Goal: Task Accomplishment & Management: Complete application form

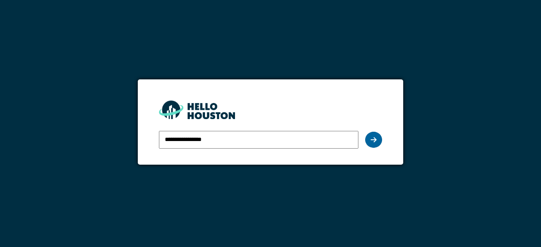
click at [366, 138] on div at bounding box center [373, 140] width 17 height 16
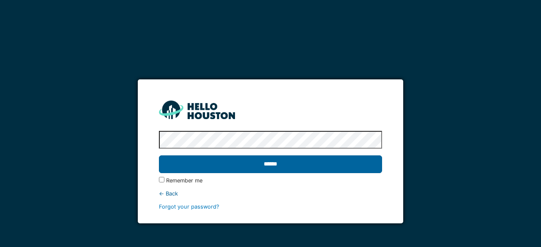
click at [298, 172] on input "******" at bounding box center [270, 164] width 223 height 18
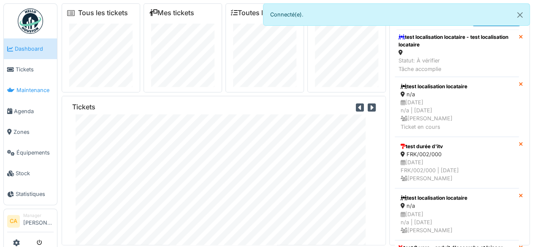
click at [50, 90] on span "Maintenance" at bounding box center [34, 90] width 37 height 8
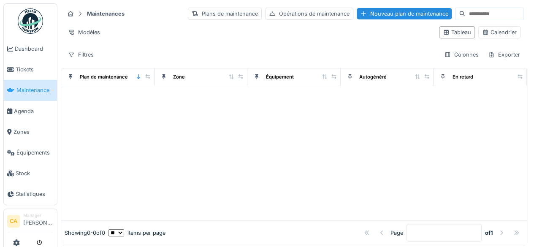
click at [29, 78] on div at bounding box center [267, 123] width 534 height 247
click at [28, 75] on link "Tickets" at bounding box center [30, 69] width 53 height 21
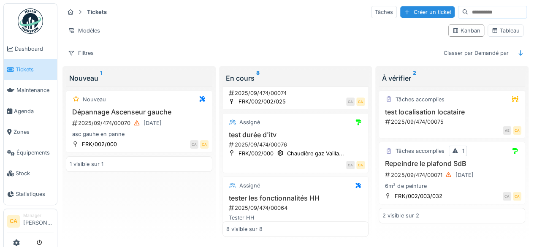
scroll to position [379, 0]
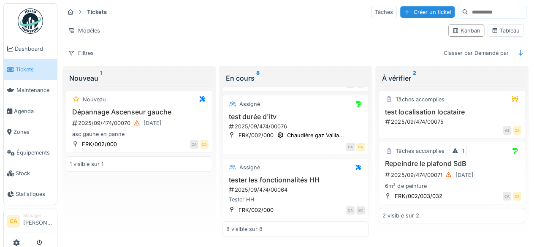
click at [99, 192] on div "Nouveau Dépannage Ascenseur gauche 2025/09/474/00070 11/09/2025 asc gauhe en pa…" at bounding box center [139, 162] width 147 height 151
click at [46, 227] on li "Manager Corentin Allain" at bounding box center [38, 222] width 30 height 18
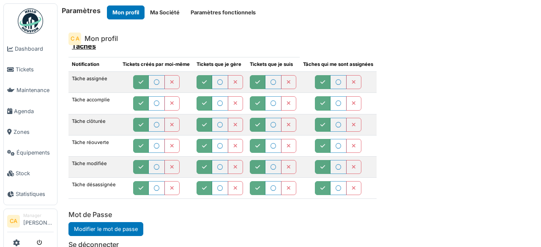
scroll to position [25, 0]
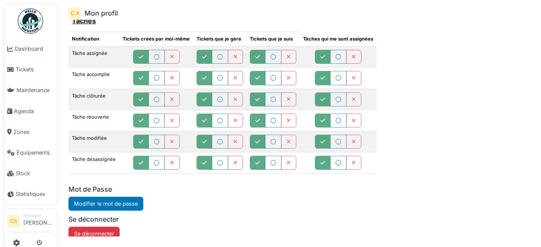
click at [30, 16] on img at bounding box center [30, 20] width 25 height 25
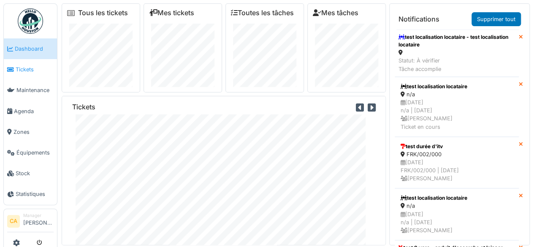
click at [15, 77] on link "Tickets" at bounding box center [30, 69] width 53 height 21
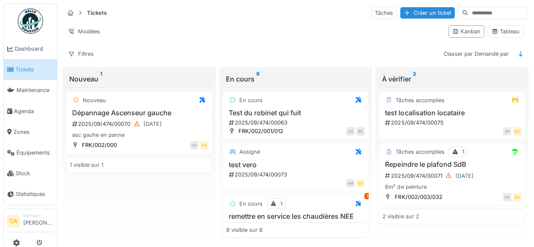
scroll to position [8, 0]
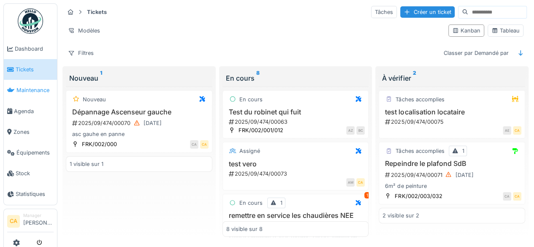
click at [33, 91] on span "Maintenance" at bounding box center [34, 90] width 37 height 8
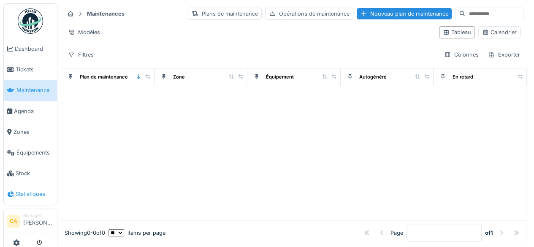
scroll to position [8, 0]
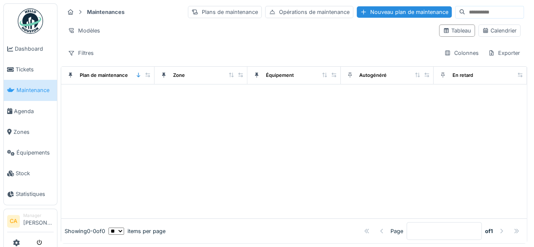
click at [184, 139] on div at bounding box center [294, 152] width 466 height 134
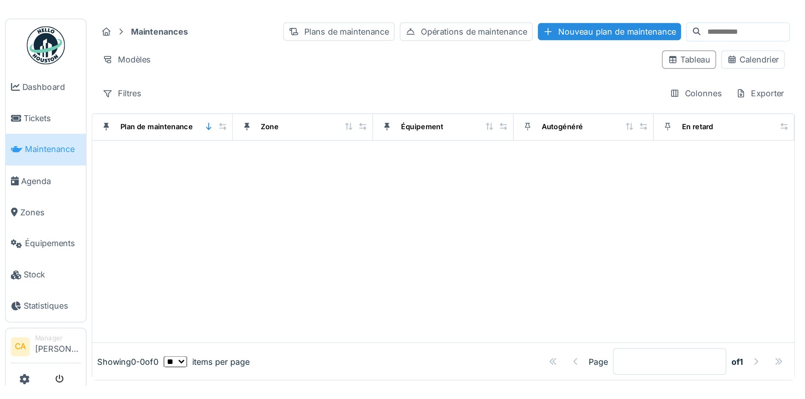
scroll to position [0, 0]
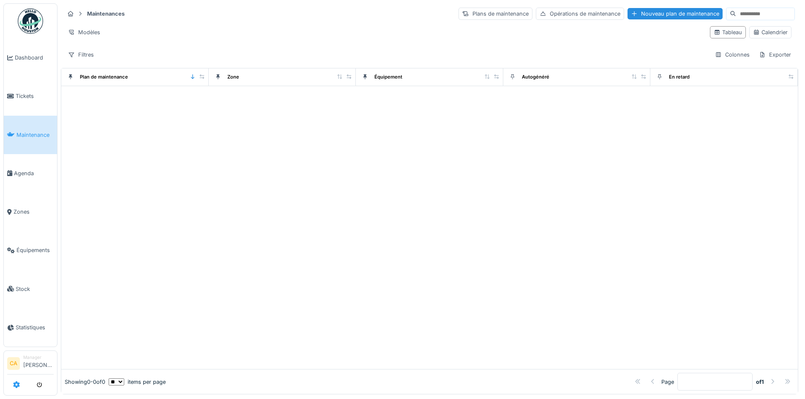
click at [13, 247] on icon at bounding box center [16, 385] width 7 height 7
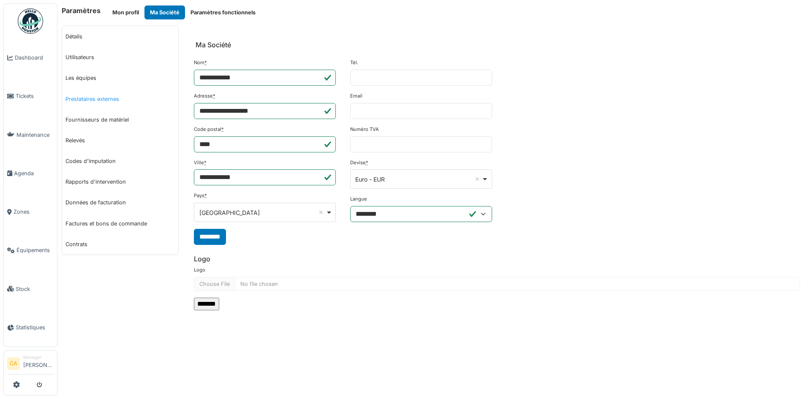
click at [110, 101] on link "Prestataires externes" at bounding box center [120, 99] width 116 height 21
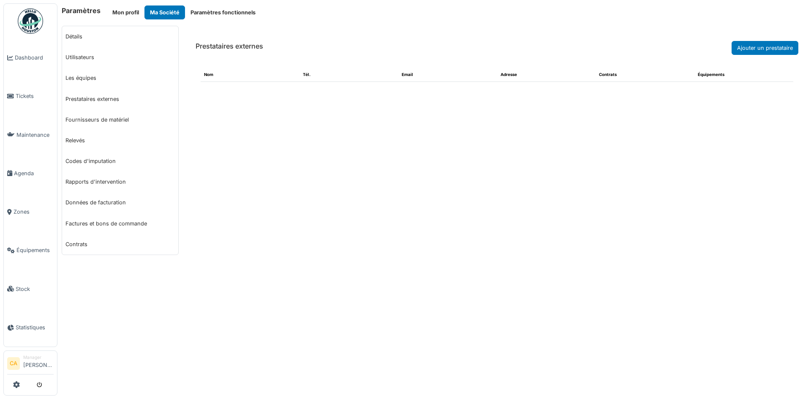
select select "***"
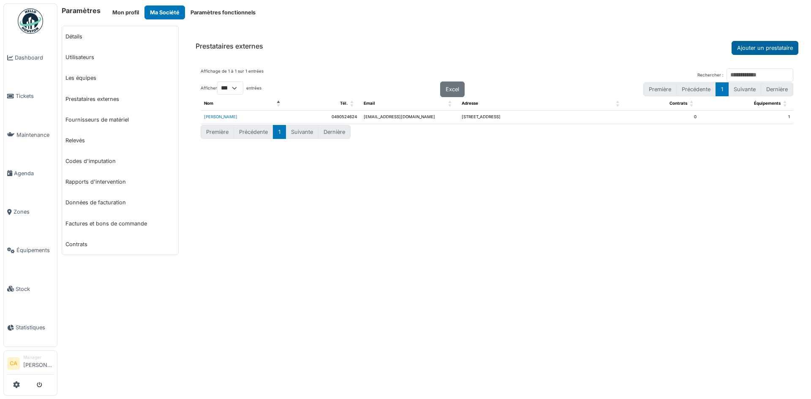
click at [768, 47] on button "Ajouter un prestataire" at bounding box center [765, 48] width 67 height 14
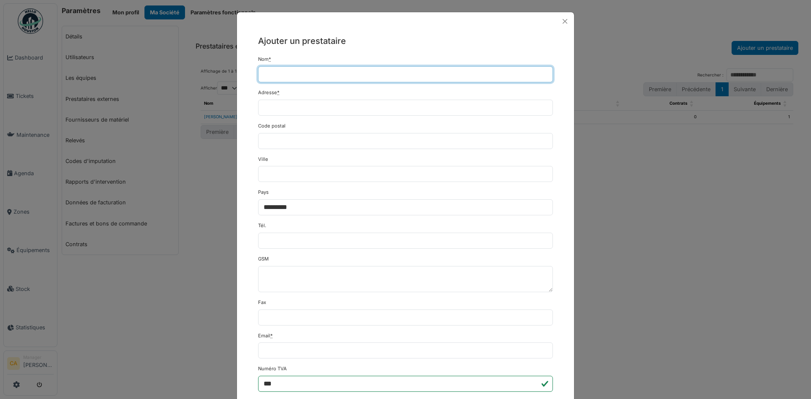
click at [411, 81] on input "Nom *" at bounding box center [405, 74] width 295 height 16
type input "******"
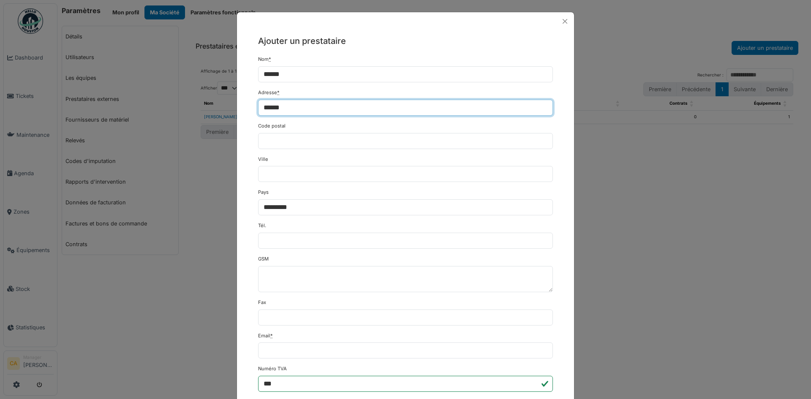
type input "******"
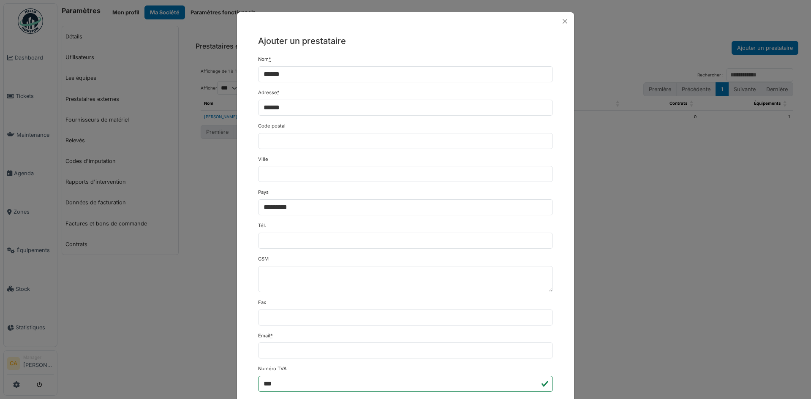
click at [368, 195] on div "**********" at bounding box center [405, 202] width 295 height 27
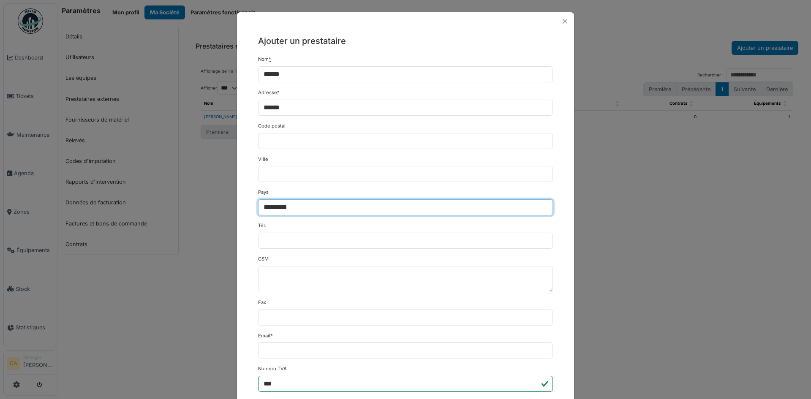
click at [368, 207] on select "**********" at bounding box center [405, 207] width 295 height 16
select select "**"
click at [258, 199] on select "**********" at bounding box center [405, 207] width 295 height 16
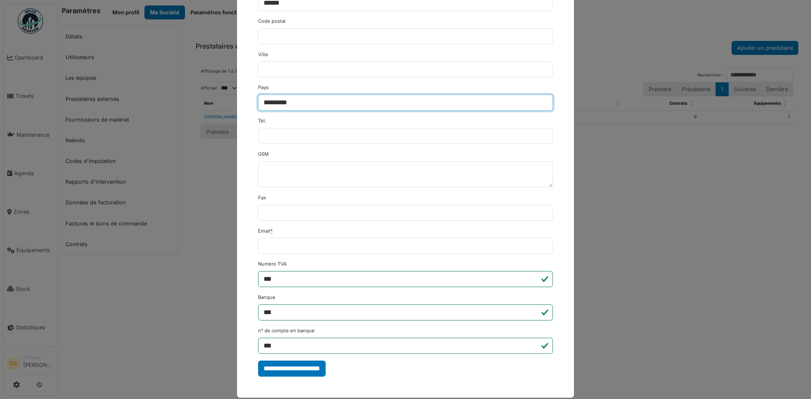
scroll to position [116, 0]
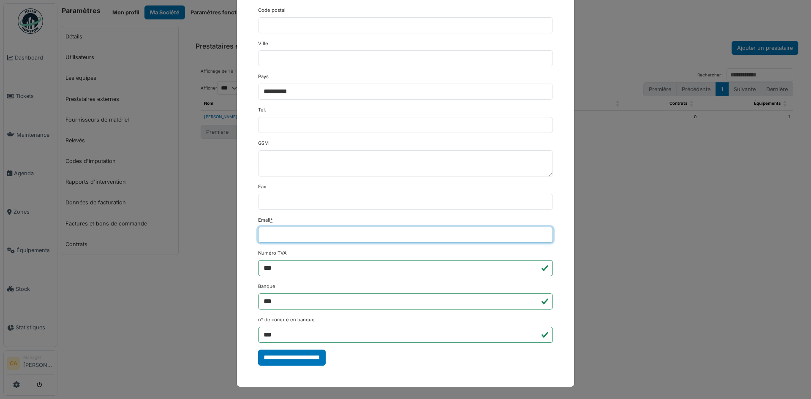
click at [322, 237] on input "Email *" at bounding box center [405, 235] width 295 height 16
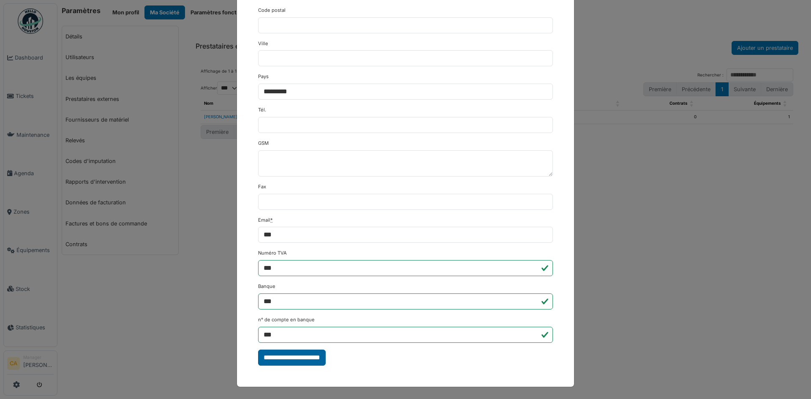
click at [311, 351] on input "**********" at bounding box center [292, 358] width 68 height 16
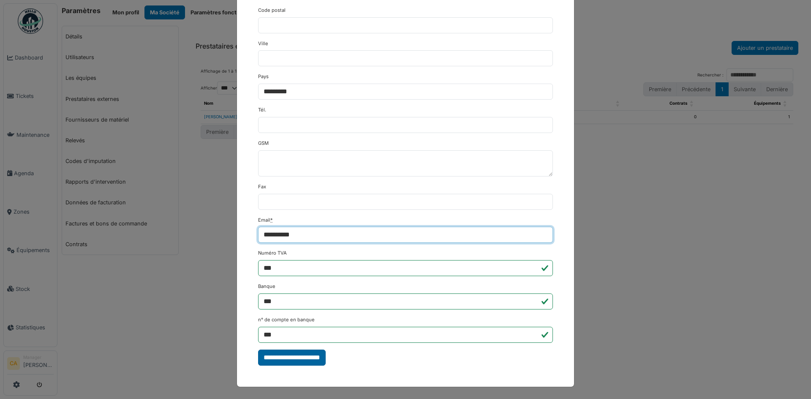
type input "**********"
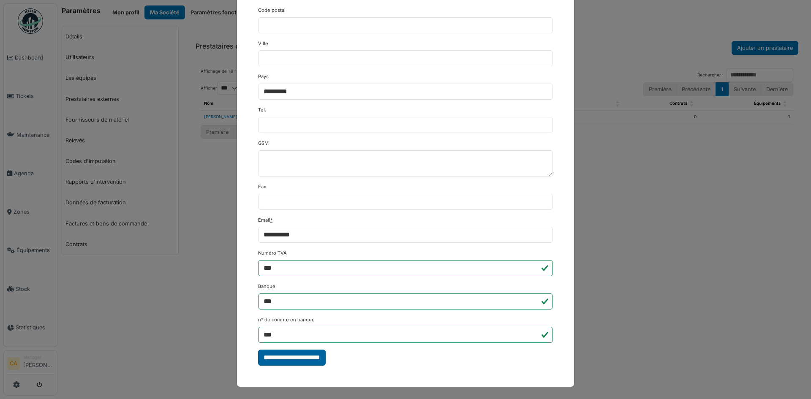
click at [301, 358] on input "**********" at bounding box center [292, 358] width 68 height 16
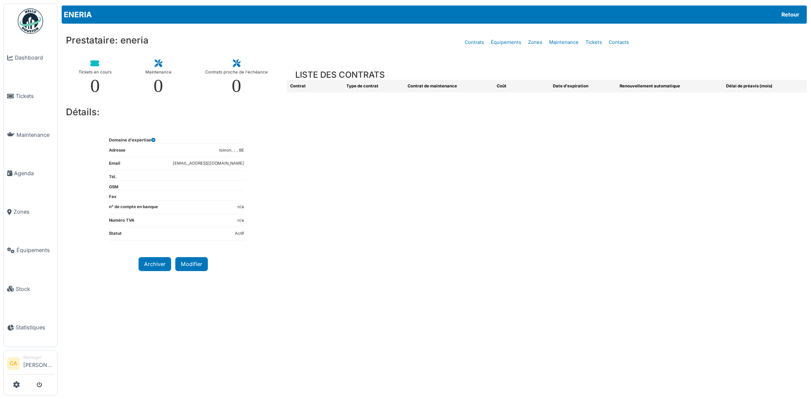
click at [153, 231] on dl "Statut Actif" at bounding box center [176, 236] width 135 height 10
click at [194, 265] on button "Modifier" at bounding box center [191, 264] width 33 height 14
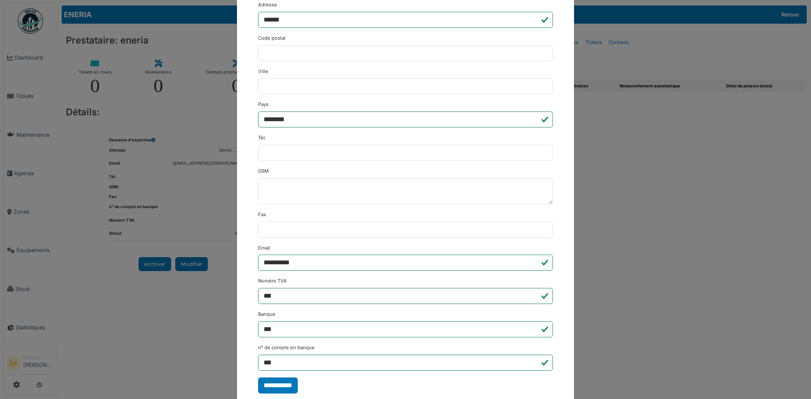
scroll to position [109, 0]
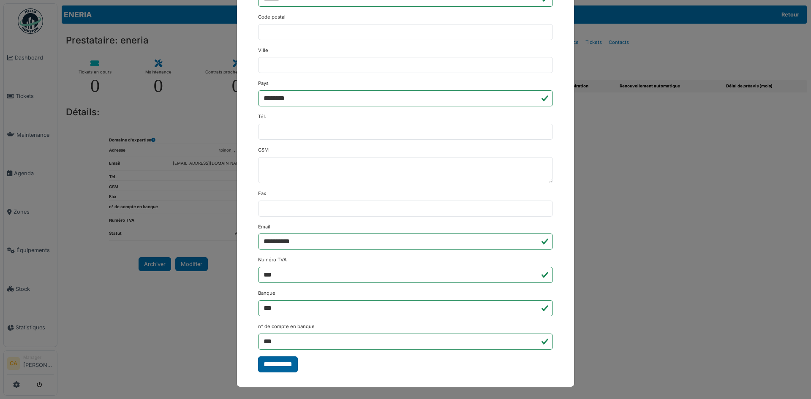
click at [289, 358] on input "**********" at bounding box center [278, 365] width 40 height 16
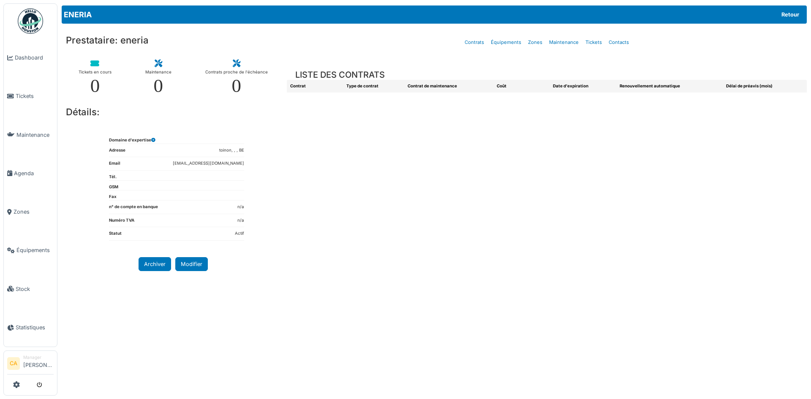
click at [316, 197] on div "Contrat Type de contrat Contrat de maintenance Coût Date d'expiration Renouvell…" at bounding box center [547, 234] width 520 height 309
click at [502, 43] on link "Équipements" at bounding box center [506, 43] width 37 height 20
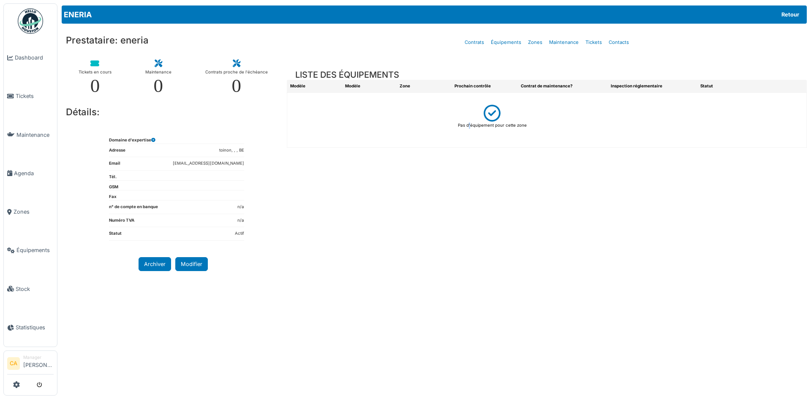
click at [472, 123] on p "Pas d'équipement pour cette zone" at bounding box center [492, 126] width 69 height 6
click at [495, 125] on p "Pas d'équipement pour cette zone" at bounding box center [492, 126] width 69 height 6
click at [38, 246] on span "Équipements" at bounding box center [34, 250] width 37 height 8
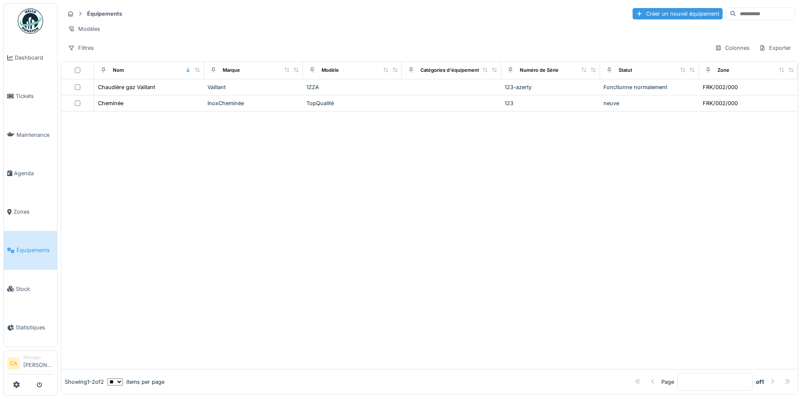
click at [642, 16] on div "Créer un nouvel équipement" at bounding box center [678, 13] width 90 height 11
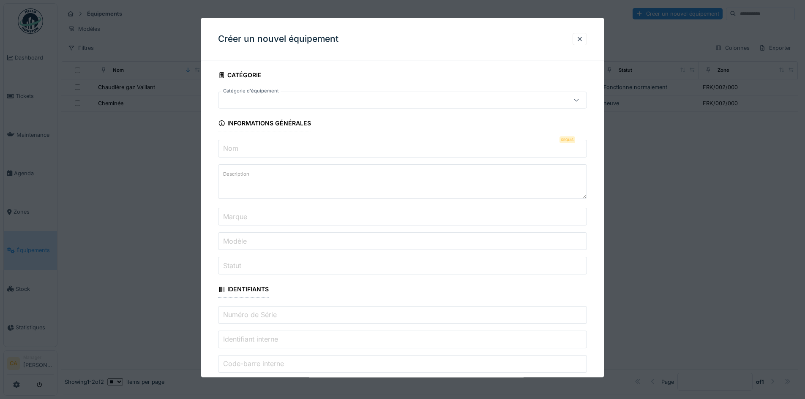
click at [289, 109] on fieldset "**********" at bounding box center [402, 398] width 369 height 663
click at [297, 101] on div at bounding box center [381, 99] width 318 height 9
click at [362, 199] on textarea "Description" at bounding box center [402, 181] width 369 height 35
click at [320, 146] on input "Nom" at bounding box center [402, 149] width 369 height 18
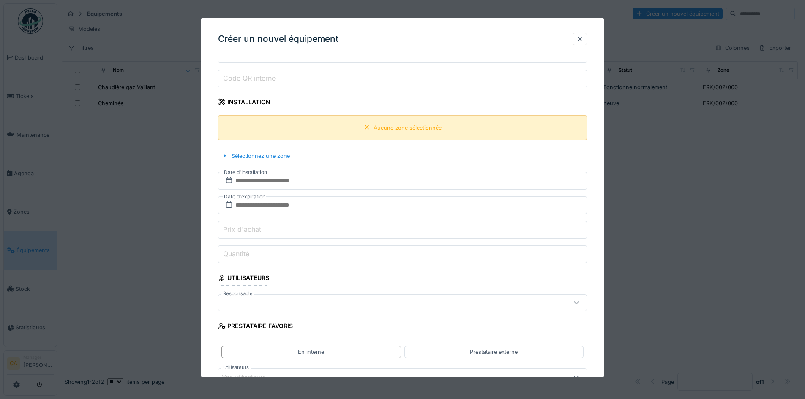
scroll to position [338, 0]
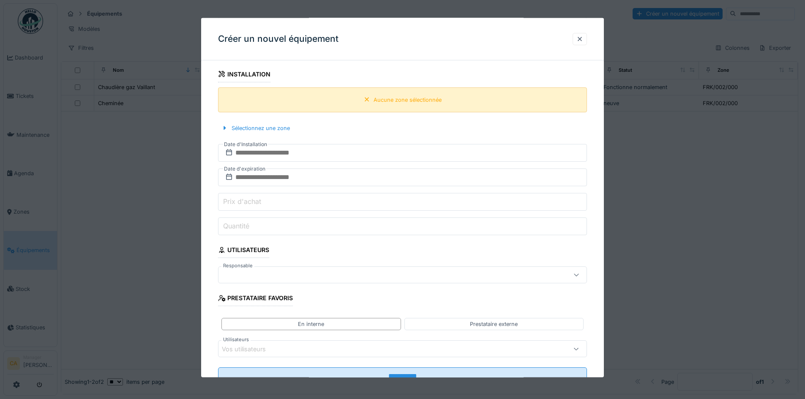
type input "**********"
click at [383, 107] on div "Aucune zone sélectionnée" at bounding box center [402, 99] width 369 height 25
click at [269, 126] on div "Sélectionnez une zone" at bounding box center [255, 127] width 75 height 11
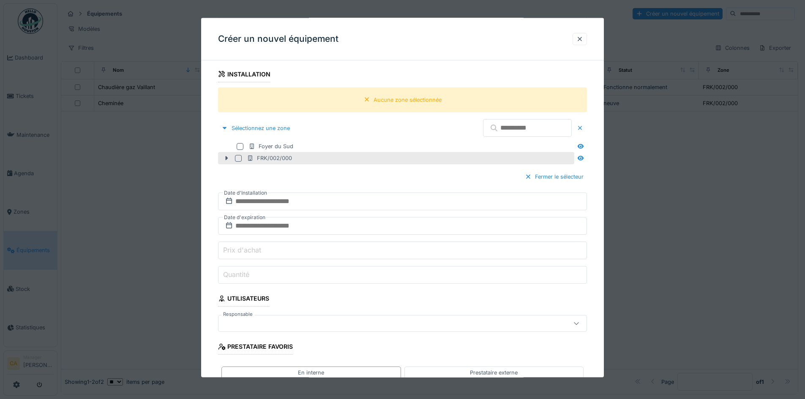
click at [237, 159] on div at bounding box center [238, 158] width 7 height 7
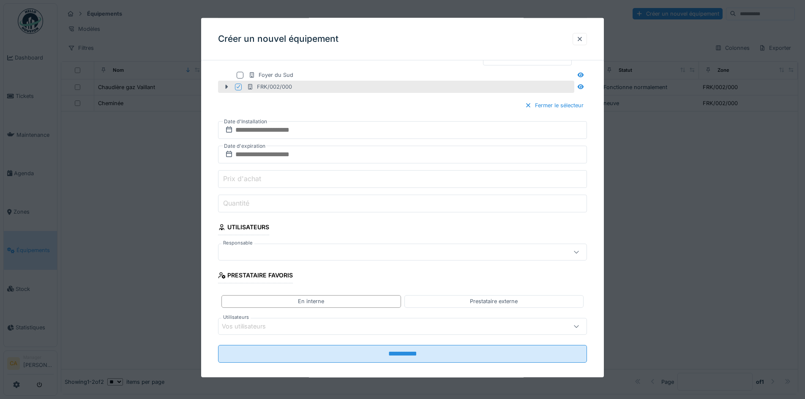
scroll to position [418, 0]
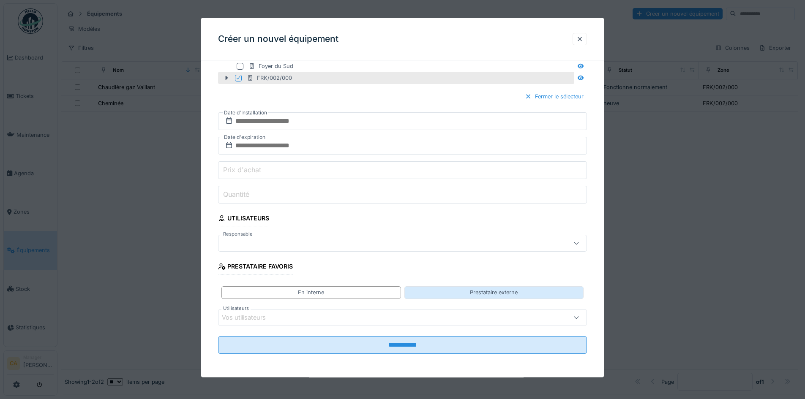
click at [494, 292] on div "Prestataire externe" at bounding box center [494, 293] width 48 height 8
click at [391, 318] on div "Vos prestataires de services" at bounding box center [381, 317] width 318 height 9
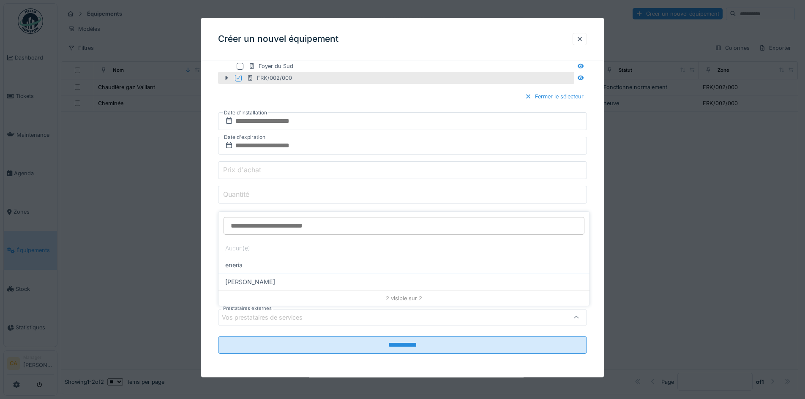
click at [323, 313] on div "Vos prestataires de services" at bounding box center [381, 317] width 318 height 9
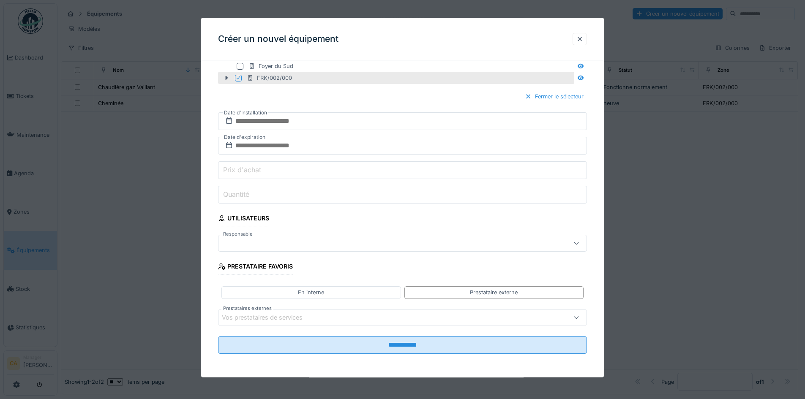
click at [321, 316] on div "Vos prestataires de services" at bounding box center [381, 317] width 318 height 9
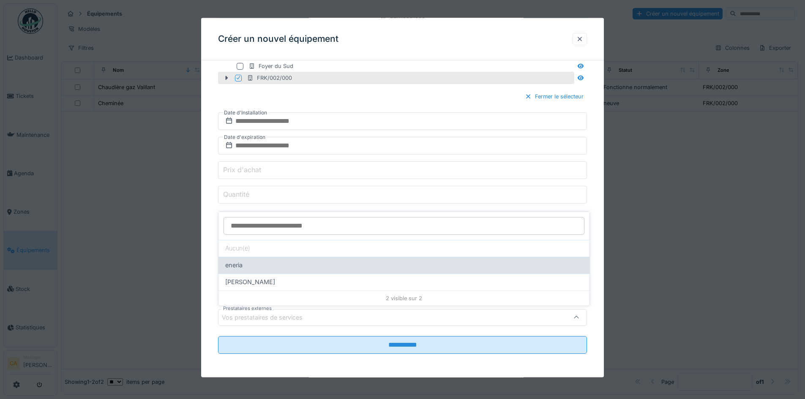
click at [278, 264] on div "eneria" at bounding box center [403, 265] width 357 height 9
type input "*****"
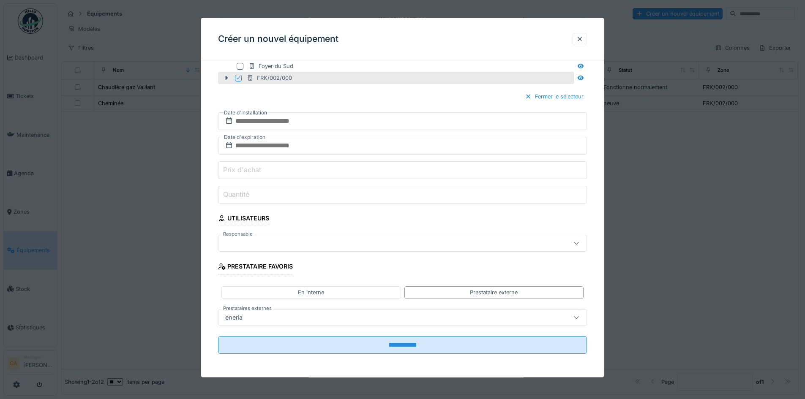
scroll to position [5, 0]
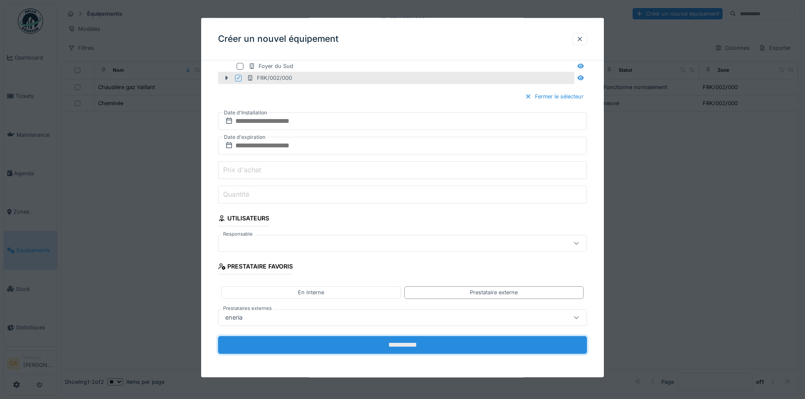
click at [347, 343] on input "**********" at bounding box center [402, 345] width 369 height 18
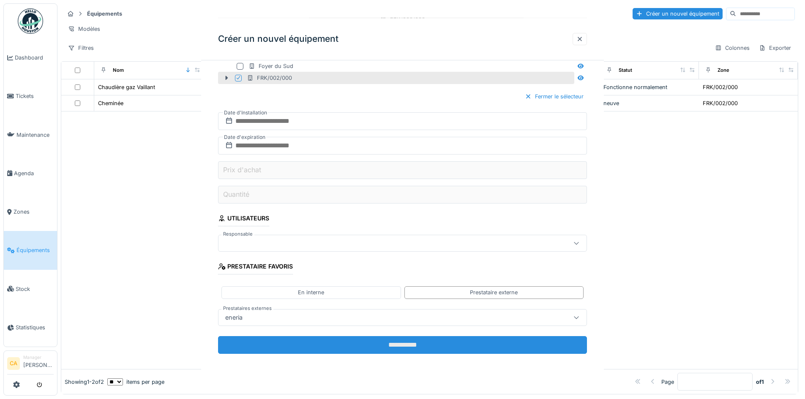
scroll to position [0, 0]
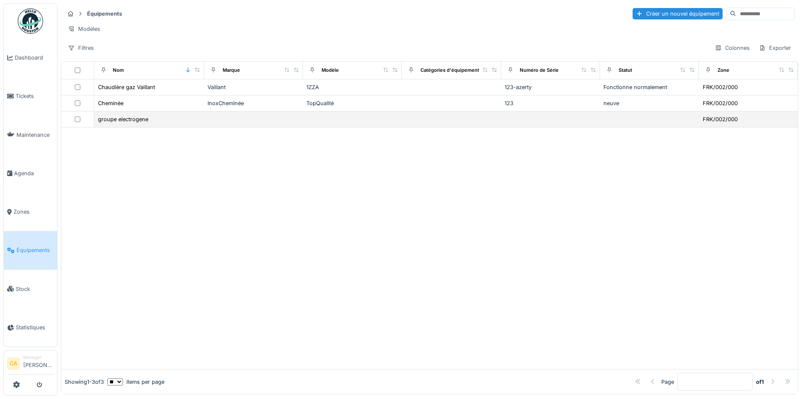
scroll to position [5, 0]
click at [264, 125] on td at bounding box center [253, 120] width 99 height 16
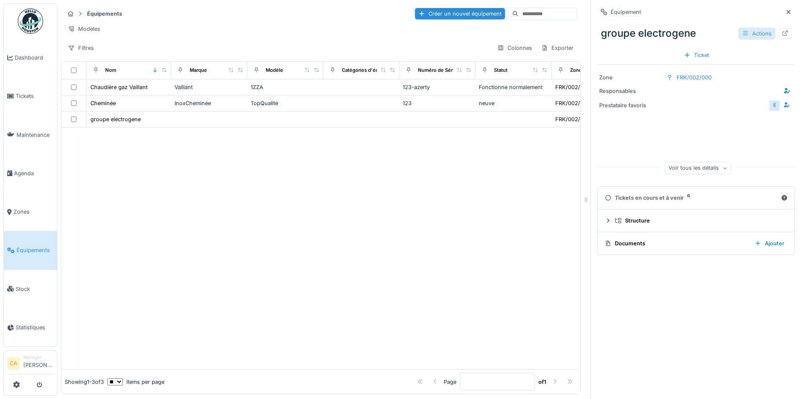
click at [742, 31] on div "Actions" at bounding box center [756, 33] width 37 height 12
click at [747, 50] on div "Modifier" at bounding box center [756, 52] width 57 height 13
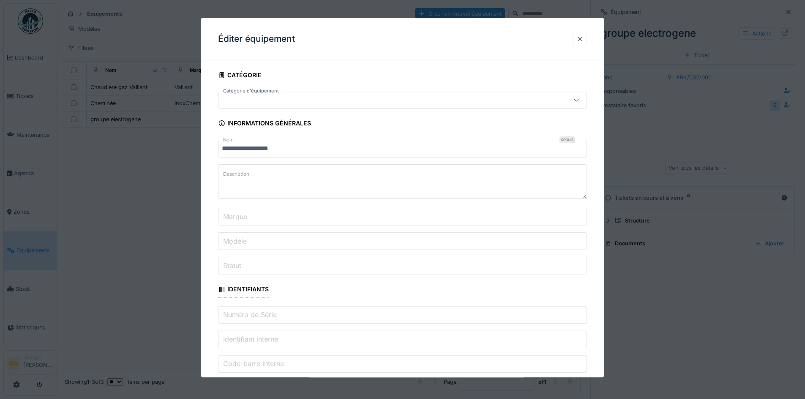
click at [319, 214] on input "Marque" at bounding box center [402, 217] width 369 height 18
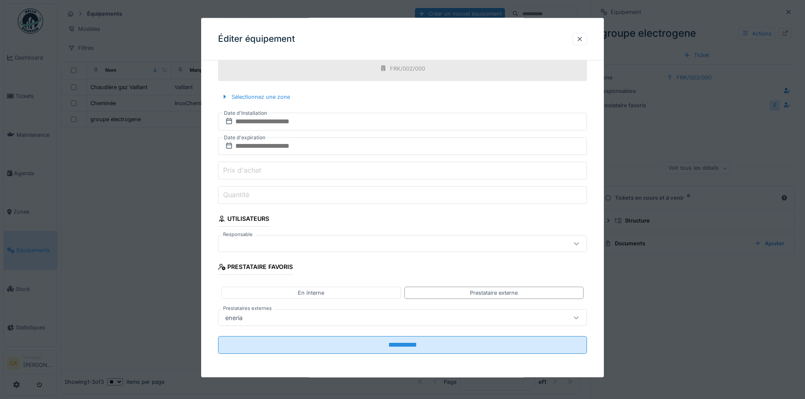
scroll to position [6, 0]
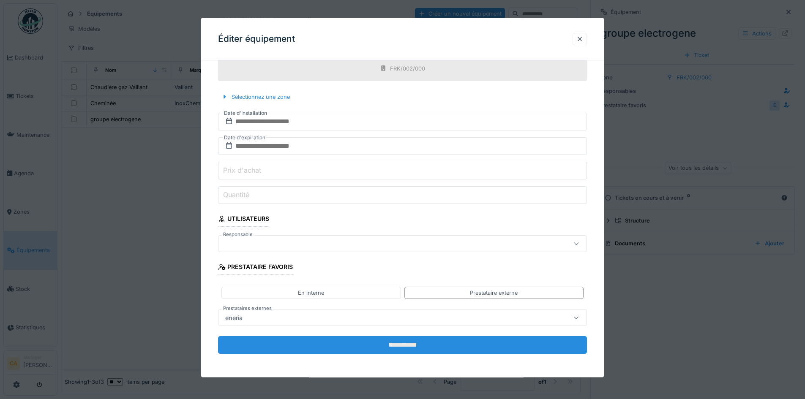
type input "******"
click at [387, 346] on input "**********" at bounding box center [402, 345] width 369 height 18
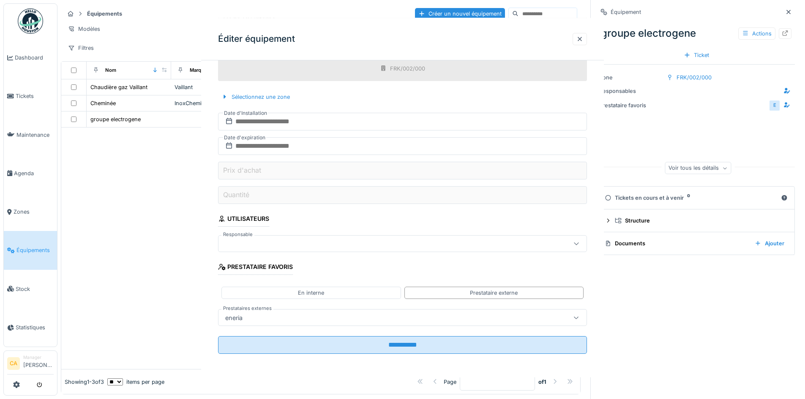
scroll to position [0, 0]
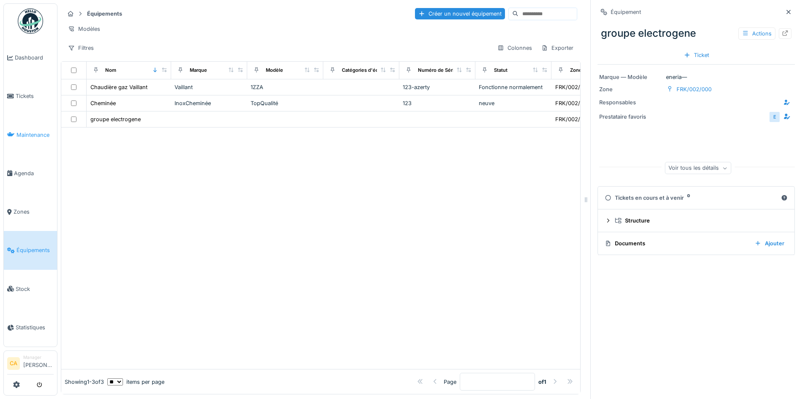
click at [18, 126] on link "Maintenance" at bounding box center [30, 135] width 53 height 38
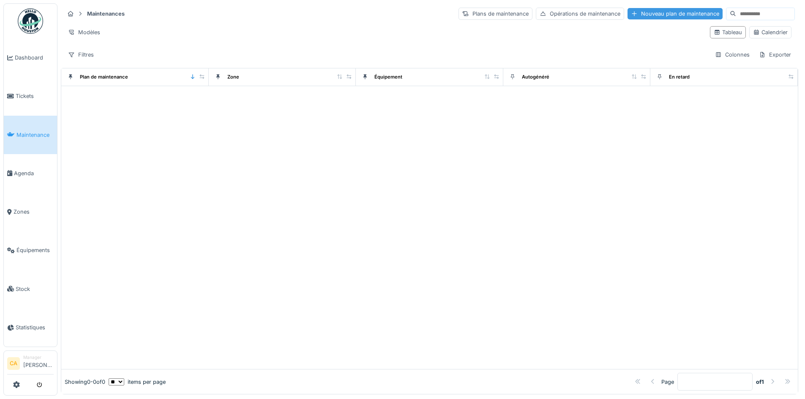
click at [629, 14] on div "Nouveau plan de maintenance" at bounding box center [674, 13] width 95 height 11
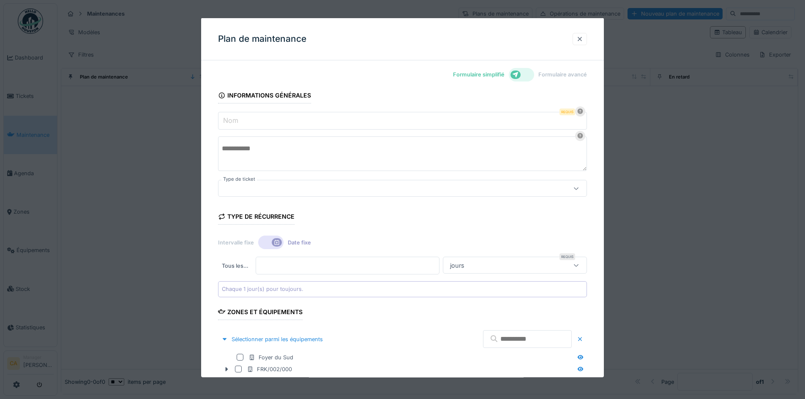
click at [583, 40] on div at bounding box center [579, 39] width 7 height 8
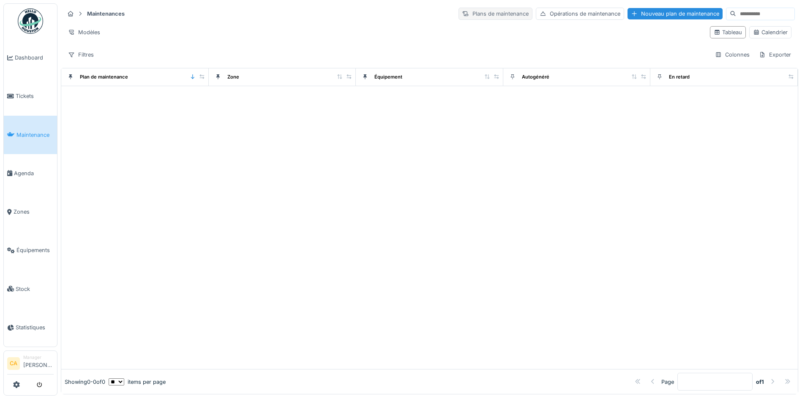
click at [470, 16] on div "Plans de maintenance" at bounding box center [495, 14] width 74 height 12
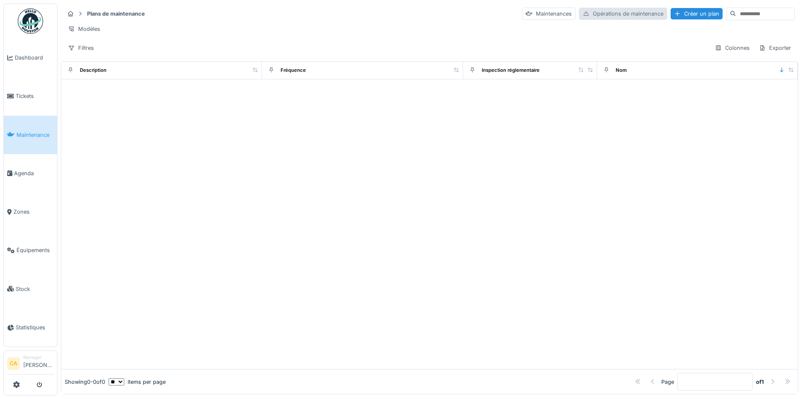
click at [597, 10] on div "Opérations de maintenance" at bounding box center [623, 14] width 88 height 12
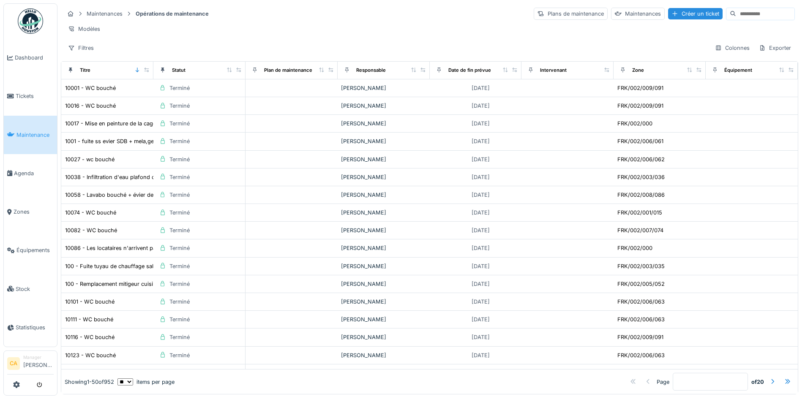
click at [36, 134] on span "Maintenance" at bounding box center [34, 135] width 37 height 8
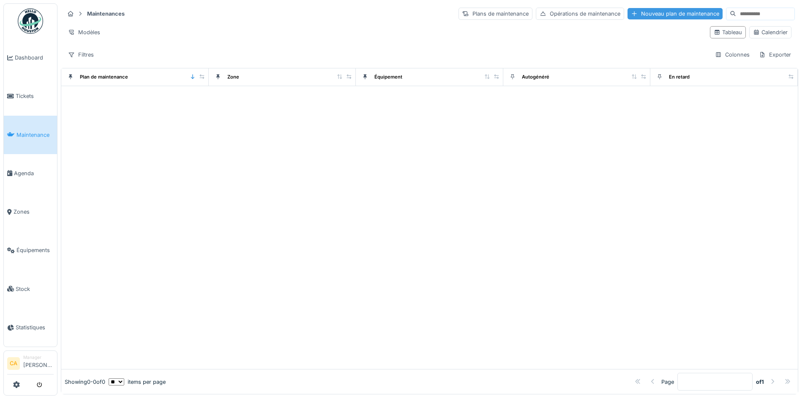
click at [640, 14] on div "Nouveau plan de maintenance" at bounding box center [674, 13] width 95 height 11
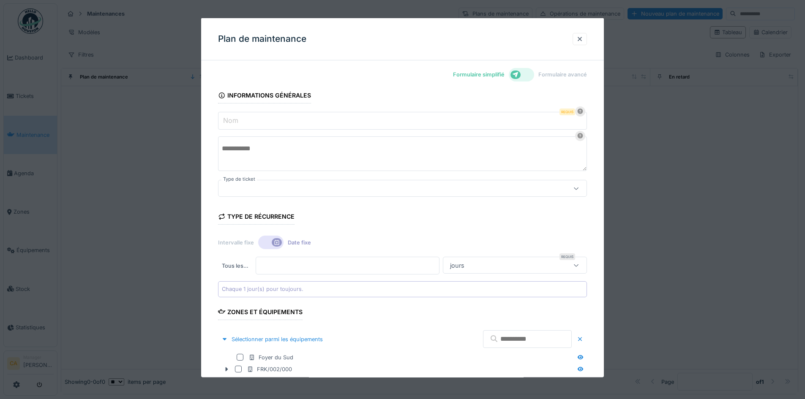
click at [332, 114] on input "Nom" at bounding box center [402, 121] width 369 height 18
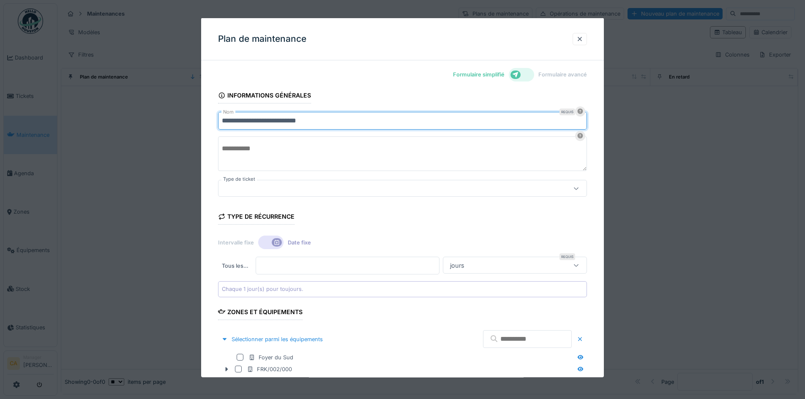
type input "**********"
click at [281, 153] on textarea at bounding box center [402, 153] width 369 height 35
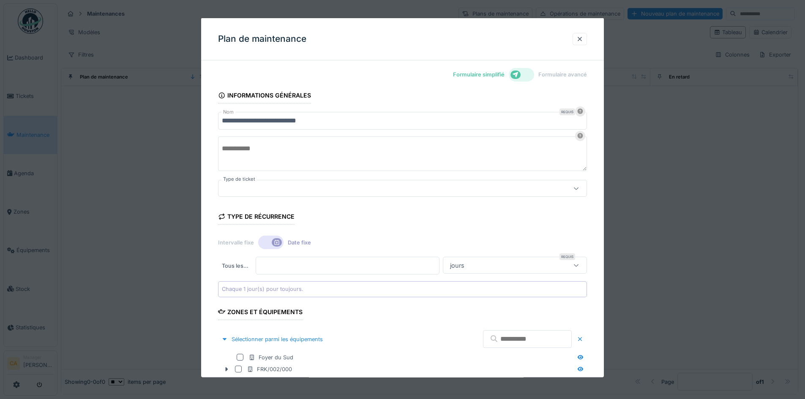
click at [310, 187] on div at bounding box center [381, 188] width 318 height 9
type input "*"
click at [318, 175] on form "**********" at bounding box center [402, 261] width 369 height 358
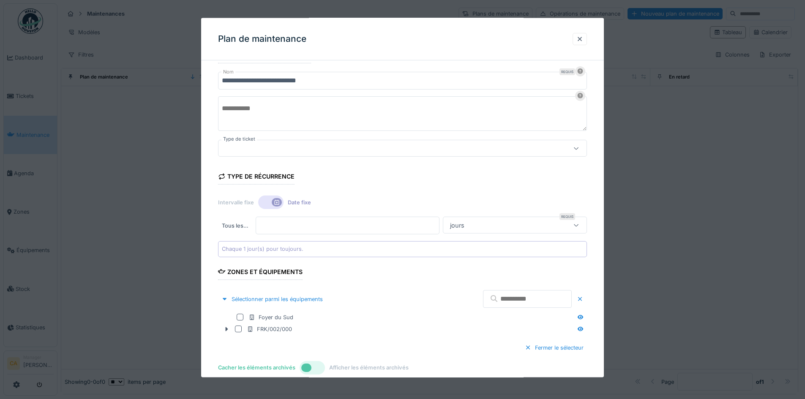
scroll to position [85, 0]
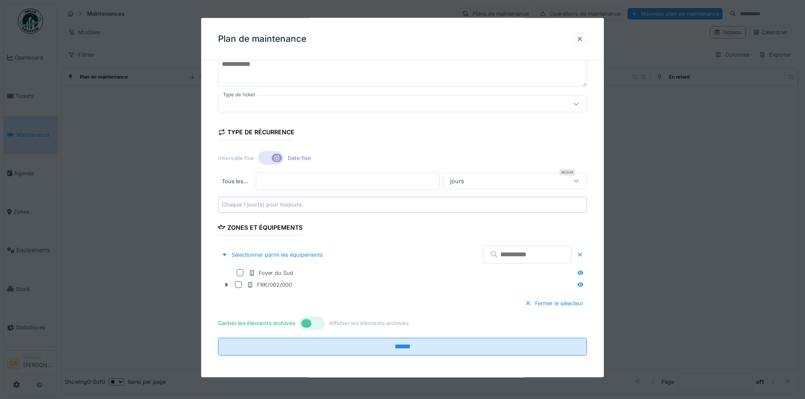
click at [259, 153] on div at bounding box center [270, 158] width 25 height 14
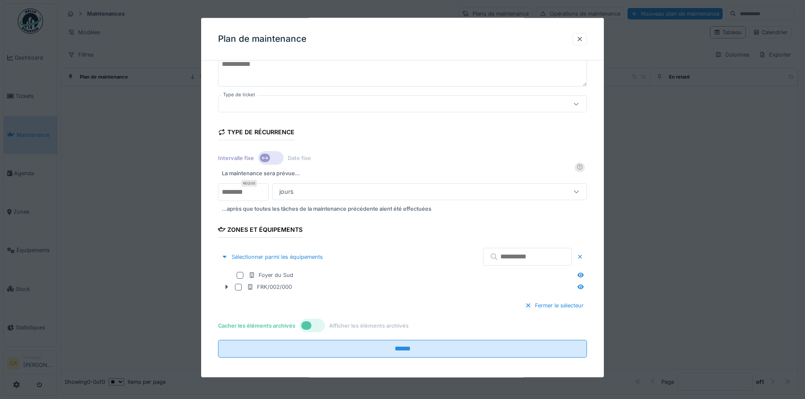
click at [272, 158] on div at bounding box center [270, 158] width 25 height 14
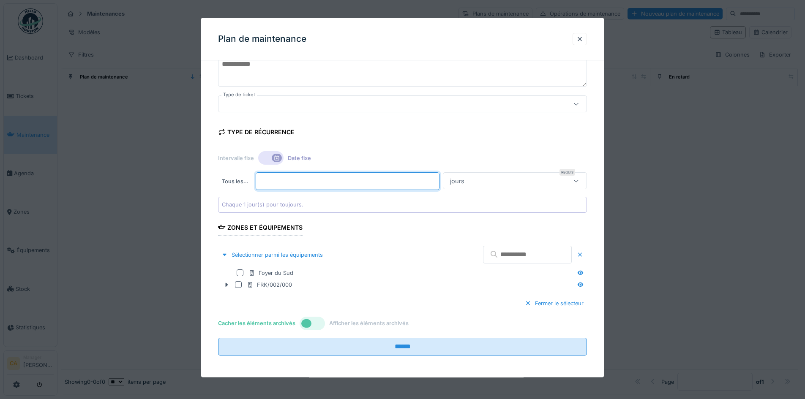
click at [330, 182] on input "*" at bounding box center [348, 181] width 184 height 18
click at [562, 180] on div "jours" at bounding box center [505, 180] width 116 height 9
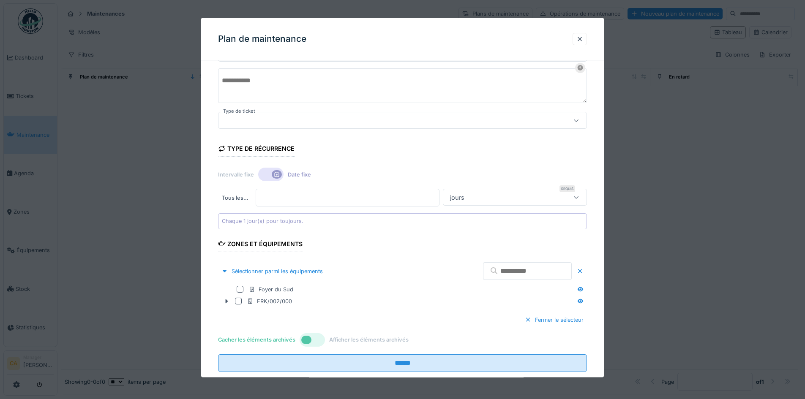
click at [488, 175] on div "Intervalle fixe Date fixe" at bounding box center [402, 174] width 369 height 15
click at [501, 194] on div "jours" at bounding box center [505, 197] width 116 height 9
click at [374, 196] on input "*" at bounding box center [348, 198] width 184 height 18
click at [439, 193] on input "*" at bounding box center [348, 198] width 184 height 18
type input "*"
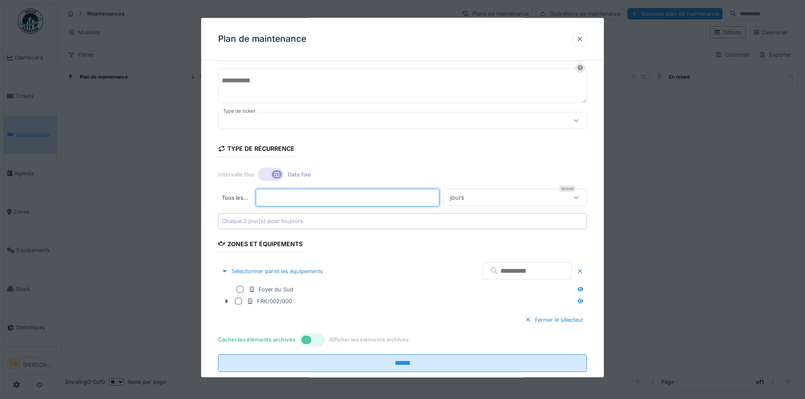
click at [439, 193] on input "*" at bounding box center [348, 198] width 184 height 18
click at [562, 197] on div "jours" at bounding box center [505, 197] width 116 height 9
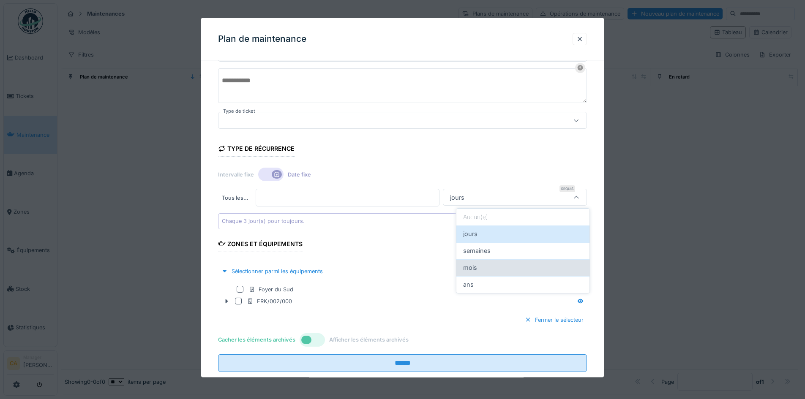
click at [490, 266] on div "mois" at bounding box center [523, 267] width 120 height 9
type input "*******"
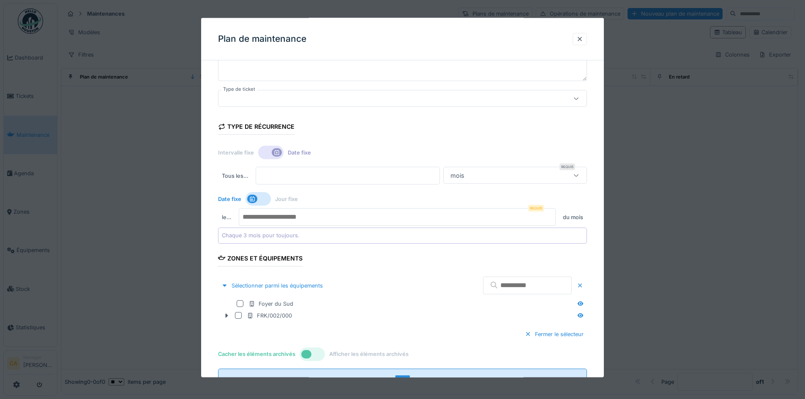
scroll to position [110, 0]
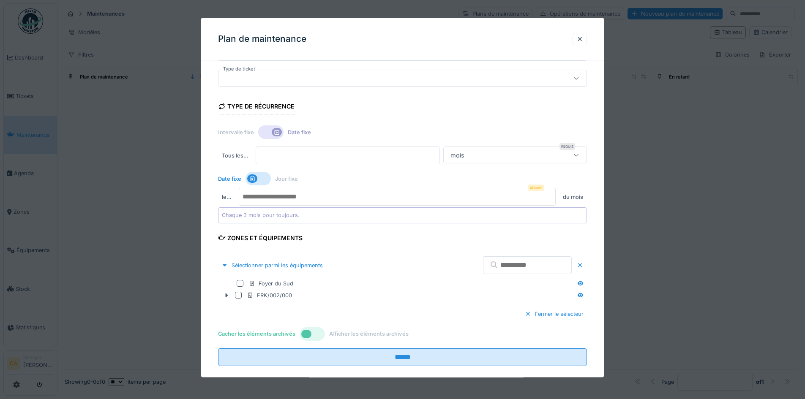
click at [262, 185] on div at bounding box center [257, 179] width 25 height 14
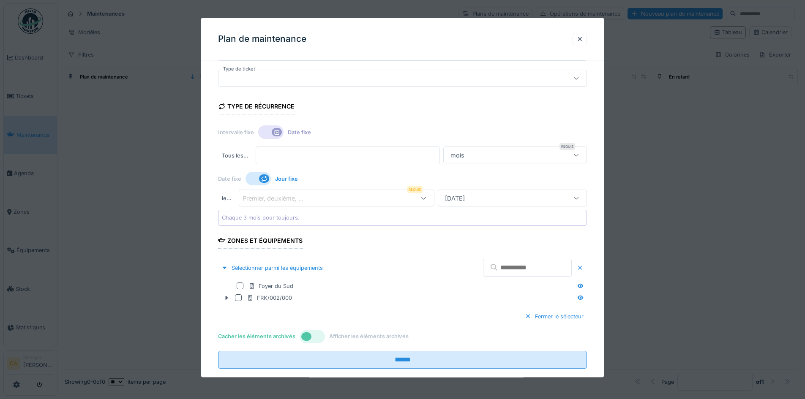
click at [325, 198] on div "Premier, deuxième, ..." at bounding box center [324, 198] width 162 height 9
click at [325, 198] on div "Premier, deuxième, ..." at bounding box center [324, 197] width 162 height 9
click at [262, 176] on icon at bounding box center [264, 178] width 7 height 5
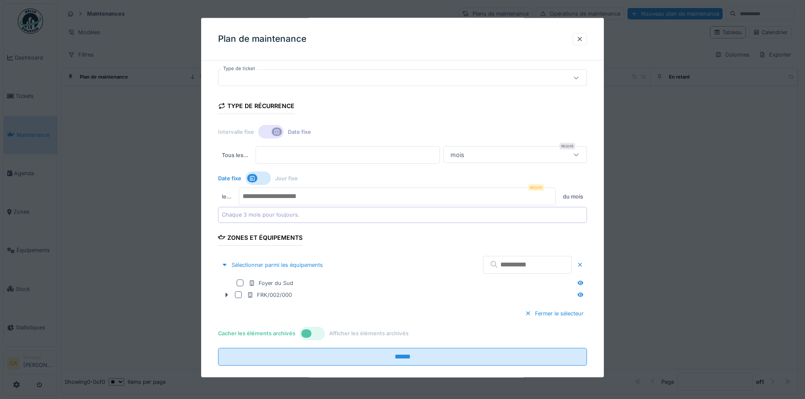
click at [361, 199] on input "number" at bounding box center [397, 197] width 317 height 18
click at [269, 175] on div at bounding box center [257, 179] width 25 height 14
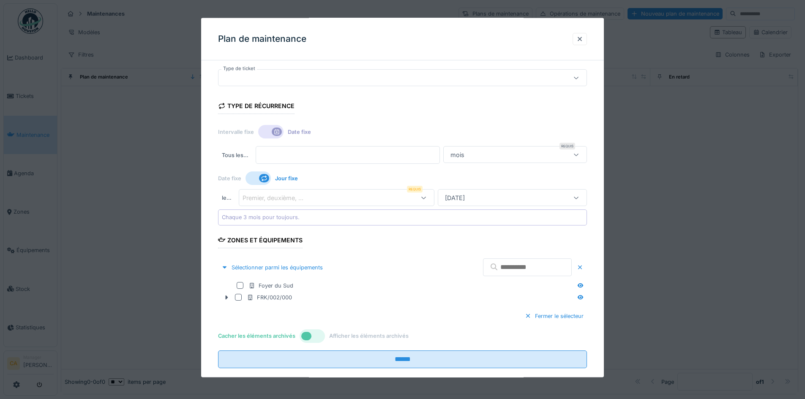
click at [381, 200] on div "Premier, deuxième, ..." at bounding box center [324, 197] width 162 height 9
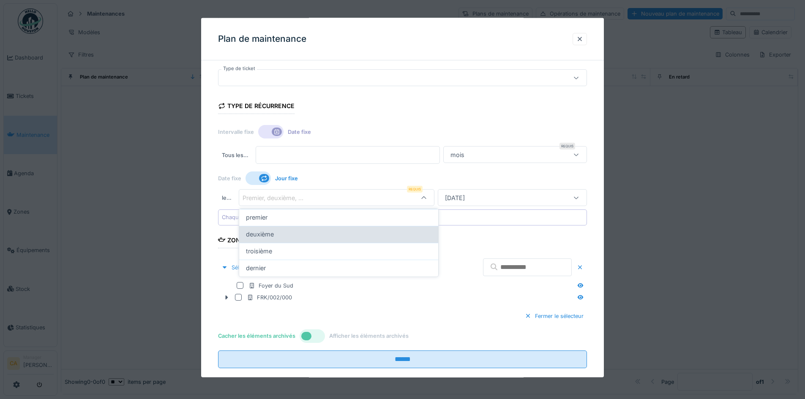
click at [371, 237] on div "deuxième" at bounding box center [338, 234] width 185 height 9
type input "*"
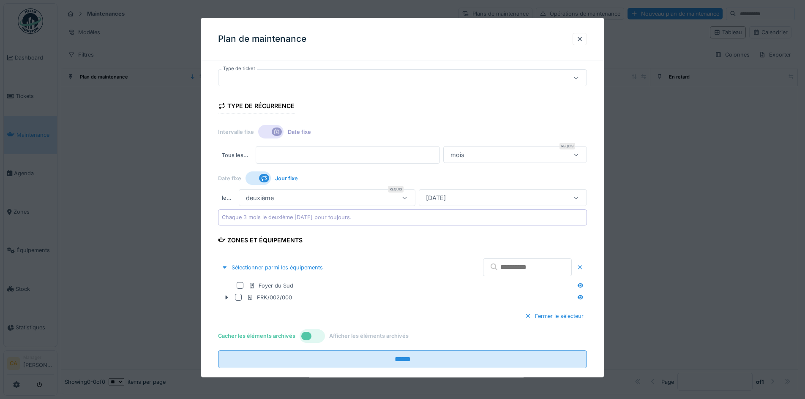
click at [485, 194] on div "Lundi" at bounding box center [492, 197] width 138 height 9
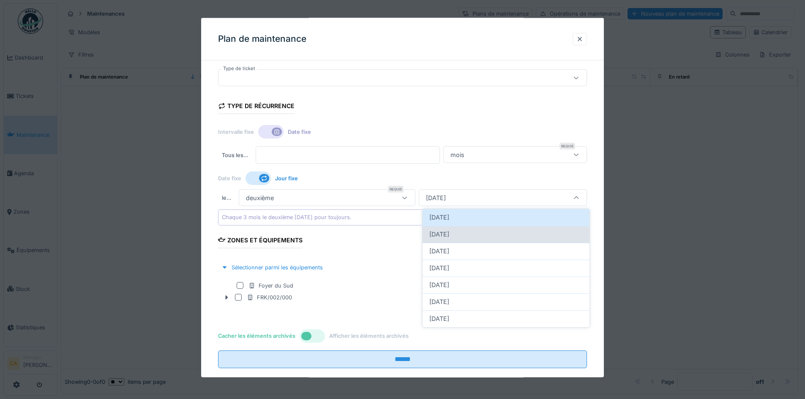
click at [472, 234] on div "Mardi" at bounding box center [505, 234] width 153 height 9
type input "**"
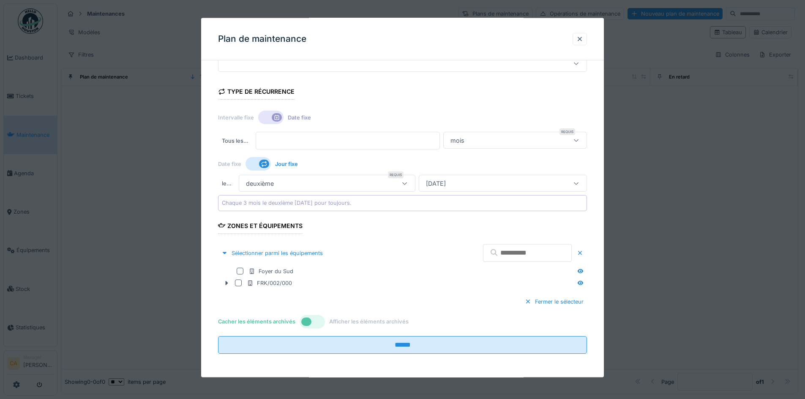
scroll to position [5, 0]
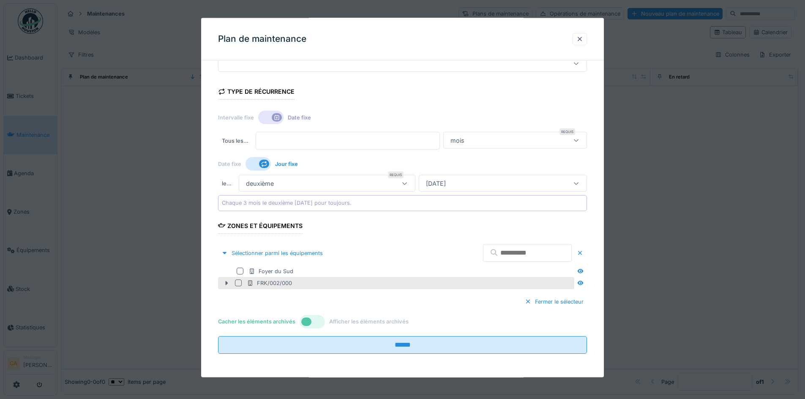
click at [224, 279] on div at bounding box center [227, 283] width 14 height 9
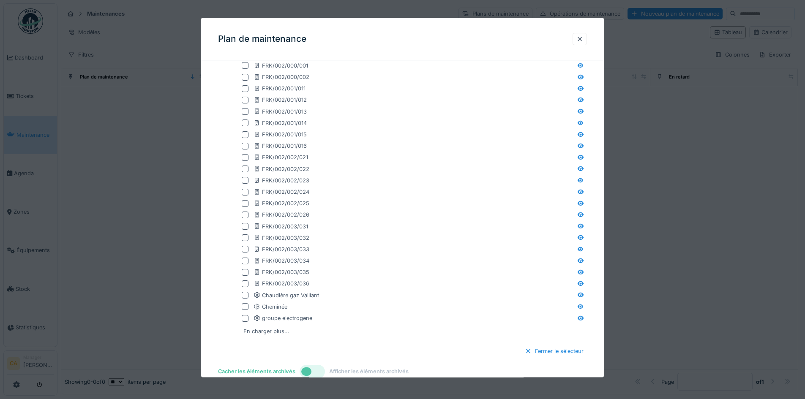
scroll to position [404, 0]
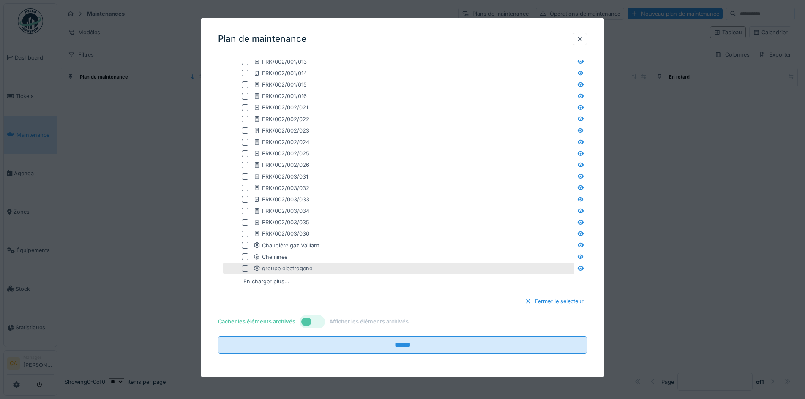
click at [246, 266] on div at bounding box center [245, 268] width 7 height 7
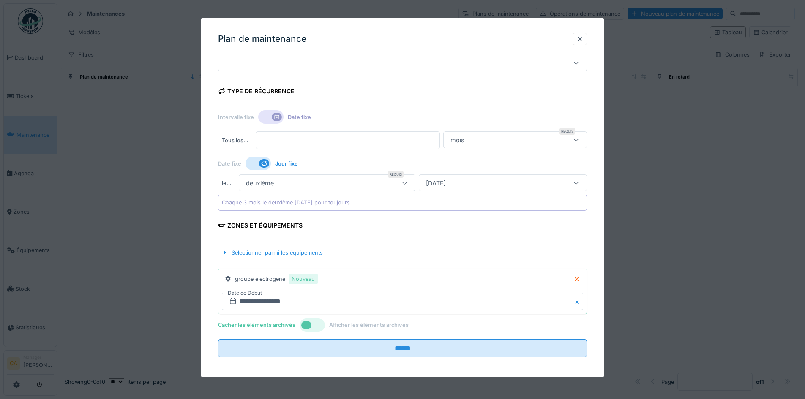
scroll to position [129, 0]
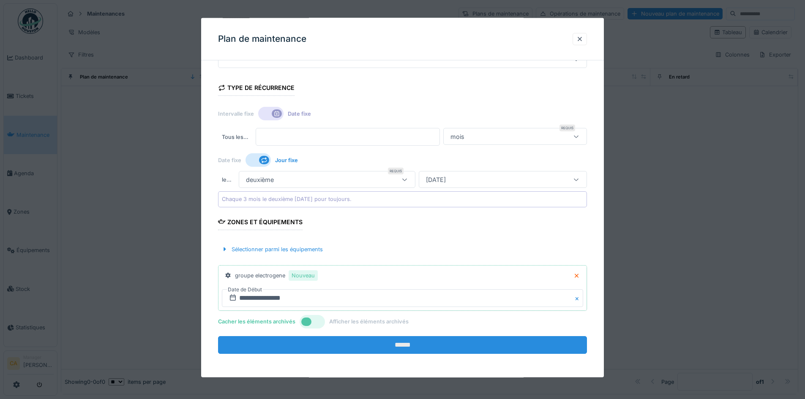
click at [381, 346] on input "******" at bounding box center [402, 345] width 369 height 18
click at [358, 341] on input "******" at bounding box center [402, 345] width 369 height 18
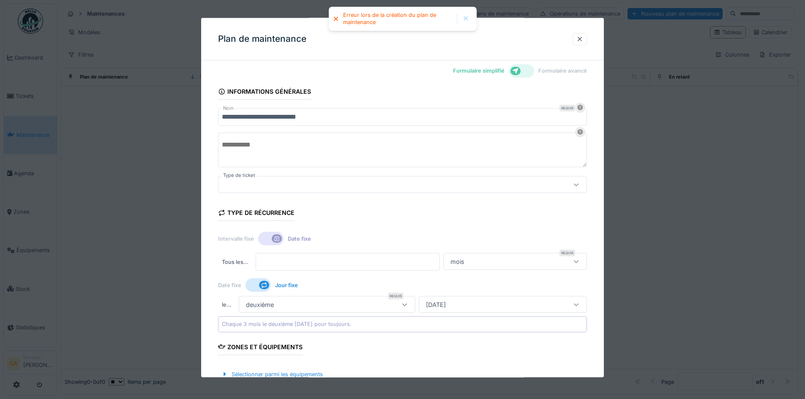
scroll to position [0, 0]
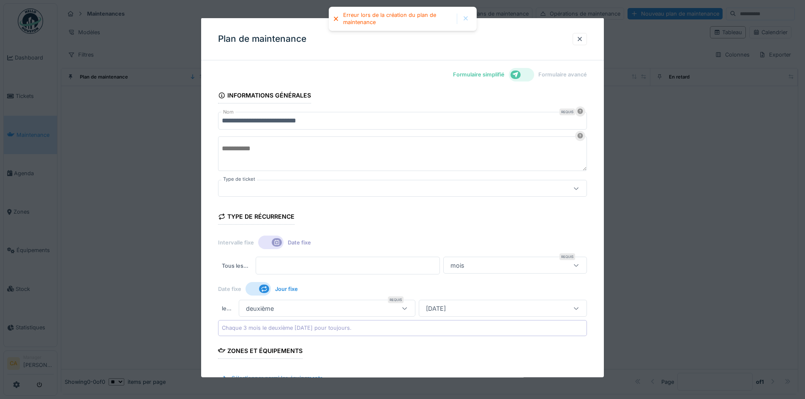
click at [355, 157] on textarea at bounding box center [402, 153] width 369 height 35
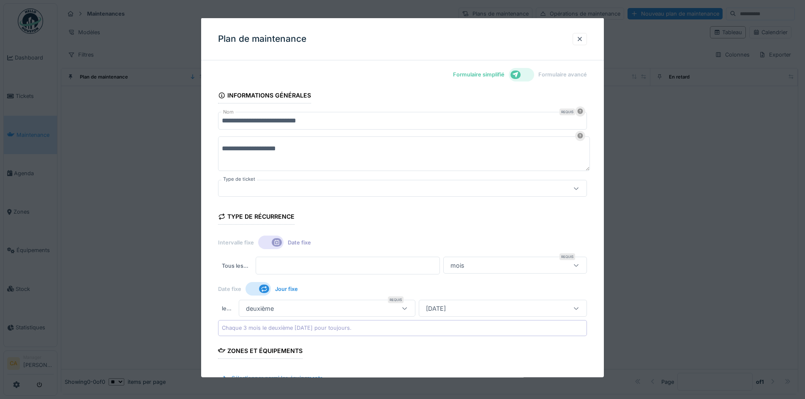
type textarea "**********"
click at [357, 193] on div at bounding box center [381, 188] width 318 height 9
click at [346, 214] on input "Type de ticket" at bounding box center [404, 214] width 361 height 18
type input "**********"
click at [399, 171] on div "**********" at bounding box center [402, 154] width 369 height 37
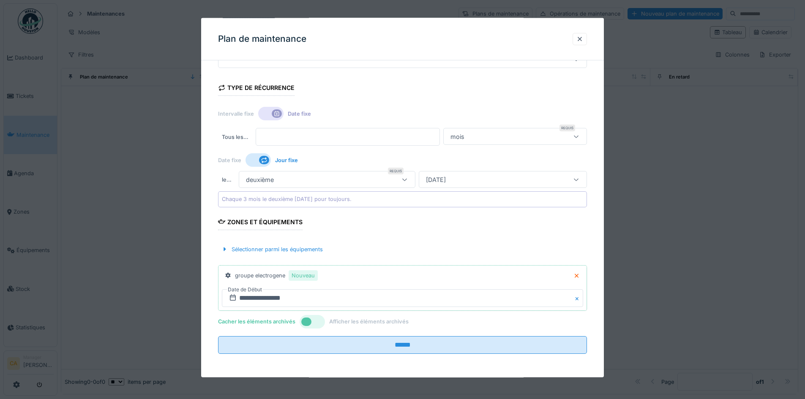
scroll to position [5, 0]
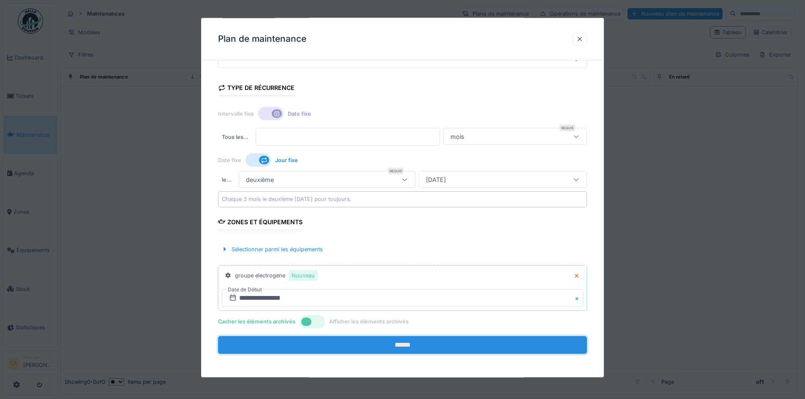
click at [388, 341] on input "******" at bounding box center [402, 345] width 369 height 18
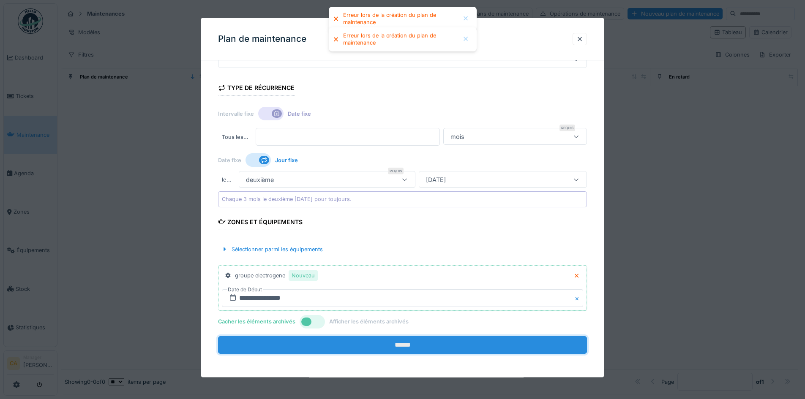
click at [388, 341] on input "******" at bounding box center [402, 345] width 369 height 18
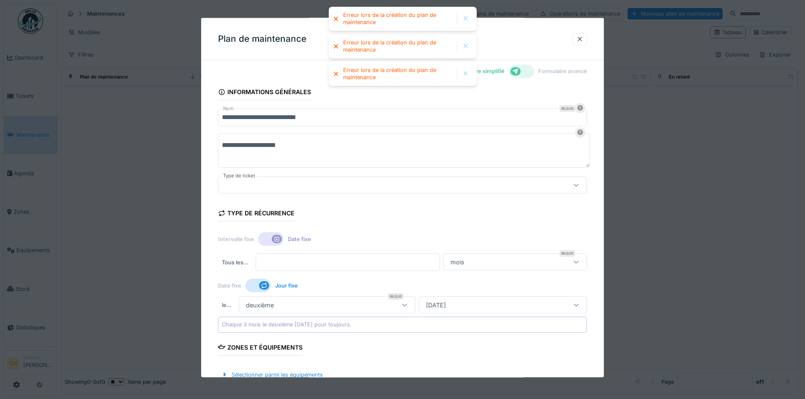
scroll to position [0, 0]
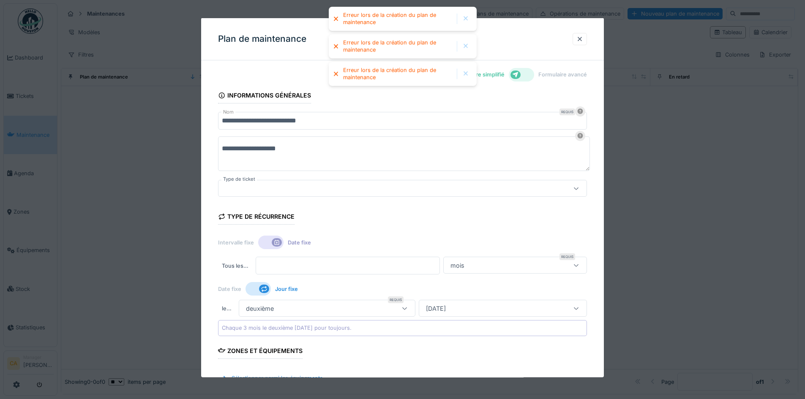
click at [359, 68] on div "Erreur lors de la création du plan de maintenance" at bounding box center [397, 74] width 109 height 14
click at [467, 76] on div at bounding box center [465, 74] width 7 height 7
click at [468, 45] on div at bounding box center [465, 46] width 7 height 7
click at [464, 17] on div at bounding box center [465, 18] width 7 height 7
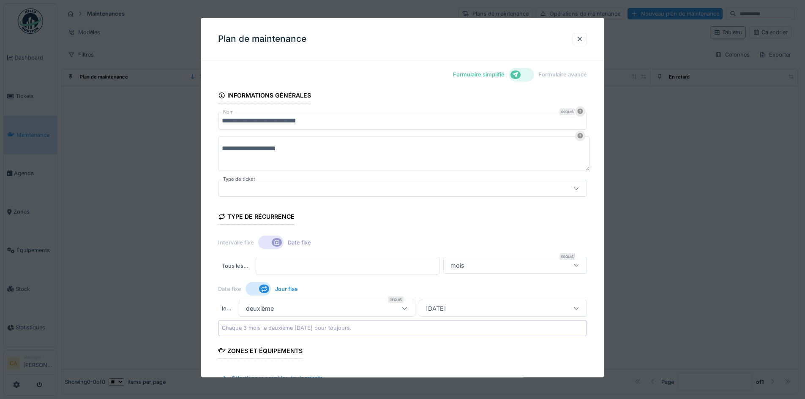
click at [532, 70] on div at bounding box center [521, 75] width 25 height 14
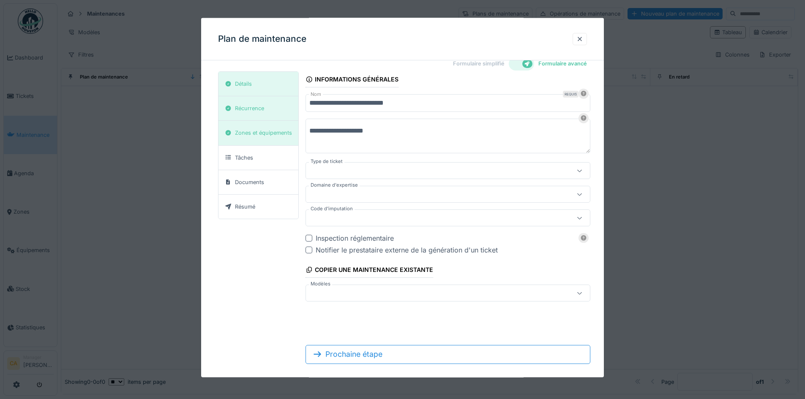
scroll to position [21, 0]
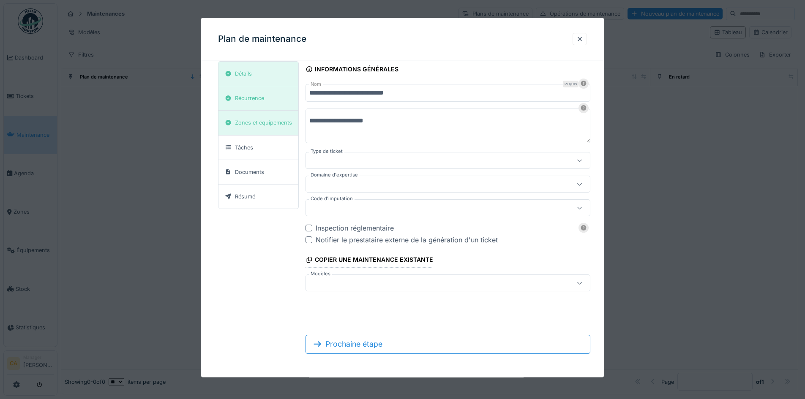
click at [434, 165] on div at bounding box center [430, 160] width 243 height 9
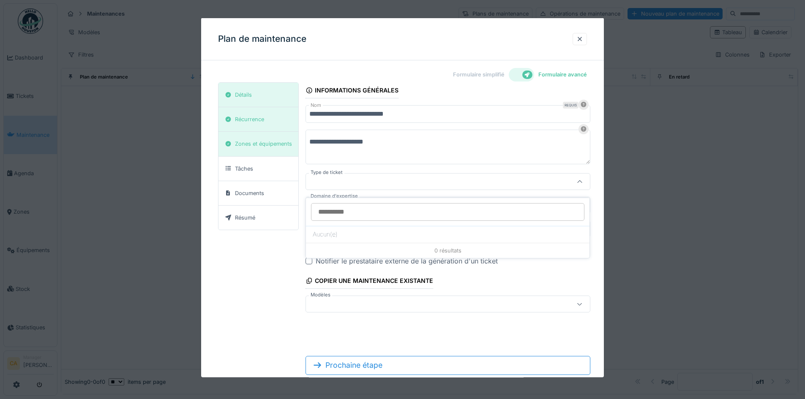
click at [427, 177] on div at bounding box center [430, 181] width 243 height 9
click at [406, 210] on div at bounding box center [430, 205] width 243 height 9
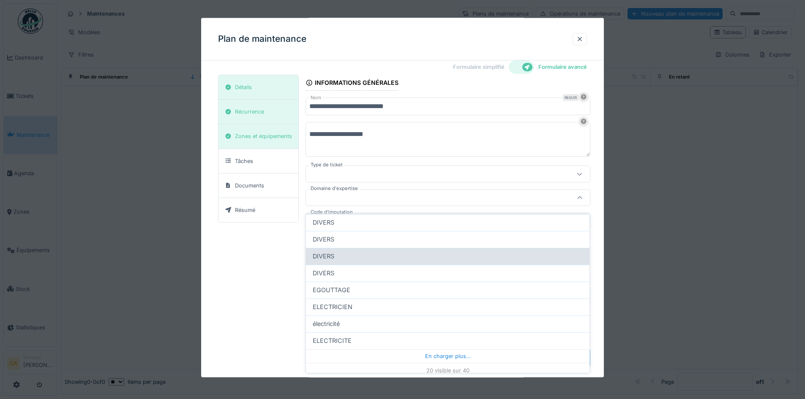
scroll to position [253, 0]
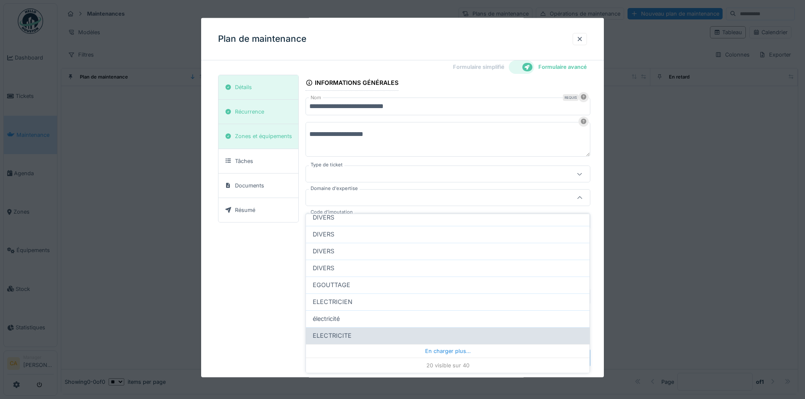
click at [351, 327] on div "ELECTRICITE" at bounding box center [448, 335] width 284 height 17
type input "****"
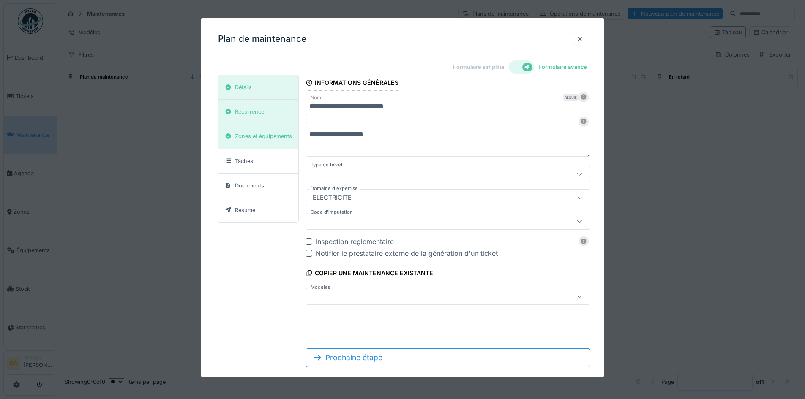
click at [373, 215] on div at bounding box center [447, 221] width 284 height 17
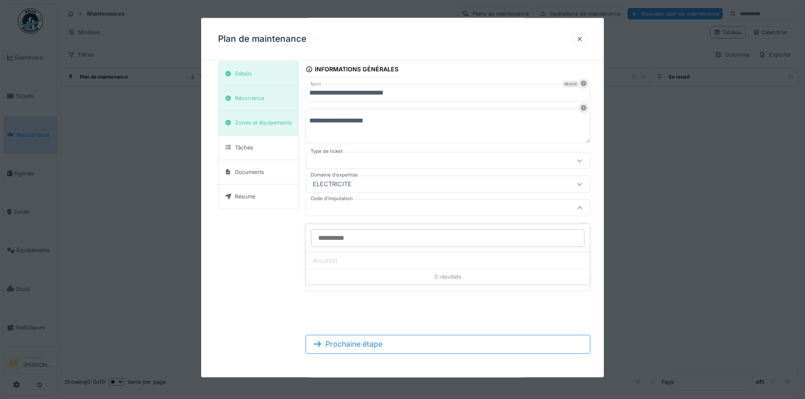
click at [253, 244] on div "**********" at bounding box center [402, 211] width 369 height 300
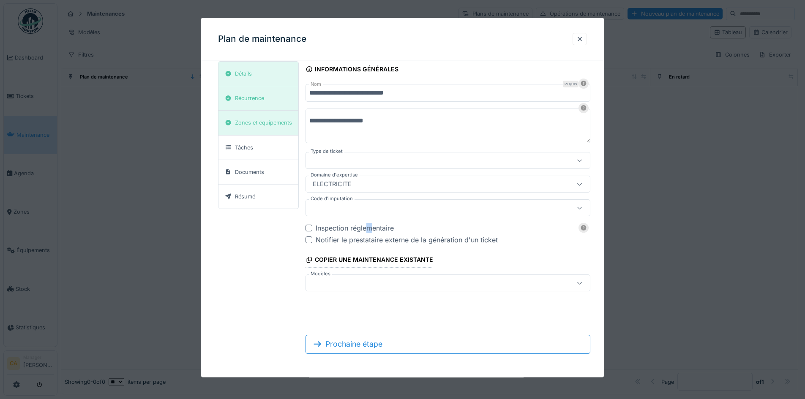
click at [369, 227] on div "Inspection réglementaire" at bounding box center [453, 228] width 274 height 10
click at [370, 248] on div "**********" at bounding box center [447, 176] width 284 height 230
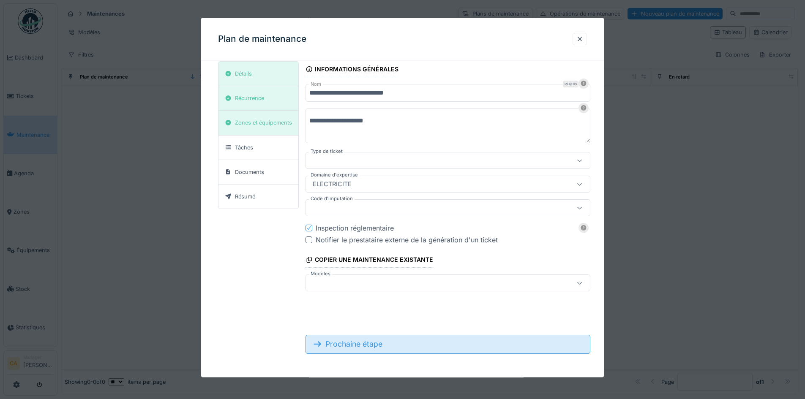
click at [376, 341] on div "Prochaine étape" at bounding box center [447, 344] width 284 height 19
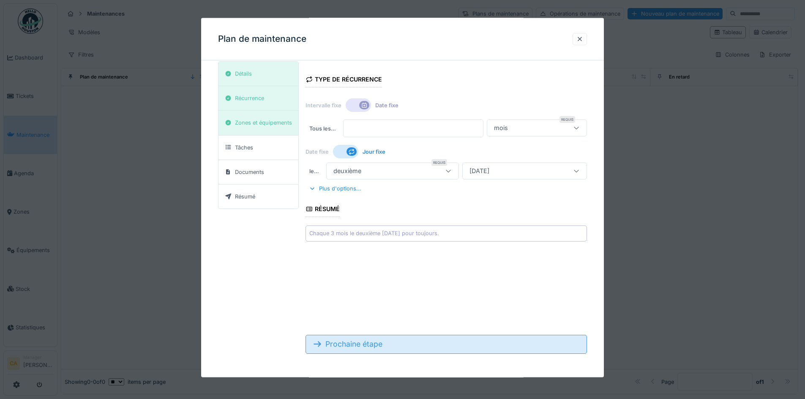
click at [389, 349] on div "Prochaine étape" at bounding box center [445, 344] width 281 height 19
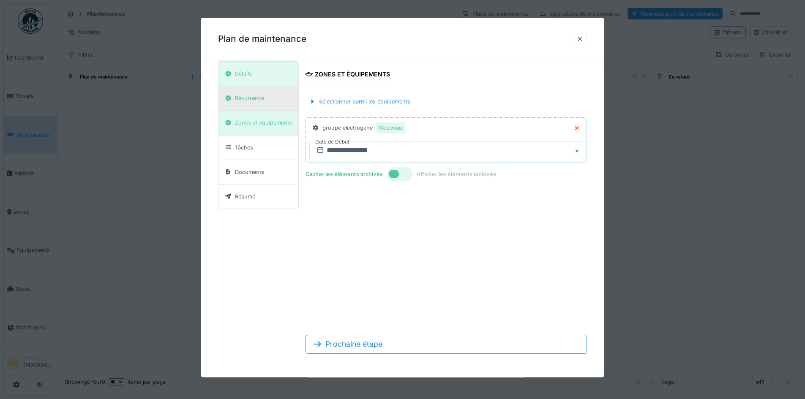
click at [260, 102] on div "Récurrence" at bounding box center [244, 98] width 45 height 11
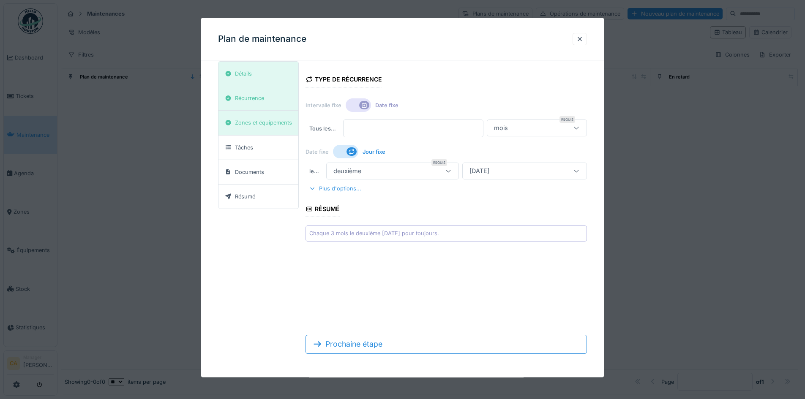
click at [333, 185] on div "Plus d'options..." at bounding box center [334, 188] width 59 height 11
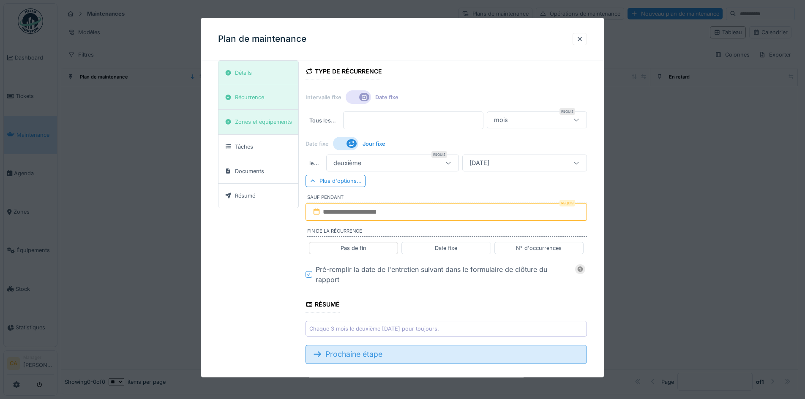
click at [377, 345] on div "Prochaine étape" at bounding box center [445, 354] width 281 height 19
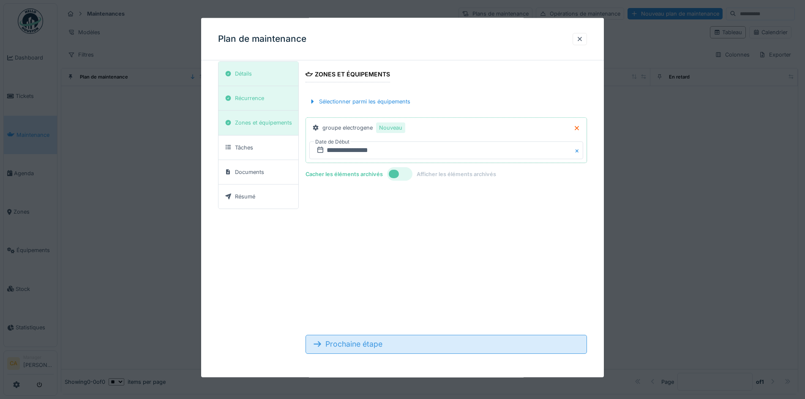
click at [389, 344] on div "Prochaine étape" at bounding box center [445, 344] width 281 height 19
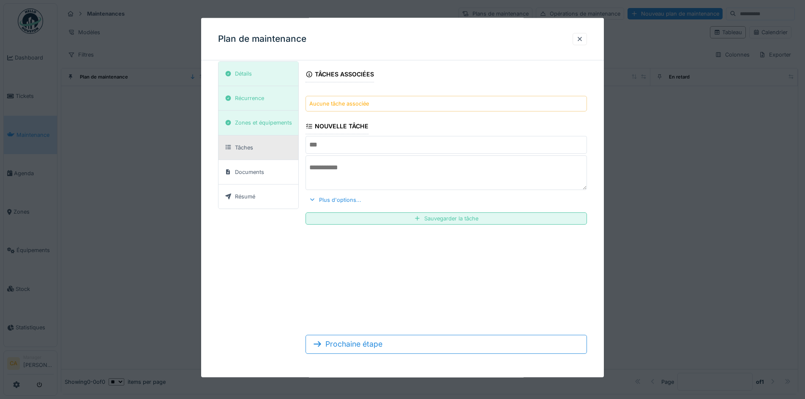
click at [393, 145] on input "text" at bounding box center [445, 145] width 281 height 18
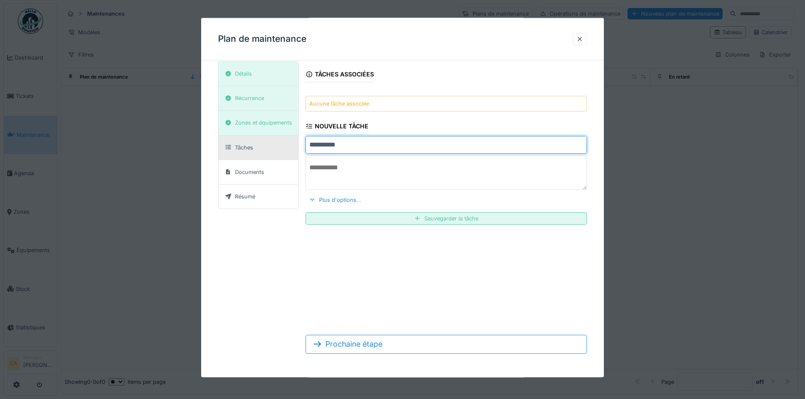
type input "**********"
click at [389, 153] on div "**********" at bounding box center [445, 146] width 281 height 170
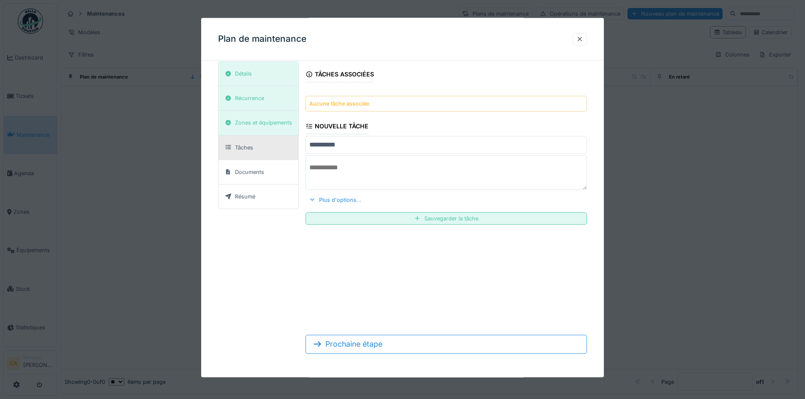
click at [387, 172] on textarea at bounding box center [445, 172] width 281 height 35
click at [431, 220] on div "Sauvegarder la tâche" at bounding box center [445, 218] width 281 height 12
click at [379, 153] on input "text" at bounding box center [445, 145] width 281 height 18
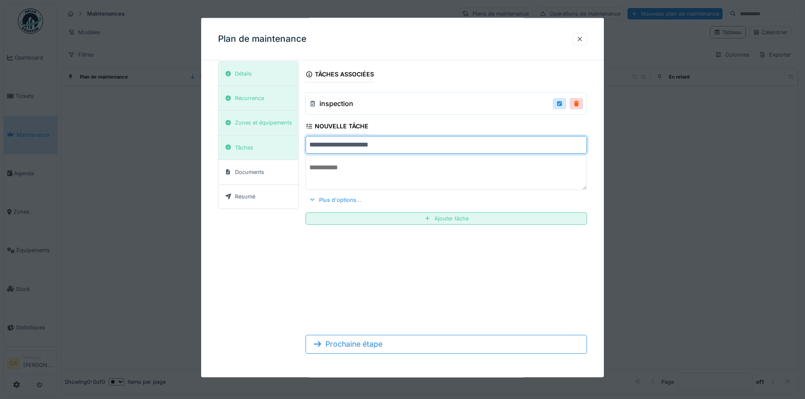
type input "**********"
click at [385, 174] on textarea at bounding box center [445, 172] width 281 height 35
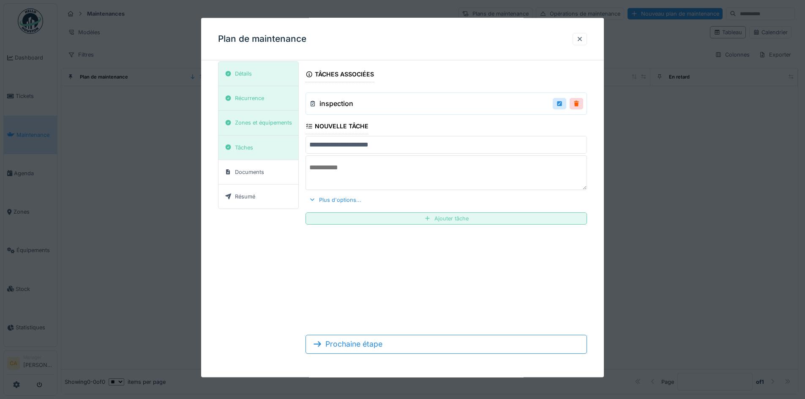
click at [417, 218] on div "Ajouter tâche" at bounding box center [445, 218] width 281 height 12
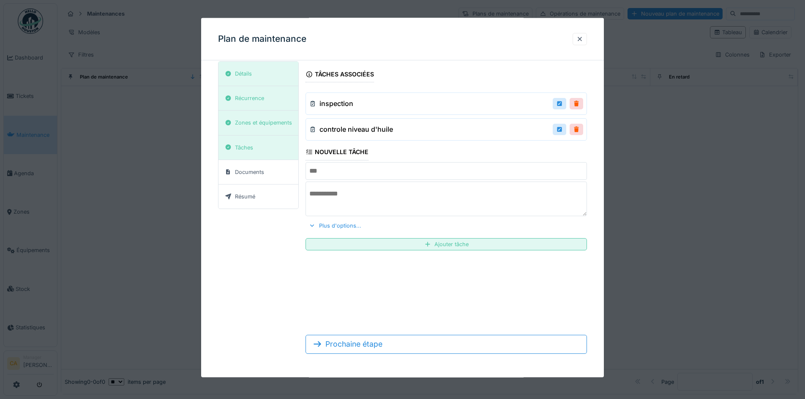
click at [365, 174] on input "text" at bounding box center [445, 171] width 281 height 18
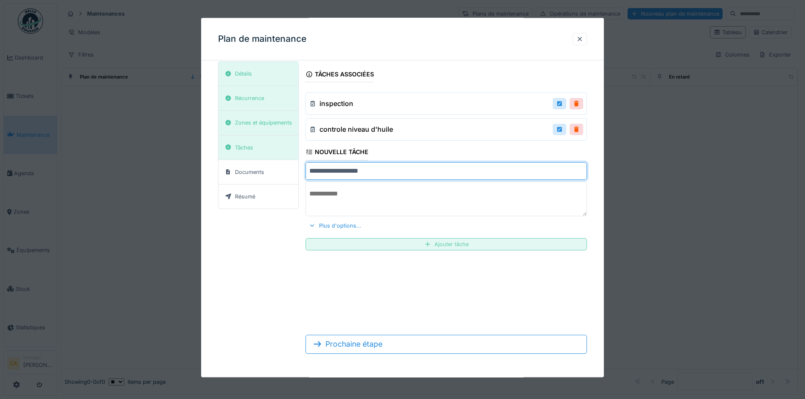
type input "**********"
click at [442, 243] on div "Ajouter tâche" at bounding box center [445, 244] width 281 height 12
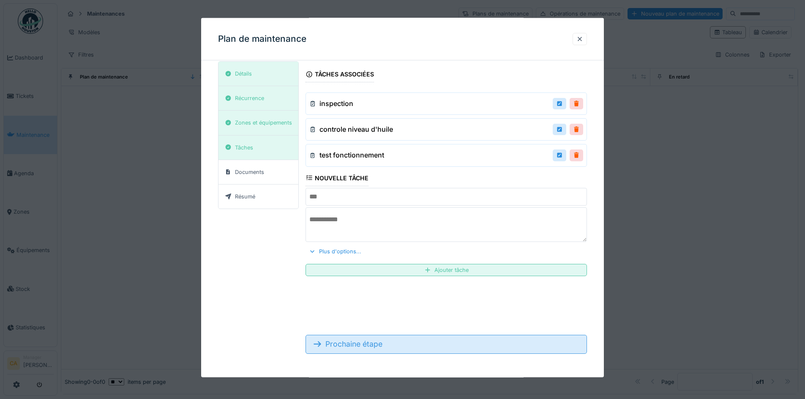
click at [364, 348] on div "Prochaine étape" at bounding box center [445, 344] width 281 height 19
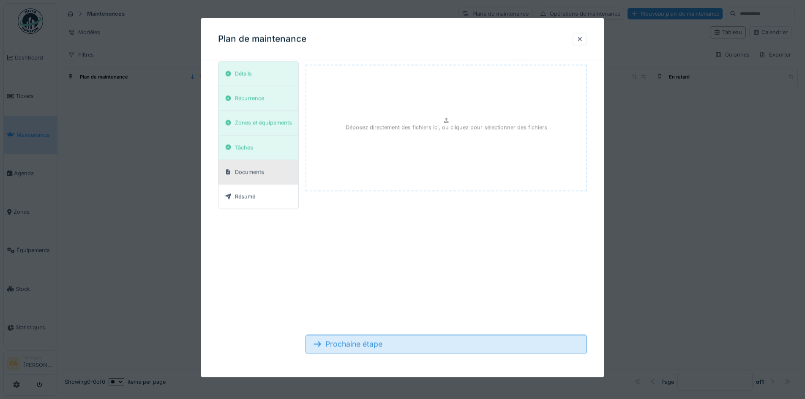
click at [374, 340] on div "Prochaine étape" at bounding box center [445, 344] width 281 height 19
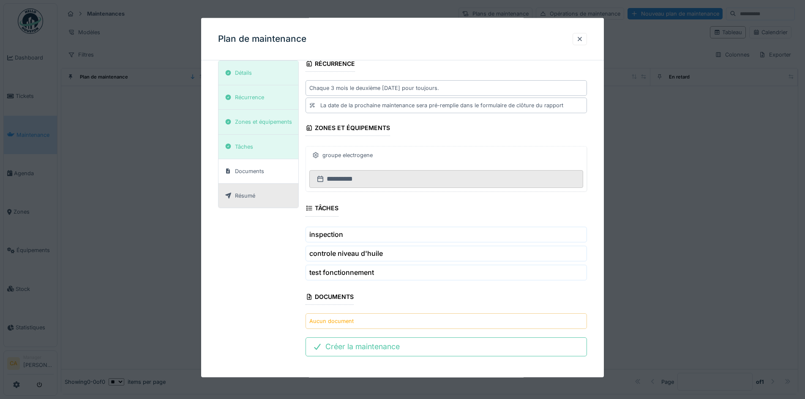
scroll to position [99, 0]
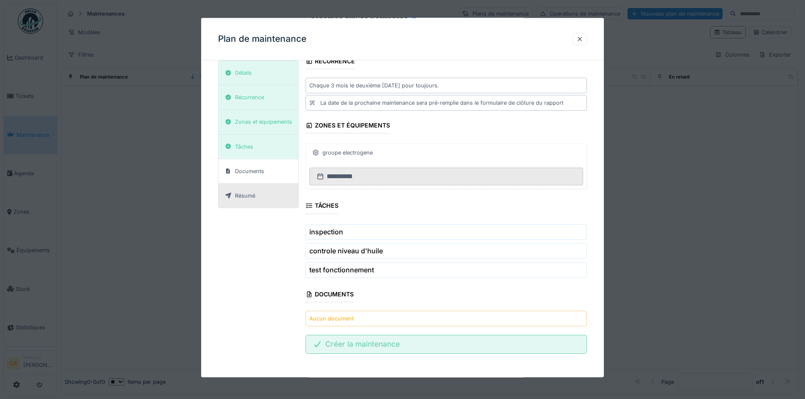
click at [370, 345] on div "Créer la maintenance" at bounding box center [445, 344] width 281 height 19
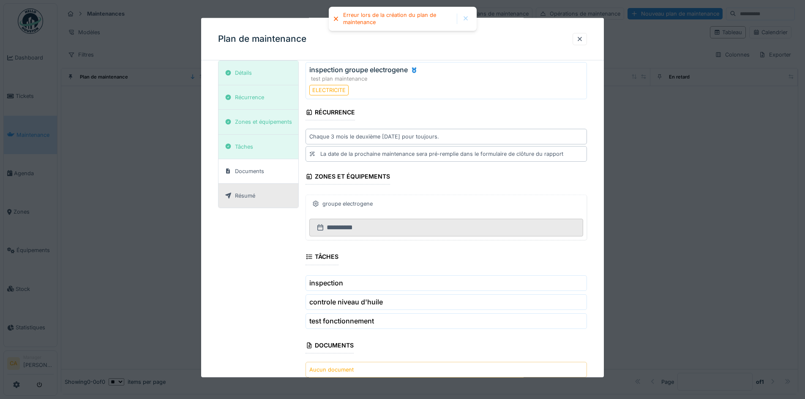
scroll to position [0, 0]
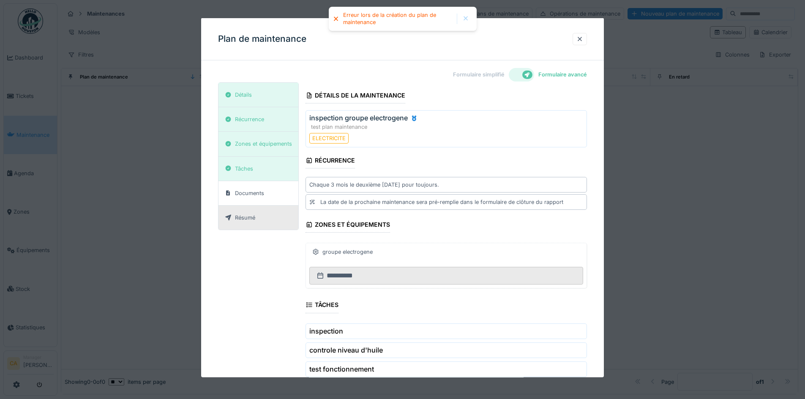
click at [311, 71] on div "Formulaire simplifié Formulaire avancé" at bounding box center [402, 74] width 369 height 15
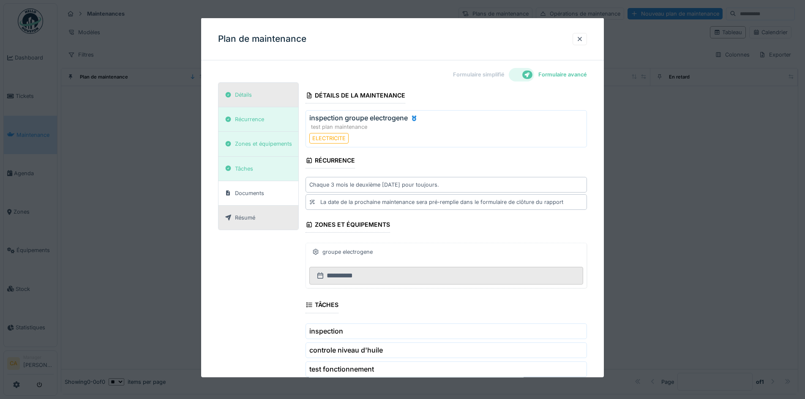
click at [259, 94] on div "Détails" at bounding box center [258, 95] width 80 height 25
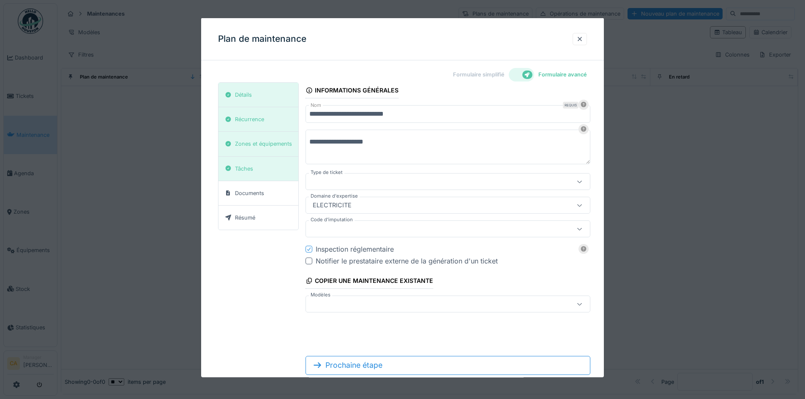
click at [522, 70] on div at bounding box center [521, 75] width 25 height 14
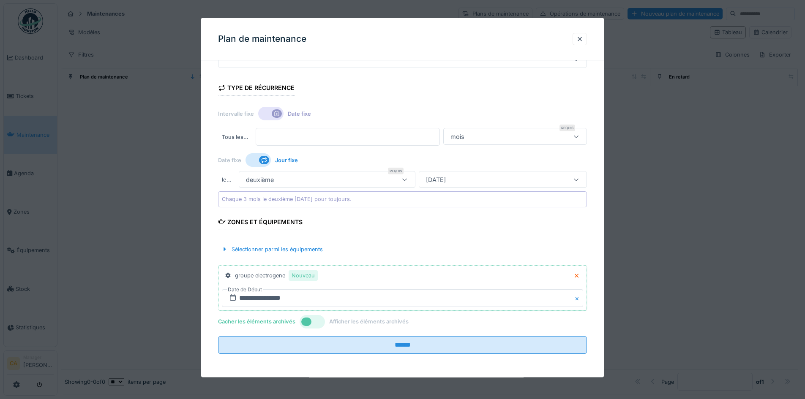
scroll to position [5, 0]
click at [398, 298] on input "**********" at bounding box center [402, 298] width 361 height 18
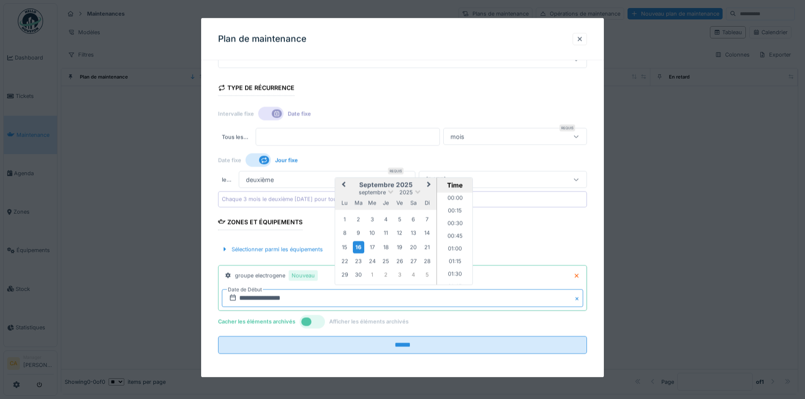
scroll to position [455, 0]
click at [368, 244] on div "17" at bounding box center [371, 246] width 11 height 11
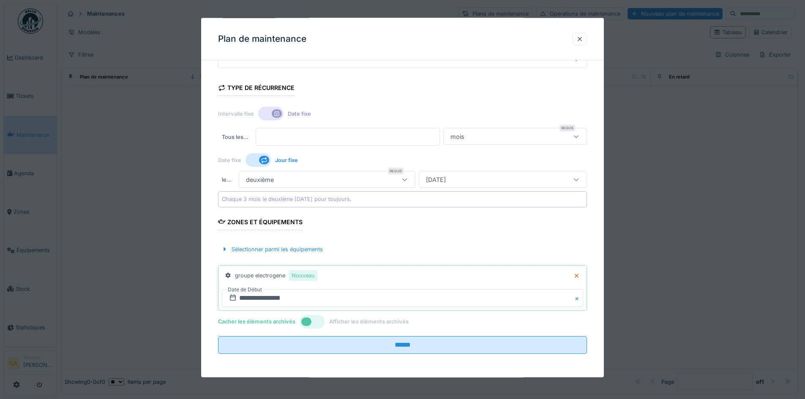
click at [393, 316] on div "Cacher les éléments archivés Afficher les éléments archivés" at bounding box center [402, 321] width 369 height 15
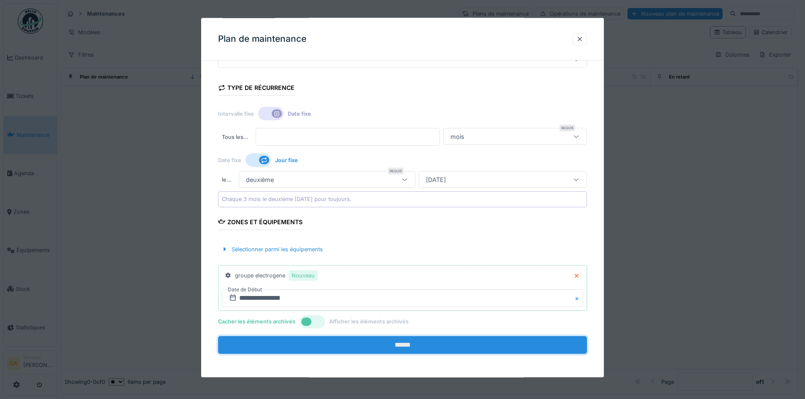
click at [400, 345] on input "******" at bounding box center [402, 345] width 369 height 18
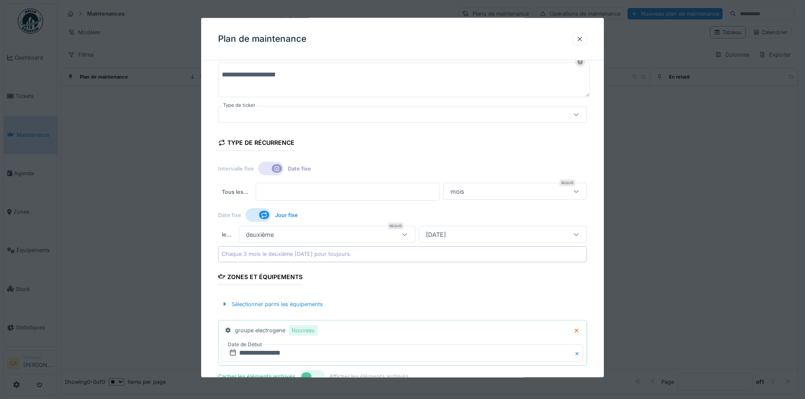
scroll to position [85, 0]
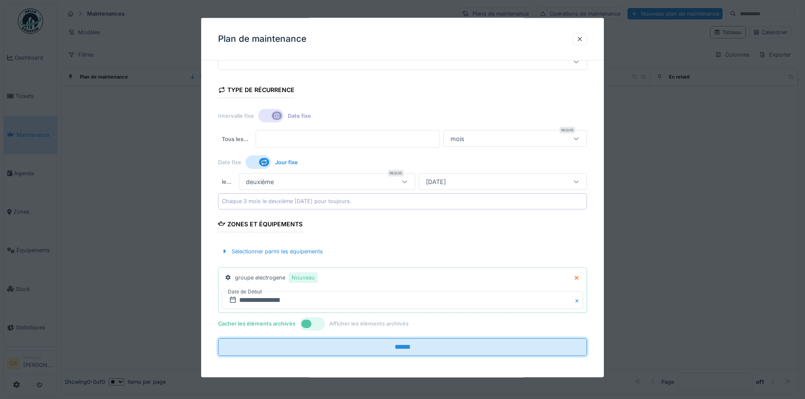
click at [505, 145] on div "mois" at bounding box center [515, 138] width 144 height 17
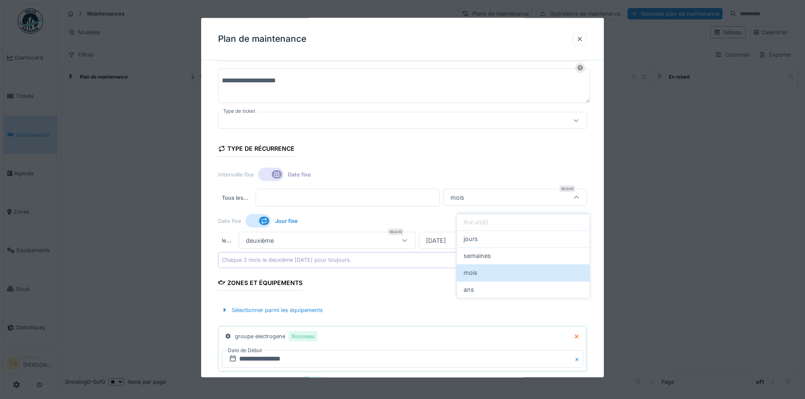
click at [505, 145] on div "Type de récurrence Intervalle fixe Date fixe Tous les … * Requis mois ******* D…" at bounding box center [402, 202] width 369 height 132
drag, startPoint x: 503, startPoint y: 192, endPoint x: 492, endPoint y: 207, distance: 19.4
click at [503, 192] on div "mois" at bounding box center [515, 197] width 144 height 17
click at [491, 235] on div "jours" at bounding box center [523, 239] width 119 height 9
type input "*****"
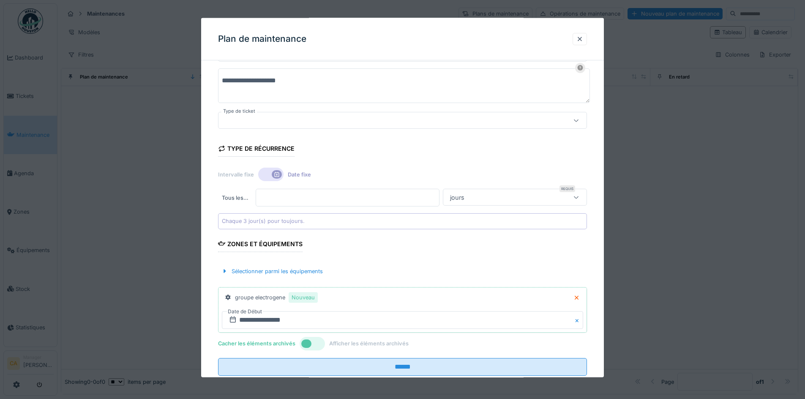
scroll to position [90, 0]
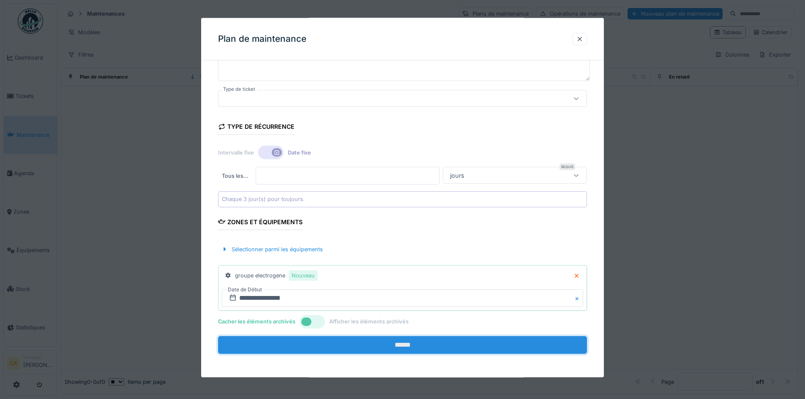
click at [397, 346] on input "******" at bounding box center [402, 345] width 369 height 18
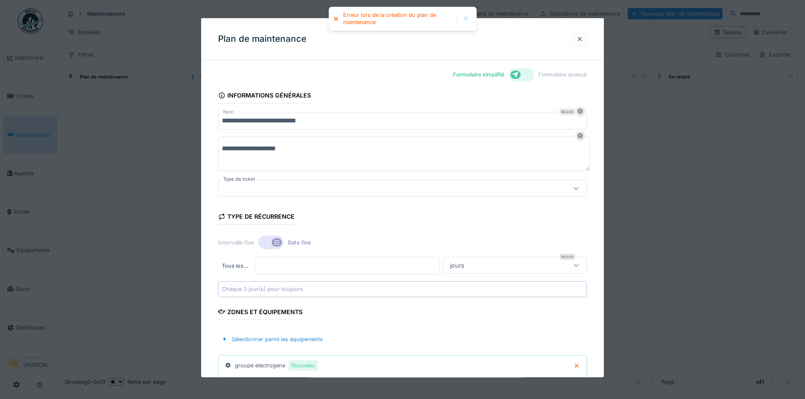
scroll to position [0, 0]
click at [582, 40] on div at bounding box center [579, 39] width 7 height 8
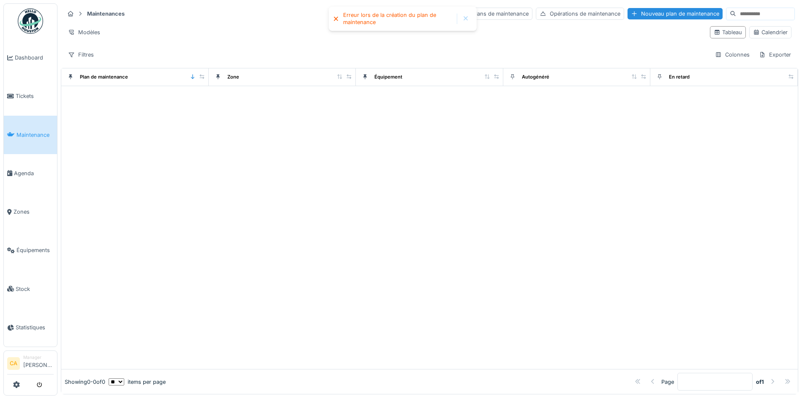
click at [403, 118] on div at bounding box center [429, 227] width 736 height 283
click at [262, 139] on div at bounding box center [429, 227] width 736 height 283
click at [415, 136] on div at bounding box center [429, 227] width 736 height 283
click at [327, 161] on div at bounding box center [429, 227] width 736 height 283
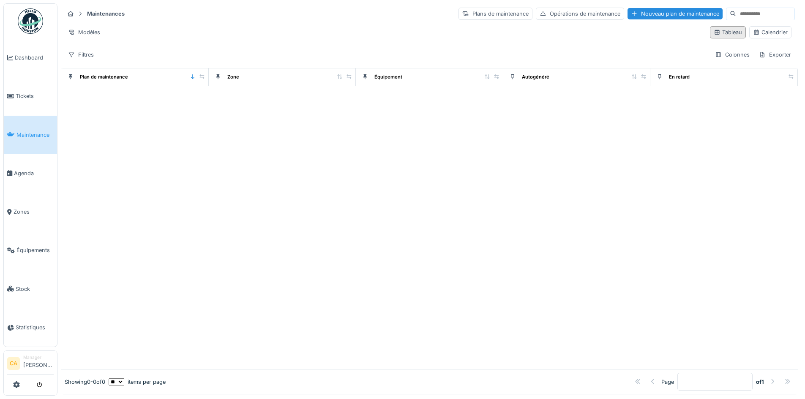
click at [728, 32] on div "Tableau" at bounding box center [728, 32] width 36 height 12
click at [714, 30] on icon at bounding box center [717, 32] width 7 height 5
click at [760, 30] on div "Calendrier" at bounding box center [770, 32] width 35 height 8
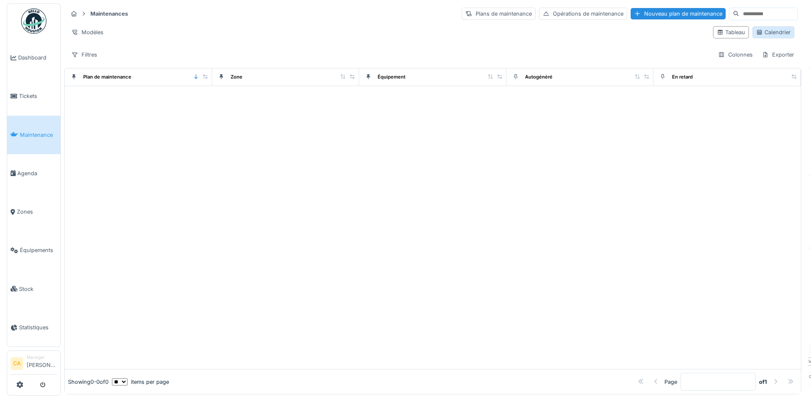
scroll to position [0, 0]
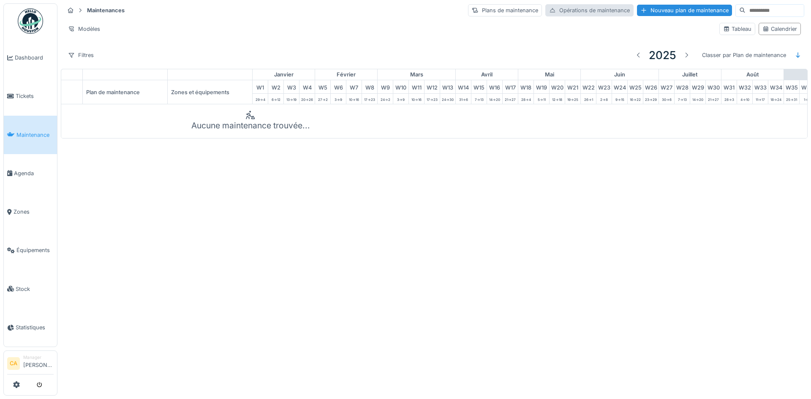
click at [555, 7] on div "Opérations de maintenance" at bounding box center [589, 10] width 88 height 12
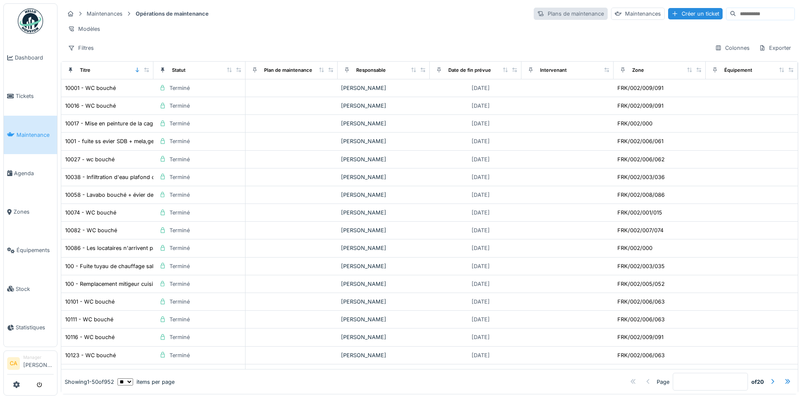
click at [555, 15] on div "Plans de maintenance" at bounding box center [571, 14] width 74 height 12
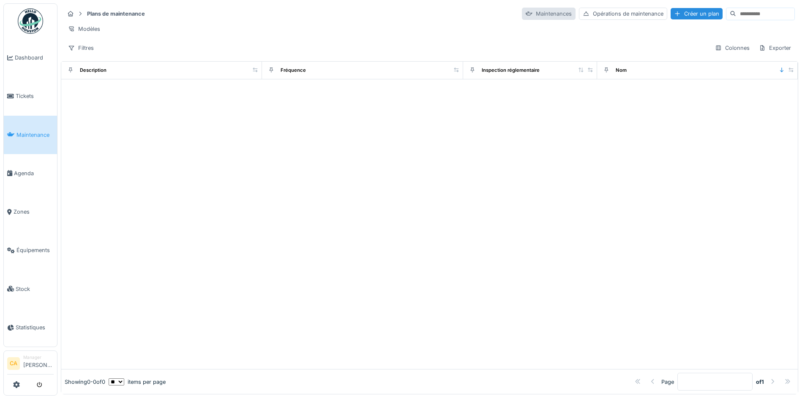
click at [522, 17] on div "Maintenances" at bounding box center [549, 14] width 54 height 12
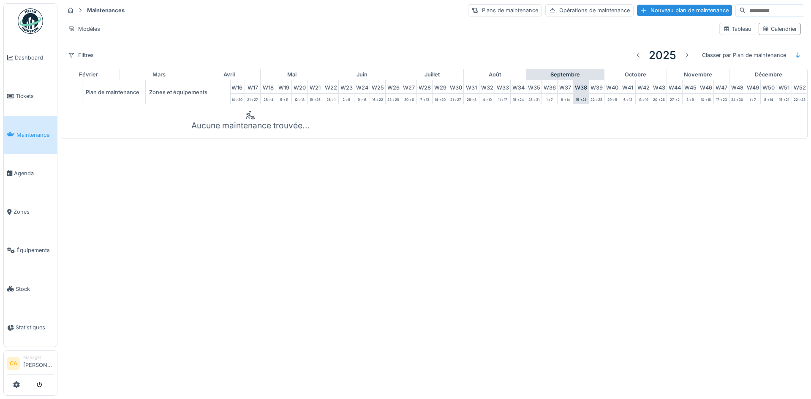
scroll to position [0, 277]
click at [638, 10] on div "Nouveau plan de maintenance" at bounding box center [684, 10] width 95 height 11
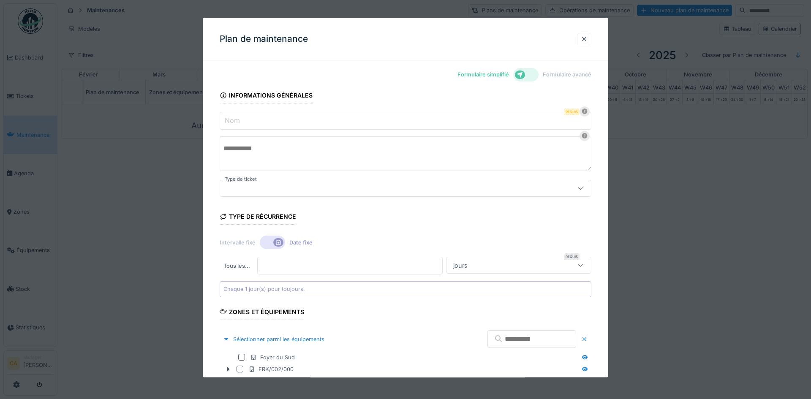
click at [294, 126] on input "Nom" at bounding box center [406, 121] width 372 height 18
type input "**********"
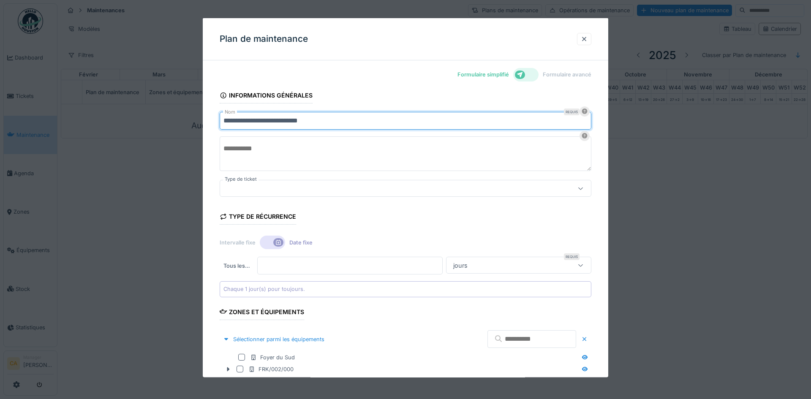
click at [301, 150] on textarea at bounding box center [406, 153] width 372 height 35
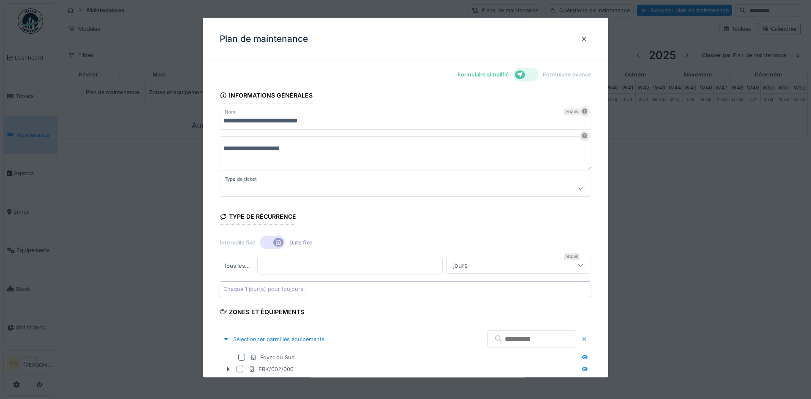
type textarea "**********"
drag, startPoint x: 310, startPoint y: 201, endPoint x: 318, endPoint y: 192, distance: 12.0
click at [311, 199] on form "**********" at bounding box center [406, 261] width 372 height 358
click at [319, 191] on div at bounding box center [384, 188] width 321 height 9
click at [324, 189] on div at bounding box center [384, 188] width 321 height 9
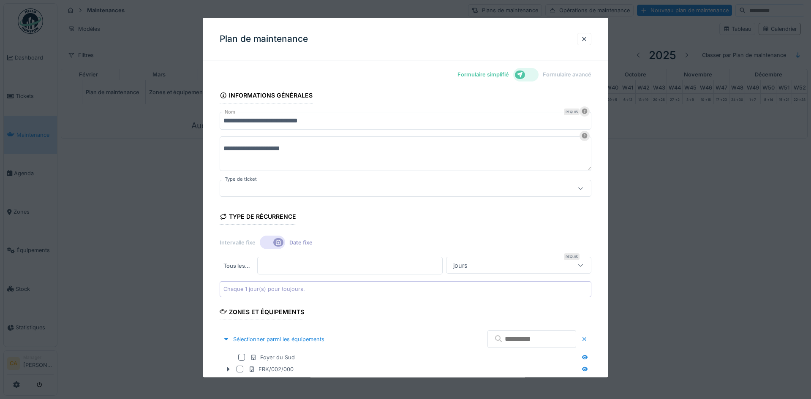
click at [364, 237] on div "Intervalle fixe Date fixe" at bounding box center [406, 242] width 372 height 15
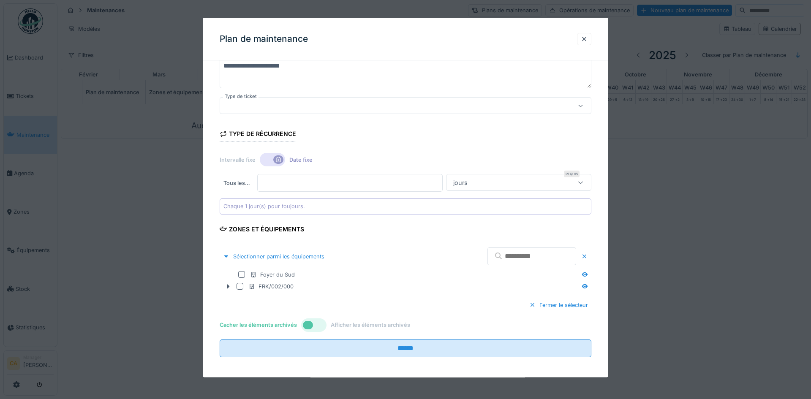
scroll to position [86, 0]
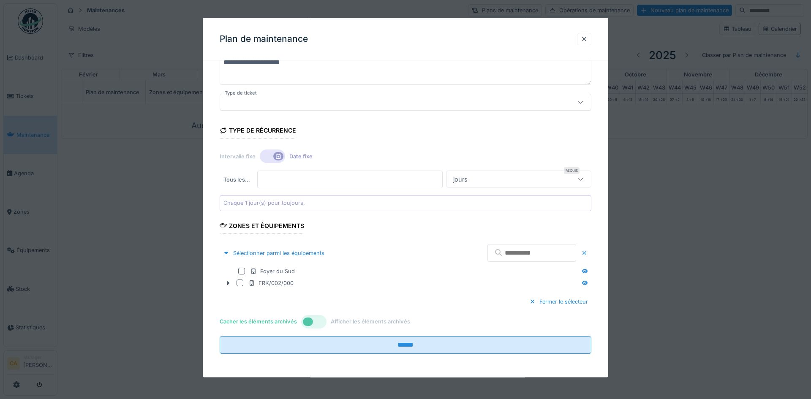
click at [510, 187] on div "jours" at bounding box center [519, 179] width 146 height 17
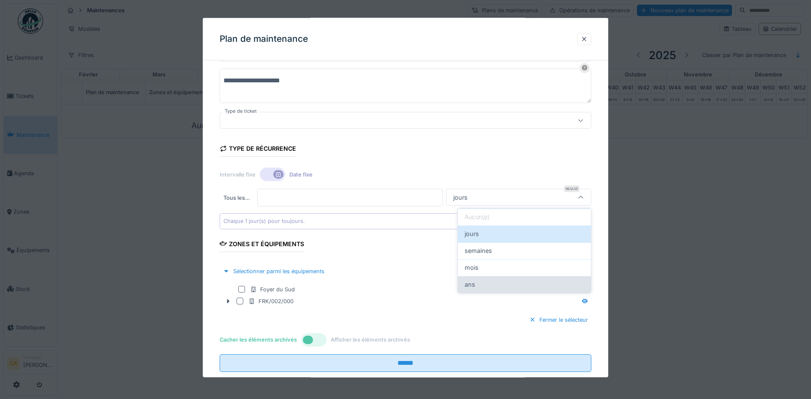
click at [509, 286] on div "ans" at bounding box center [525, 284] width 120 height 9
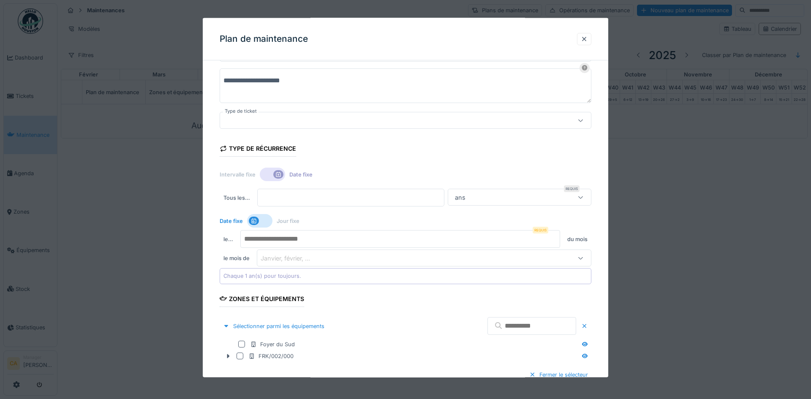
click at [513, 200] on div "ans" at bounding box center [510, 197] width 116 height 9
drag, startPoint x: 514, startPoint y: 267, endPoint x: 451, endPoint y: 247, distance: 66.4
click at [509, 265] on div "mois" at bounding box center [525, 267] width 117 height 9
type input "*******"
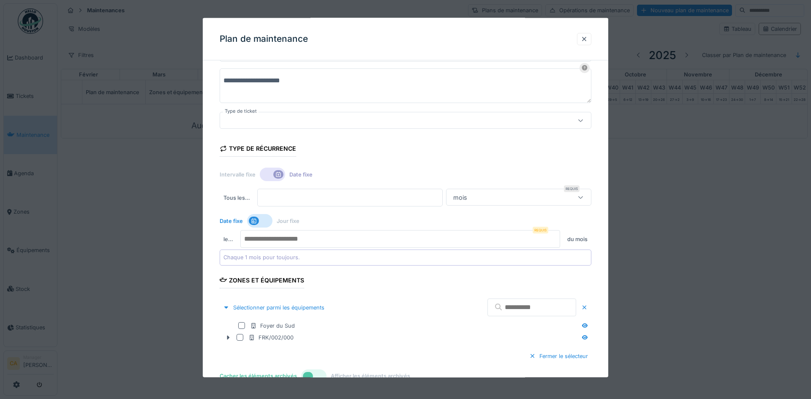
click at [273, 191] on input "*" at bounding box center [349, 198] width 185 height 18
click at [443, 194] on input "*" at bounding box center [349, 198] width 185 height 18
type input "*"
click at [443, 194] on input "*" at bounding box center [349, 198] width 185 height 18
click at [413, 224] on div "Date fixe Jour fixe" at bounding box center [406, 220] width 372 height 15
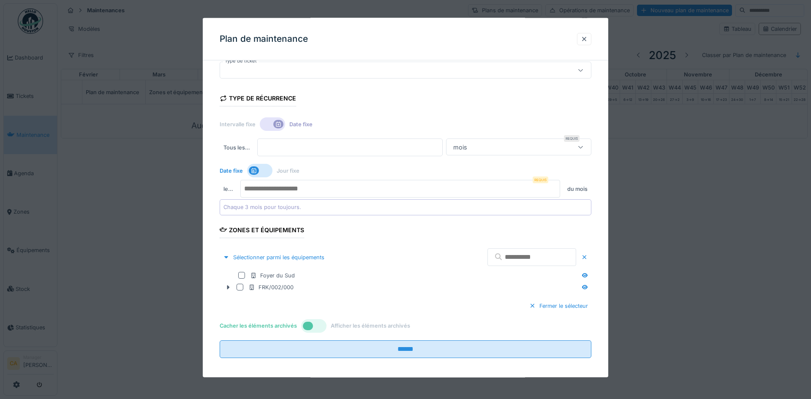
scroll to position [123, 0]
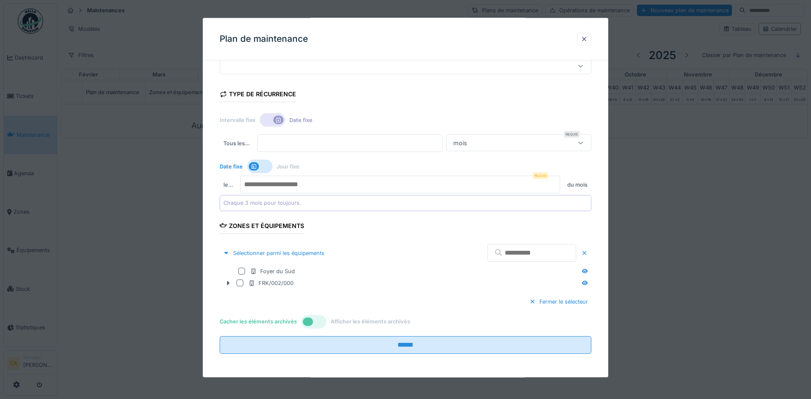
click at [384, 188] on input "number" at bounding box center [400, 185] width 320 height 18
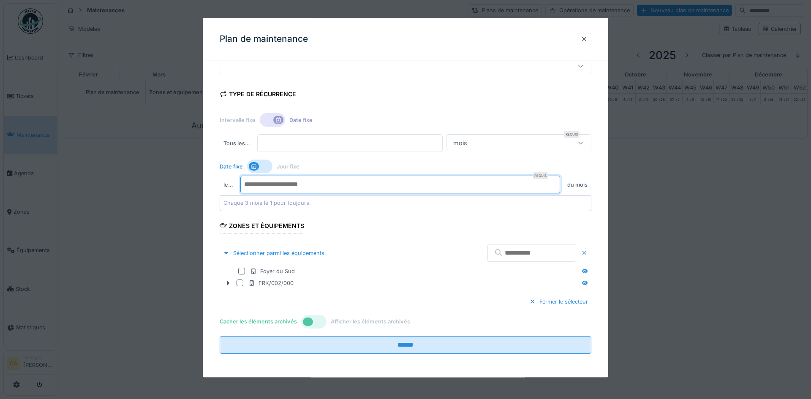
click at [554, 182] on input "*" at bounding box center [400, 185] width 320 height 18
click at [554, 183] on input "*" at bounding box center [400, 185] width 320 height 18
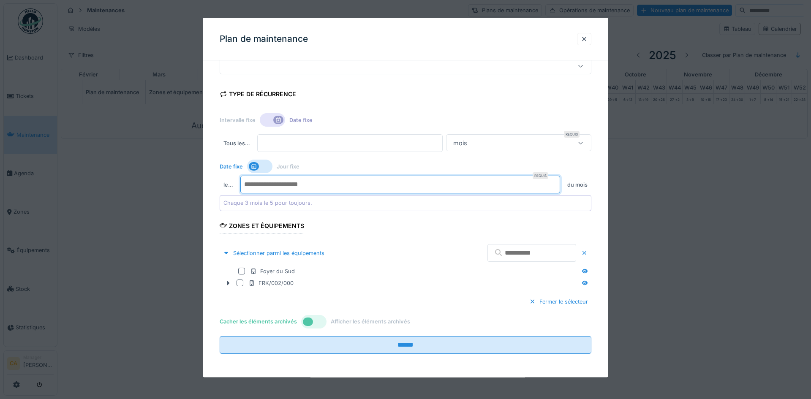
click at [554, 183] on input "*" at bounding box center [400, 185] width 320 height 18
click at [554, 183] on input "**" at bounding box center [400, 185] width 320 height 18
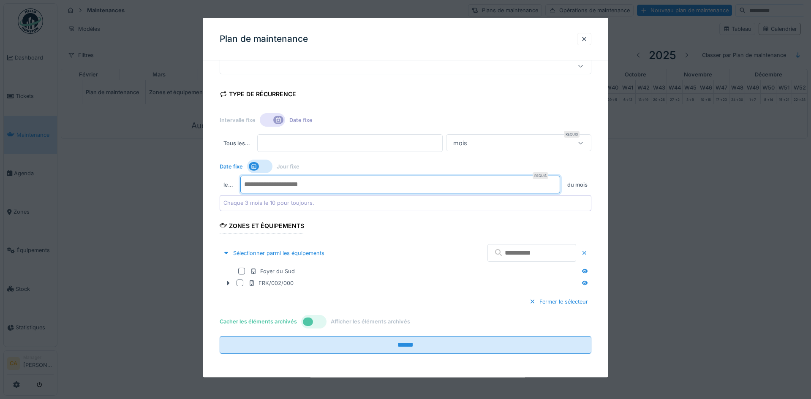
click at [553, 183] on input "**" at bounding box center [400, 185] width 320 height 18
click at [554, 182] on input "**" at bounding box center [400, 185] width 320 height 18
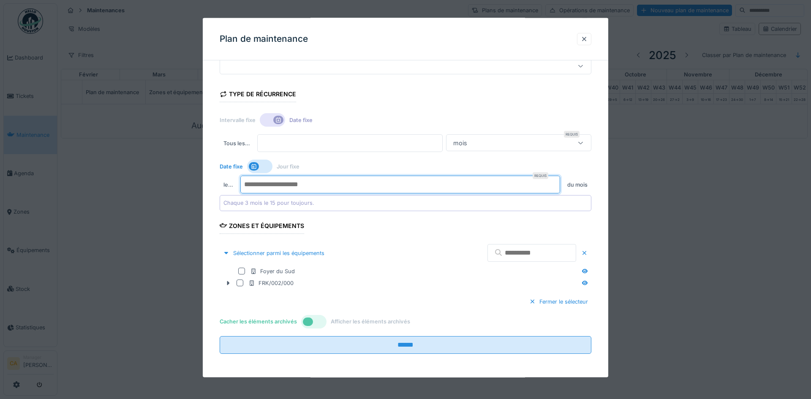
type input "**"
click at [553, 182] on input "**" at bounding box center [400, 185] width 320 height 18
click at [243, 286] on div "FRK/002/000" at bounding box center [399, 283] width 359 height 12
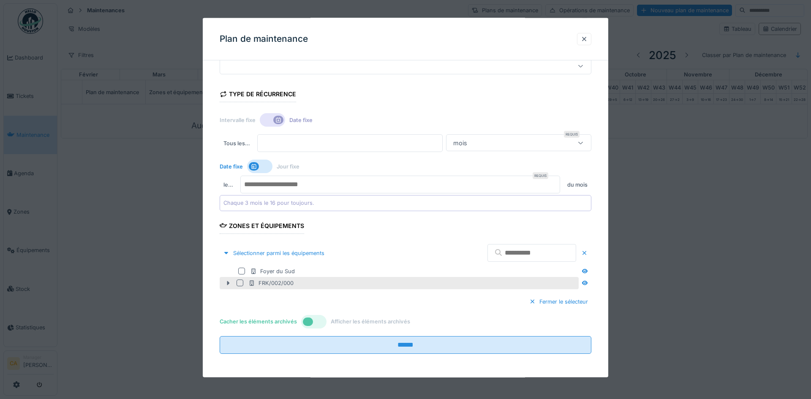
click at [226, 281] on icon at bounding box center [228, 283] width 7 height 5
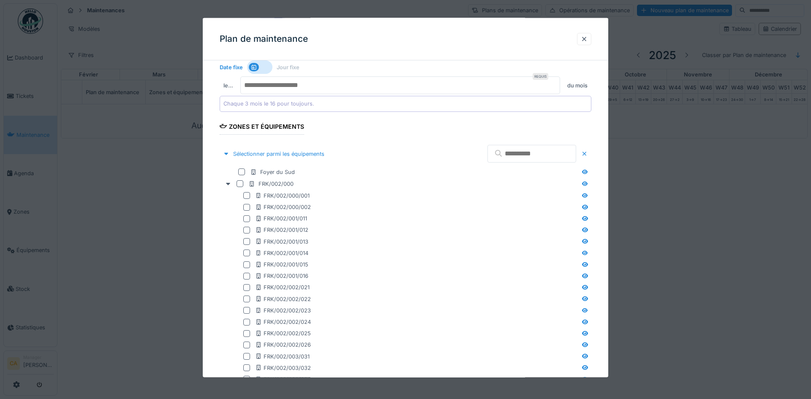
scroll to position [402, 0]
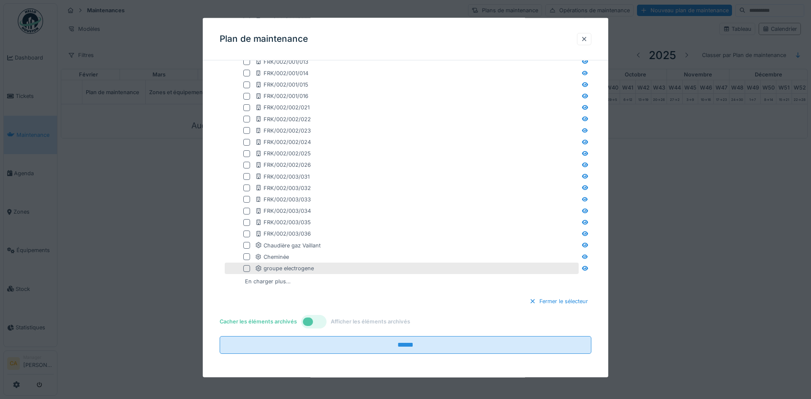
click at [246, 268] on div at bounding box center [246, 268] width 7 height 7
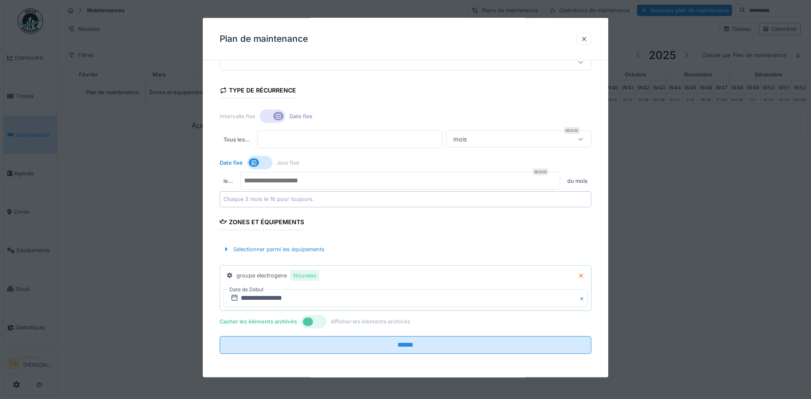
scroll to position [126, 0]
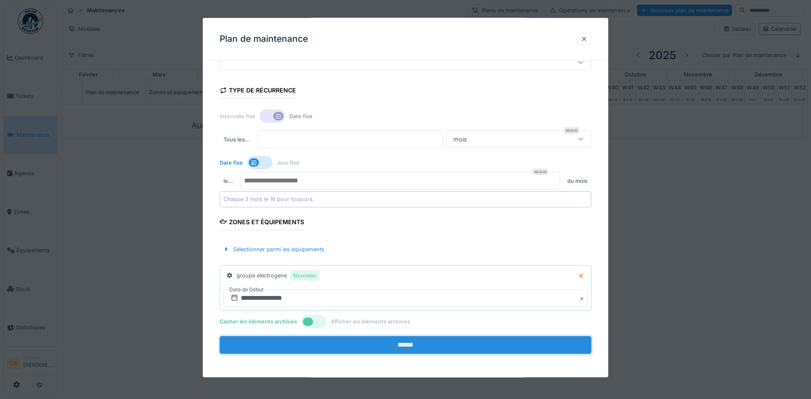
click at [398, 345] on input "******" at bounding box center [406, 345] width 372 height 18
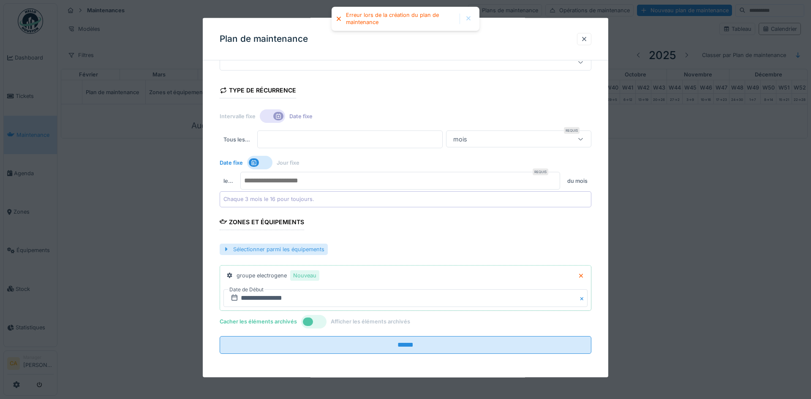
click at [281, 248] on div "Sélectionner parmi les équipements" at bounding box center [274, 248] width 108 height 11
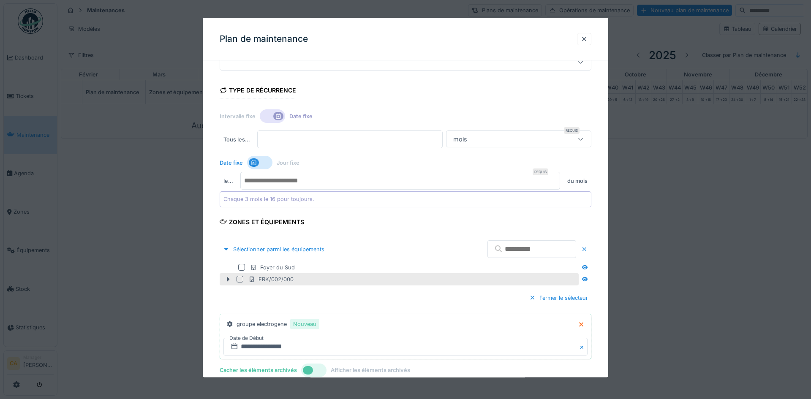
click at [241, 278] on div at bounding box center [240, 279] width 7 height 7
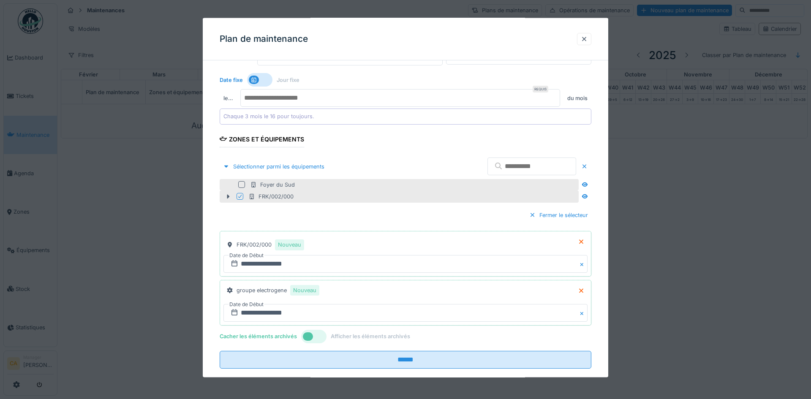
scroll to position [224, 0]
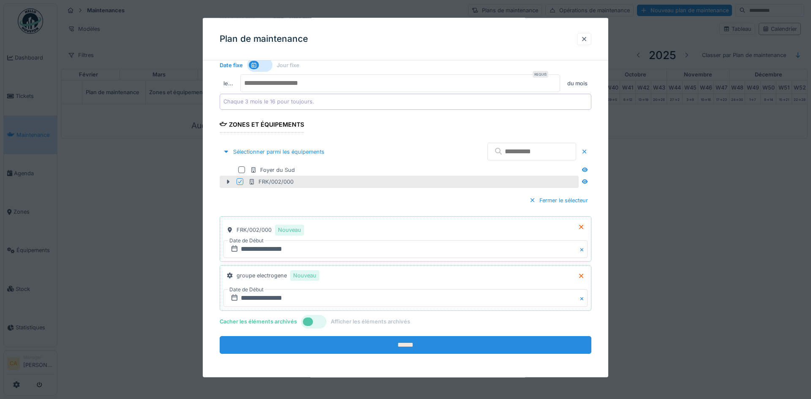
click at [377, 342] on input "******" at bounding box center [406, 345] width 372 height 18
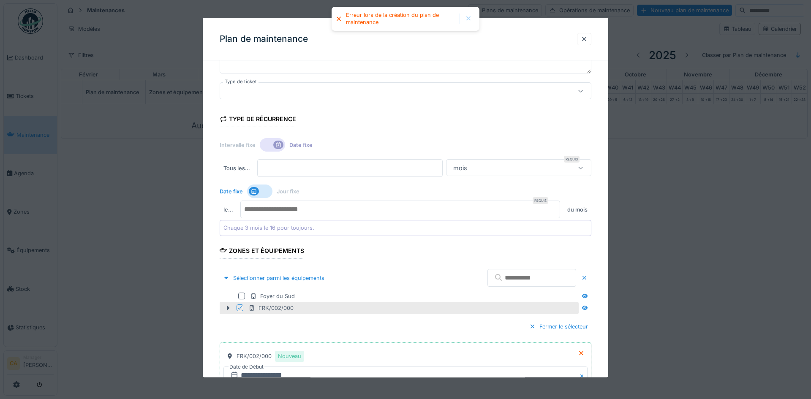
scroll to position [97, 0]
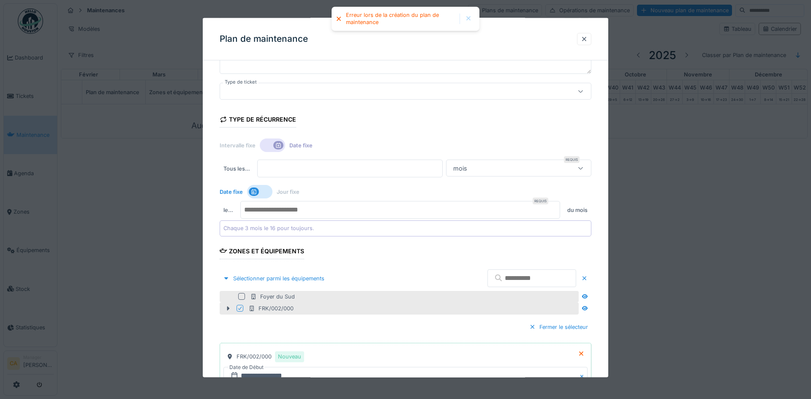
click at [242, 297] on div at bounding box center [241, 296] width 7 height 7
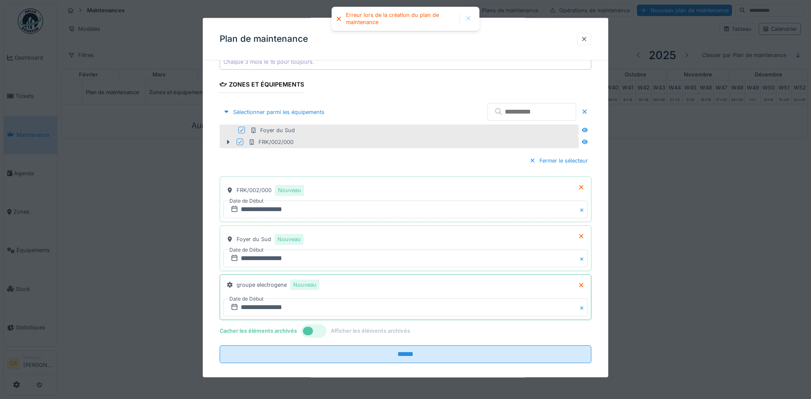
scroll to position [273, 0]
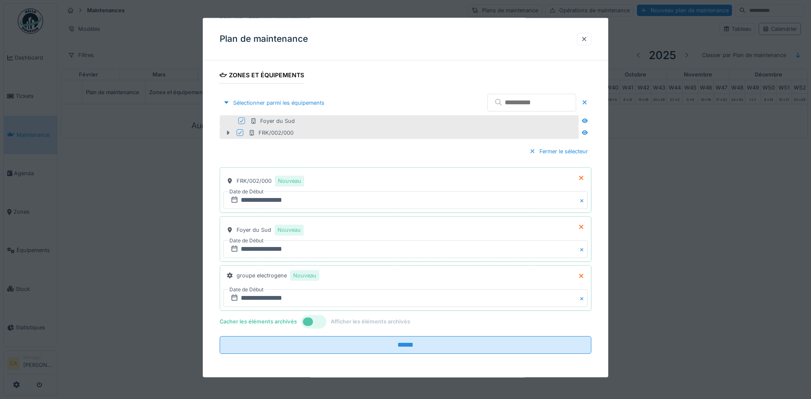
click at [227, 135] on icon at bounding box center [228, 132] width 7 height 5
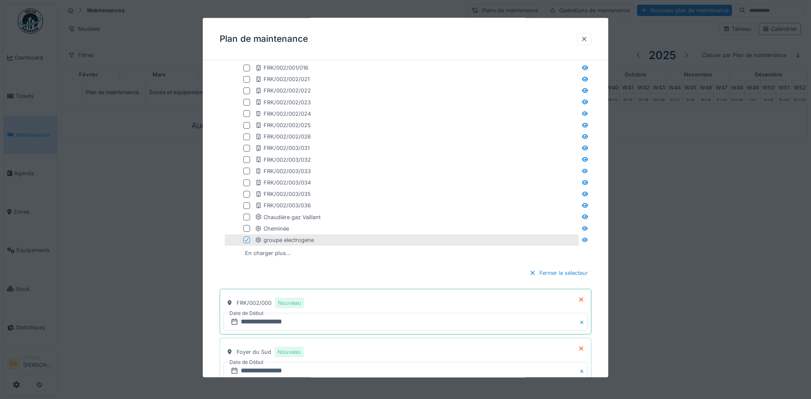
scroll to position [552, 0]
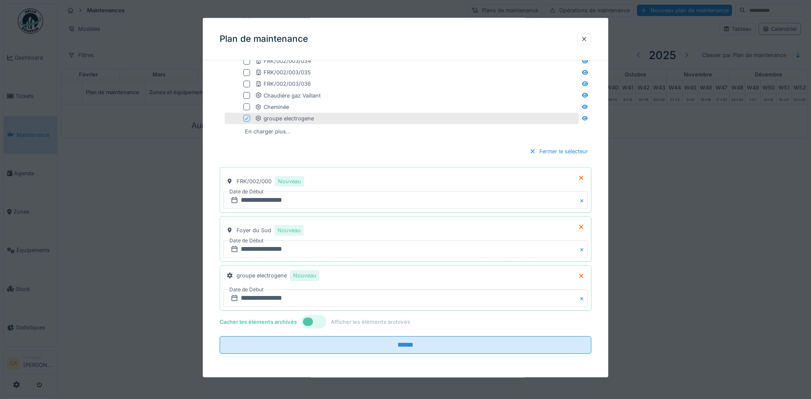
click at [250, 118] on div at bounding box center [248, 118] width 10 height 7
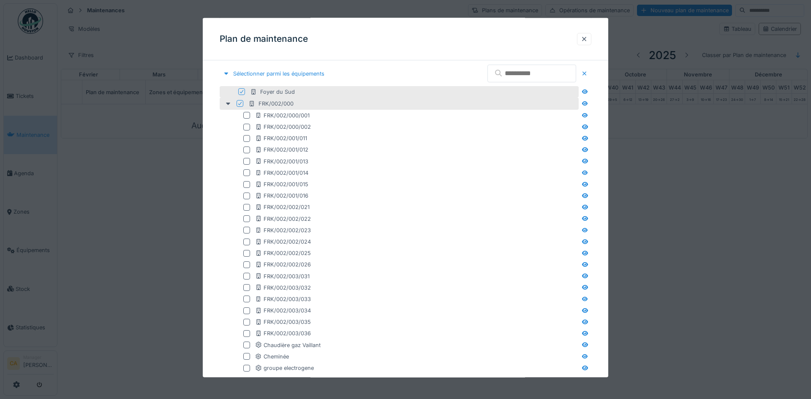
scroll to position [250, 0]
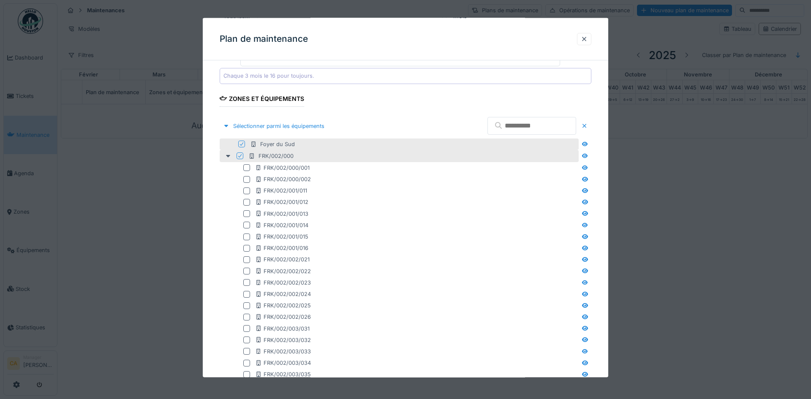
click at [242, 145] on icon at bounding box center [241, 144] width 5 height 4
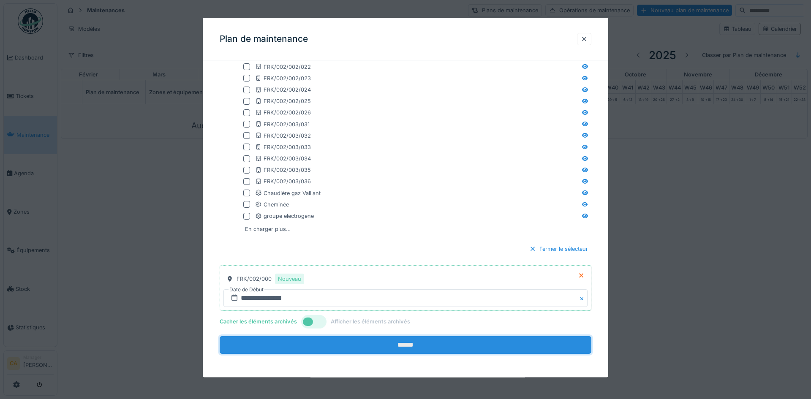
click at [376, 345] on input "******" at bounding box center [406, 345] width 372 height 18
click at [392, 341] on input "******" at bounding box center [406, 345] width 372 height 18
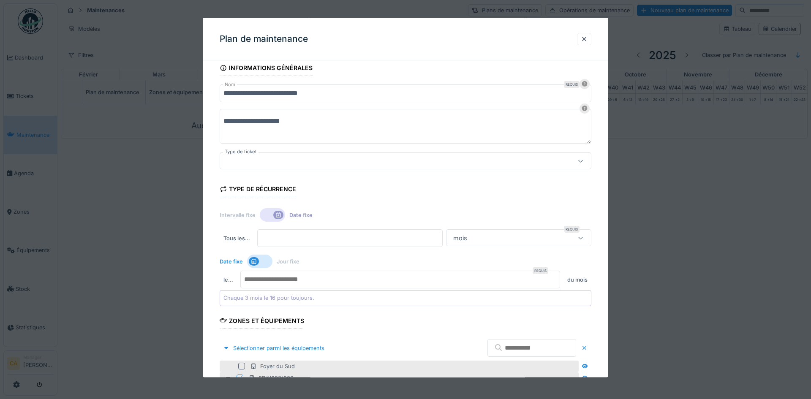
scroll to position [42, 0]
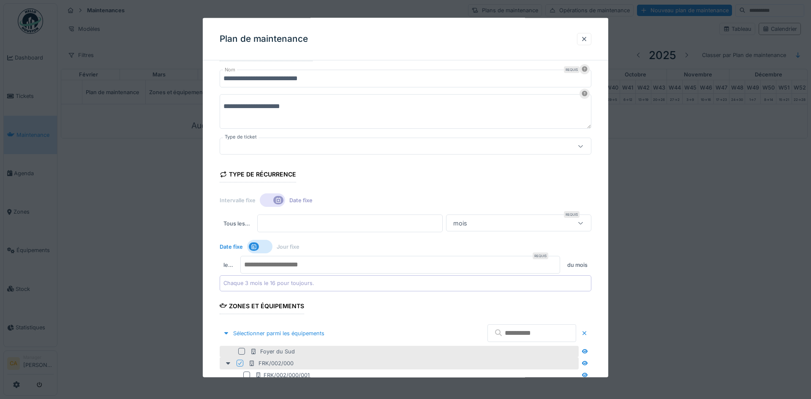
click at [473, 139] on div at bounding box center [406, 146] width 372 height 17
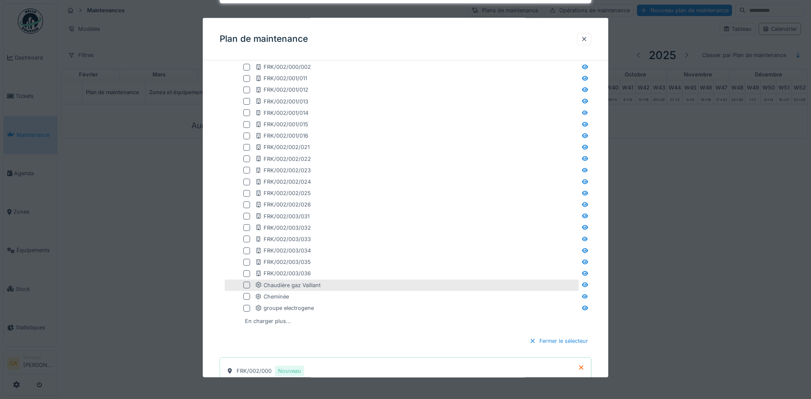
scroll to position [454, 0]
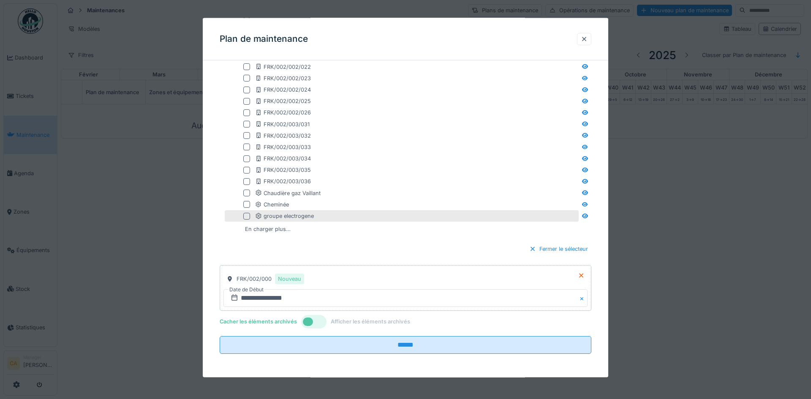
click at [248, 215] on div at bounding box center [246, 216] width 7 height 7
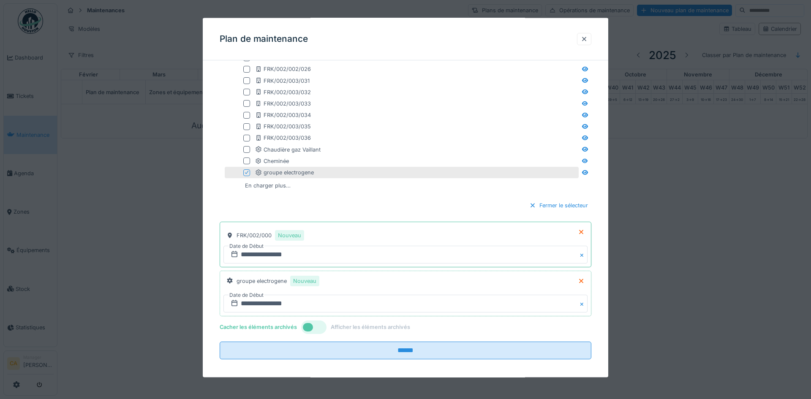
scroll to position [503, 0]
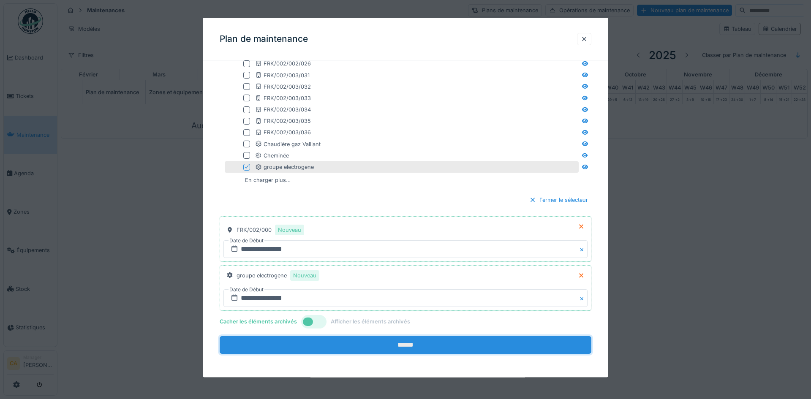
click at [431, 346] on input "******" at bounding box center [406, 345] width 372 height 18
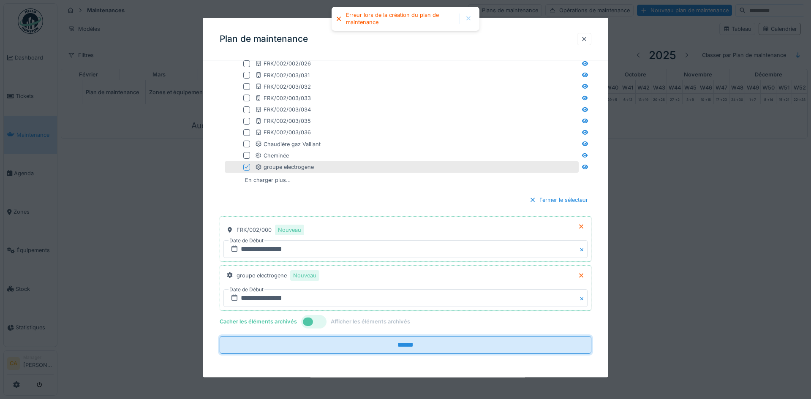
click at [583, 38] on div at bounding box center [584, 39] width 7 height 8
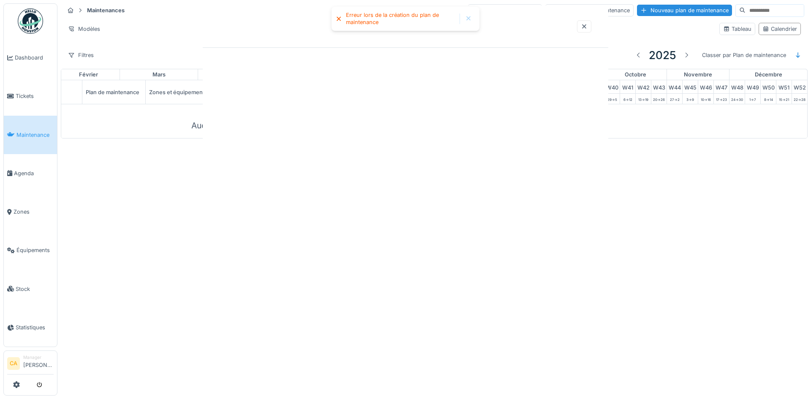
scroll to position [0, 0]
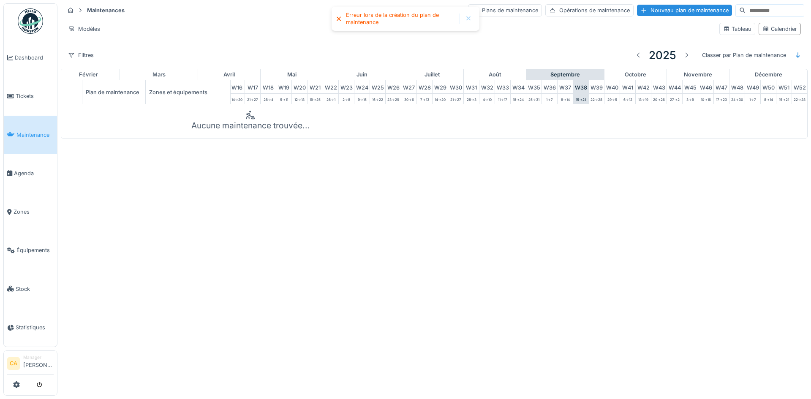
click at [193, 191] on div "Erreur lors de la création du plan de maintenance Annuler Maintenances Plans de…" at bounding box center [405, 199] width 811 height 399
click at [16, 248] on li "Équipements" at bounding box center [30, 250] width 46 height 8
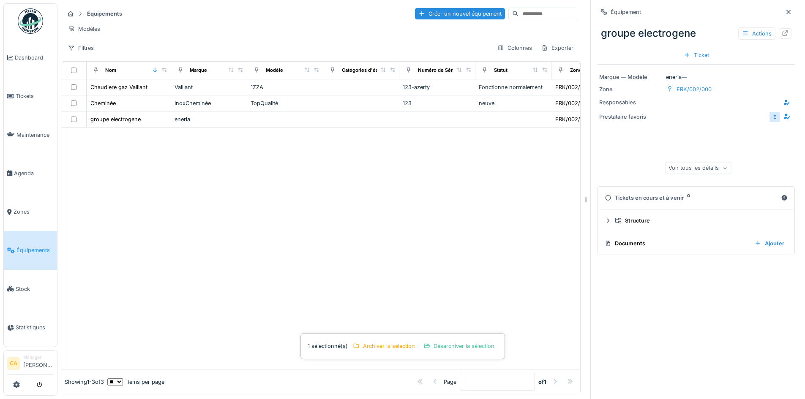
click at [720, 200] on div "Tickets en cours et à venir 0" at bounding box center [691, 198] width 173 height 8
click at [654, 196] on div "Tickets en cours et à venir 0" at bounding box center [691, 198] width 173 height 8
click at [605, 222] on icon at bounding box center [608, 220] width 7 height 5
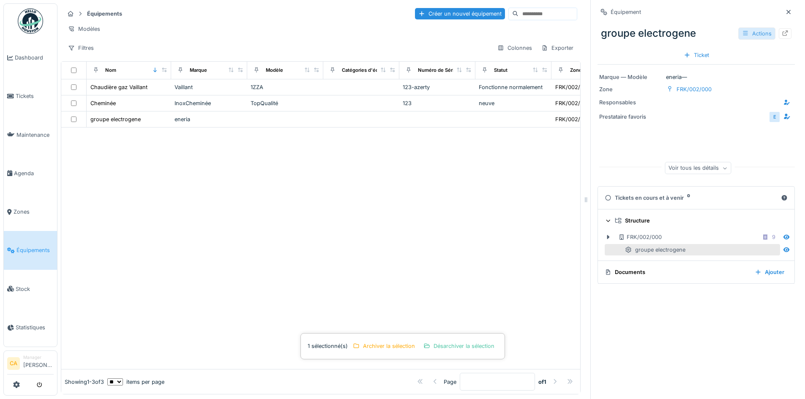
click at [743, 35] on icon at bounding box center [745, 33] width 5 height 4
click at [742, 67] on div "Ajouter au plan" at bounding box center [756, 64] width 57 height 13
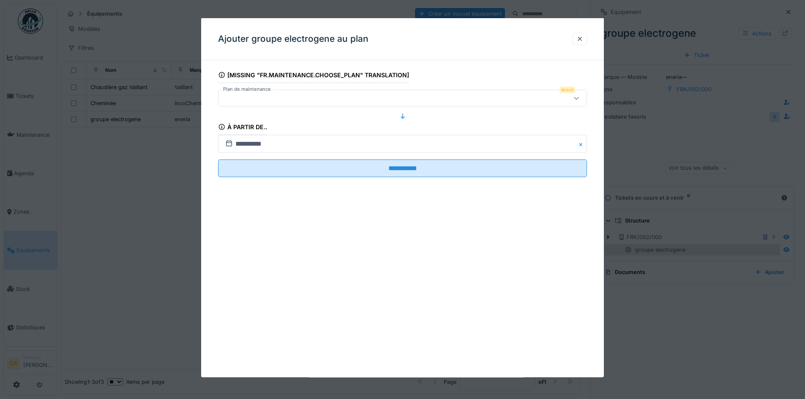
click at [318, 106] on div at bounding box center [402, 98] width 369 height 17
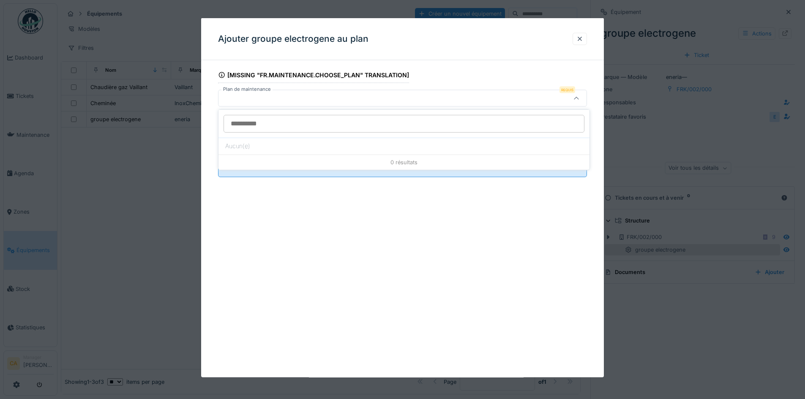
click at [320, 98] on div at bounding box center [381, 98] width 318 height 9
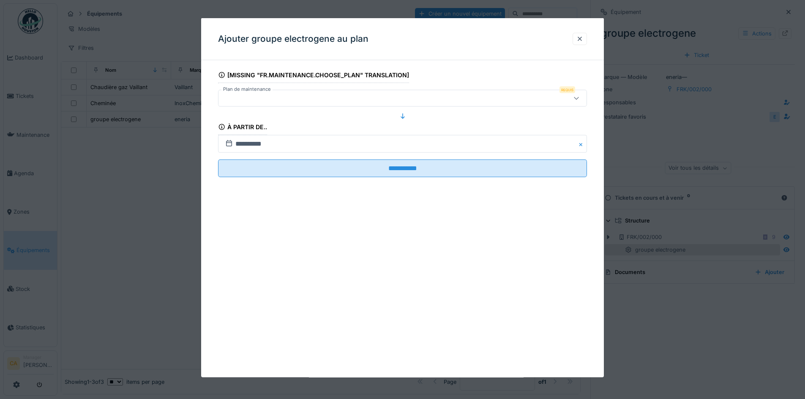
click at [322, 112] on fieldset "**********" at bounding box center [402, 125] width 369 height 117
drag, startPoint x: 580, startPoint y: 44, endPoint x: 567, endPoint y: 43, distance: 12.7
click at [580, 43] on div at bounding box center [580, 39] width 14 height 12
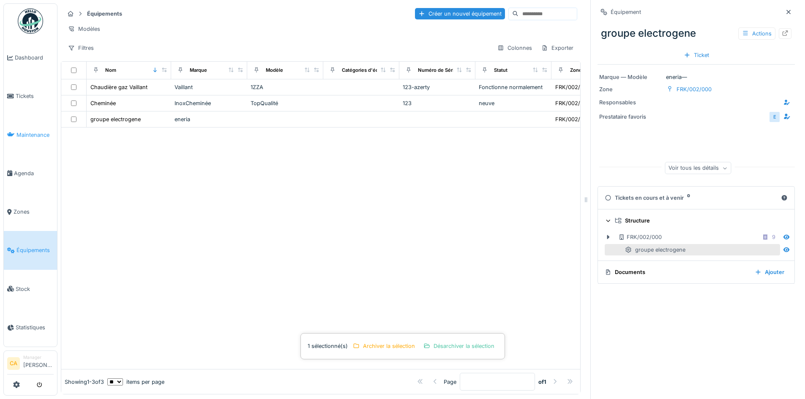
click at [23, 139] on link "Maintenance" at bounding box center [30, 135] width 53 height 38
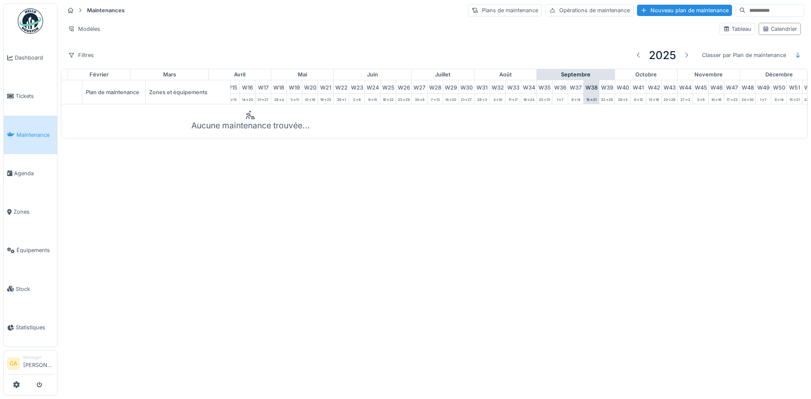
scroll to position [0, 277]
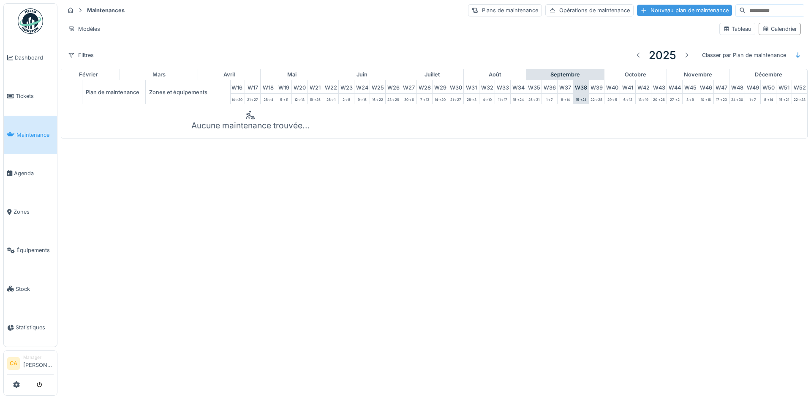
click at [637, 12] on div "Nouveau plan de maintenance" at bounding box center [684, 10] width 95 height 11
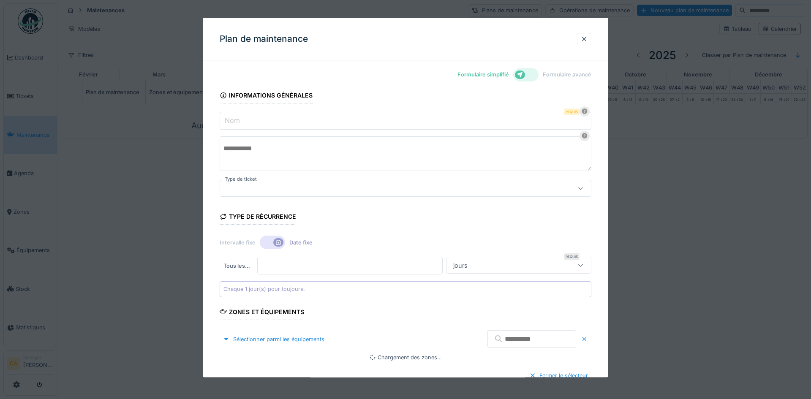
click at [297, 124] on input "Nom" at bounding box center [406, 121] width 372 height 18
type input "**********"
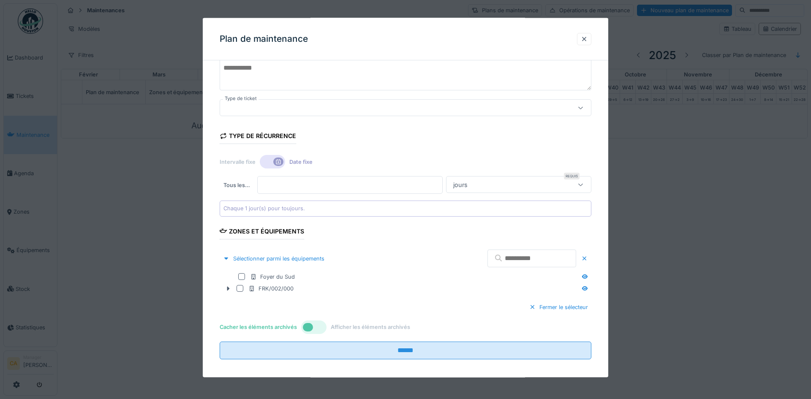
scroll to position [85, 0]
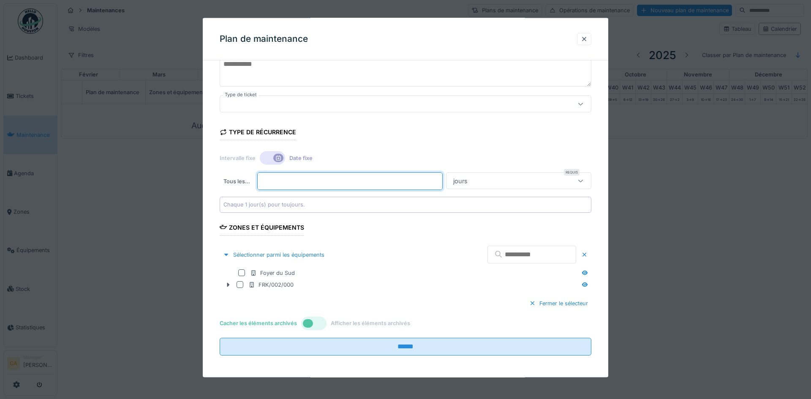
drag, startPoint x: 377, startPoint y: 185, endPoint x: 399, endPoint y: 178, distance: 22.6
click at [376, 185] on input "*" at bounding box center [349, 181] width 185 height 18
click at [443, 174] on input "*" at bounding box center [349, 181] width 185 height 18
click at [443, 175] on input "*" at bounding box center [349, 181] width 185 height 18
click at [443, 178] on input "*" at bounding box center [349, 181] width 185 height 18
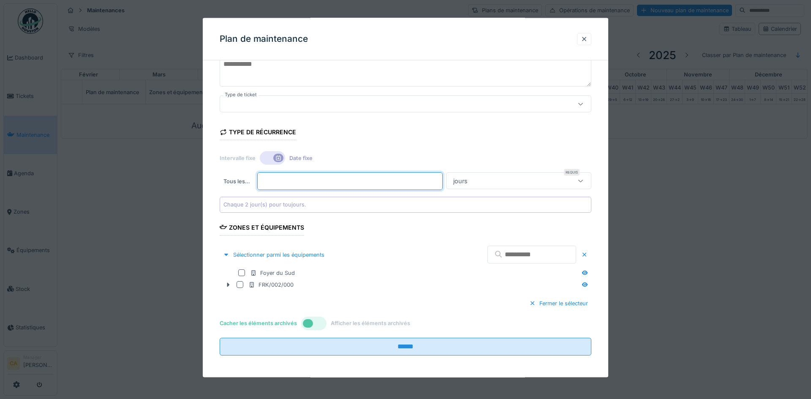
type input "*"
click at [443, 178] on input "*" at bounding box center [349, 181] width 185 height 18
click at [513, 171] on div "Type de récurrence Intervalle fixe Date fixe Tous les … * Requis jours ***** Ch…" at bounding box center [406, 165] width 372 height 93
click at [515, 176] on div "jours" at bounding box center [508, 180] width 117 height 9
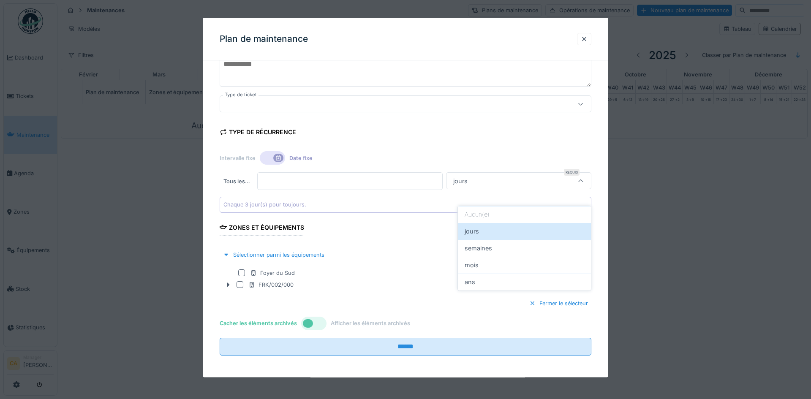
scroll to position [68, 0]
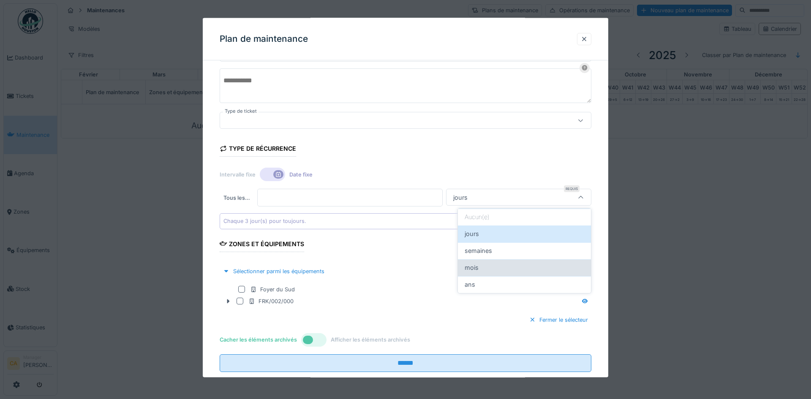
click at [485, 267] on div "mois" at bounding box center [525, 267] width 120 height 9
type input "*******"
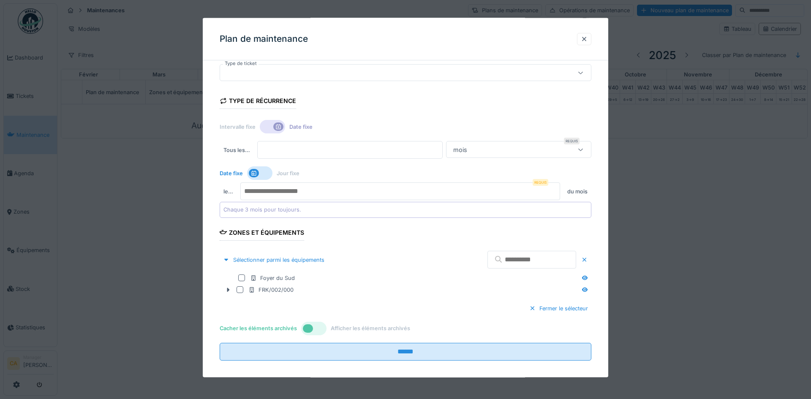
scroll to position [123, 0]
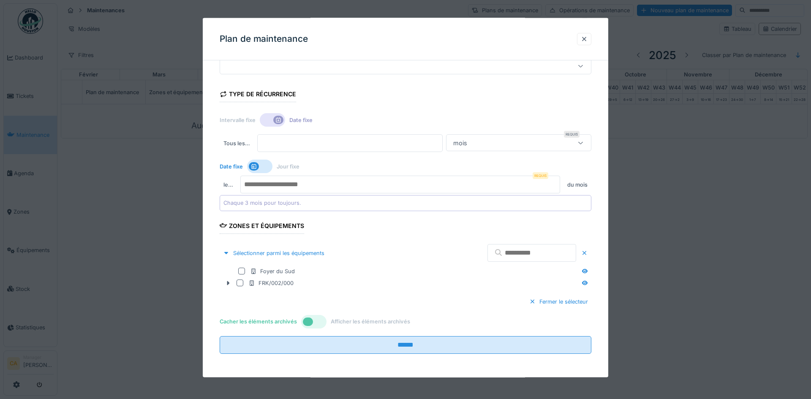
click at [272, 183] on input "number" at bounding box center [400, 185] width 320 height 18
click at [556, 183] on input "*" at bounding box center [400, 185] width 320 height 18
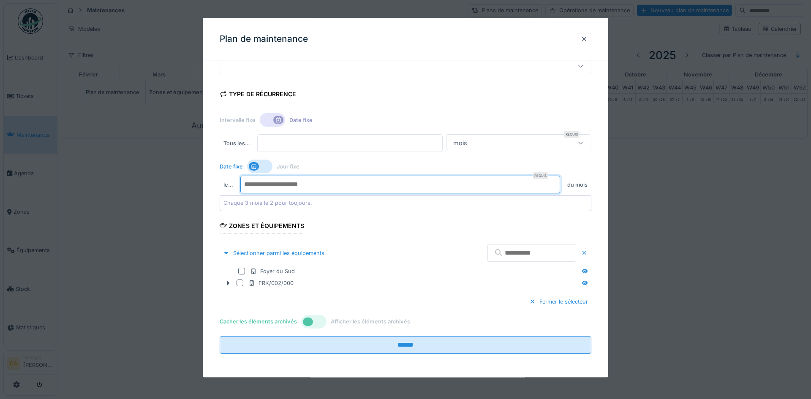
click at [556, 183] on input "*" at bounding box center [400, 185] width 320 height 18
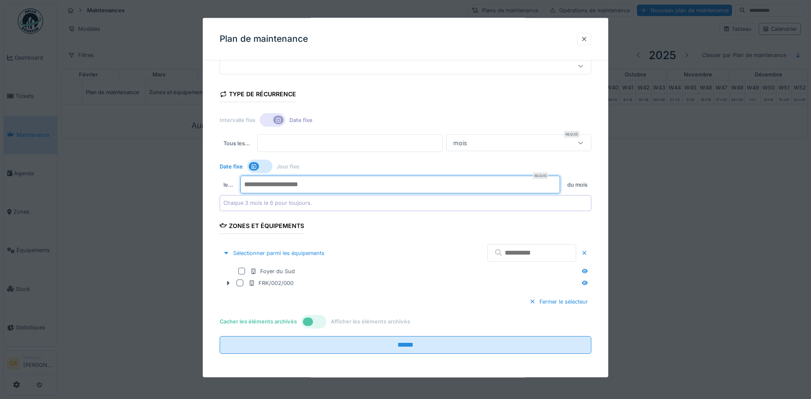
click at [556, 183] on input "*" at bounding box center [400, 185] width 320 height 18
click at [556, 183] on input "**" at bounding box center [400, 185] width 320 height 18
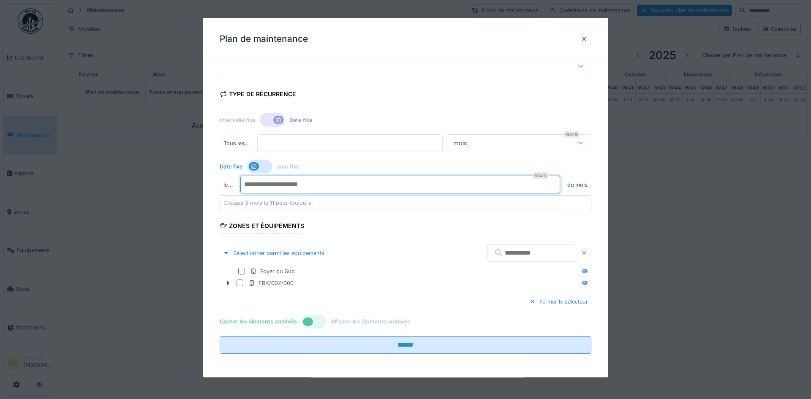
click at [556, 183] on input "**" at bounding box center [400, 185] width 320 height 18
type input "**"
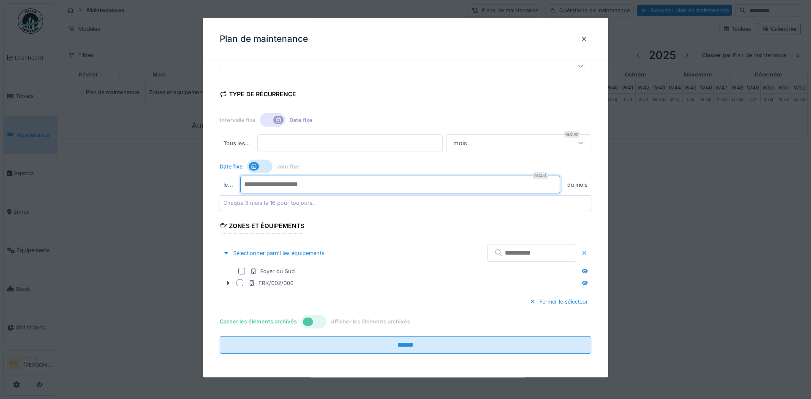
click at [556, 183] on input "**" at bounding box center [400, 185] width 320 height 18
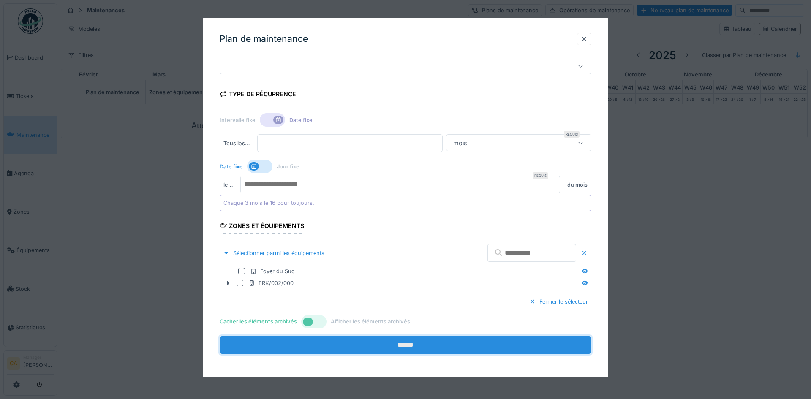
click at [358, 343] on input "******" at bounding box center [406, 345] width 372 height 18
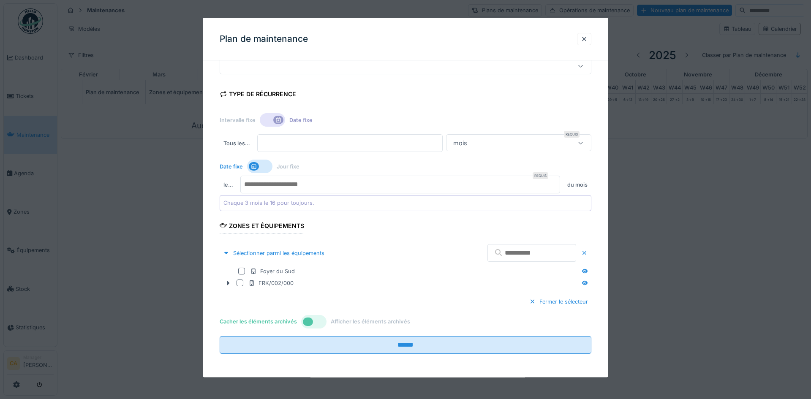
click at [264, 116] on div at bounding box center [272, 120] width 25 height 14
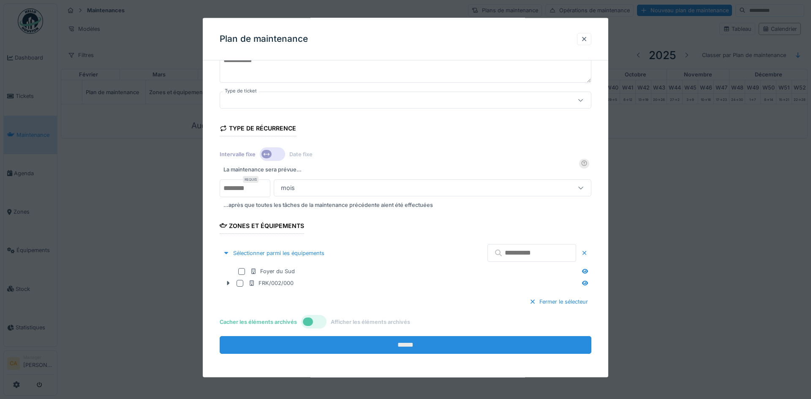
click at [353, 349] on input "******" at bounding box center [406, 345] width 372 height 18
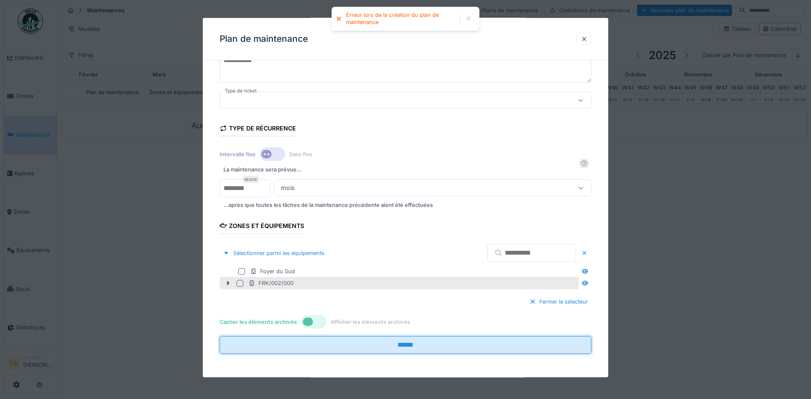
click at [240, 284] on div at bounding box center [240, 283] width 7 height 7
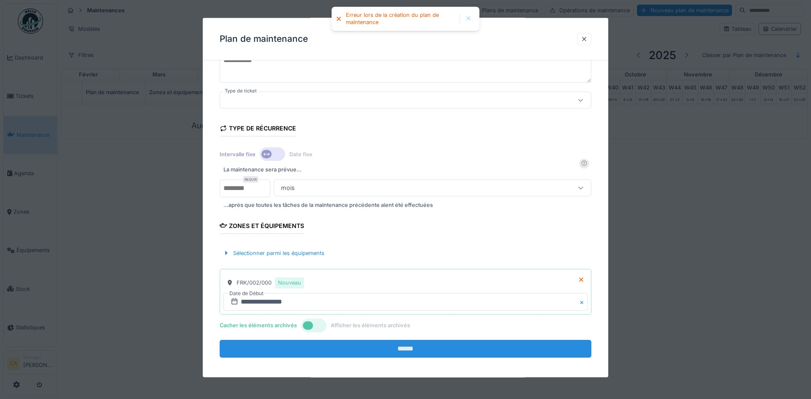
scroll to position [92, 0]
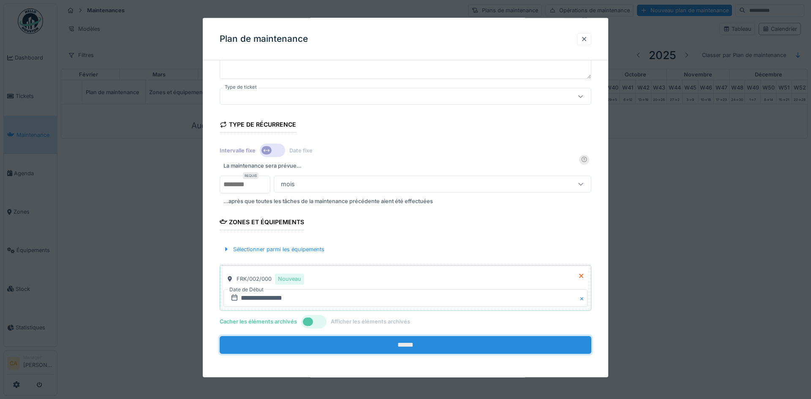
click at [348, 341] on input "******" at bounding box center [406, 345] width 372 height 18
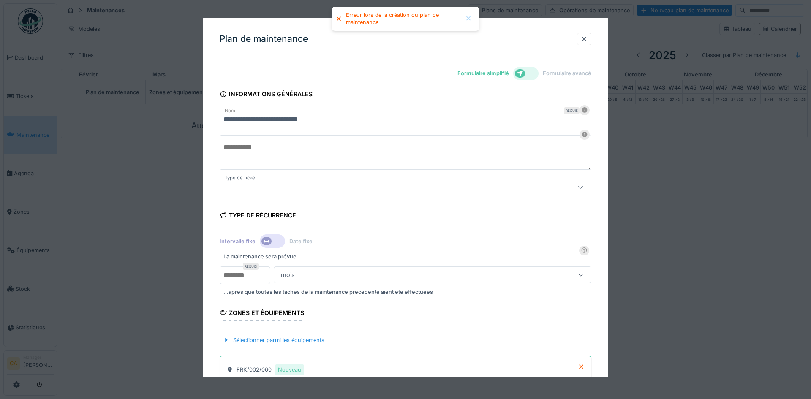
scroll to position [0, 0]
click at [341, 185] on div at bounding box center [384, 188] width 321 height 9
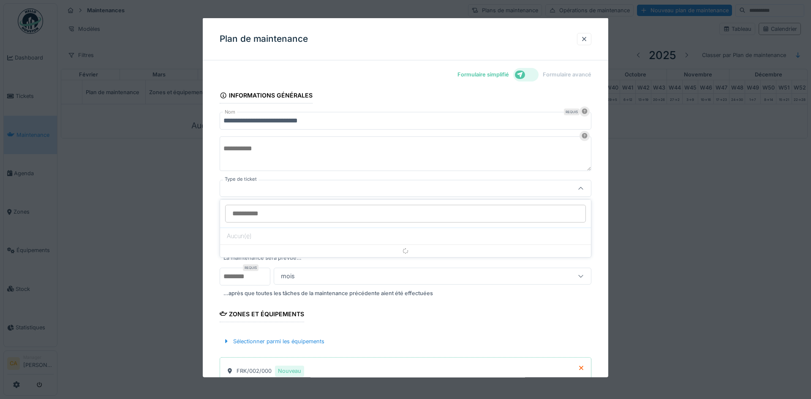
click at [342, 187] on div at bounding box center [384, 188] width 321 height 9
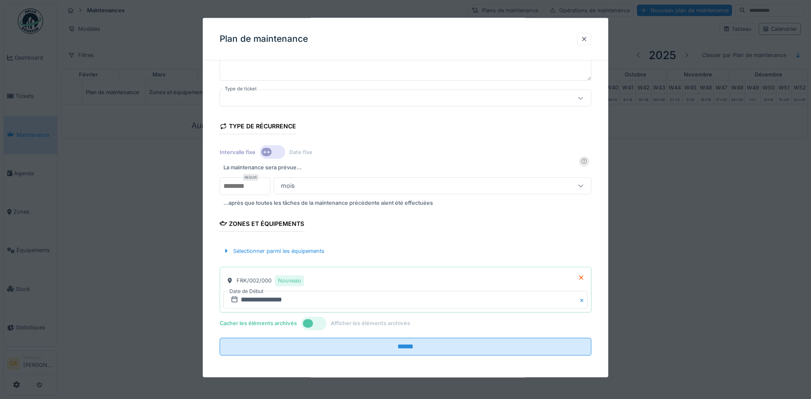
scroll to position [92, 0]
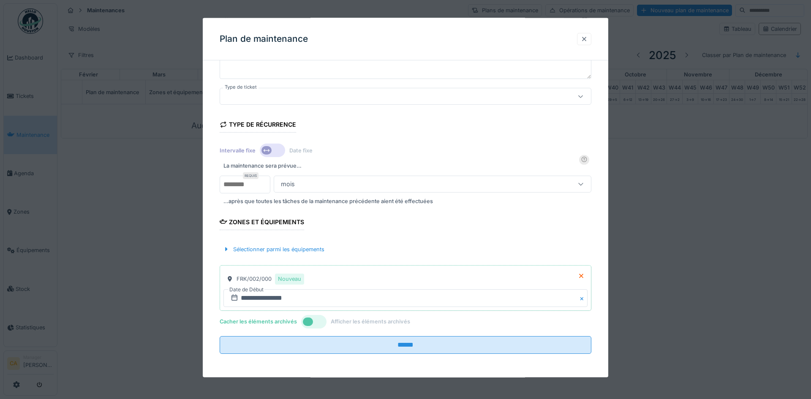
click at [586, 41] on div at bounding box center [584, 39] width 7 height 8
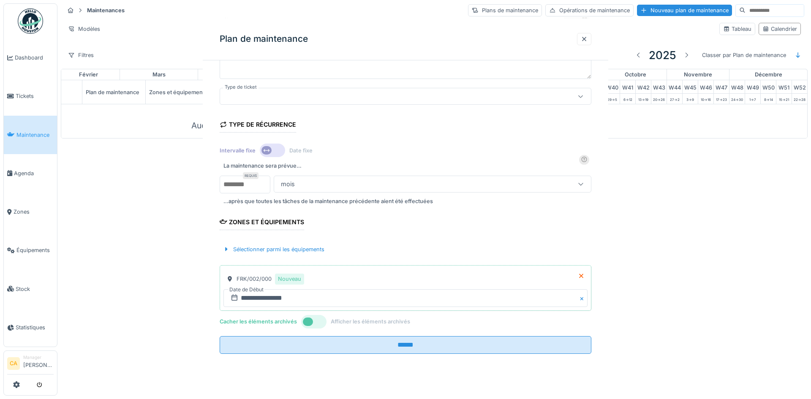
scroll to position [0, 0]
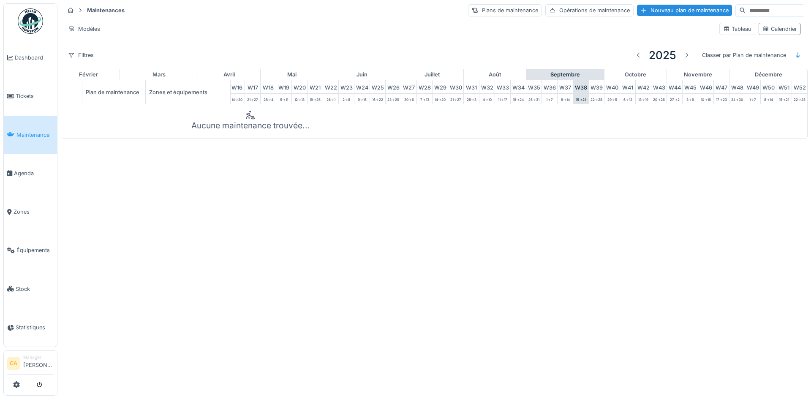
drag, startPoint x: 232, startPoint y: 237, endPoint x: 117, endPoint y: 205, distance: 118.9
click at [230, 235] on div "Annuler Maintenances Plans de maintenance Opérations de maintenance Nouveau pla…" at bounding box center [405, 199] width 811 height 399
click at [31, 93] on span "Tickets" at bounding box center [35, 96] width 38 height 8
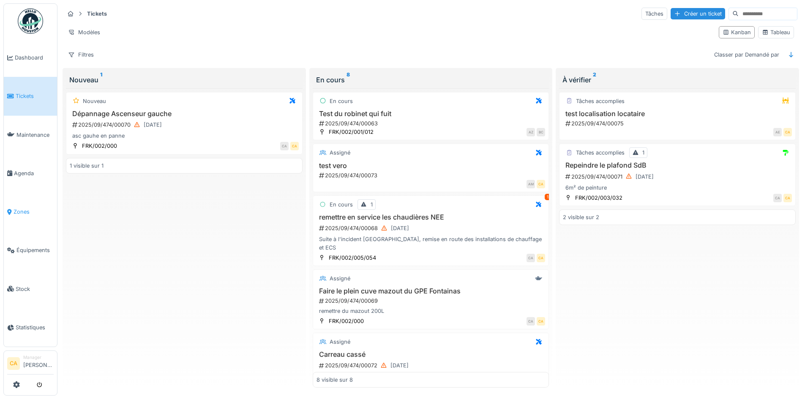
click at [24, 208] on span "Zones" at bounding box center [34, 212] width 40 height 8
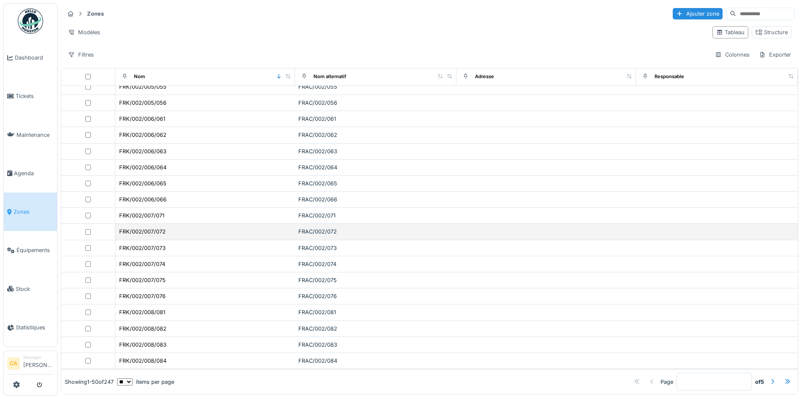
scroll to position [5, 0]
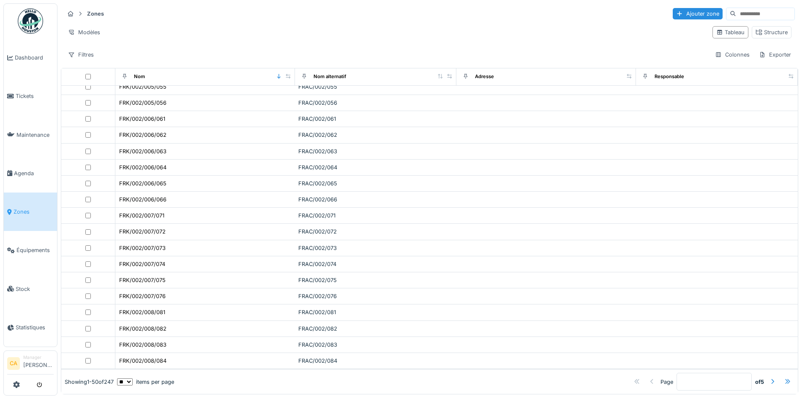
click at [781, 376] on div at bounding box center [788, 381] width 14 height 11
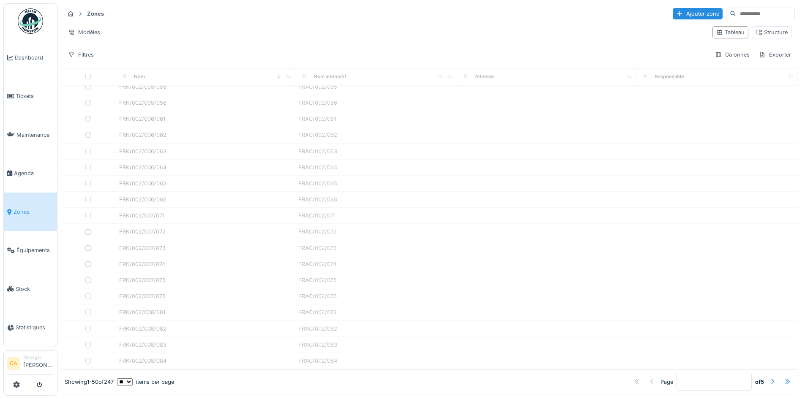
click at [784, 378] on div at bounding box center [787, 382] width 7 height 8
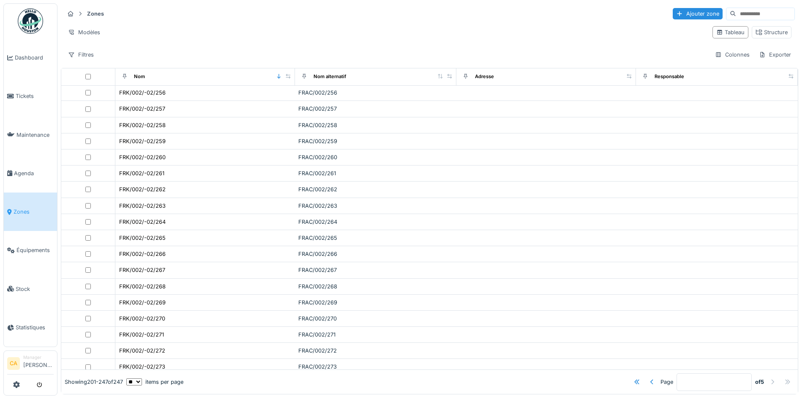
scroll to position [423, 0]
click at [649, 378] on div at bounding box center [652, 382] width 7 height 8
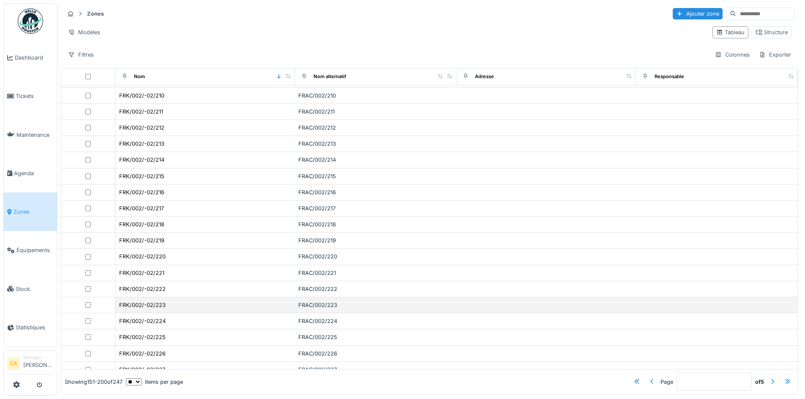
scroll to position [536, 0]
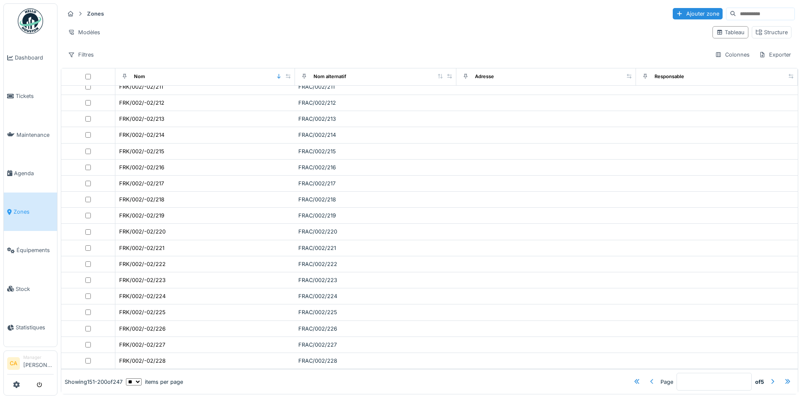
click at [649, 378] on div at bounding box center [652, 382] width 7 height 8
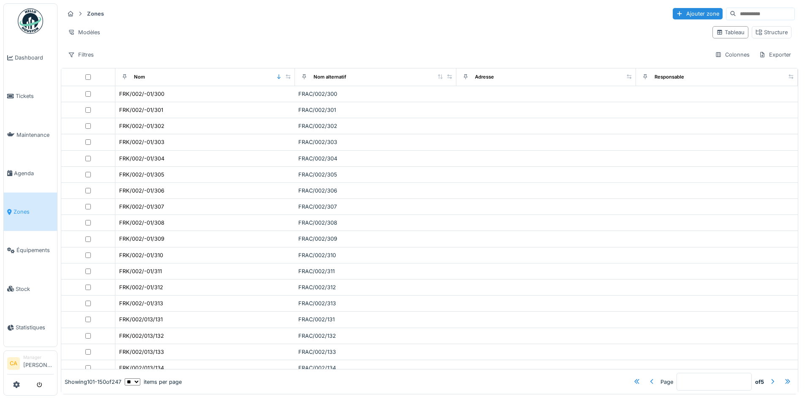
scroll to position [0, 0]
click at [649, 378] on div at bounding box center [652, 382] width 7 height 8
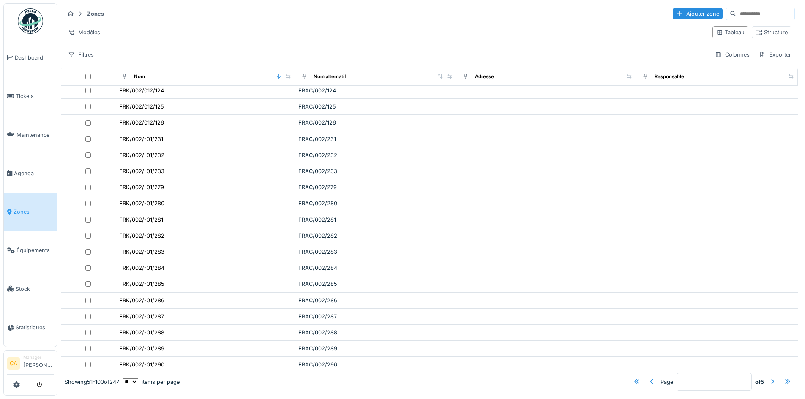
scroll to position [507, 0]
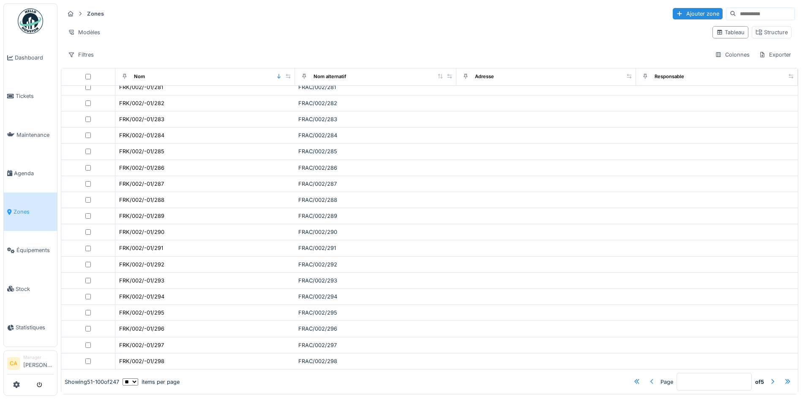
click at [649, 378] on div at bounding box center [652, 382] width 7 height 8
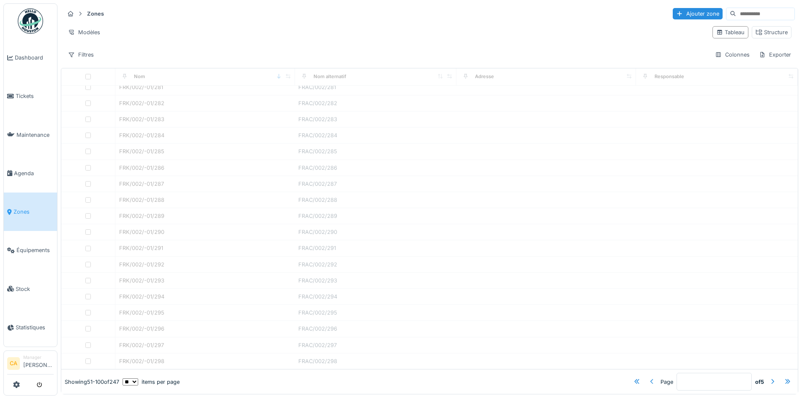
type input "*"
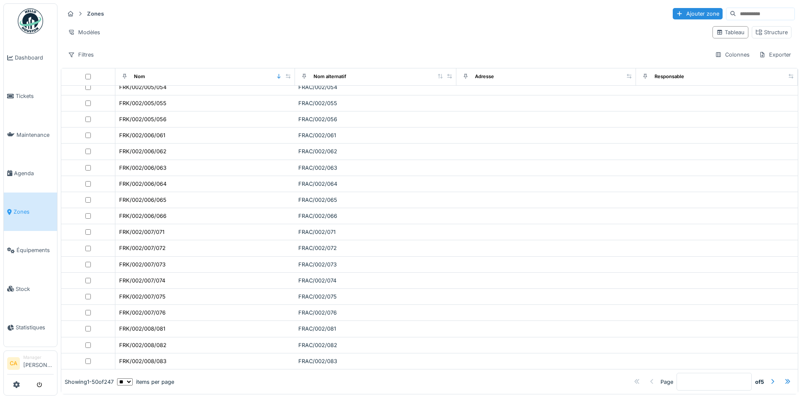
click at [649, 378] on div at bounding box center [652, 382] width 7 height 8
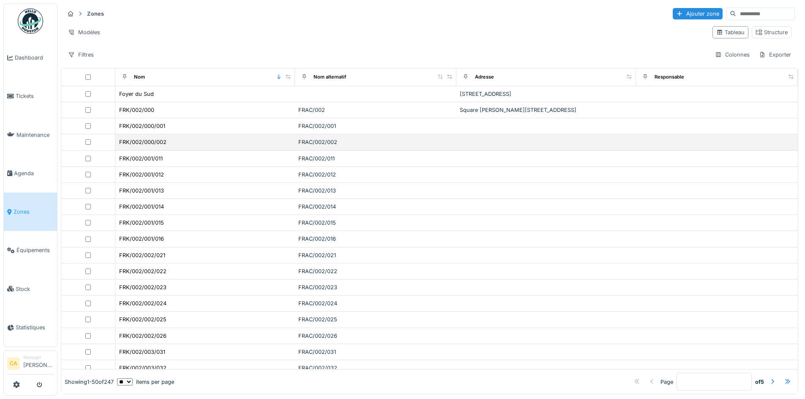
scroll to position [0, 0]
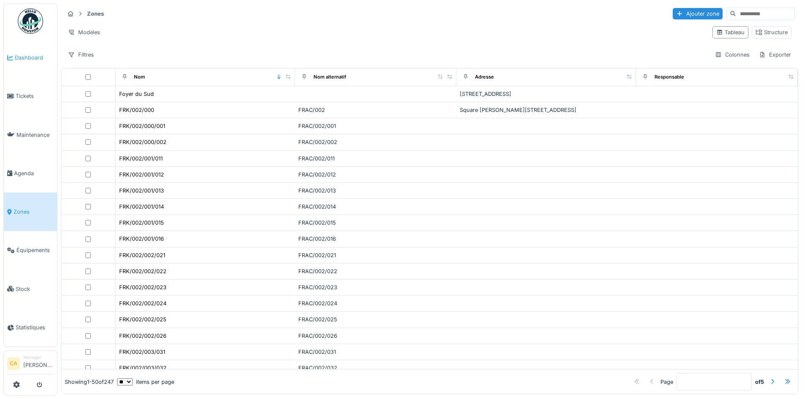
click at [33, 61] on span "Dashboard" at bounding box center [34, 58] width 39 height 8
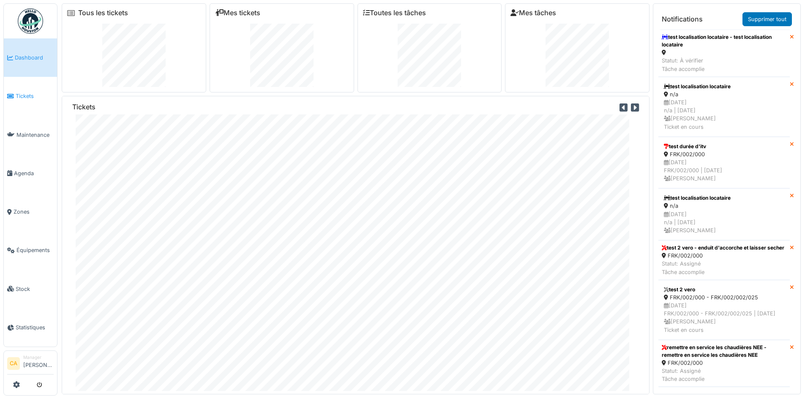
click at [31, 92] on span "Tickets" at bounding box center [35, 96] width 38 height 8
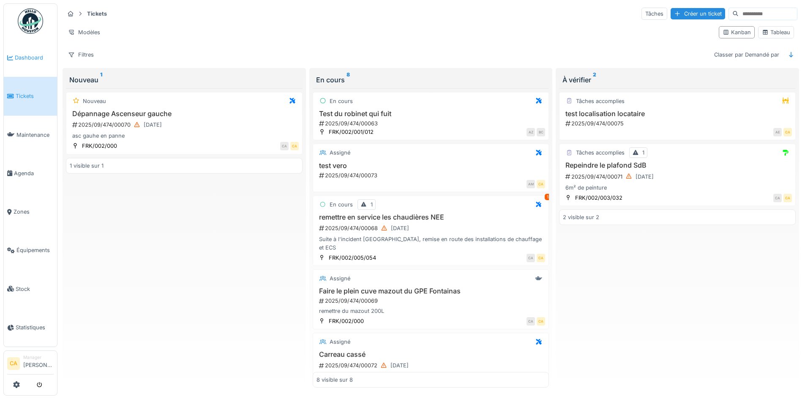
click at [32, 55] on span "Dashboard" at bounding box center [34, 58] width 39 height 8
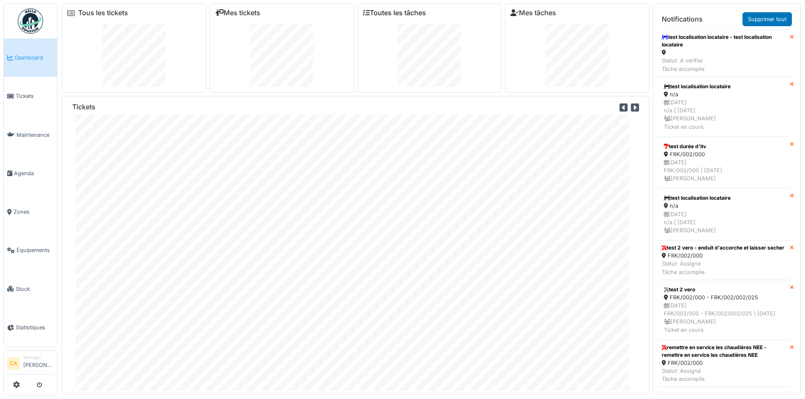
click at [364, 13] on icon at bounding box center [366, 12] width 7 height 7
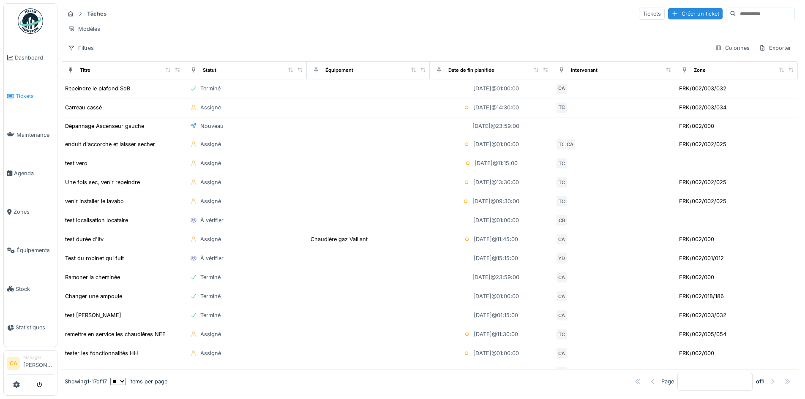
click at [26, 90] on link "Tickets" at bounding box center [30, 96] width 53 height 38
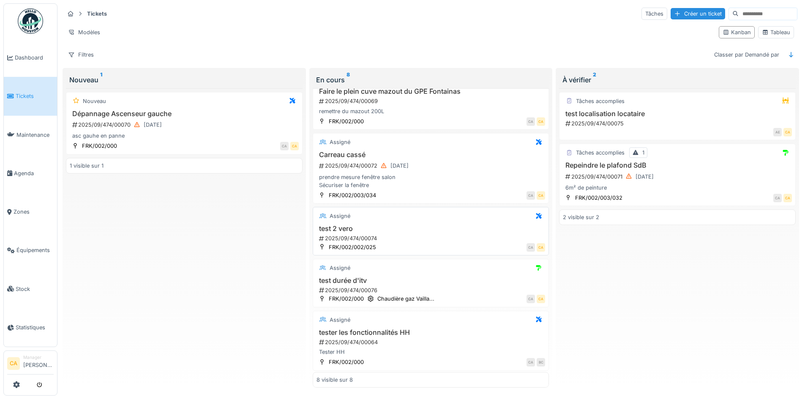
scroll to position [5, 0]
click at [375, 262] on div "Assigné test durée d'itv 2025/09/474/00076 FRK/002/000 Chaudière gaz Vailla... …" at bounding box center [431, 283] width 237 height 49
click at [393, 277] on h3 "test durée d'itv" at bounding box center [430, 281] width 229 height 8
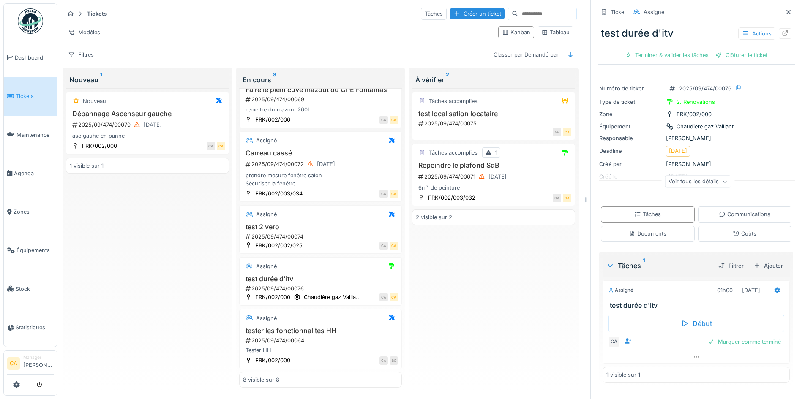
scroll to position [6, 0]
click at [28, 170] on span "Agenda" at bounding box center [34, 173] width 40 height 8
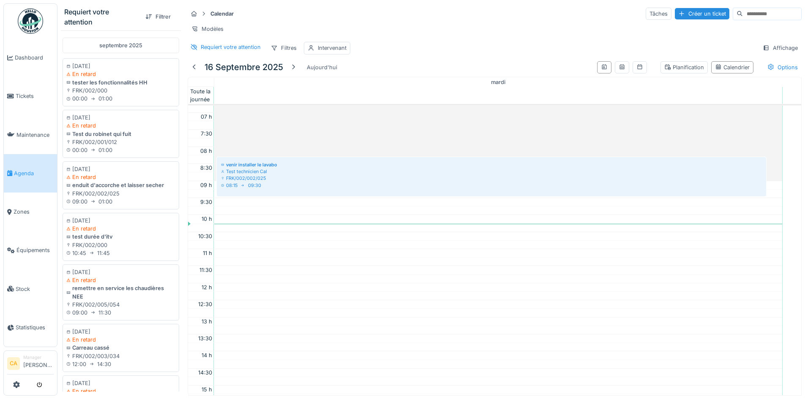
scroll to position [211, 0]
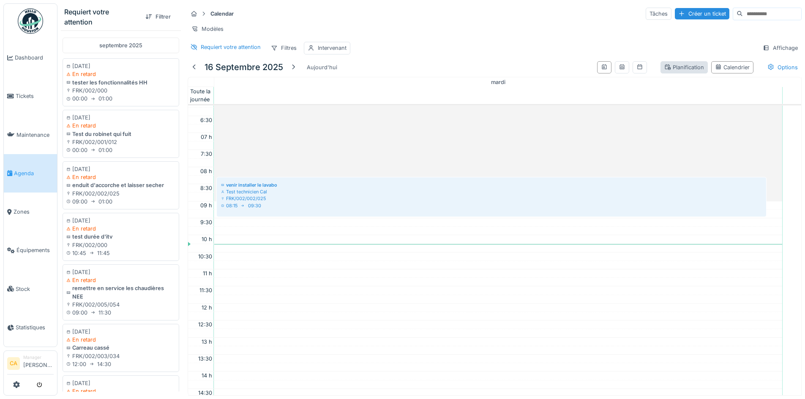
click at [683, 70] on div "Planification" at bounding box center [684, 67] width 40 height 8
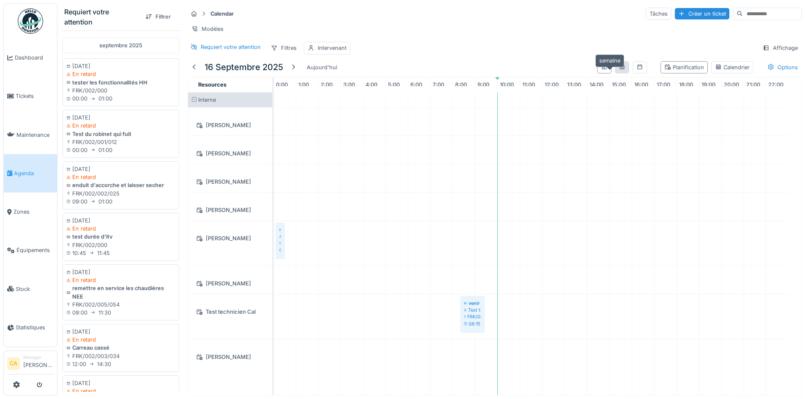
click at [619, 70] on icon at bounding box center [622, 66] width 7 height 5
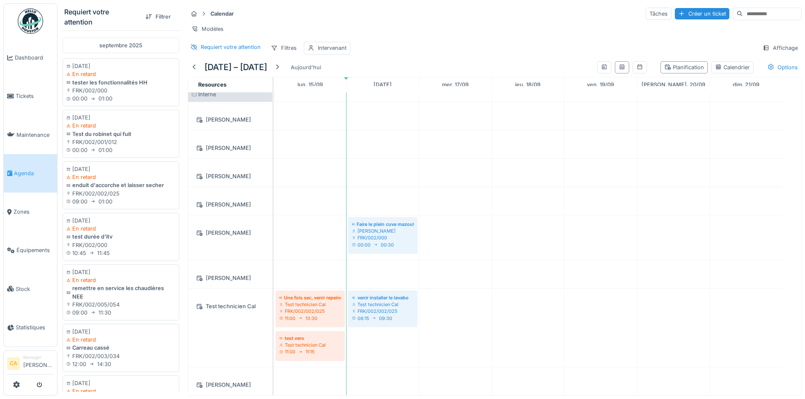
scroll to position [18, 0]
click at [715, 71] on div "Calendrier" at bounding box center [732, 67] width 35 height 8
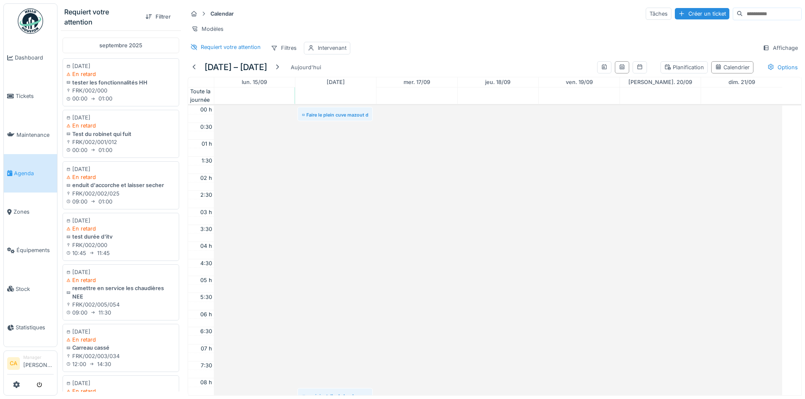
scroll to position [205, 0]
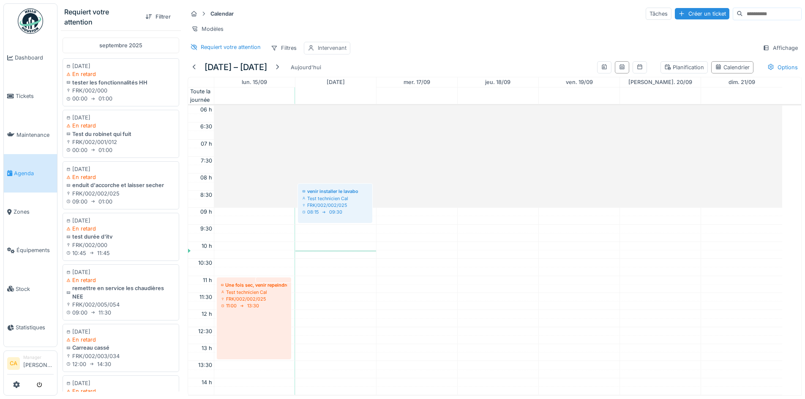
click at [331, 52] on div "Intervenant" at bounding box center [332, 48] width 29 height 8
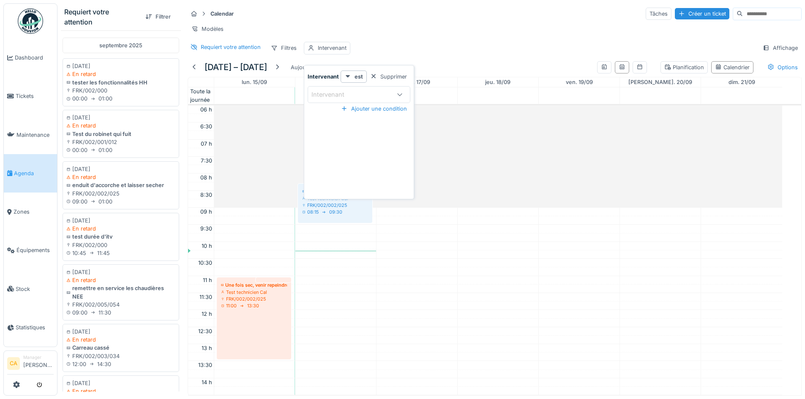
click at [396, 93] on icon at bounding box center [399, 94] width 7 height 5
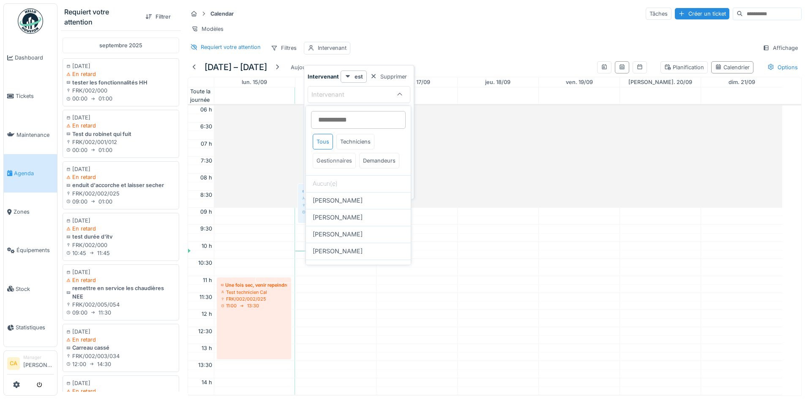
click at [342, 160] on div "Gestionnaires" at bounding box center [334, 161] width 43 height 16
click at [390, 93] on div at bounding box center [400, 95] width 20 height 16
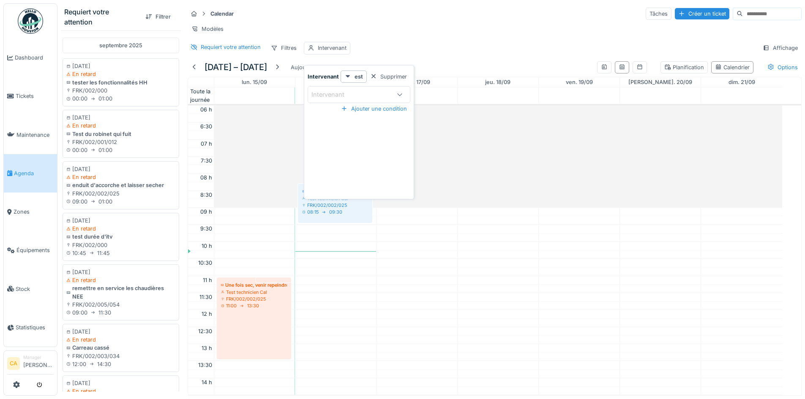
click at [404, 94] on div at bounding box center [400, 95] width 20 height 16
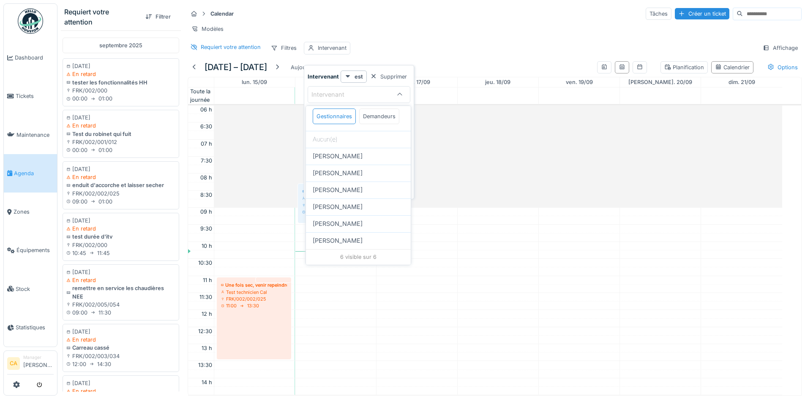
scroll to position [63, 0]
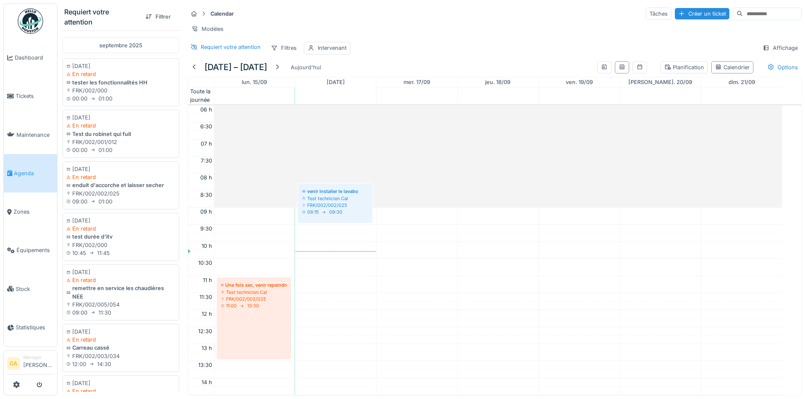
click at [404, 54] on div "Requiert votre attention Filtres Intervenant Affichage" at bounding box center [495, 48] width 614 height 12
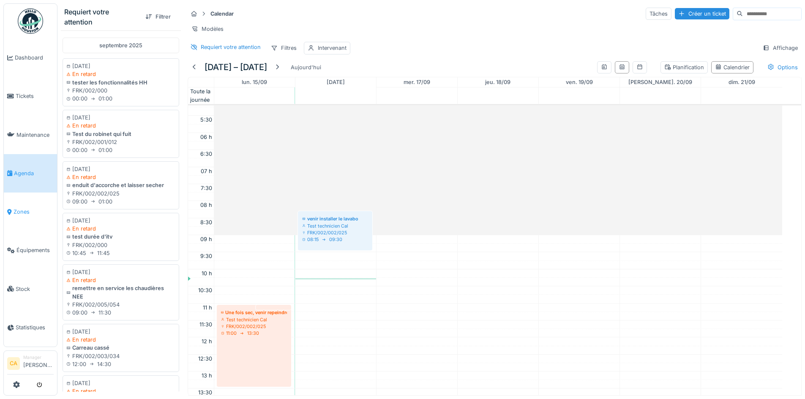
scroll to position [163, 0]
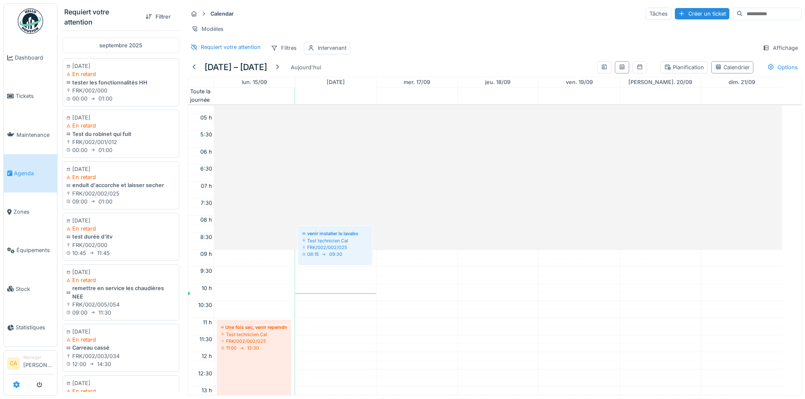
click at [16, 383] on icon at bounding box center [16, 385] width 7 height 7
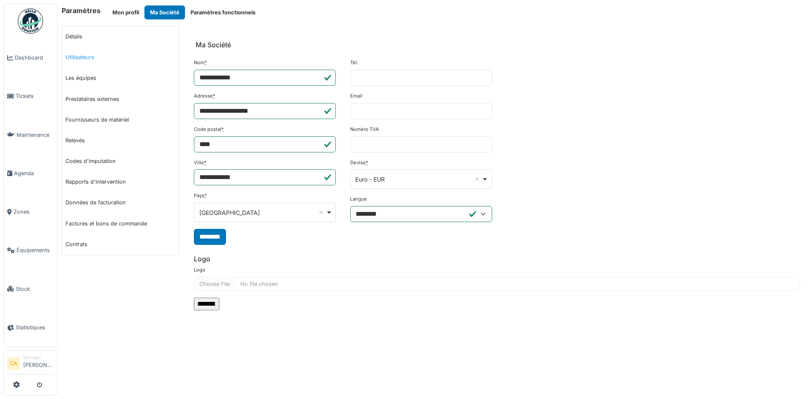
click at [80, 57] on link "Utilisateurs" at bounding box center [120, 57] width 116 height 21
select select "***"
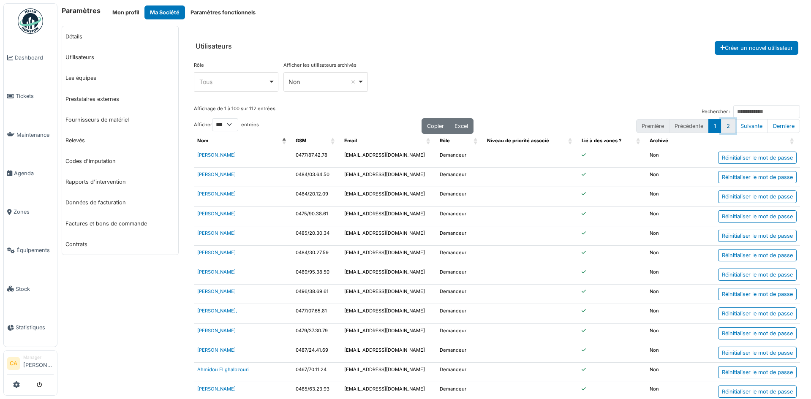
click at [721, 126] on button "2" at bounding box center [728, 126] width 14 height 14
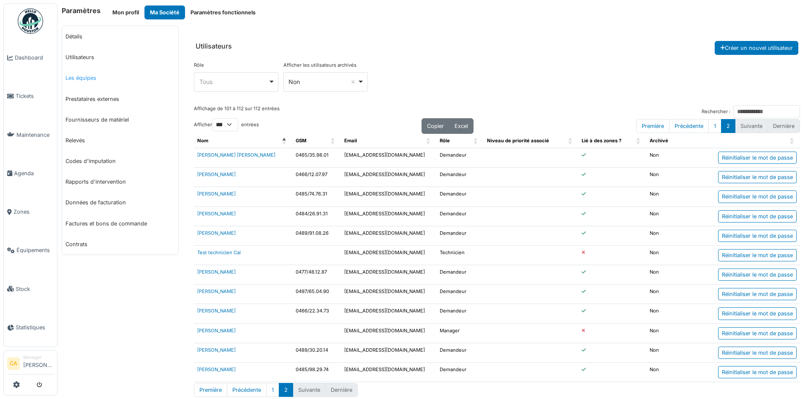
click at [94, 77] on link "Les équipes" at bounding box center [120, 78] width 116 height 21
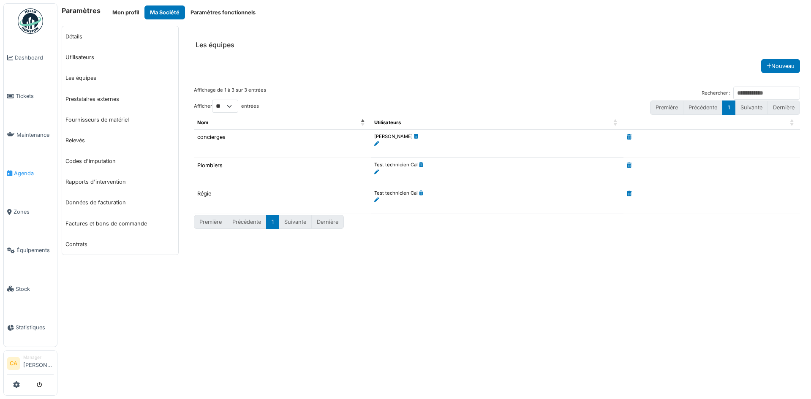
click at [22, 164] on link "Agenda" at bounding box center [30, 173] width 53 height 38
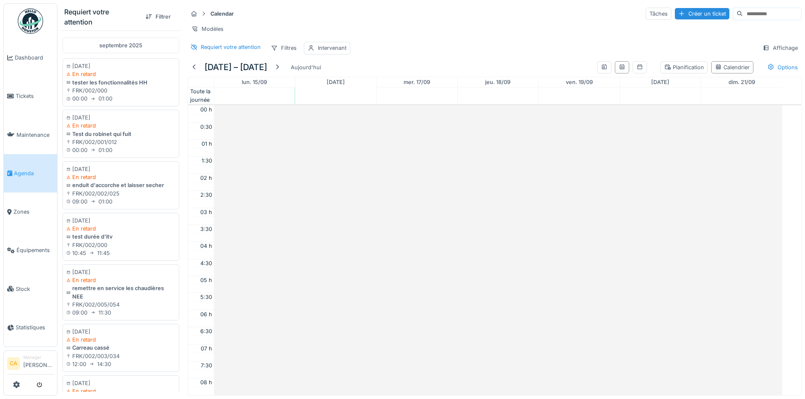
scroll to position [205, 0]
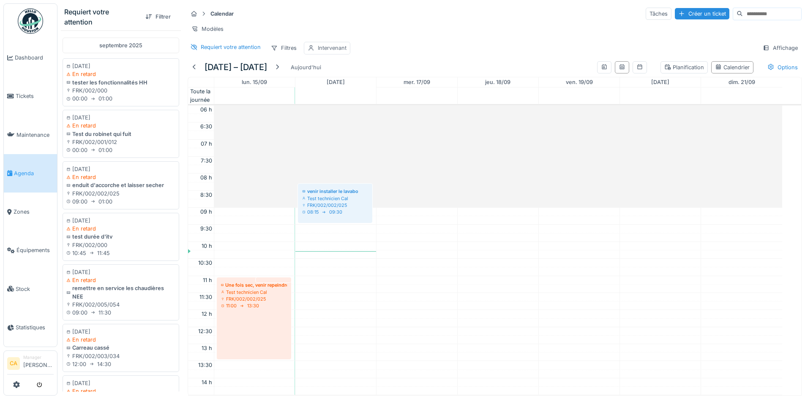
click at [334, 52] on div "Intervenant" at bounding box center [332, 48] width 29 height 8
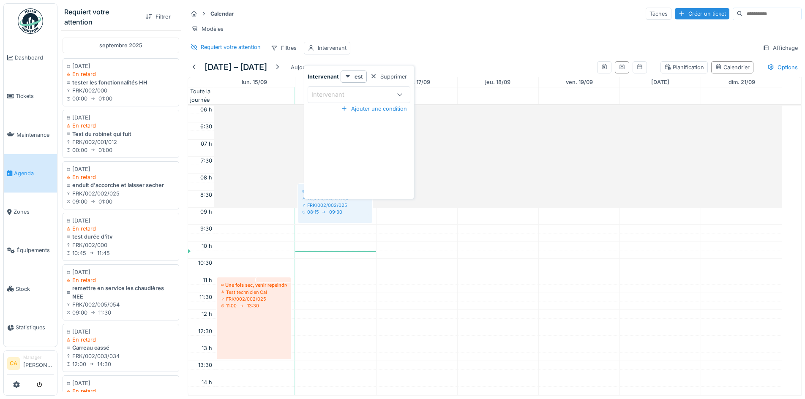
click at [359, 91] on div "Intervenant" at bounding box center [350, 94] width 79 height 9
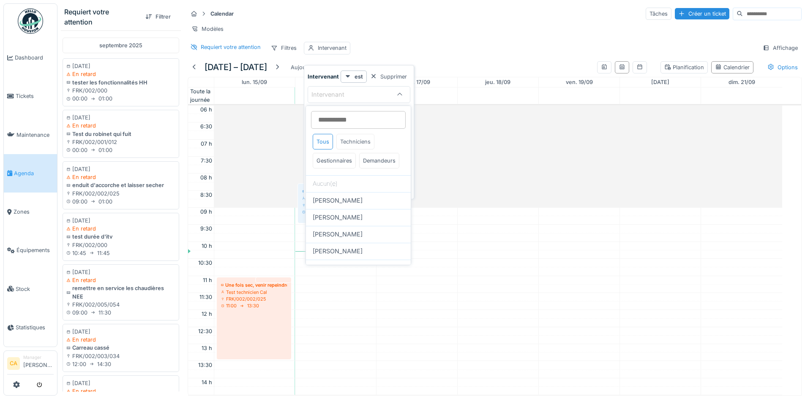
scroll to position [0, 0]
click at [360, 140] on div "Techniciens" at bounding box center [355, 142] width 38 height 16
click at [338, 205] on span "[PERSON_NAME]" at bounding box center [338, 200] width 50 height 9
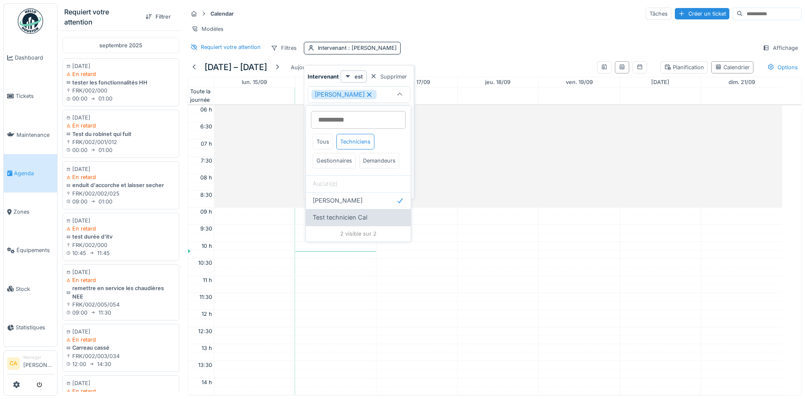
click at [349, 222] on span "Test technicien Cal" at bounding box center [340, 217] width 55 height 9
type input "**********"
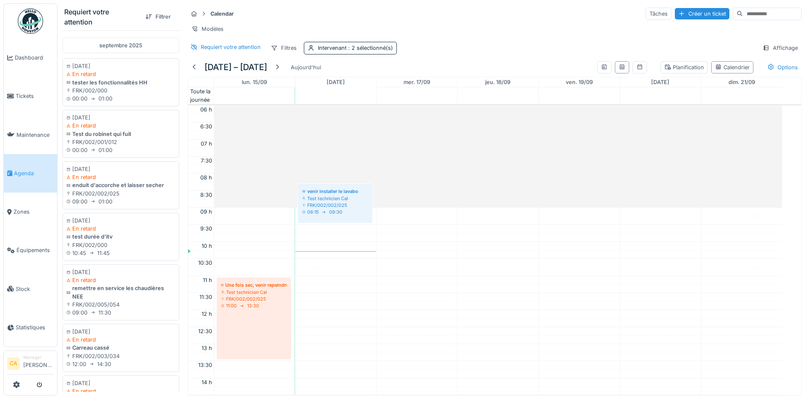
click at [450, 37] on div "Calendar Tâches Créer un ticket Modèles Requiert votre attention Filtres Interv…" at bounding box center [494, 30] width 621 height 55
click at [328, 45] on div "Intervenant : 2 sélectionné(s)" at bounding box center [355, 48] width 75 height 8
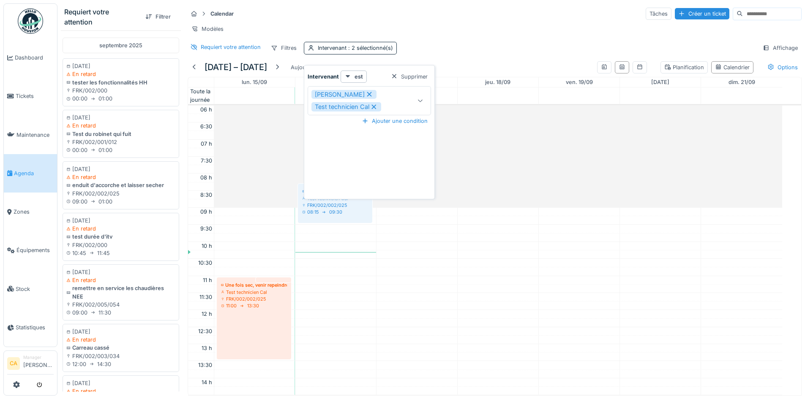
click at [421, 99] on div at bounding box center [420, 101] width 20 height 28
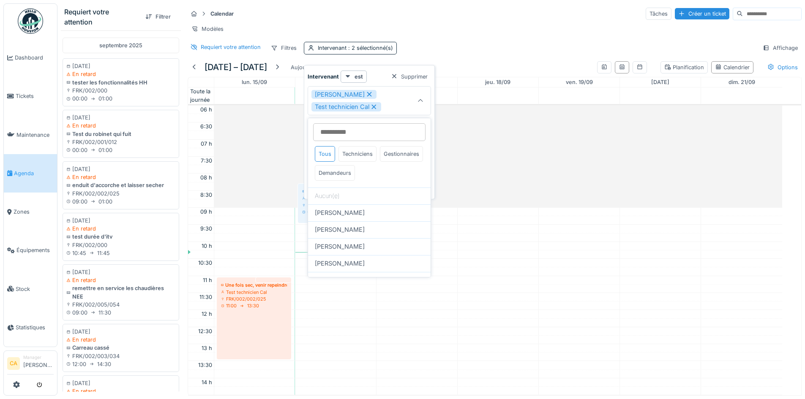
click at [365, 92] on icon at bounding box center [369, 94] width 8 height 6
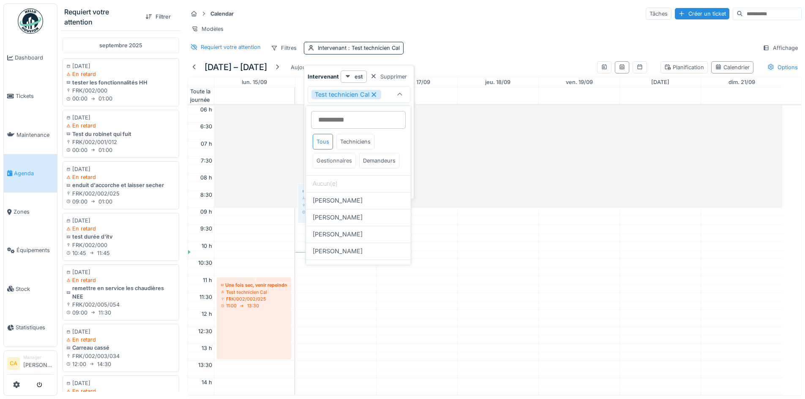
click at [337, 158] on div "Gestionnaires" at bounding box center [334, 161] width 43 height 16
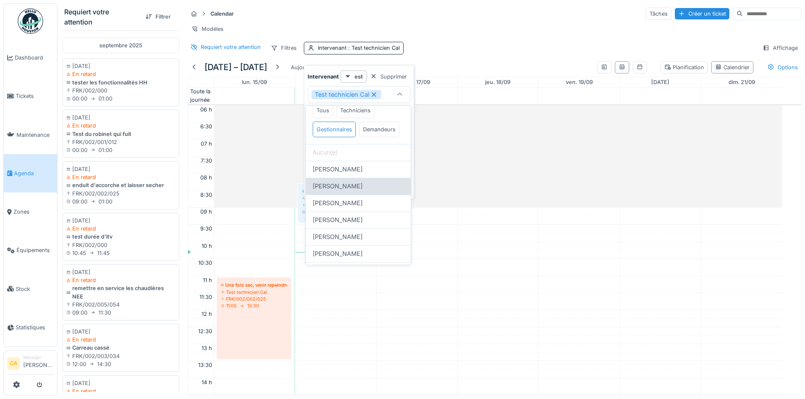
scroll to position [63, 0]
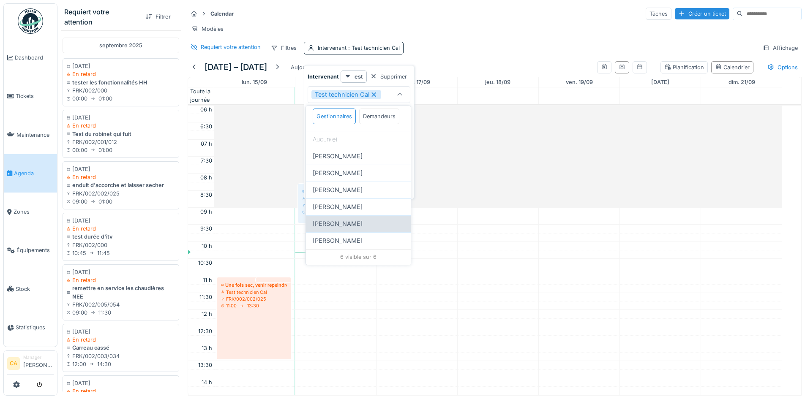
click at [341, 221] on span "[PERSON_NAME]" at bounding box center [338, 223] width 50 height 9
type input "**********"
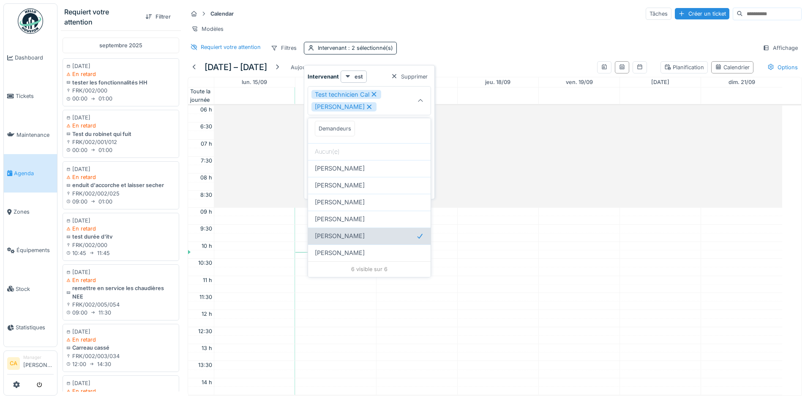
scroll to position [44, 0]
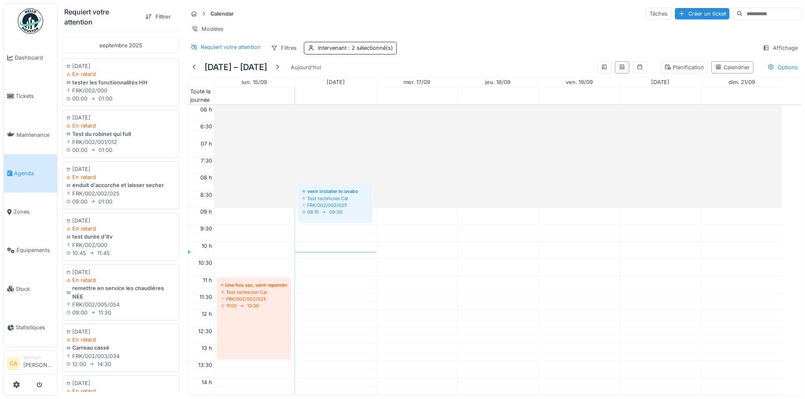
click at [455, 54] on div "Requiert votre attention Filtres Intervenant : 2 sélectionné(s) Affichage" at bounding box center [495, 48] width 614 height 12
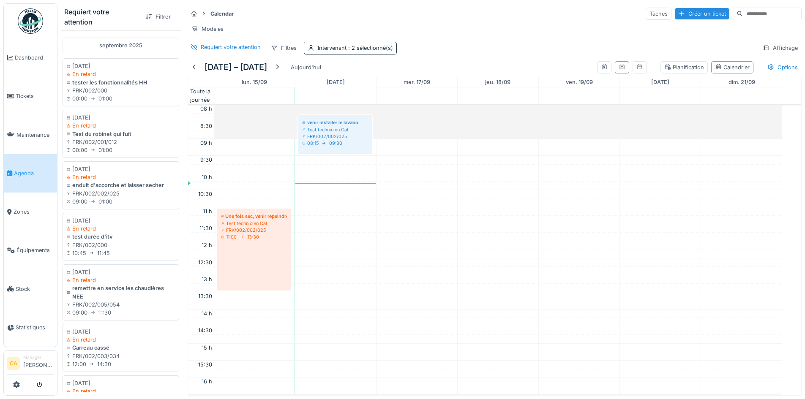
scroll to position [247, 0]
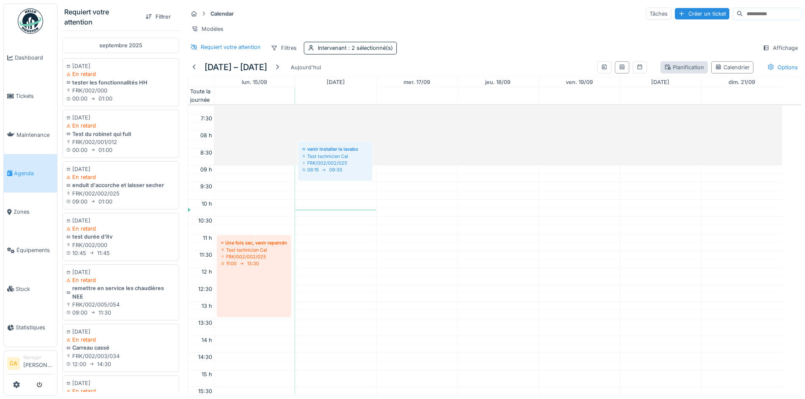
click at [683, 71] on div "Planification" at bounding box center [684, 67] width 40 height 8
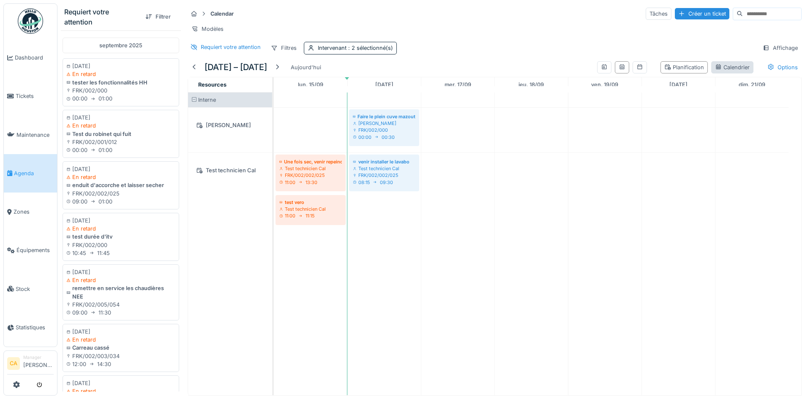
click at [715, 71] on div "Calendrier" at bounding box center [732, 67] width 35 height 8
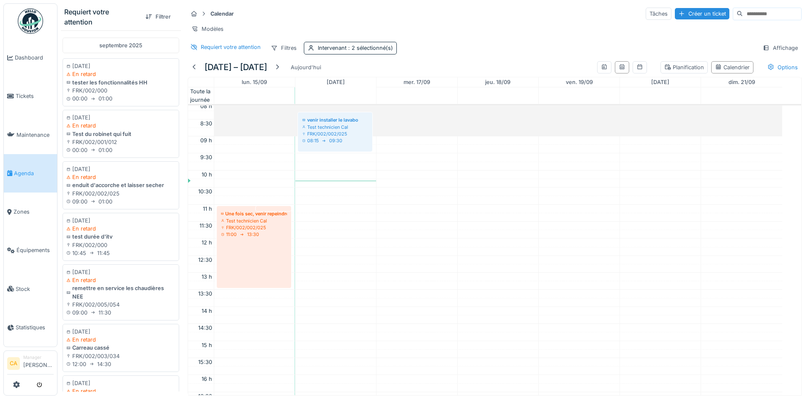
scroll to position [296, 0]
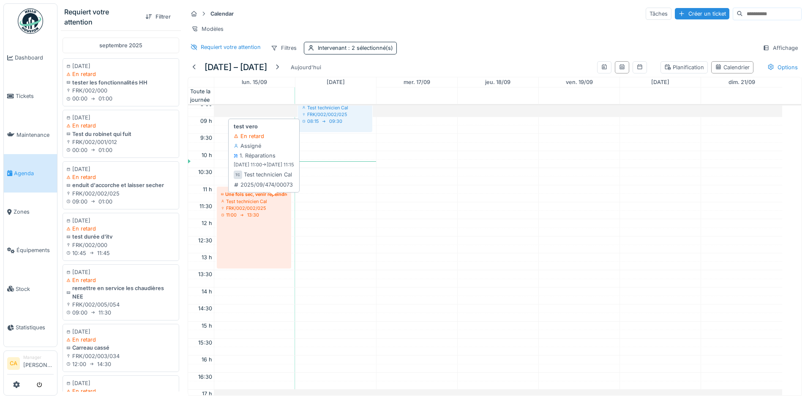
click at [283, 196] on div "test vero Test technicien Cal 11:00 11:15" at bounding box center [273, 201] width 31 height 25
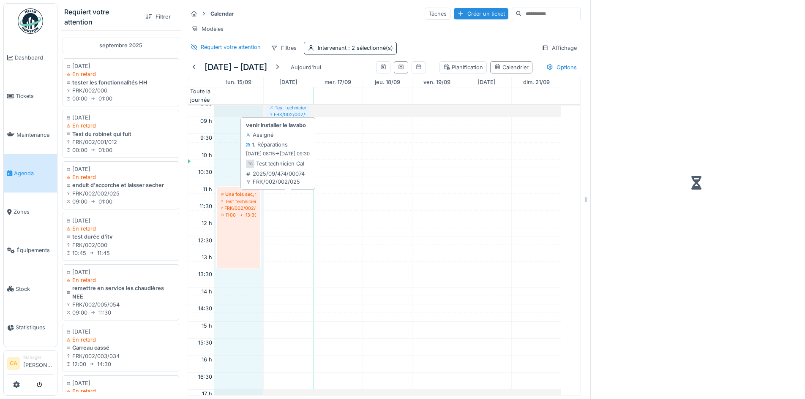
scroll to position [205, 0]
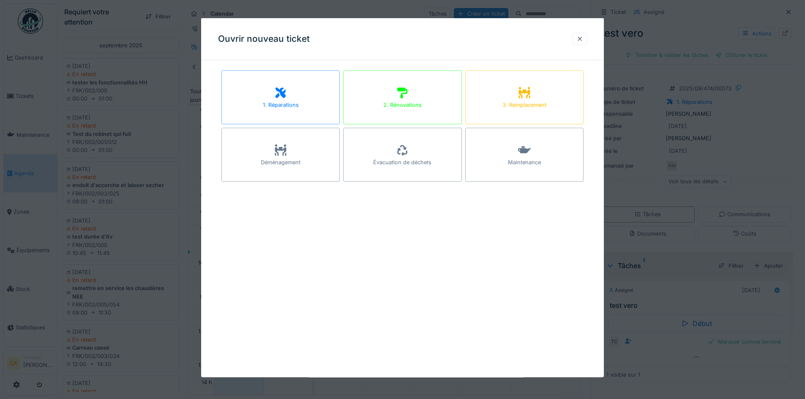
click at [581, 37] on div at bounding box center [579, 39] width 7 height 8
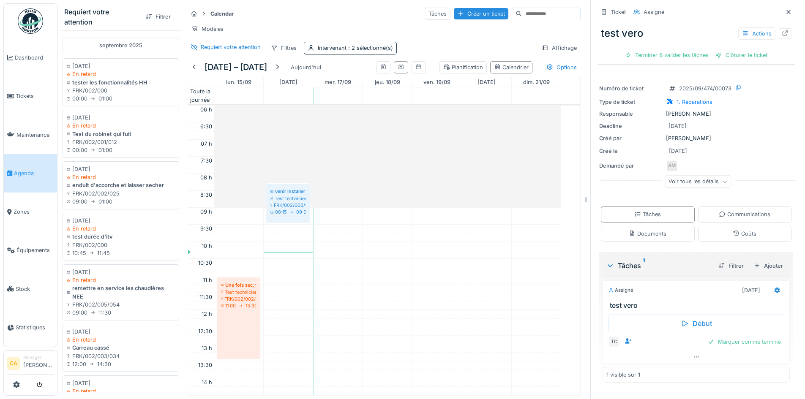
click at [253, 283] on link "test vero Test technicien Cal 11:00 11:15" at bounding box center [250, 280] width 20 height 5
click at [774, 288] on icon at bounding box center [777, 290] width 7 height 5
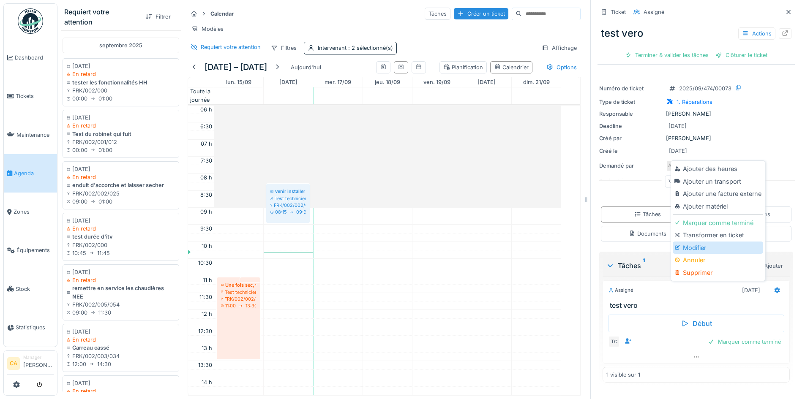
click at [697, 243] on div "Modifier" at bounding box center [718, 248] width 90 height 13
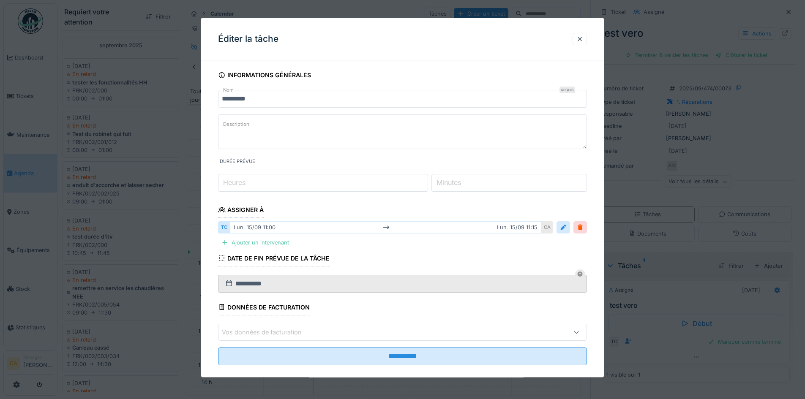
click at [524, 227] on div "[DATE] 11:00 [DATE] 11:15" at bounding box center [385, 227] width 311 height 12
click at [565, 231] on div at bounding box center [563, 228] width 7 height 8
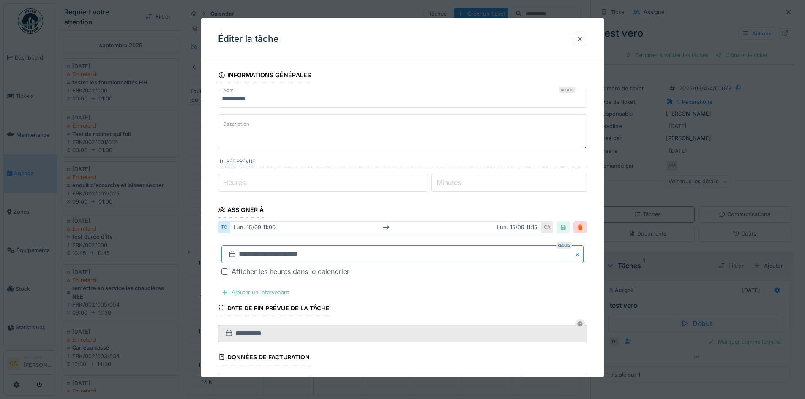
click at [363, 251] on input "**********" at bounding box center [402, 254] width 362 height 18
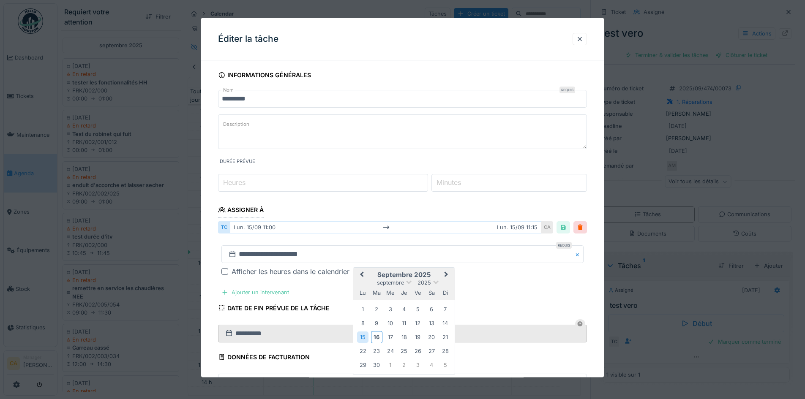
scroll to position [42, 0]
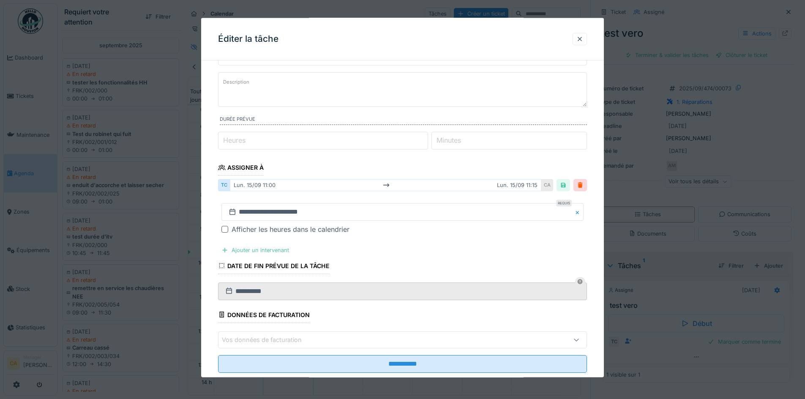
click at [324, 233] on div "Afficher les heures dans le calendrier" at bounding box center [291, 229] width 118 height 10
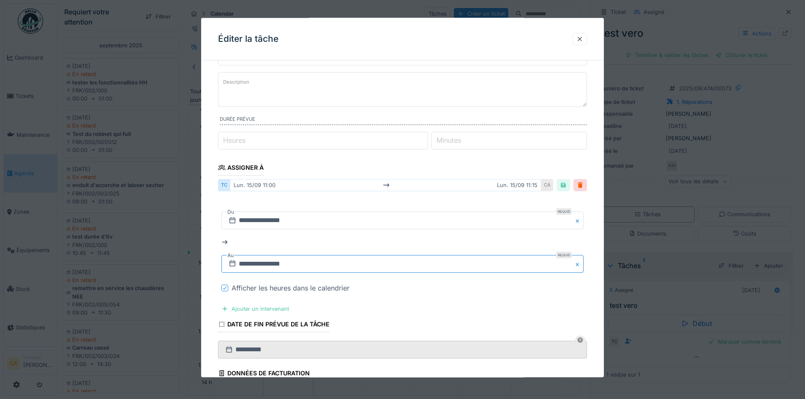
click at [326, 270] on input "**********" at bounding box center [402, 264] width 362 height 18
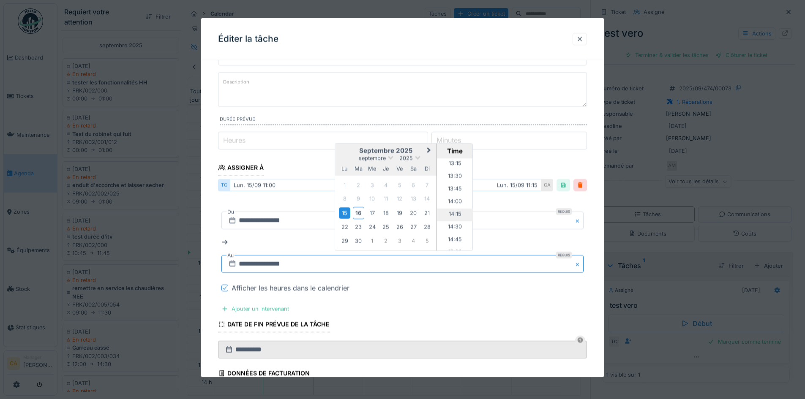
scroll to position [657, 0]
click at [456, 180] on li "13:15" at bounding box center [455, 179] width 36 height 13
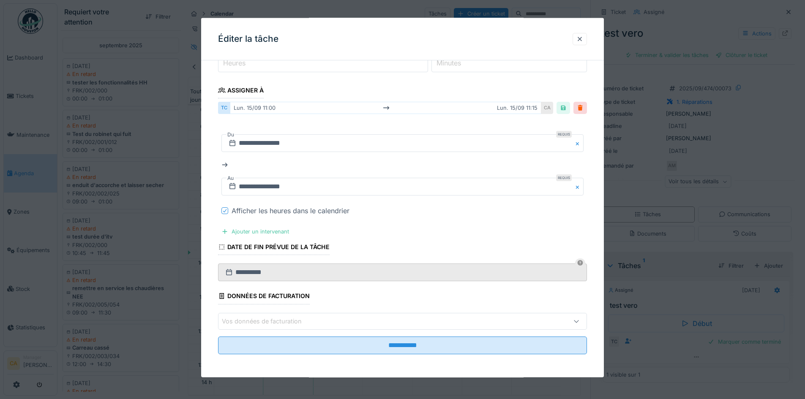
scroll to position [120, 0]
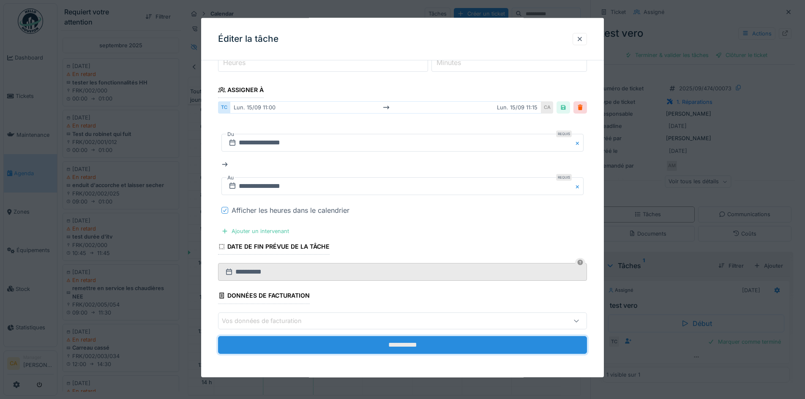
click at [406, 341] on input "**********" at bounding box center [402, 345] width 369 height 18
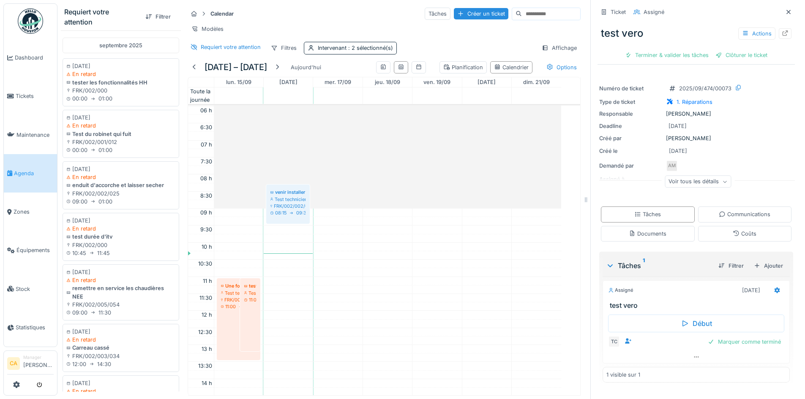
scroll to position [205, 0]
click at [455, 68] on div "Planification" at bounding box center [463, 67] width 40 height 8
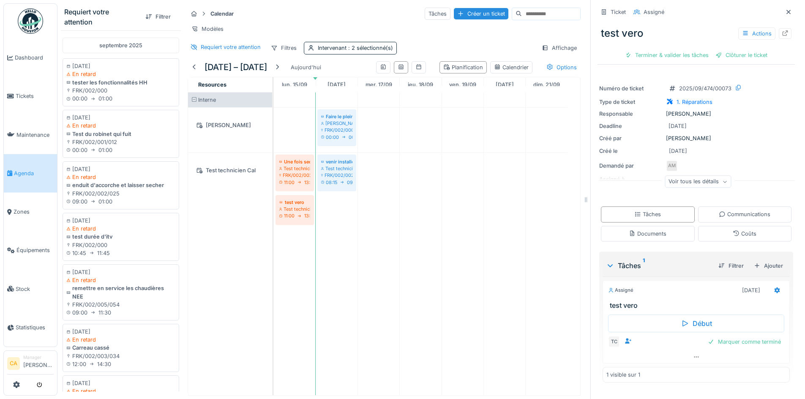
scroll to position [0, 0]
click at [369, 51] on span ": 2 sélectionné(s)" at bounding box center [369, 48] width 46 height 6
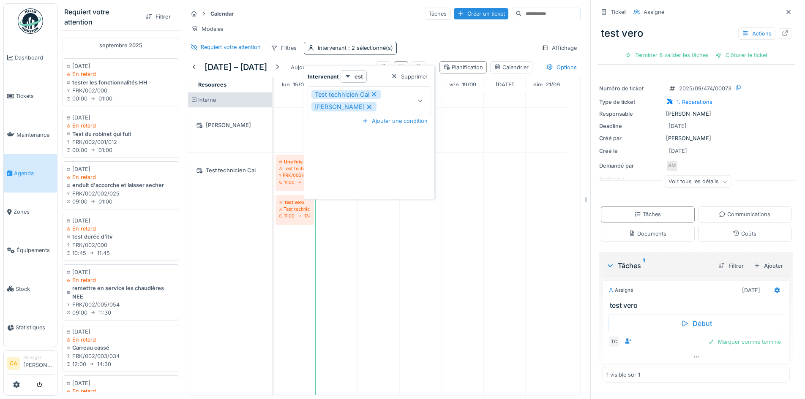
click at [375, 95] on icon at bounding box center [374, 94] width 8 height 6
type input "*****"
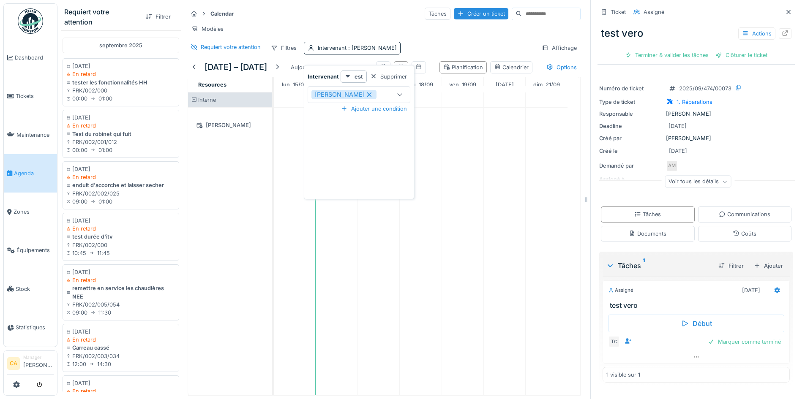
click at [365, 95] on icon at bounding box center [369, 95] width 8 height 6
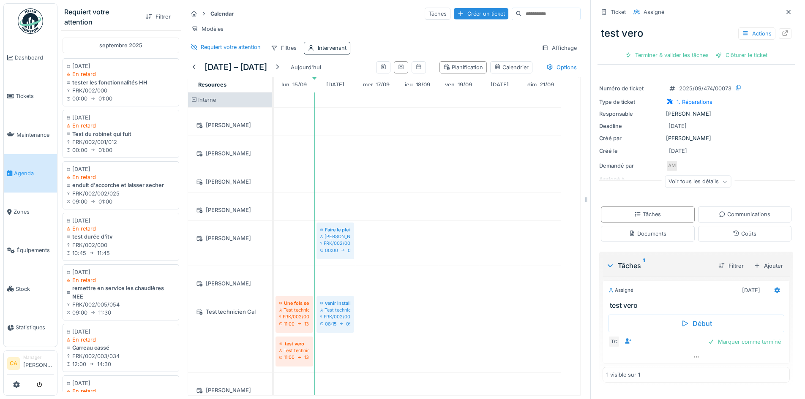
click at [398, 48] on div "Requiert votre attention Filtres Intervenant Affichage" at bounding box center [384, 48] width 393 height 12
drag, startPoint x: 775, startPoint y: 13, endPoint x: 741, endPoint y: 22, distance: 35.4
click at [785, 13] on icon at bounding box center [788, 11] width 7 height 5
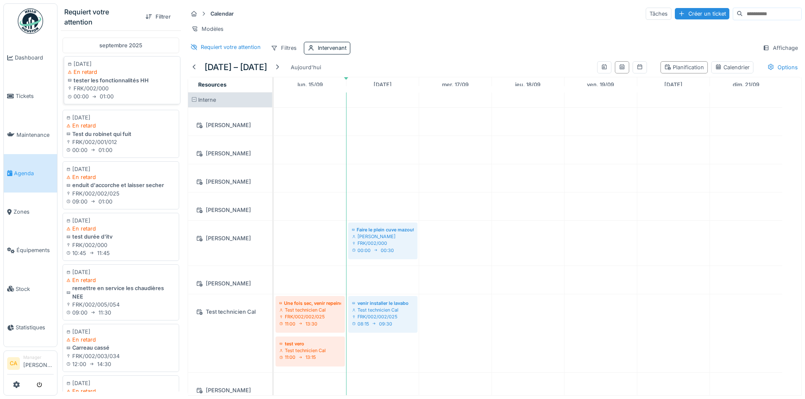
click at [116, 97] on div "00:00 01:00" at bounding box center [122, 97] width 109 height 8
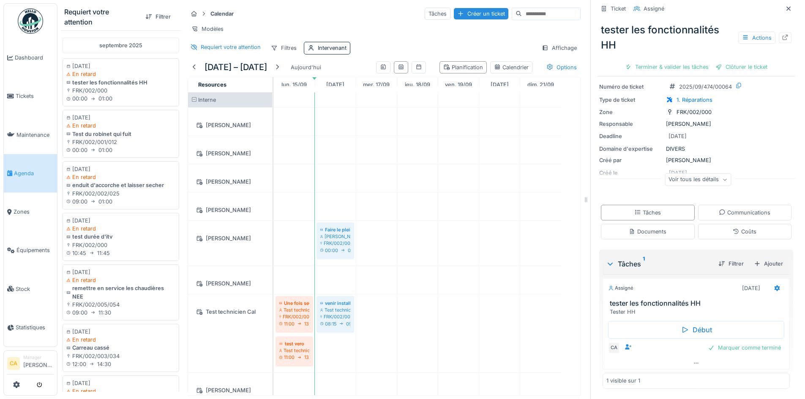
scroll to position [6, 0]
click at [734, 342] on div "Marquer comme terminé" at bounding box center [744, 347] width 80 height 11
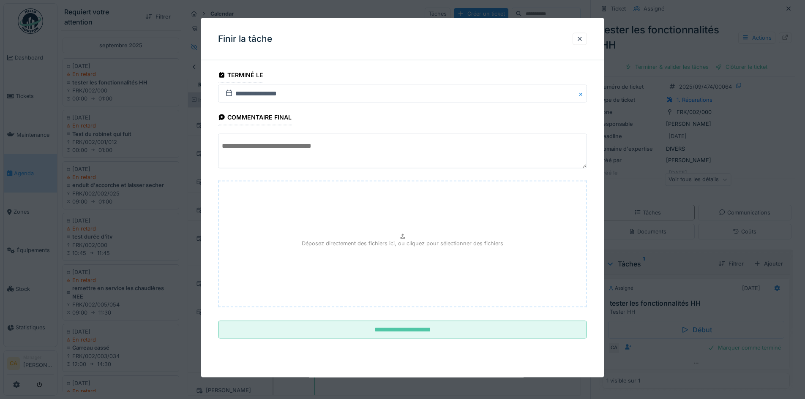
click at [333, 149] on textarea at bounding box center [402, 151] width 369 height 35
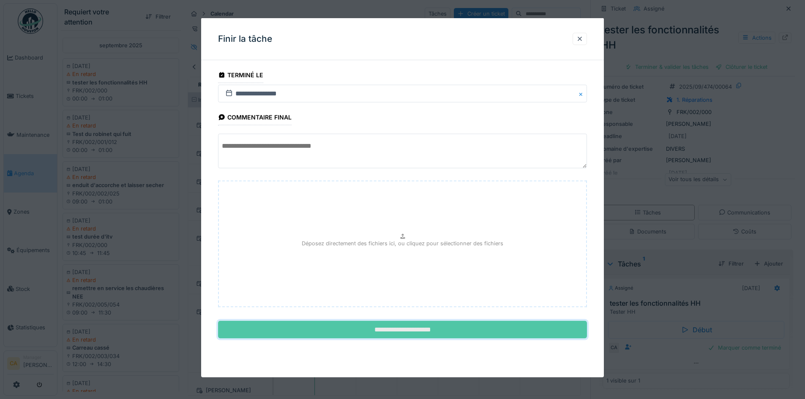
click at [402, 326] on input "**********" at bounding box center [402, 330] width 369 height 18
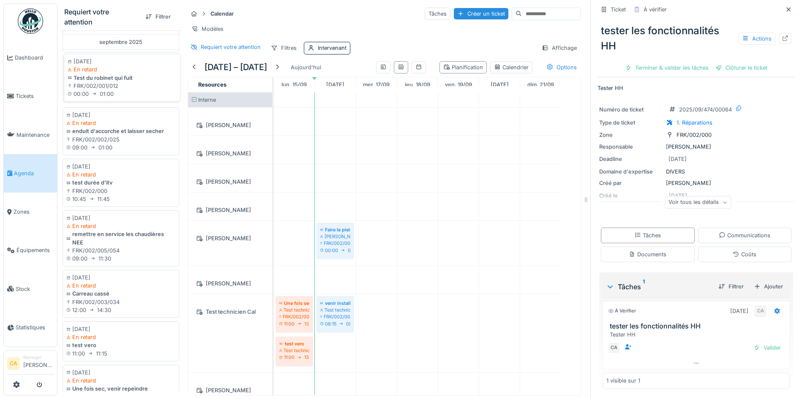
scroll to position [0, 0]
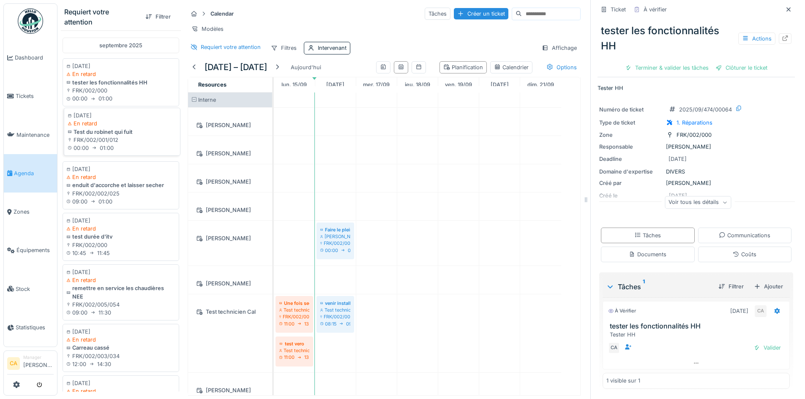
click at [125, 150] on div "00:00 01:00" at bounding box center [122, 148] width 109 height 8
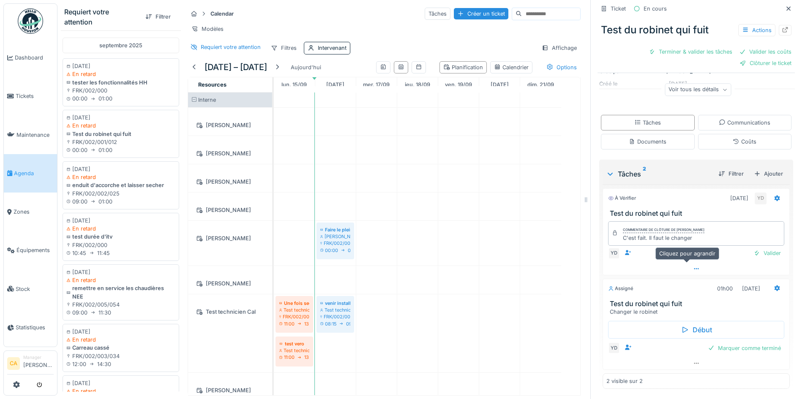
scroll to position [6, 0]
click at [115, 248] on div "10:45 11:45" at bounding box center [122, 251] width 109 height 8
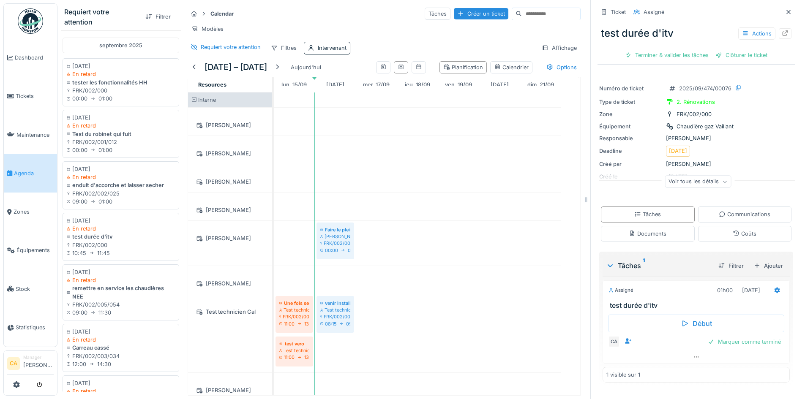
scroll to position [6, 0]
click at [722, 180] on icon at bounding box center [724, 182] width 5 height 4
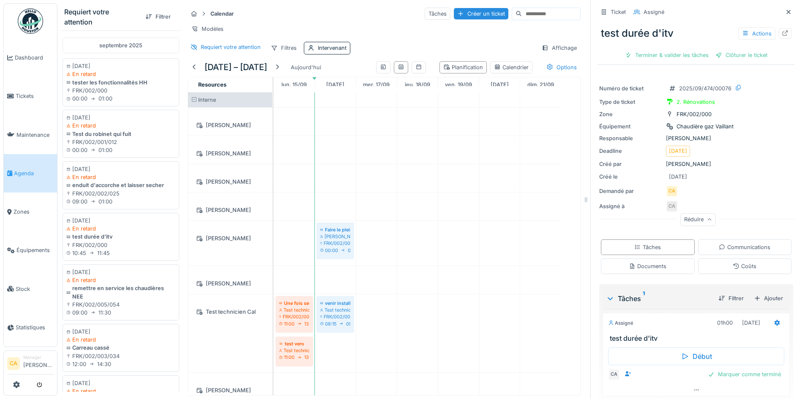
click at [701, 216] on div "Réduire" at bounding box center [697, 220] width 35 height 12
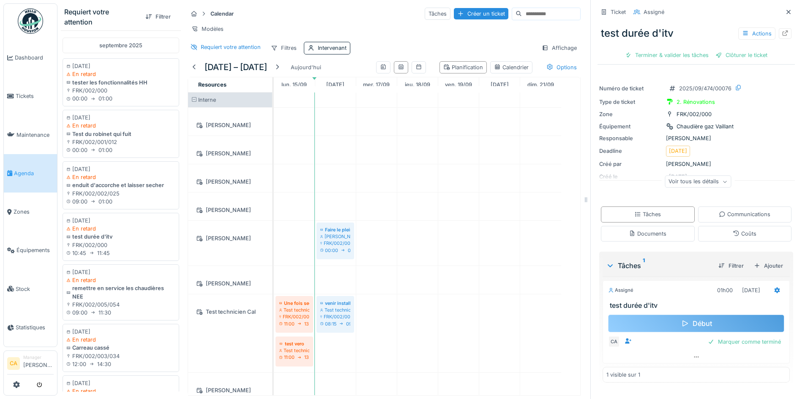
click at [708, 316] on div "Début" at bounding box center [696, 324] width 176 height 18
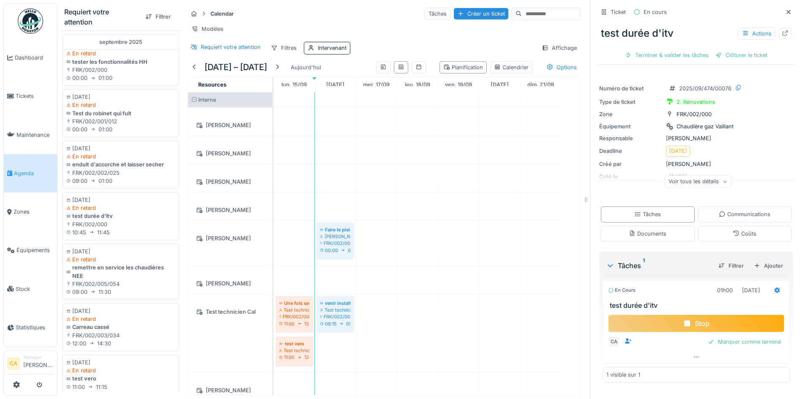
scroll to position [0, 0]
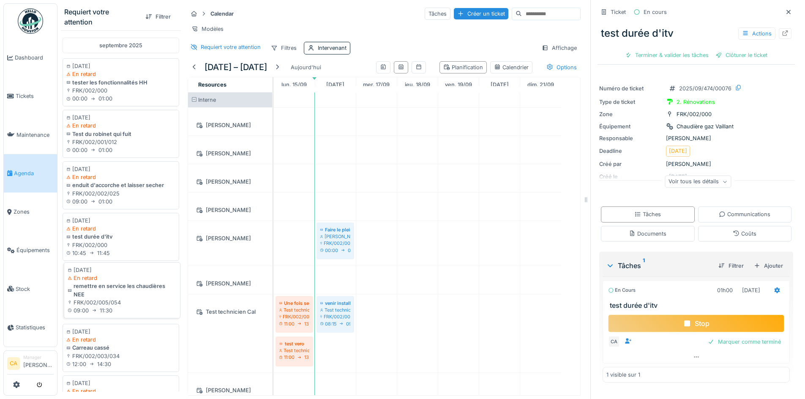
click at [138, 307] on div "FRK/002/005/054" at bounding box center [122, 303] width 109 height 8
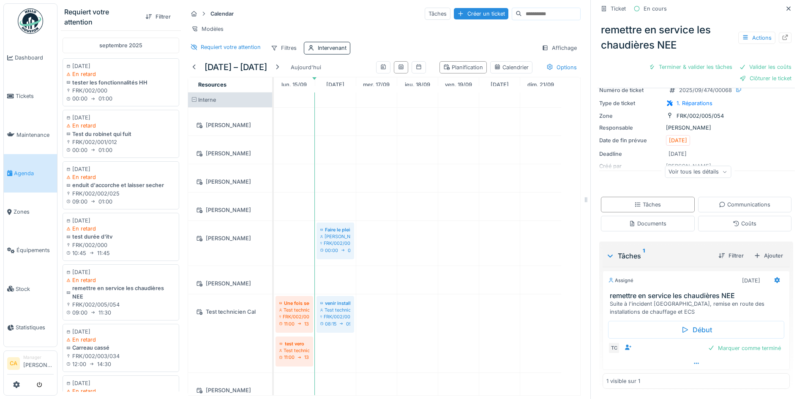
scroll to position [6, 0]
click at [721, 343] on div "Marquer comme terminé" at bounding box center [744, 348] width 80 height 11
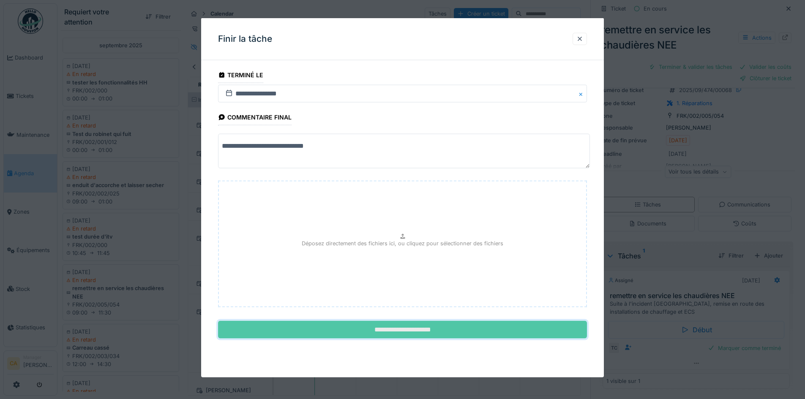
click at [405, 327] on input "**********" at bounding box center [402, 330] width 369 height 18
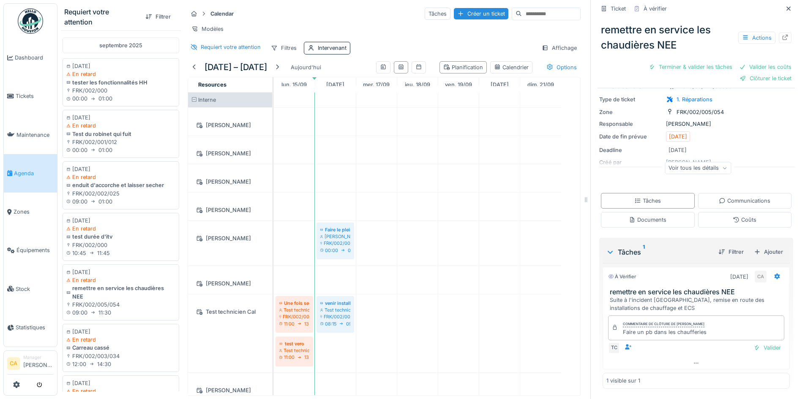
scroll to position [0, 0]
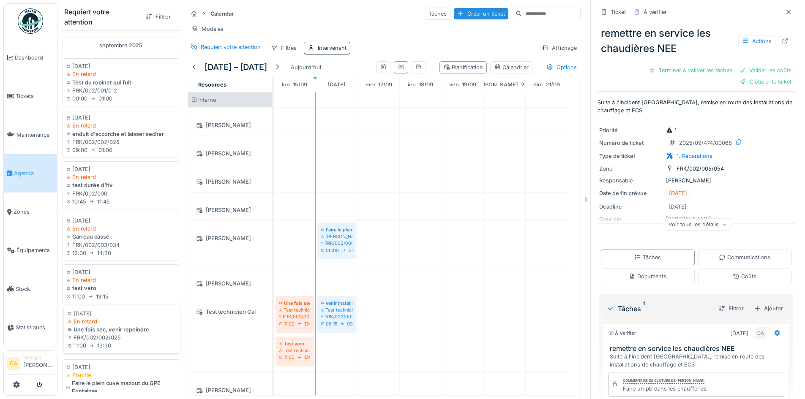
click at [119, 334] on div "Une fois sec, venir repeindre" at bounding box center [122, 330] width 109 height 8
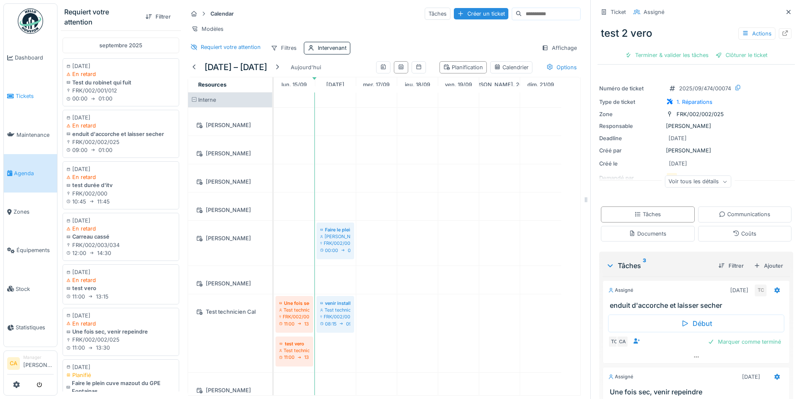
click at [27, 99] on link "Tickets" at bounding box center [30, 96] width 53 height 38
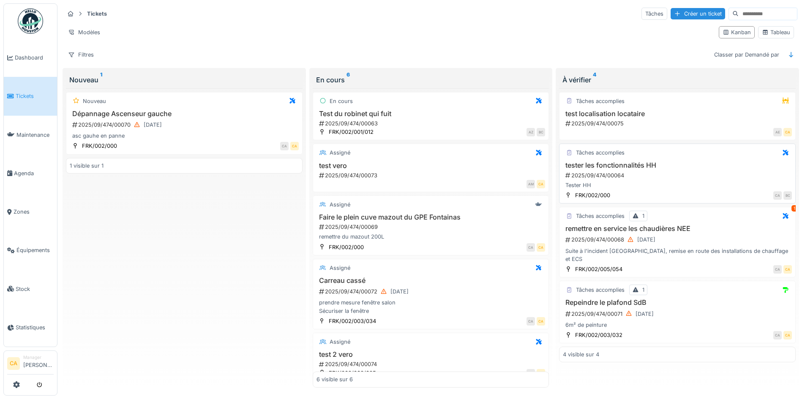
scroll to position [5, 0]
click at [628, 120] on div "2025/09/474/00075" at bounding box center [677, 124] width 227 height 8
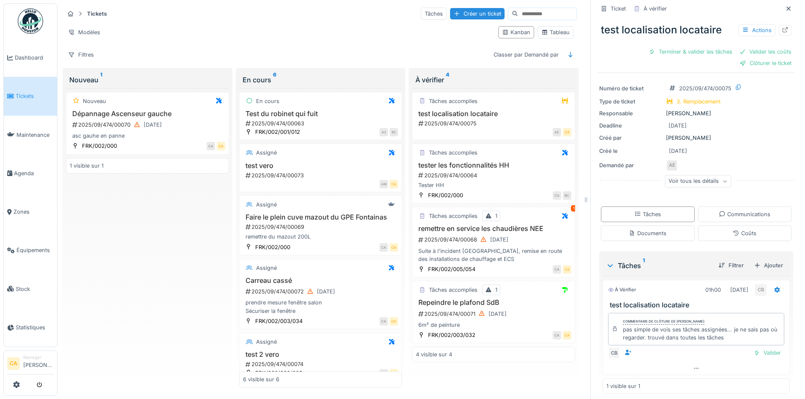
scroll to position [18, 0]
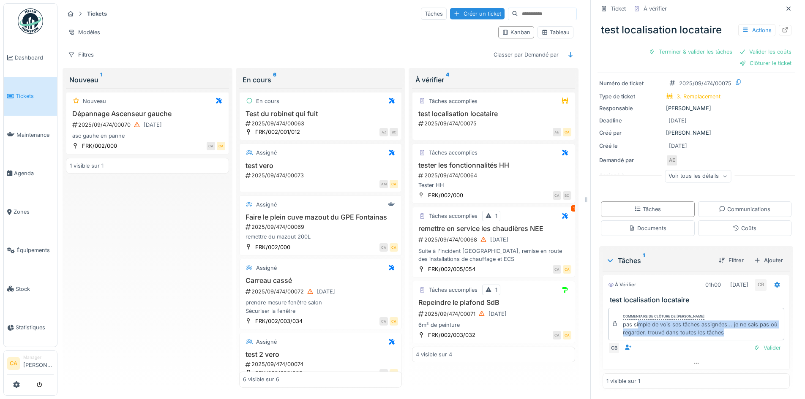
drag, startPoint x: 633, startPoint y: 320, endPoint x: 747, endPoint y: 329, distance: 114.4
click at [747, 329] on div "pas simple de vois ses tâches assignées... je ne sais pas où regarder. trouvé d…" at bounding box center [702, 329] width 158 height 16
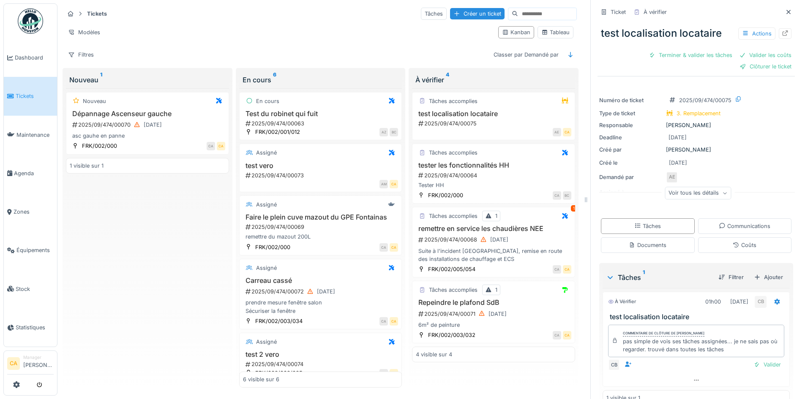
scroll to position [0, 0]
click at [87, 53] on div "Filtres" at bounding box center [80, 55] width 33 height 12
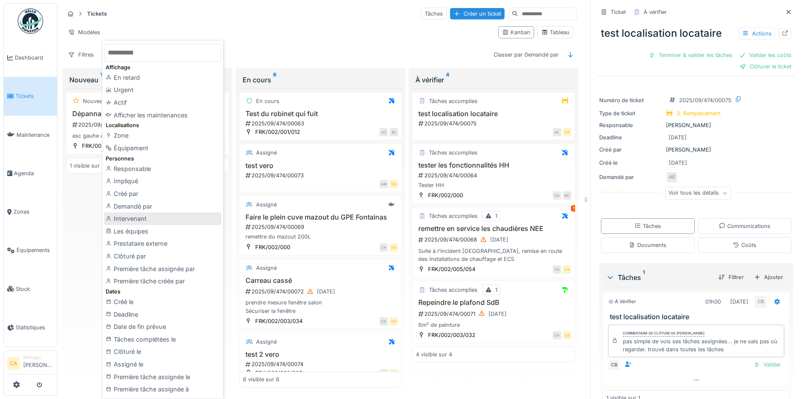
click at [141, 220] on div "Intervenant" at bounding box center [162, 219] width 117 height 13
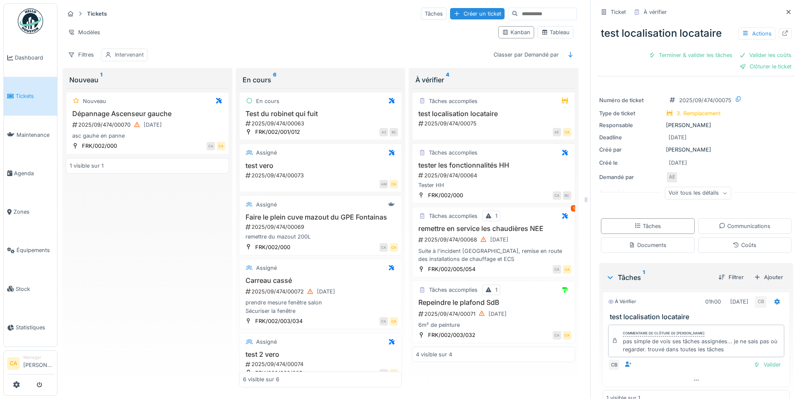
click at [134, 56] on div "Intervenant" at bounding box center [129, 55] width 29 height 8
click at [150, 90] on div "Intervenant" at bounding box center [131, 94] width 45 height 9
type input "*******"
click at [164, 162] on div "Camille Bredael" at bounding box center [155, 159] width 91 height 9
type input "*****"
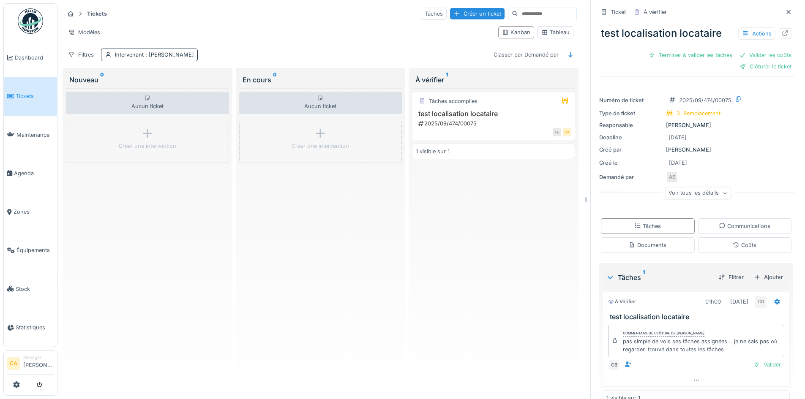
click at [279, 194] on div "Aucun ticket Créer une intervention" at bounding box center [320, 238] width 163 height 300
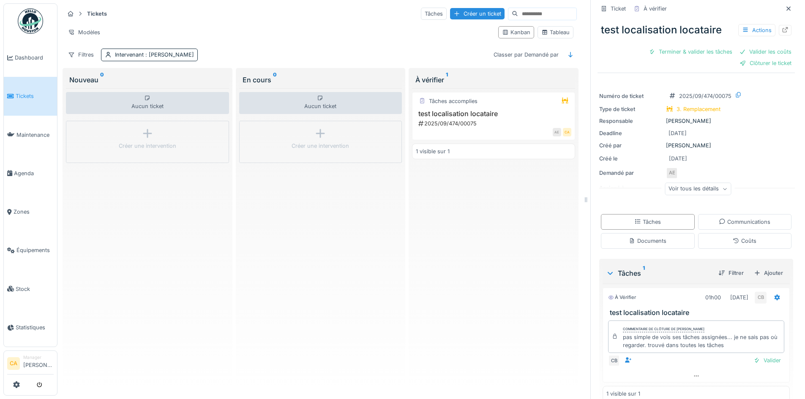
scroll to position [18, 0]
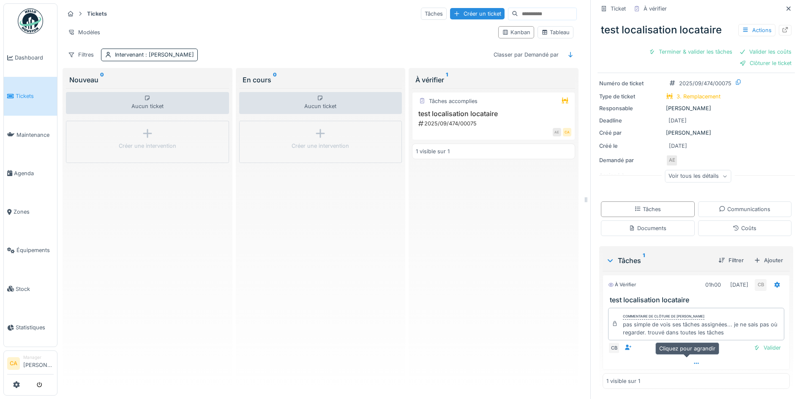
click at [693, 363] on icon at bounding box center [696, 363] width 7 height 5
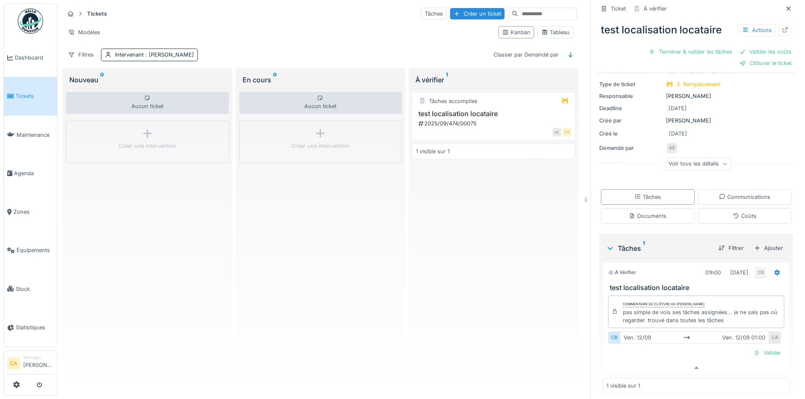
scroll to position [35, 0]
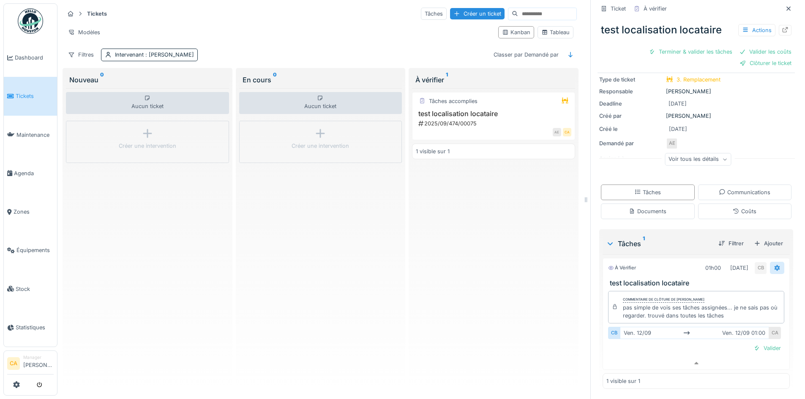
click at [774, 265] on icon at bounding box center [777, 267] width 7 height 5
click at [642, 279] on h3 "test localisation locataire" at bounding box center [698, 283] width 176 height 8
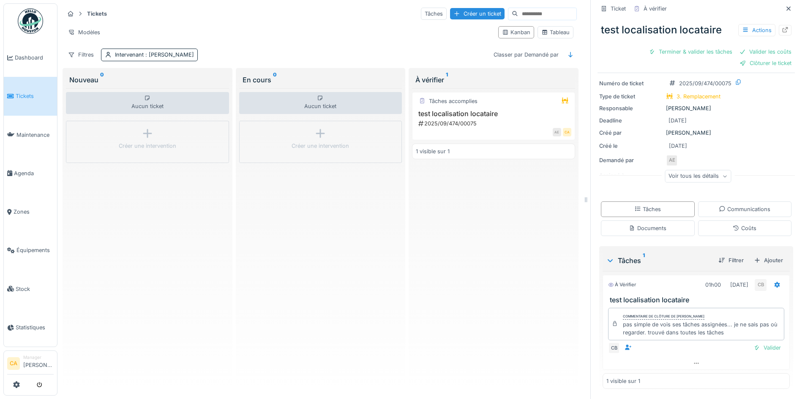
click at [643, 296] on h3 "test localisation locataire" at bounding box center [698, 300] width 176 height 8
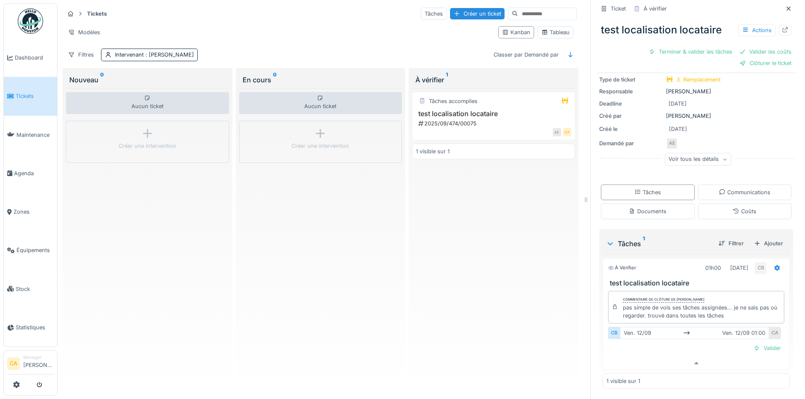
click at [693, 155] on div "Voir tous les détails" at bounding box center [698, 159] width 66 height 12
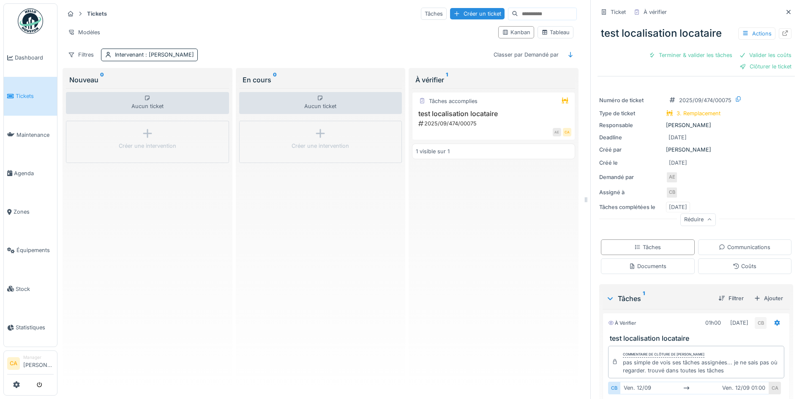
scroll to position [0, 0]
click at [744, 32] on div "Actions" at bounding box center [756, 33] width 37 height 12
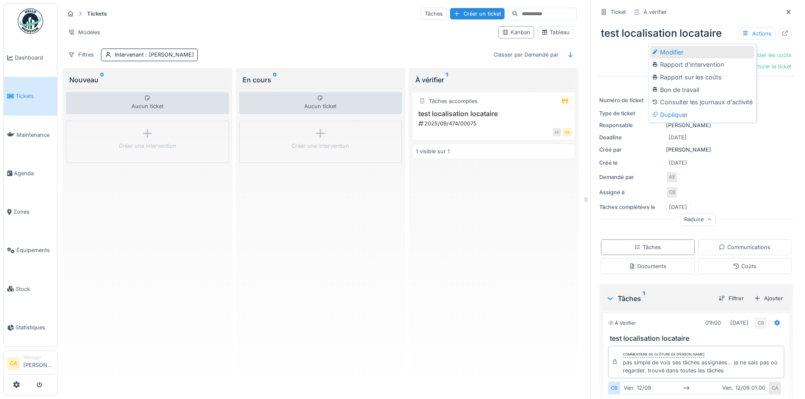
click at [685, 54] on div "Modifier" at bounding box center [702, 52] width 104 height 13
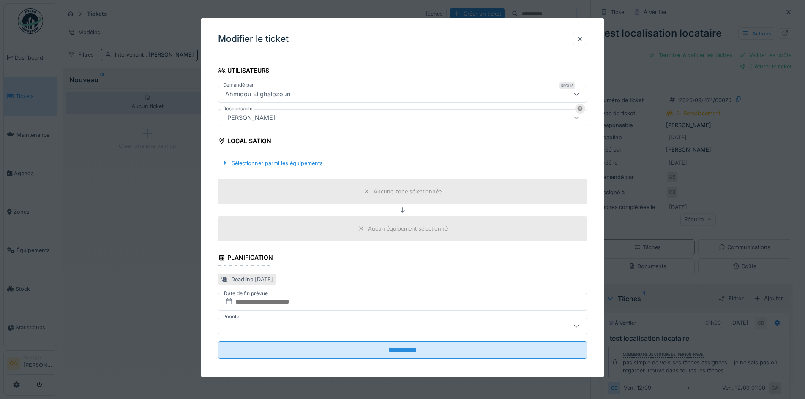
scroll to position [174, 0]
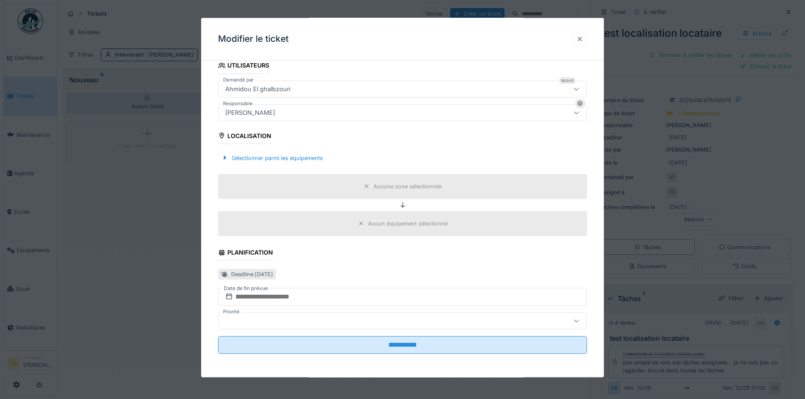
click at [582, 43] on div at bounding box center [580, 39] width 14 height 12
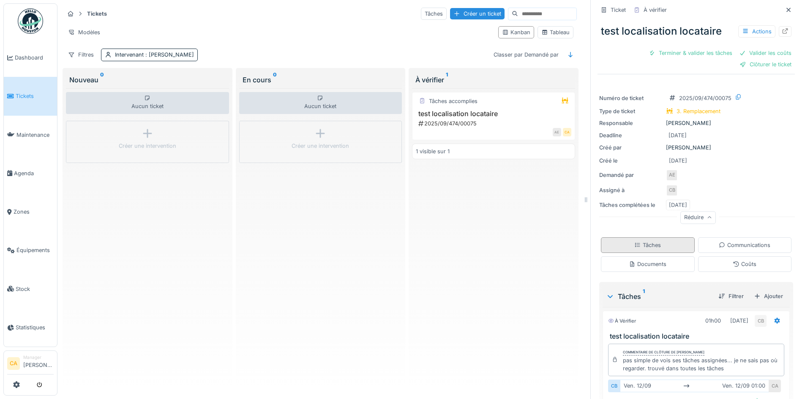
scroll to position [0, 0]
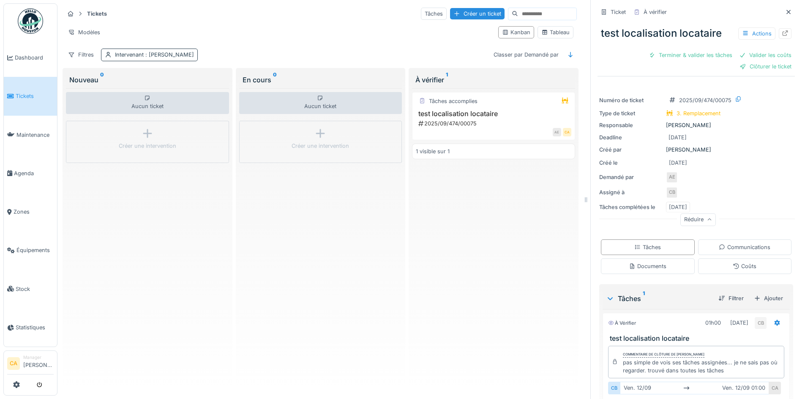
click at [138, 51] on div "Intervenant : Camille Bredael" at bounding box center [154, 55] width 79 height 8
click at [281, 49] on div "Filtres Intervenant : Camille Bredael Classer par Demandé par" at bounding box center [320, 55] width 513 height 12
click at [146, 52] on span ": Camille Bredael" at bounding box center [169, 55] width 50 height 6
click at [723, 178] on div "Numéro de ticket 2025/09/474/00075 Type de ticket 3. Remplacement Responsable C…" at bounding box center [695, 159] width 197 height 139
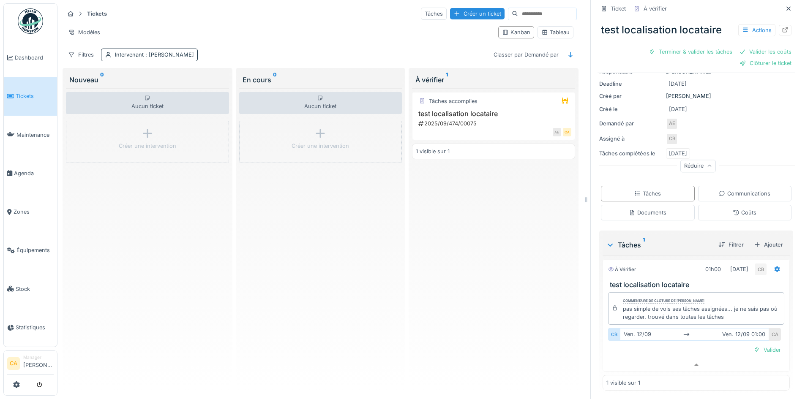
scroll to position [55, 0]
click at [731, 188] on div "Communications" at bounding box center [745, 192] width 52 height 8
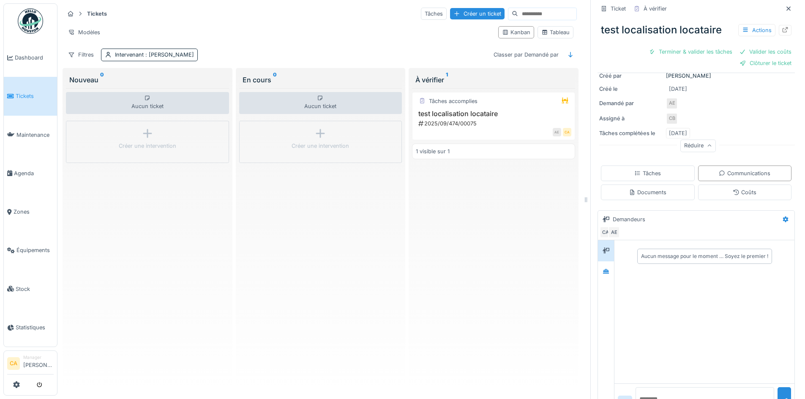
scroll to position [98, 0]
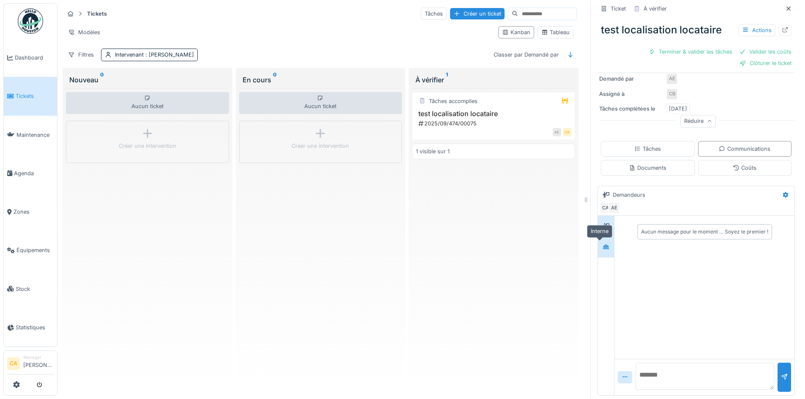
click at [603, 244] on icon at bounding box center [606, 246] width 7 height 5
click at [605, 221] on div at bounding box center [606, 226] width 13 height 11
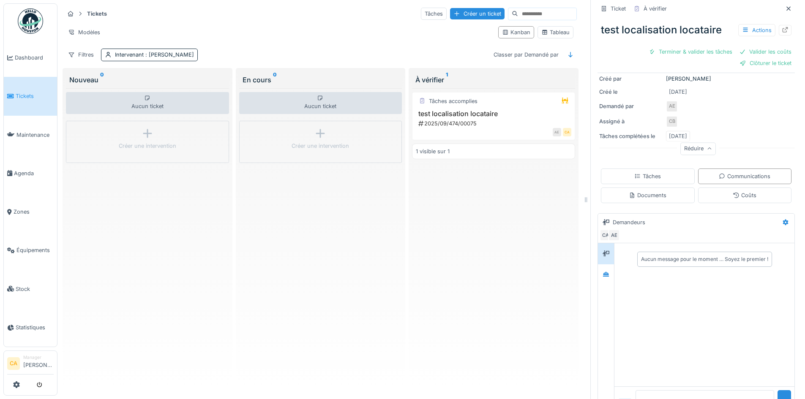
scroll to position [56, 0]
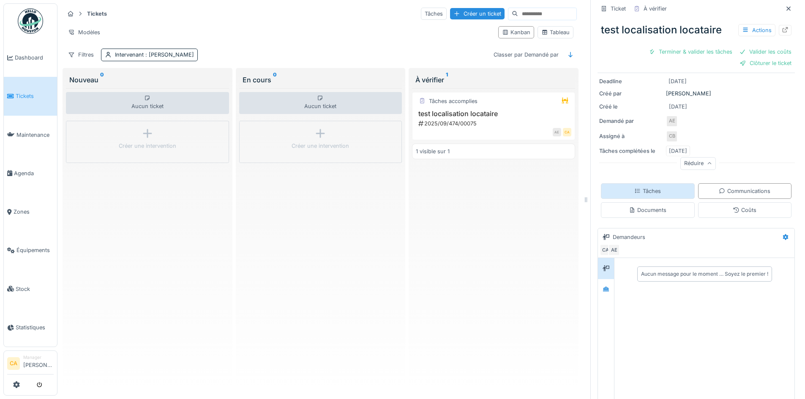
click at [662, 183] on div "Tâches" at bounding box center [648, 191] width 94 height 16
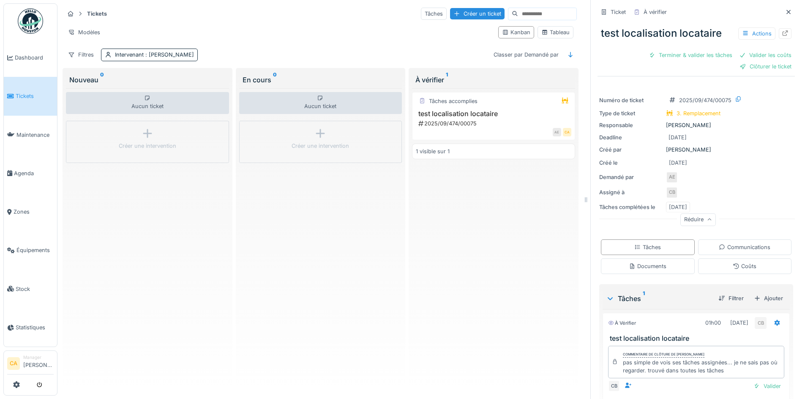
scroll to position [0, 0]
click at [677, 56] on div "Terminer & valider les tâches" at bounding box center [690, 54] width 90 height 11
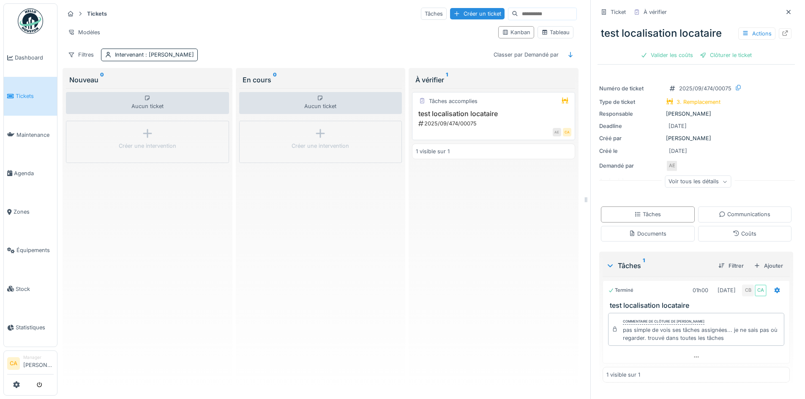
click at [494, 120] on div "2025/09/474/00075" at bounding box center [494, 124] width 154 height 8
click at [739, 230] on div "Coûts" at bounding box center [745, 234] width 24 height 8
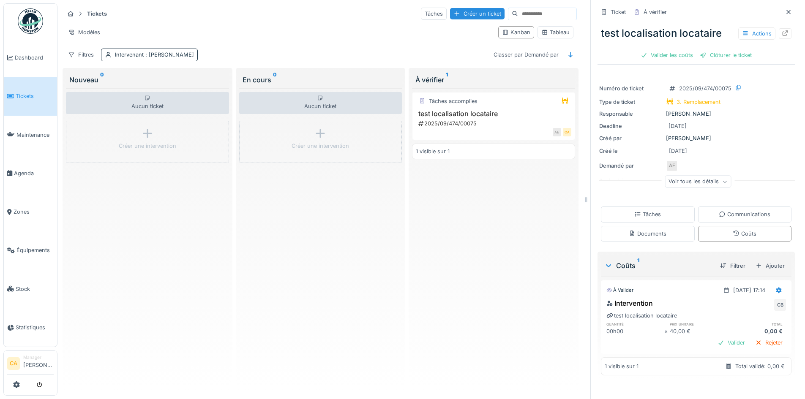
click at [638, 365] on div "1 visible sur 1 Total validé: 0,00 €" at bounding box center [696, 366] width 191 height 18
click at [721, 339] on div "Valider" at bounding box center [731, 342] width 34 height 11
click at [681, 59] on div "Clôturer le ticket" at bounding box center [696, 54] width 59 height 11
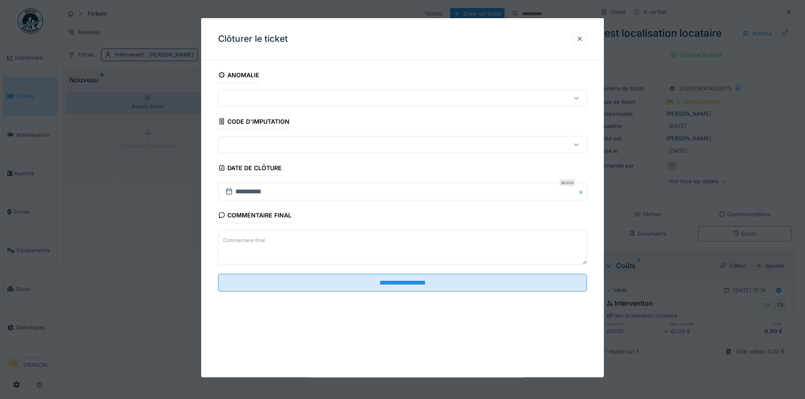
click at [286, 97] on div at bounding box center [381, 98] width 318 height 9
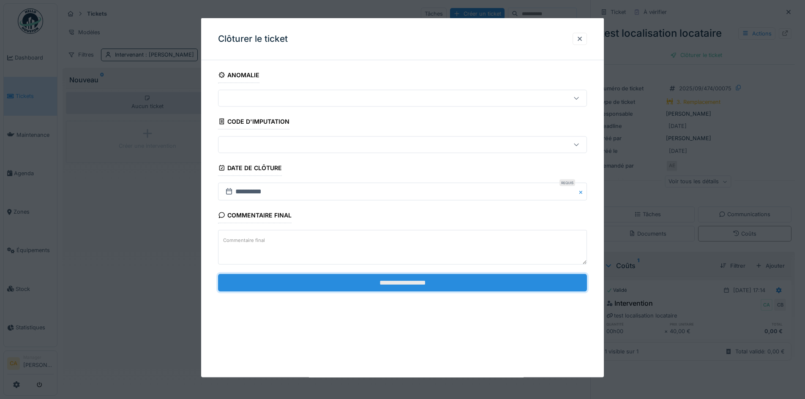
click at [400, 283] on input "**********" at bounding box center [402, 283] width 369 height 18
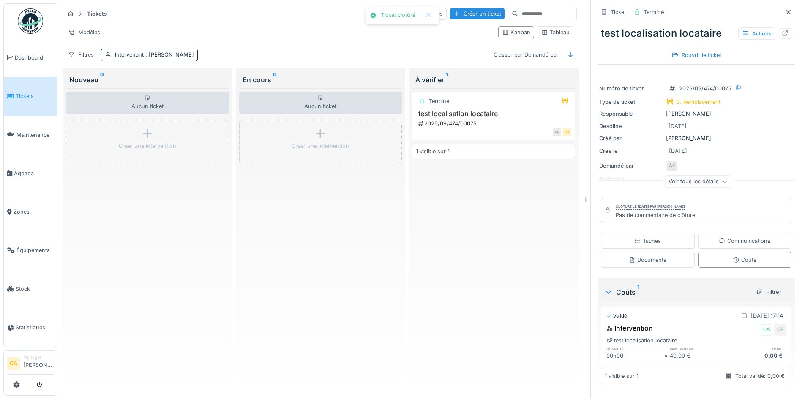
click at [466, 220] on div "Terminé test localisation locataire 2025/09/474/00075 AE CA 1 visible sur 1" at bounding box center [493, 238] width 163 height 300
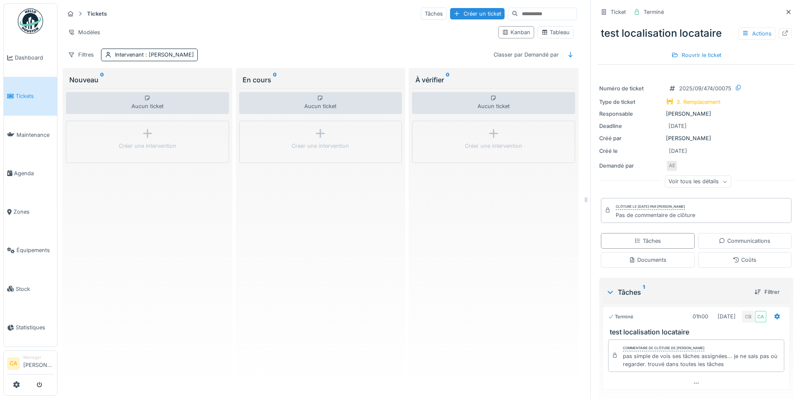
click at [471, 180] on div "Aucun ticket Créer une intervention" at bounding box center [493, 238] width 163 height 300
click at [785, 16] on div at bounding box center [788, 12] width 7 height 8
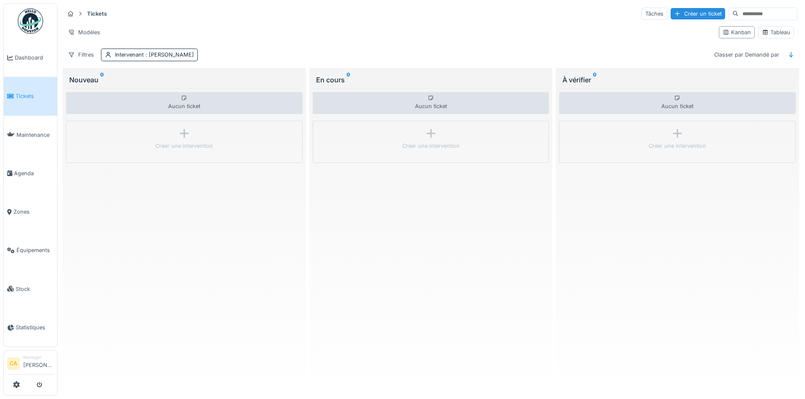
click at [453, 22] on div "Tickets Tâches Créer un ticket Modèles Kanban Tableau Filtres Intervenant : [PE…" at bounding box center [431, 33] width 740 height 61
click at [564, 52] on div "Filtres Intervenant : [PERSON_NAME] par Demandé par" at bounding box center [430, 55] width 733 height 12
click at [150, 55] on span ": [PERSON_NAME]" at bounding box center [169, 55] width 50 height 6
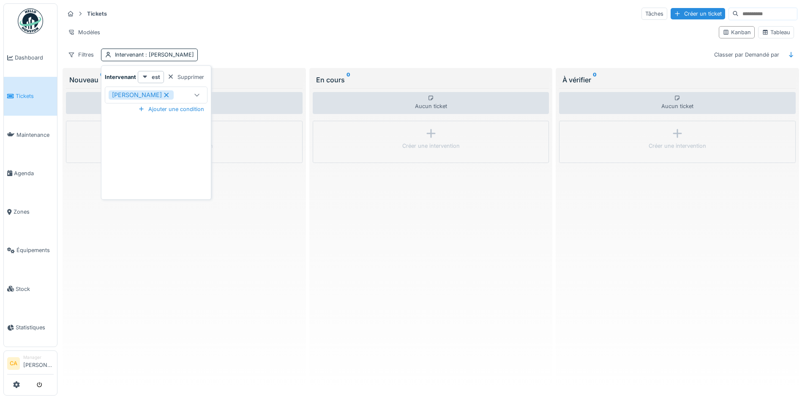
click at [164, 93] on icon at bounding box center [167, 95] width 8 height 6
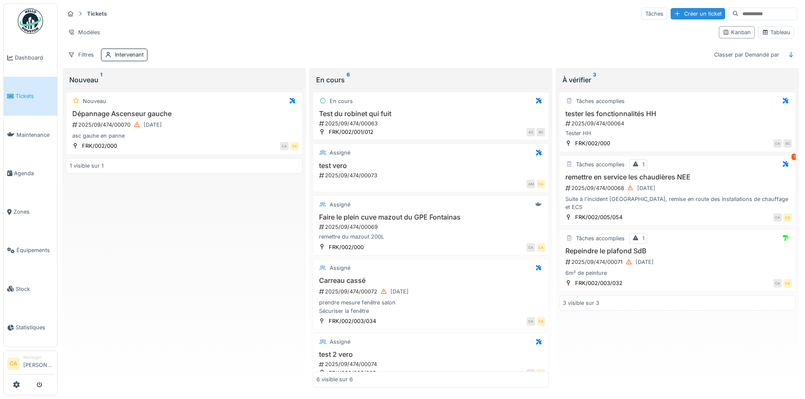
click at [277, 45] on div "Tickets Tâches Créer un ticket Modèles Kanban Tableau Filtres Intervenant Class…" at bounding box center [431, 33] width 740 height 61
click at [127, 52] on div "Intervenant" at bounding box center [129, 55] width 29 height 8
click at [189, 75] on div "Supprimer" at bounding box center [186, 76] width 44 height 11
click at [155, 52] on div "Filtres Classer par Demandé par" at bounding box center [430, 55] width 733 height 12
click at [88, 53] on div "Filtres" at bounding box center [80, 55] width 33 height 12
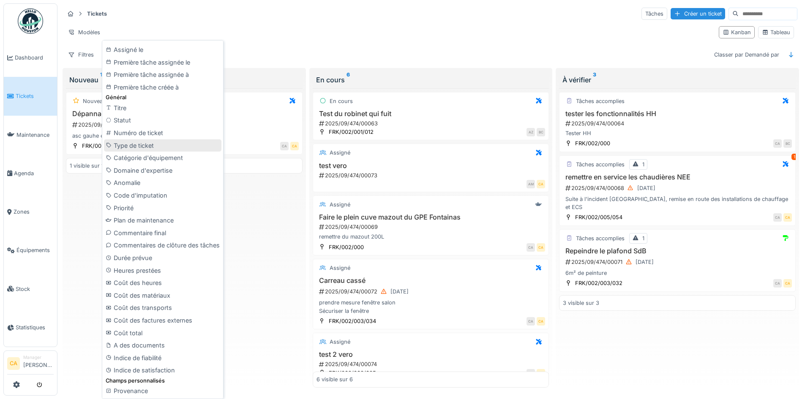
scroll to position [5, 0]
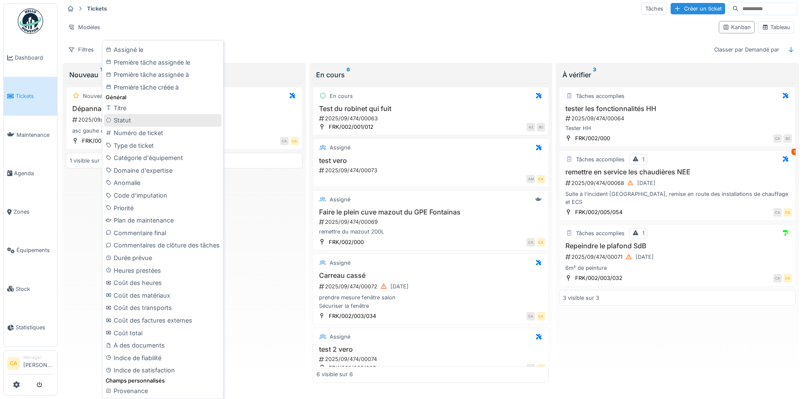
click at [153, 119] on div "Statut" at bounding box center [162, 120] width 117 height 13
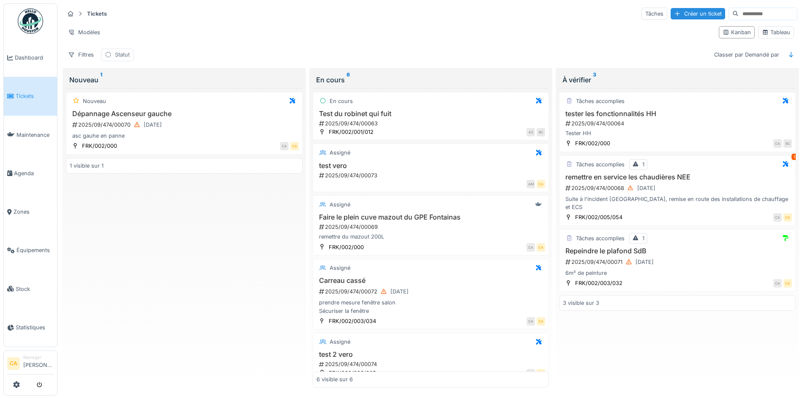
click at [116, 51] on div "Statut" at bounding box center [122, 55] width 15 height 8
click at [142, 92] on div "Statut" at bounding box center [141, 94] width 65 height 9
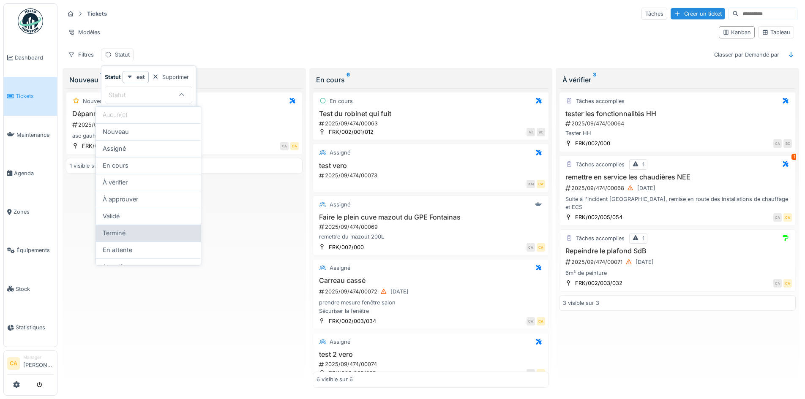
scroll to position [10, 0]
click at [155, 222] on div "Terminé" at bounding box center [148, 222] width 91 height 9
type input "******"
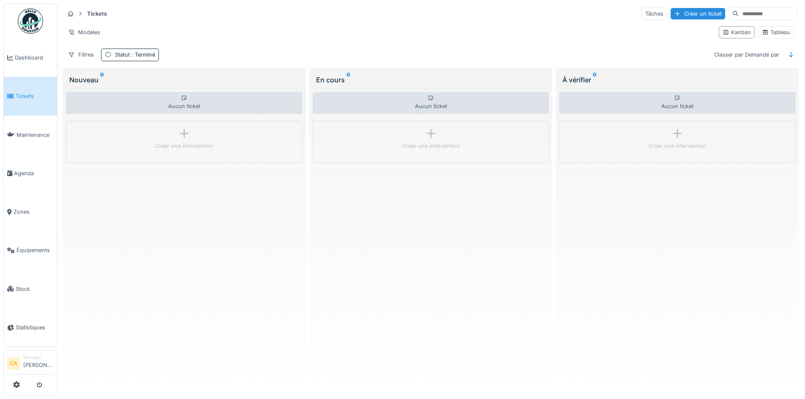
click at [355, 211] on div "Aucun ticket Créer une intervention" at bounding box center [431, 238] width 237 height 300
click at [593, 75] on sup "0" at bounding box center [595, 80] width 4 height 10
click at [89, 28] on div "Modèles" at bounding box center [84, 32] width 40 height 12
click at [107, 49] on div "Nouvelle vue" at bounding box center [101, 48] width 71 height 13
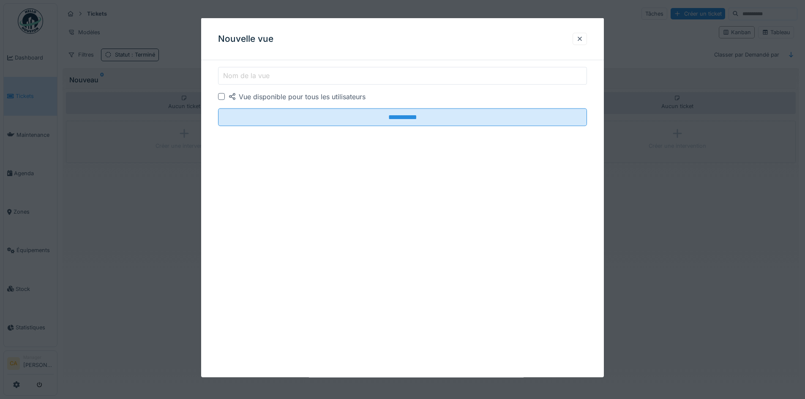
click at [317, 84] on input "Nom de la vue" at bounding box center [402, 76] width 369 height 18
type input "**********"
click at [317, 99] on div "Vue disponible pour tous les utilisateurs" at bounding box center [296, 97] width 137 height 10
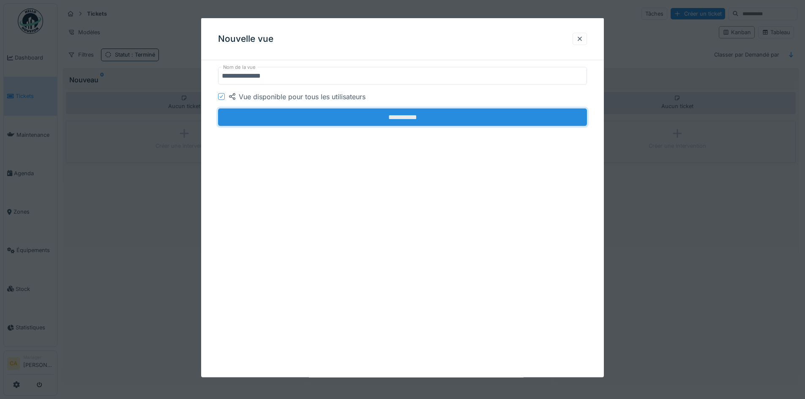
click at [325, 116] on input "**********" at bounding box center [402, 118] width 369 height 18
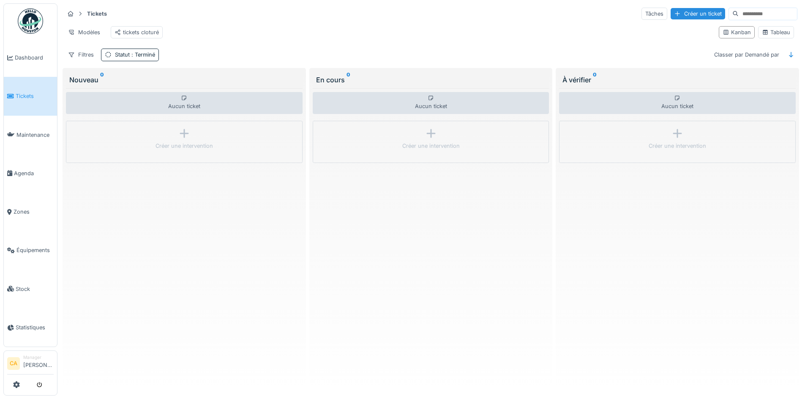
click at [227, 60] on div "Filtres Statut : Terminé Classer par Demandé par" at bounding box center [430, 55] width 733 height 12
click at [146, 34] on div "tickets cloturé" at bounding box center [137, 32] width 44 height 8
click at [404, 61] on div "Filtres Statut : Terminé Classer par Demandé par" at bounding box center [430, 55] width 733 height 12
click at [758, 59] on div "Classer par Demandé par" at bounding box center [746, 55] width 73 height 12
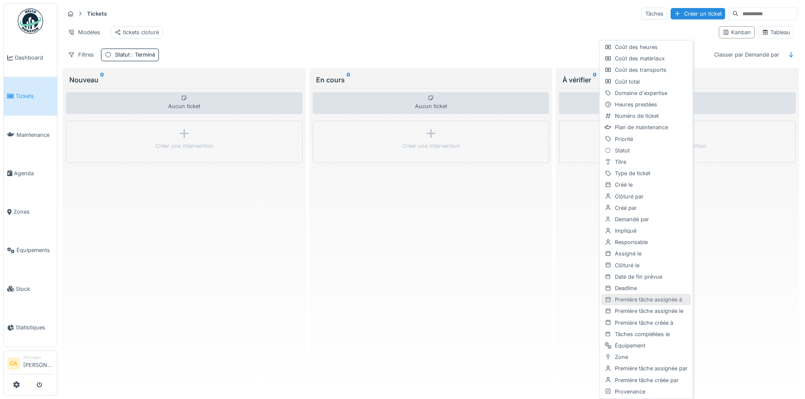
scroll to position [0, 0]
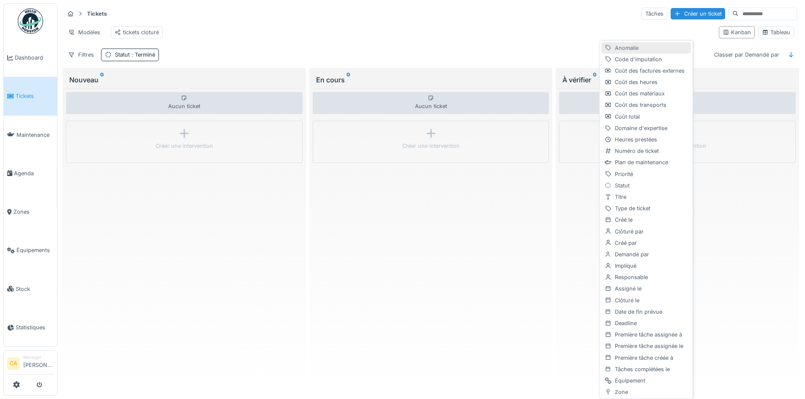
click at [620, 51] on div "Anomalie" at bounding box center [646, 47] width 90 height 11
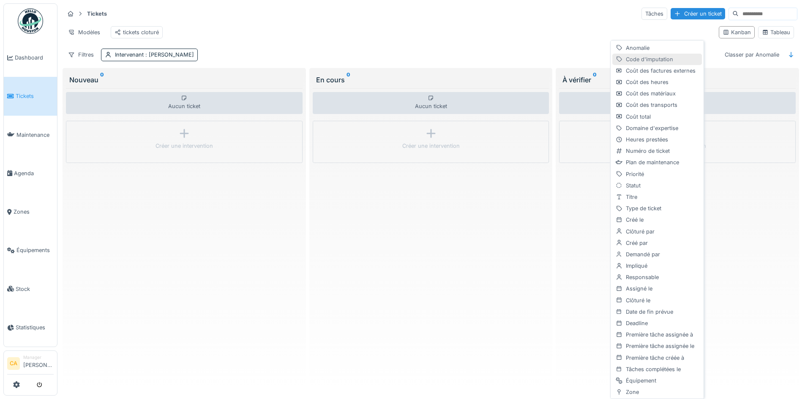
click at [652, 61] on div "Code d'imputation" at bounding box center [657, 59] width 90 height 11
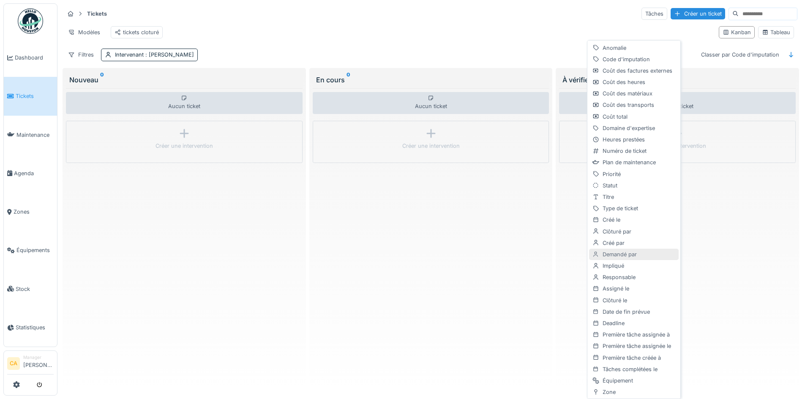
click at [628, 253] on div "Demandé par" at bounding box center [634, 254] width 90 height 11
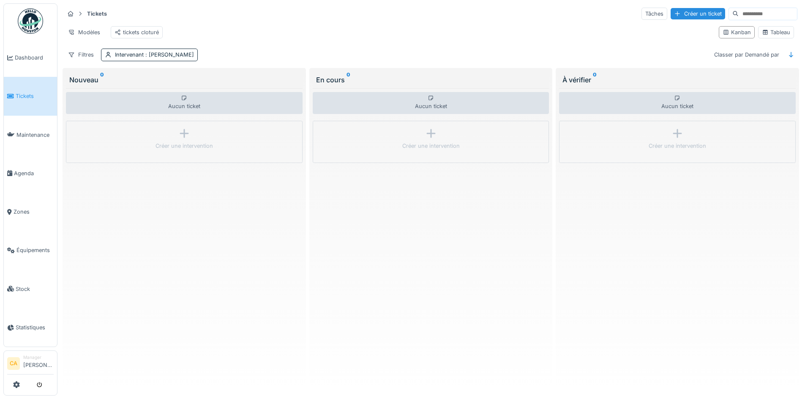
click at [521, 207] on div "Aucun ticket Créer une intervention" at bounding box center [431, 238] width 237 height 300
click at [641, 16] on div "Tâches" at bounding box center [654, 14] width 26 height 12
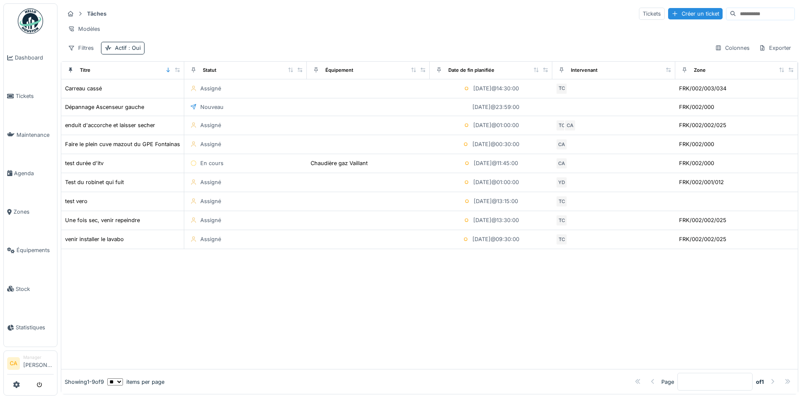
click at [375, 277] on div at bounding box center [429, 309] width 736 height 120
click at [134, 51] on span ": Oui" at bounding box center [134, 48] width 14 height 6
click at [109, 93] on icon at bounding box center [108, 93] width 5 height 4
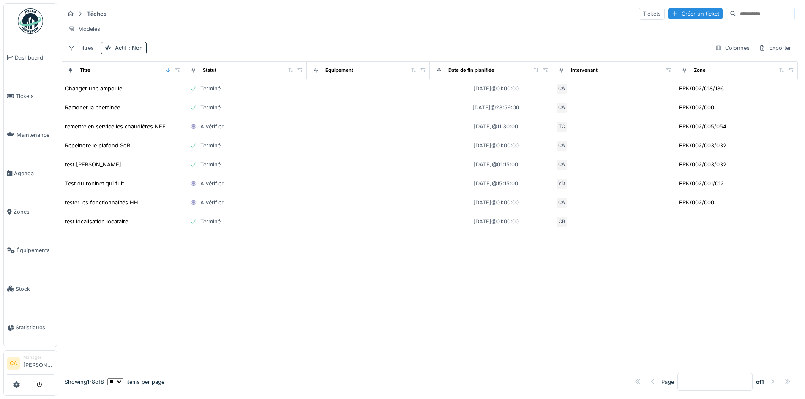
click at [266, 54] on div "Filtres Actif : Non Colonnes Exporter" at bounding box center [429, 48] width 731 height 12
click at [606, 76] on div "Intervenant" at bounding box center [614, 70] width 116 height 11
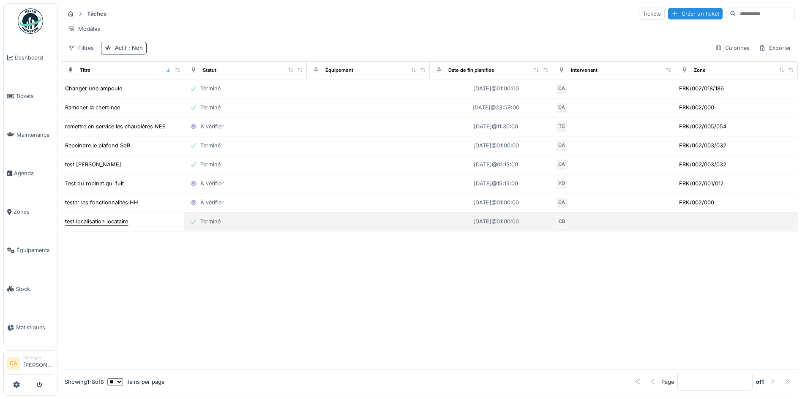
click at [121, 224] on div "test localisation locataire" at bounding box center [96, 222] width 63 height 8
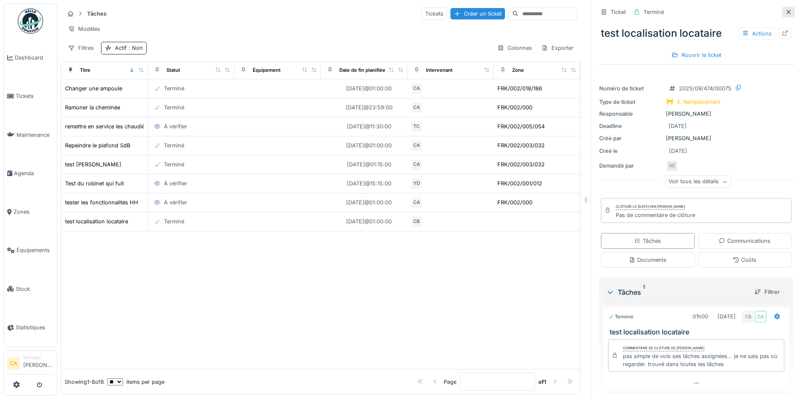
click at [785, 12] on icon at bounding box center [788, 11] width 7 height 5
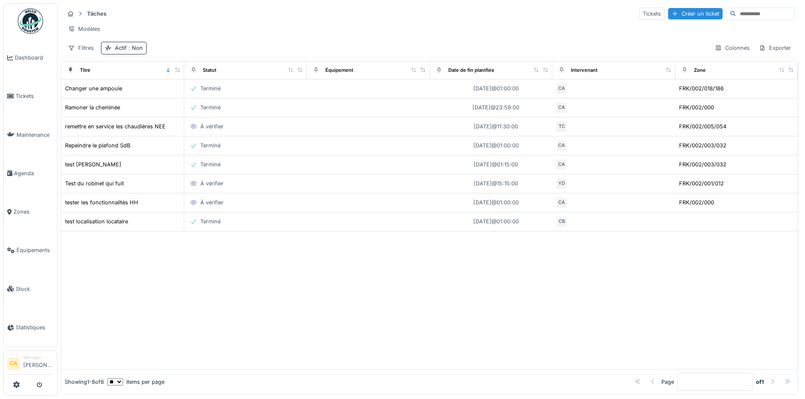
click at [252, 54] on div "Filtres Actif : Non Colonnes Exporter" at bounding box center [429, 48] width 731 height 12
click at [239, 58] on div "Tâches Tickets Créer un ticket Modèles Filtres Actif : Non Colonnes Exporter" at bounding box center [429, 30] width 737 height 55
click at [639, 8] on div "Tickets" at bounding box center [652, 14] width 26 height 12
click at [639, 11] on div "Tickets" at bounding box center [652, 14] width 26 height 12
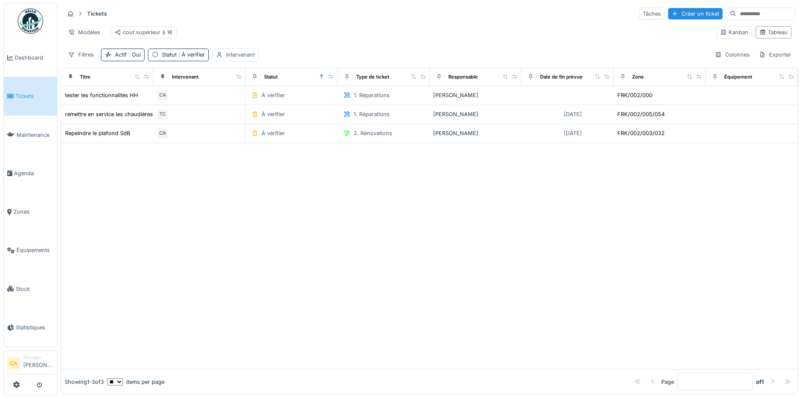
click at [316, 195] on div at bounding box center [429, 256] width 736 height 226
click at [639, 11] on div "Tâches" at bounding box center [652, 14] width 26 height 12
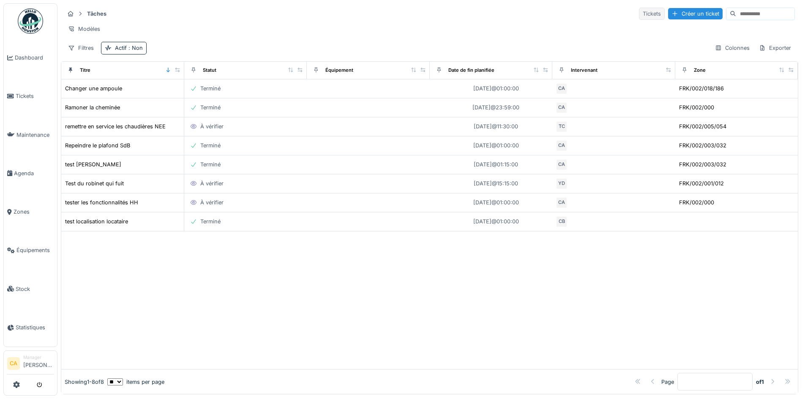
click at [639, 14] on div "Tickets" at bounding box center [652, 14] width 26 height 12
click at [639, 13] on div "Tickets" at bounding box center [652, 14] width 26 height 12
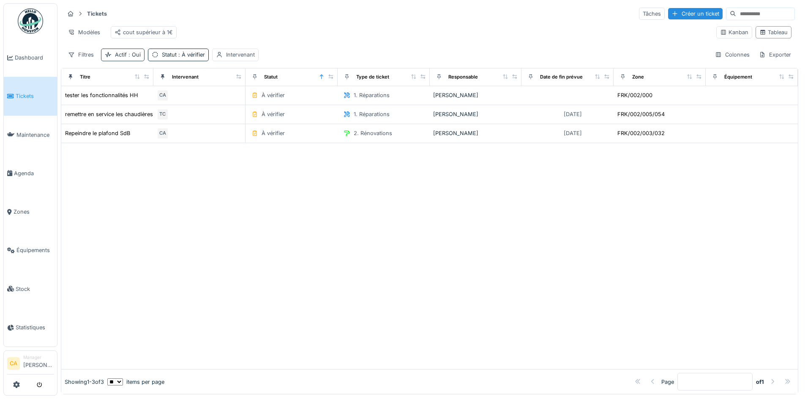
click at [129, 58] on span ": Oui" at bounding box center [134, 55] width 14 height 6
click at [108, 99] on icon at bounding box center [108, 100] width 5 height 4
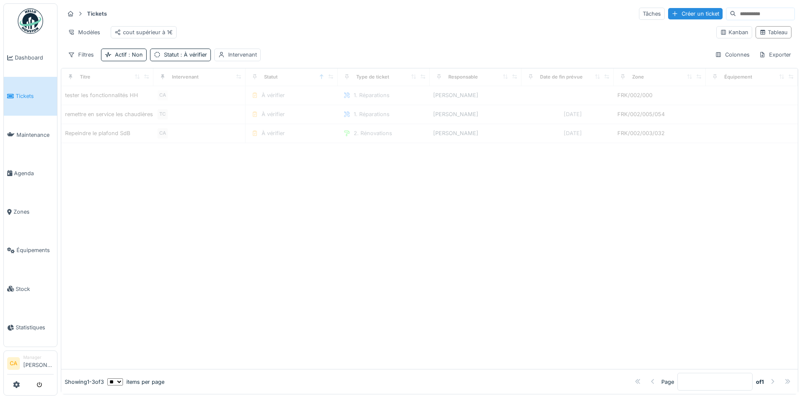
click at [303, 186] on div at bounding box center [429, 256] width 736 height 226
click at [189, 58] on span ": À vérifier" at bounding box center [193, 55] width 28 height 6
click at [188, 99] on icon at bounding box center [190, 101] width 8 height 6
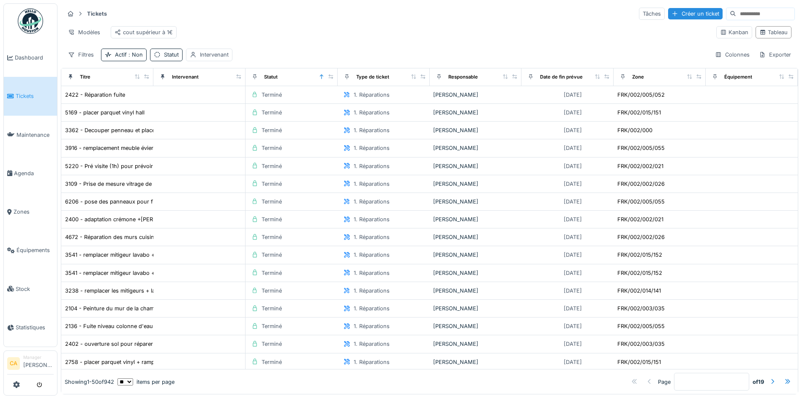
click at [320, 61] on div "Filtres Actif : Non Statut Intervenant Colonnes Exporter" at bounding box center [429, 55] width 731 height 12
click at [138, 34] on div "cout supérieur à 1€" at bounding box center [144, 32] width 58 height 8
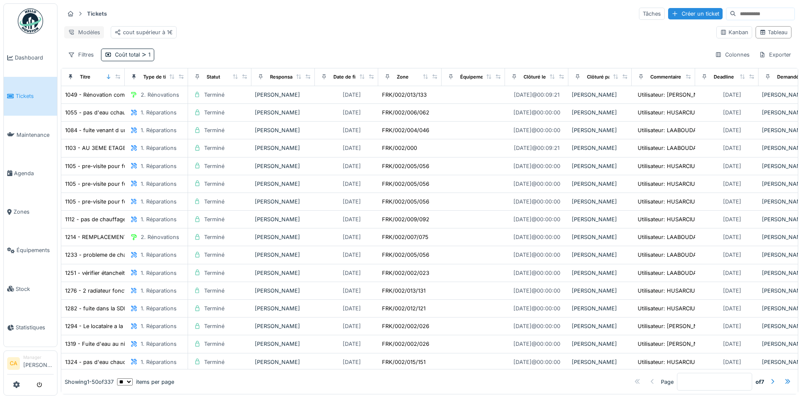
click at [83, 29] on div "Modèles" at bounding box center [84, 32] width 40 height 12
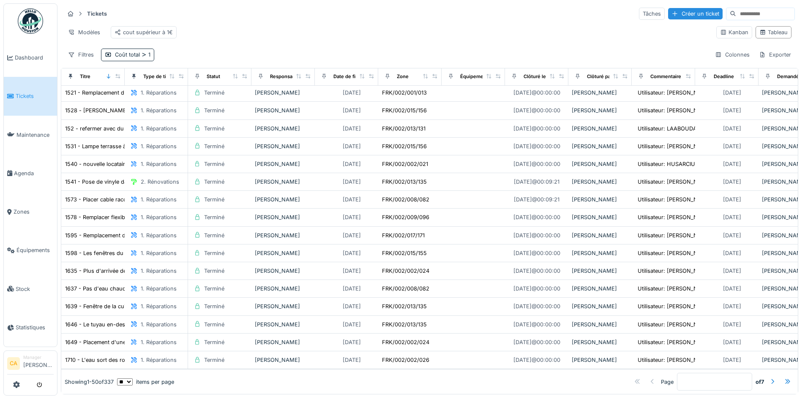
scroll to position [5, 0]
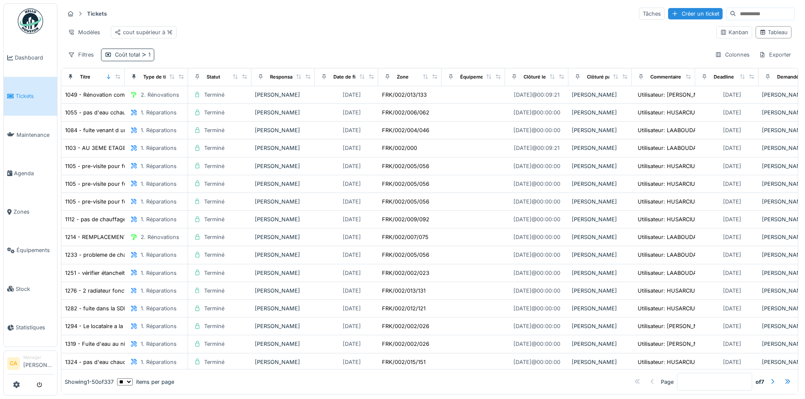
click at [132, 59] on div "Coût total 1" at bounding box center [132, 55] width 35 height 8
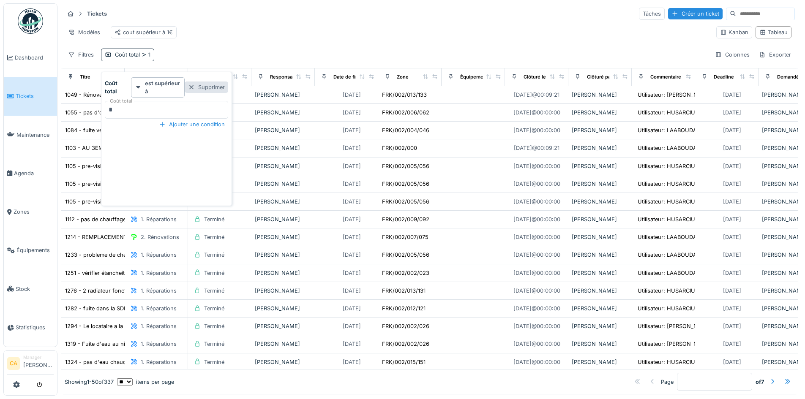
click at [191, 87] on div at bounding box center [191, 87] width 7 height 8
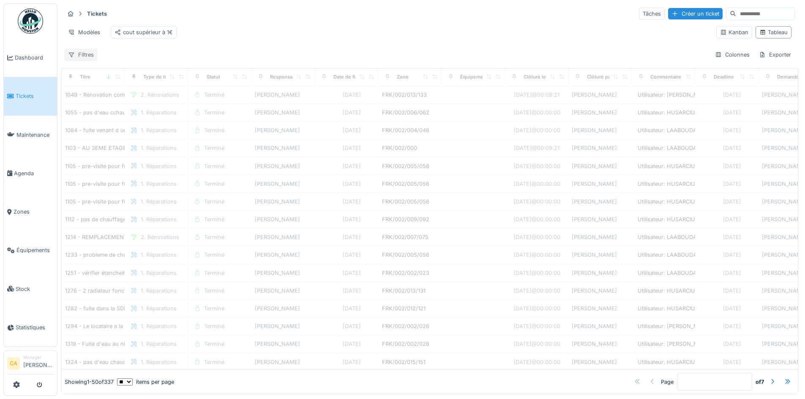
click at [88, 61] on div "Filtres" at bounding box center [80, 55] width 33 height 12
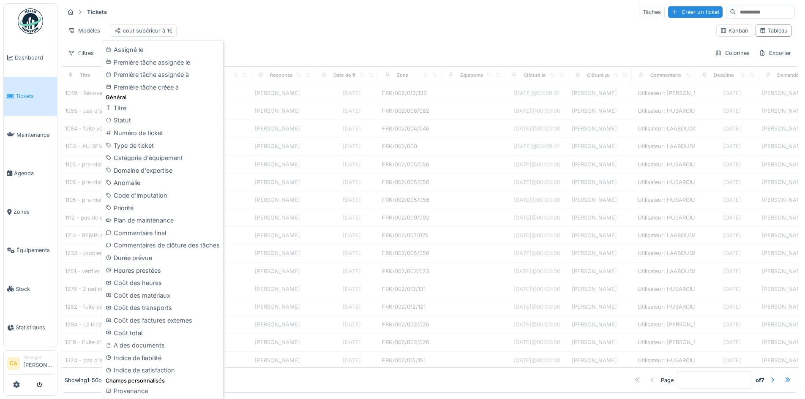
scroll to position [5, 0]
click at [166, 121] on div "Statut" at bounding box center [162, 120] width 117 height 13
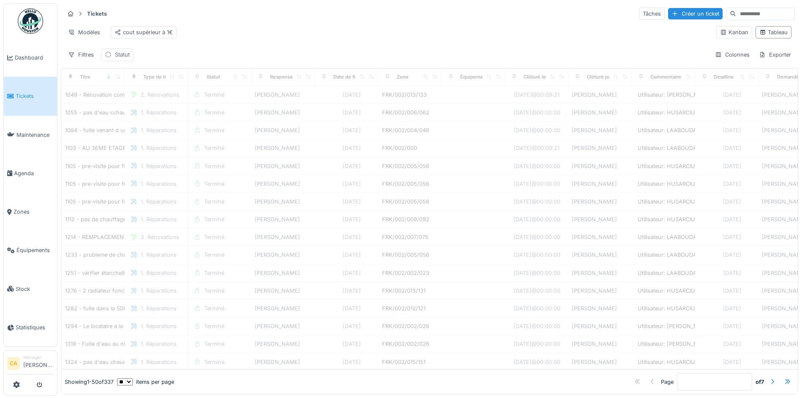
click at [117, 57] on div "Statut" at bounding box center [122, 55] width 15 height 8
click at [142, 97] on div "Statut" at bounding box center [141, 101] width 65 height 9
click at [130, 238] on div "Terminé" at bounding box center [148, 239] width 91 height 9
type input "******"
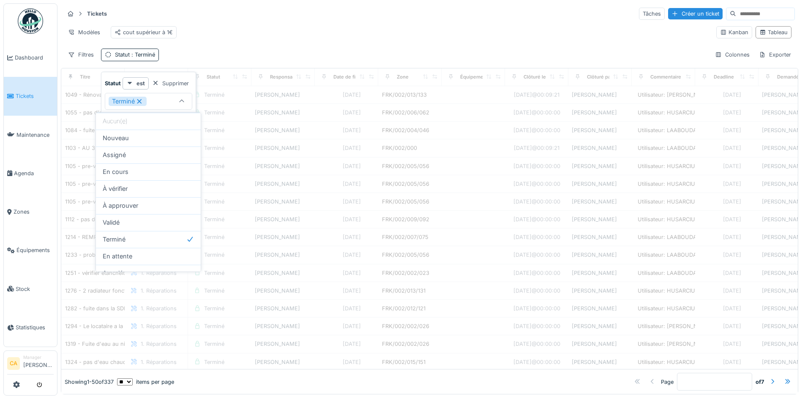
click at [229, 61] on div "Filtres Statut : Terminé Colonnes Exporter" at bounding box center [429, 55] width 731 height 12
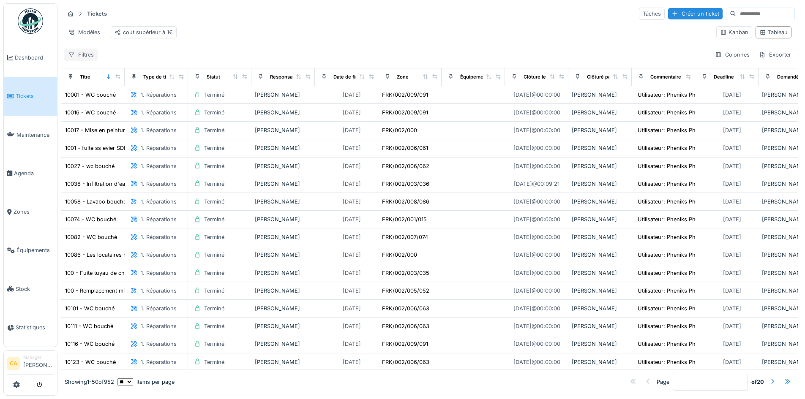
click at [92, 60] on div "Filtres" at bounding box center [80, 55] width 33 height 12
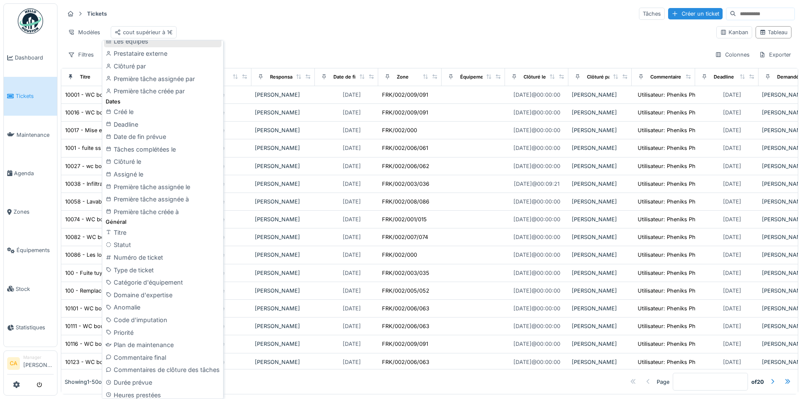
scroll to position [211, 0]
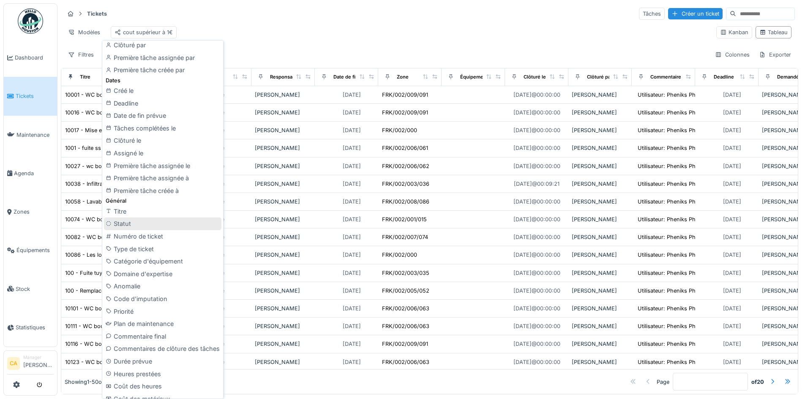
click at [130, 226] on div "Statut" at bounding box center [162, 224] width 117 height 13
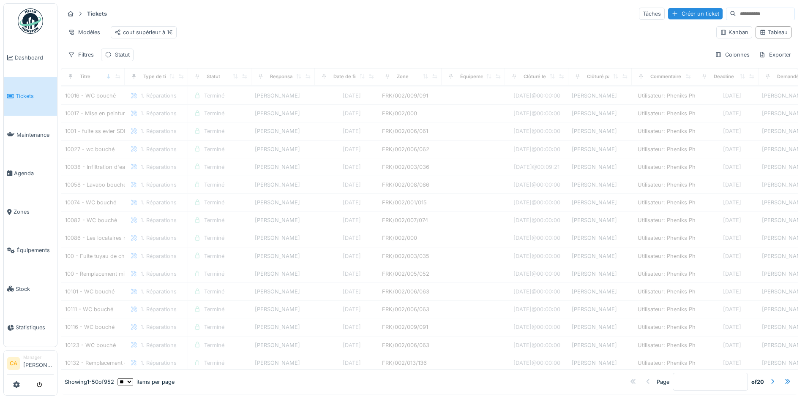
scroll to position [0, 0]
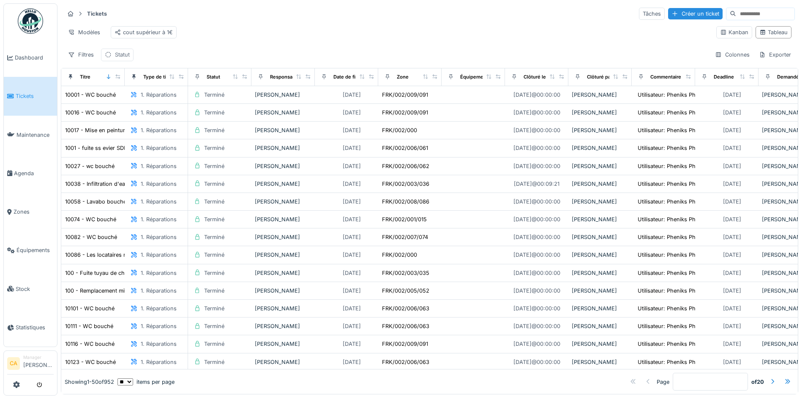
click at [125, 59] on div "Statut" at bounding box center [122, 55] width 15 height 8
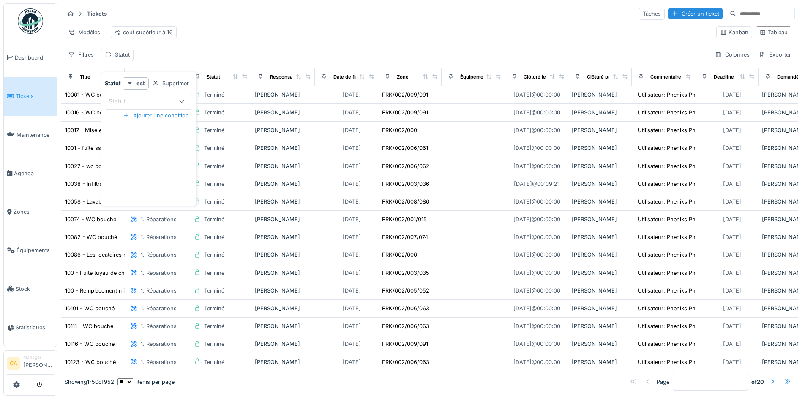
click at [143, 108] on div "Statut" at bounding box center [148, 101] width 87 height 17
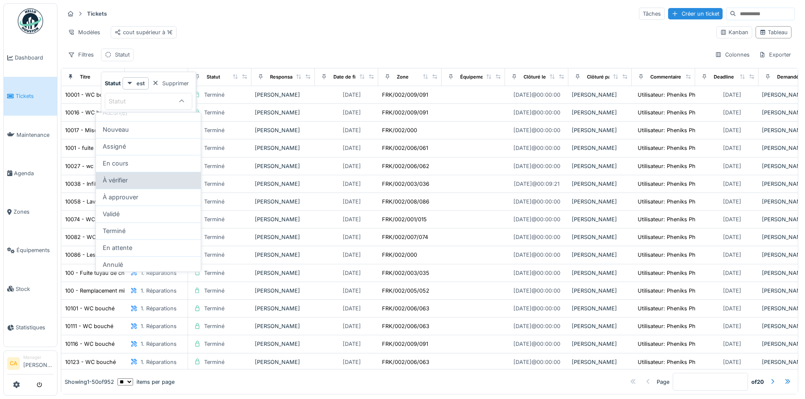
scroll to position [10, 0]
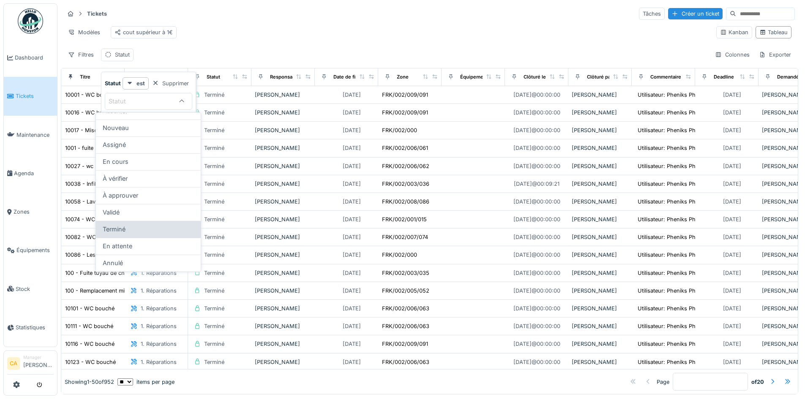
click at [118, 226] on span "Terminé" at bounding box center [114, 229] width 23 height 9
type input "******"
click at [139, 101] on icon at bounding box center [140, 101] width 8 height 6
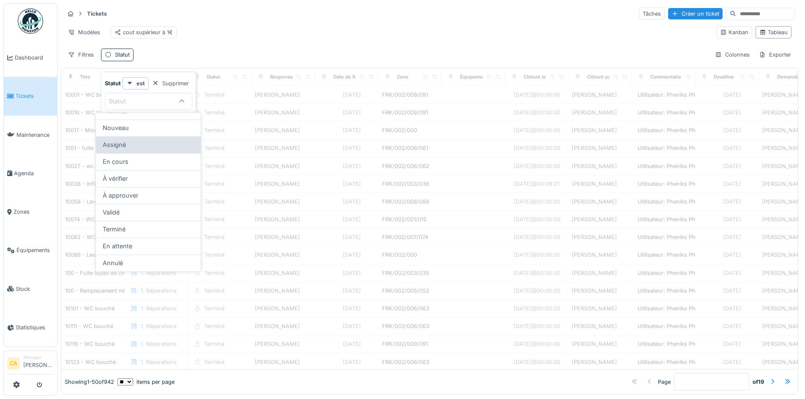
click at [114, 147] on span "Assigné" at bounding box center [114, 144] width 23 height 9
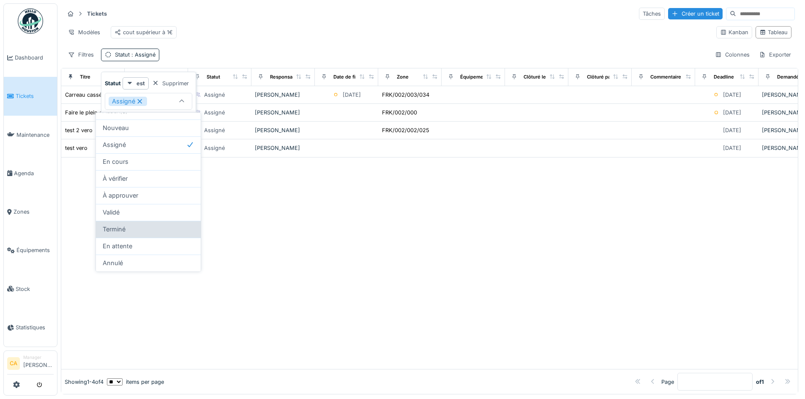
scroll to position [5, 0]
click at [123, 228] on span "Terminé" at bounding box center [114, 229] width 23 height 9
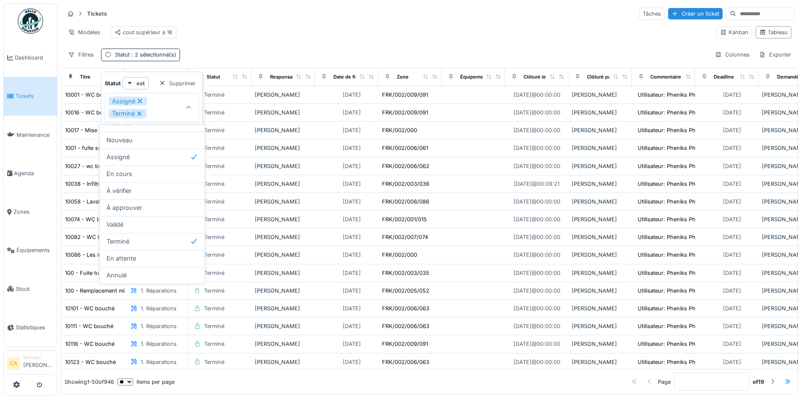
click at [140, 98] on icon at bounding box center [140, 101] width 8 height 6
type input "******"
click at [306, 49] on div "Tickets Tâches Créer un ticket Modèles cout supérieur à 1€ Kanban Tableau Filtr…" at bounding box center [429, 33] width 737 height 61
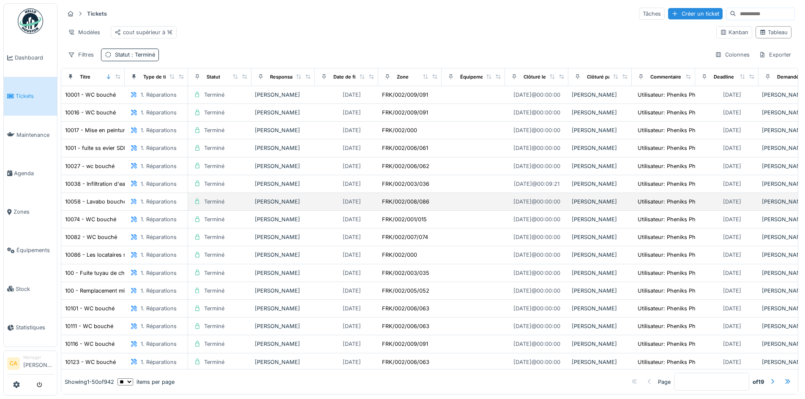
scroll to position [0, 0]
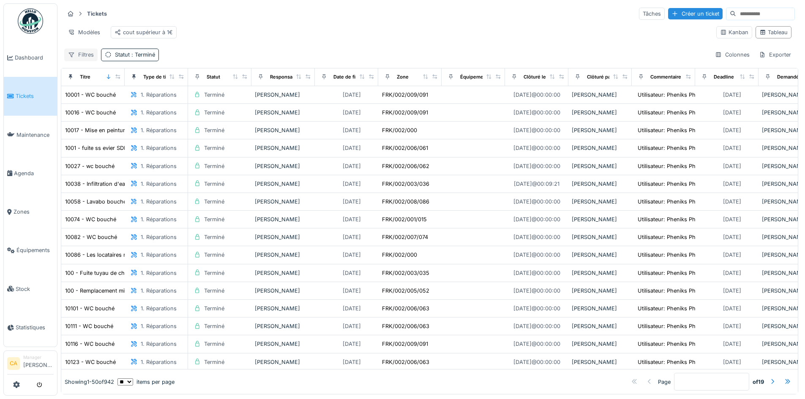
click at [71, 59] on div at bounding box center [71, 55] width 7 height 8
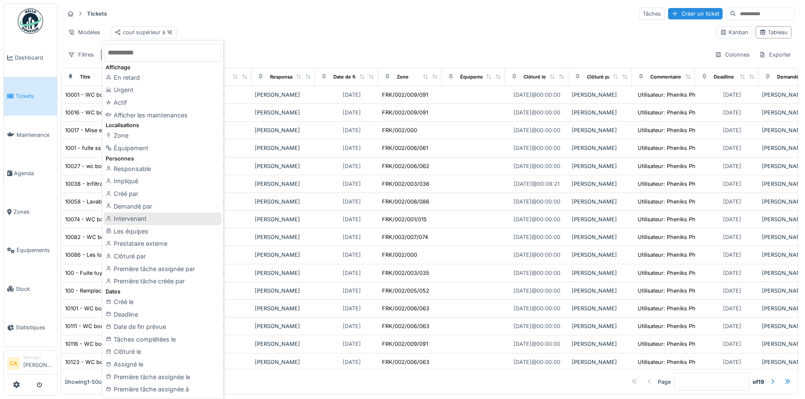
click at [142, 216] on div "Intervenant" at bounding box center [162, 219] width 117 height 13
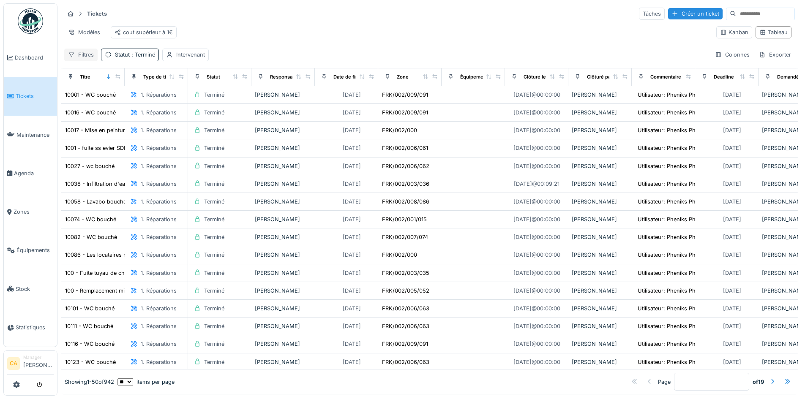
click at [80, 61] on div "Filtres" at bounding box center [80, 55] width 33 height 12
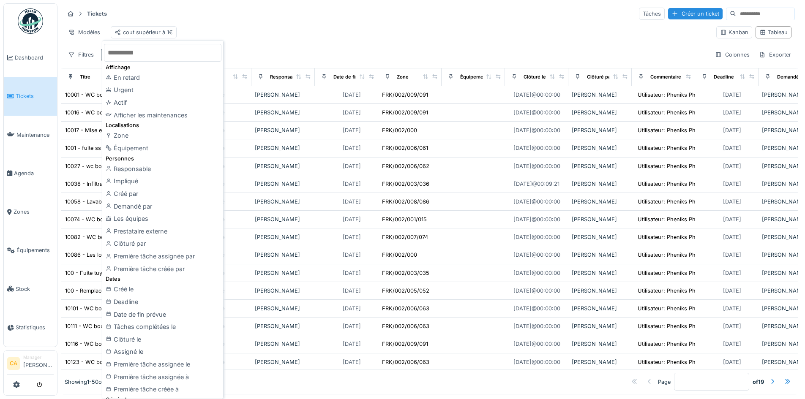
click at [172, 57] on input "text" at bounding box center [162, 53] width 117 height 18
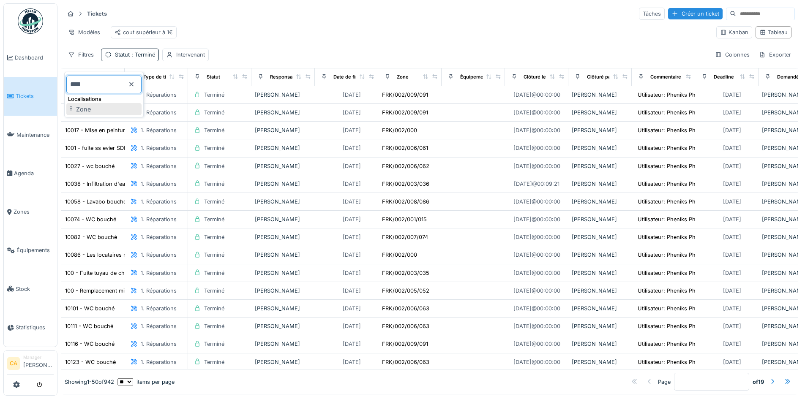
type input "****"
click at [80, 107] on div "Zone" at bounding box center [103, 109] width 75 height 13
click at [373, 56] on div "Filtres Statut : Terminé Intervenant Zone Colonnes Exporter" at bounding box center [429, 55] width 731 height 12
click at [91, 31] on div "Modèles" at bounding box center [84, 32] width 40 height 12
click at [99, 52] on div "Nouvelle vue" at bounding box center [101, 51] width 71 height 13
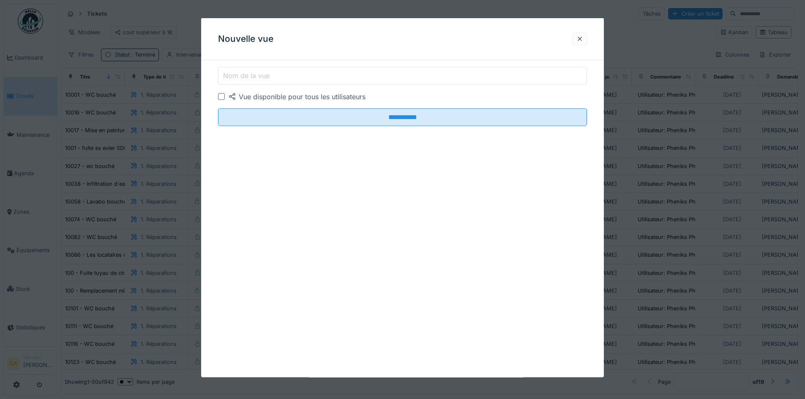
click at [262, 75] on label "Nom de la vue" at bounding box center [246, 76] width 50 height 10
click at [262, 75] on input "Nom de la vue" at bounding box center [402, 76] width 369 height 18
click at [258, 76] on input "**********" at bounding box center [402, 76] width 369 height 18
click at [270, 77] on input "**********" at bounding box center [402, 76] width 369 height 18
drag, startPoint x: 252, startPoint y: 73, endPoint x: 256, endPoint y: 75, distance: 4.9
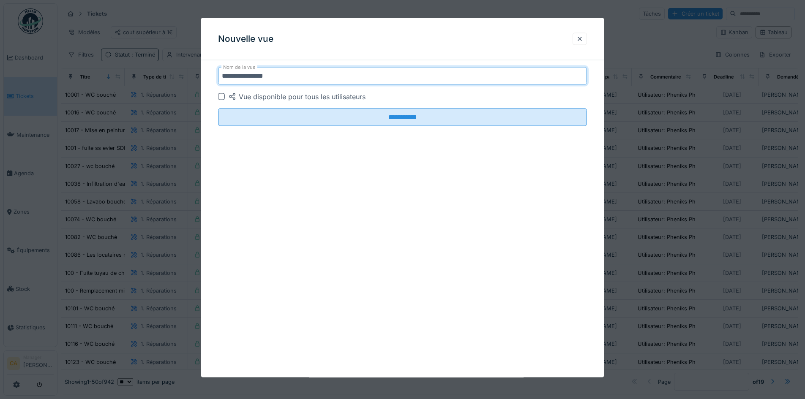
click at [252, 74] on input "**********" at bounding box center [402, 76] width 369 height 18
type input "**********"
drag, startPoint x: 298, startPoint y: 92, endPoint x: 297, endPoint y: 98, distance: 5.6
click at [298, 93] on div "Vue disponible pour tous les utilisateurs" at bounding box center [296, 97] width 137 height 10
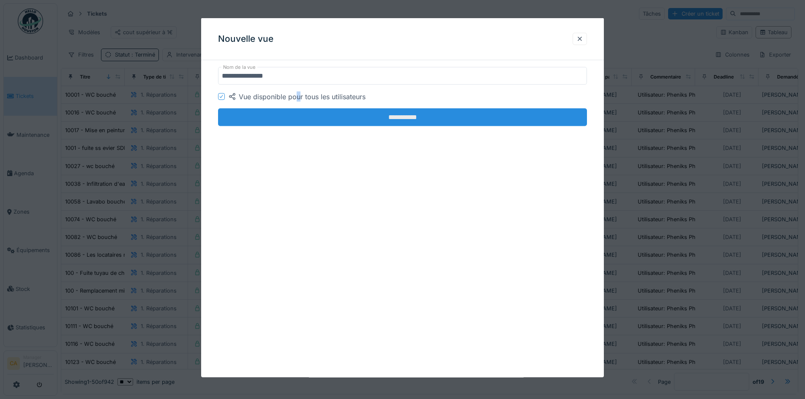
click at [315, 113] on input "**********" at bounding box center [402, 118] width 369 height 18
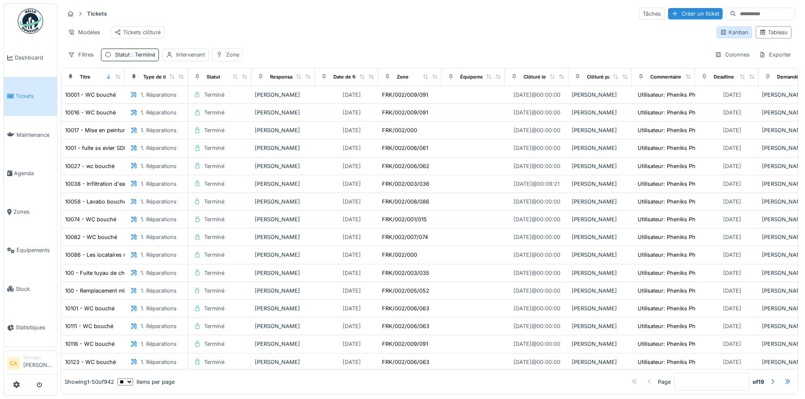
click at [729, 36] on div "Kanban" at bounding box center [734, 32] width 28 height 8
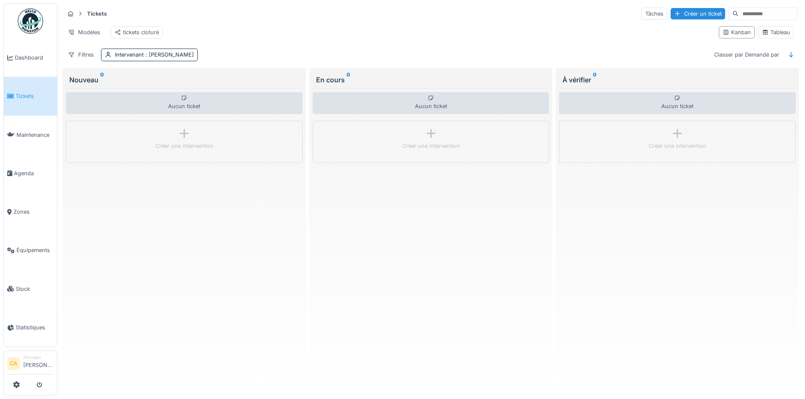
click at [416, 61] on div "Filtres Intervenant : Camille Bredael Classer par Demandé par" at bounding box center [430, 55] width 733 height 12
click at [131, 59] on div "Intervenant : Camille Bredael" at bounding box center [154, 55] width 79 height 8
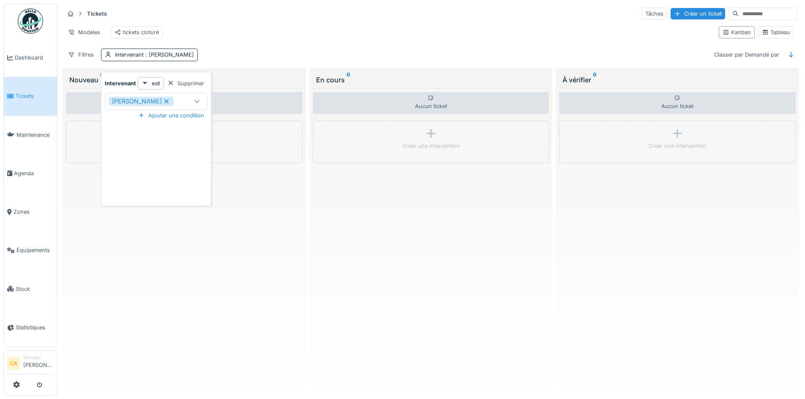
click at [181, 81] on div "Supprimer" at bounding box center [186, 83] width 44 height 11
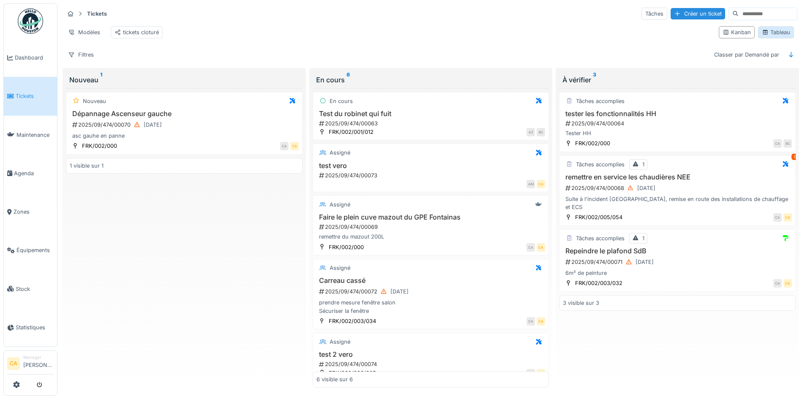
click at [776, 34] on div "Tableau" at bounding box center [776, 32] width 28 height 8
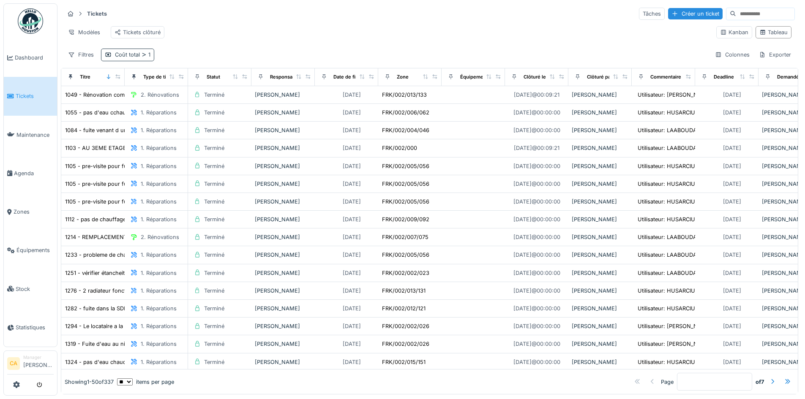
click at [139, 59] on div "Coût total 1" at bounding box center [132, 55] width 35 height 8
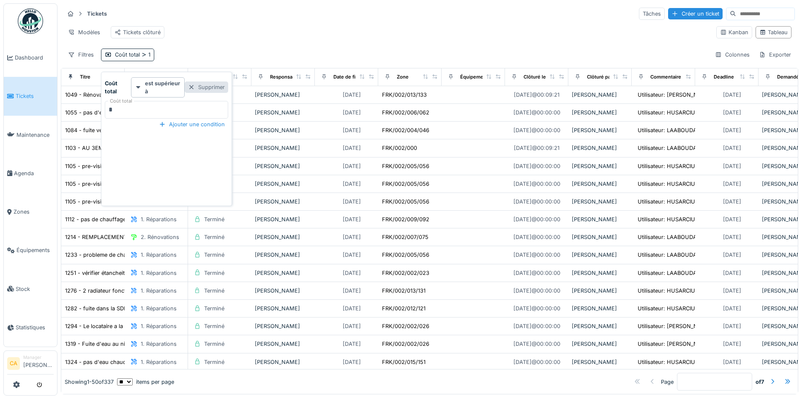
click at [214, 85] on div "Supprimer" at bounding box center [207, 87] width 44 height 11
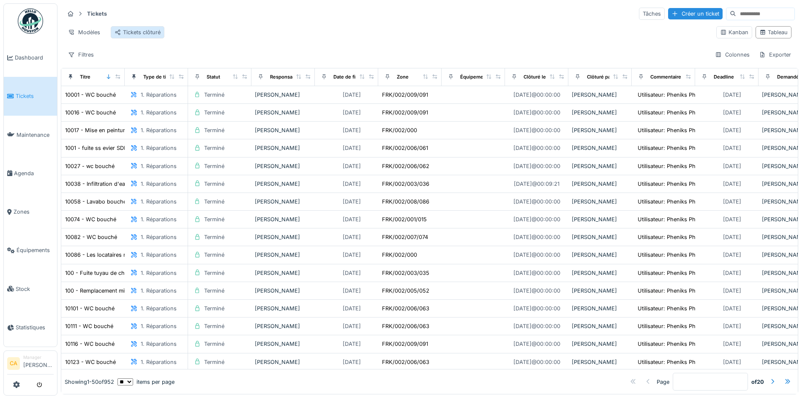
click at [128, 33] on div "Tickets clôturé" at bounding box center [138, 32] width 46 height 8
drag, startPoint x: 387, startPoint y: 55, endPoint x: 390, endPoint y: 52, distance: 4.5
click at [389, 53] on div "Tickets Tâches Créer un ticket Modèles Tickets clôturé Kanban Tableau Filtres Z…" at bounding box center [429, 33] width 737 height 61
click at [720, 35] on div "Kanban" at bounding box center [734, 32] width 28 height 8
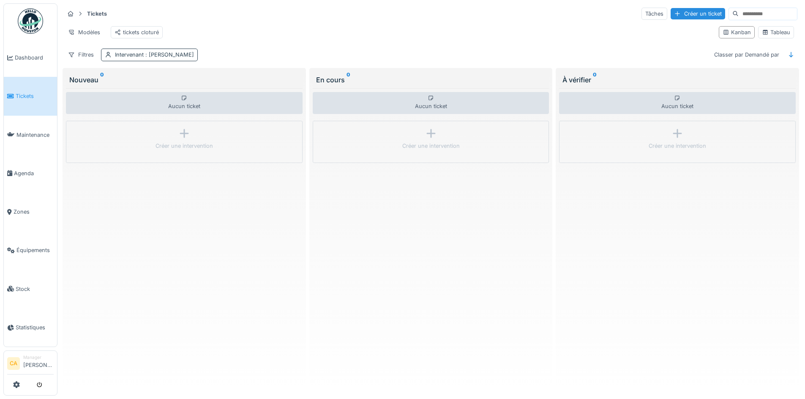
click at [162, 58] on span ": Camille Bredael" at bounding box center [169, 55] width 50 height 6
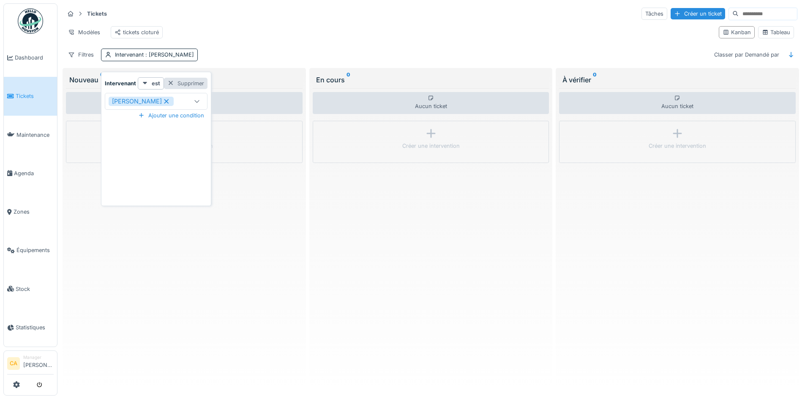
click at [179, 83] on div "Supprimer" at bounding box center [186, 83] width 44 height 11
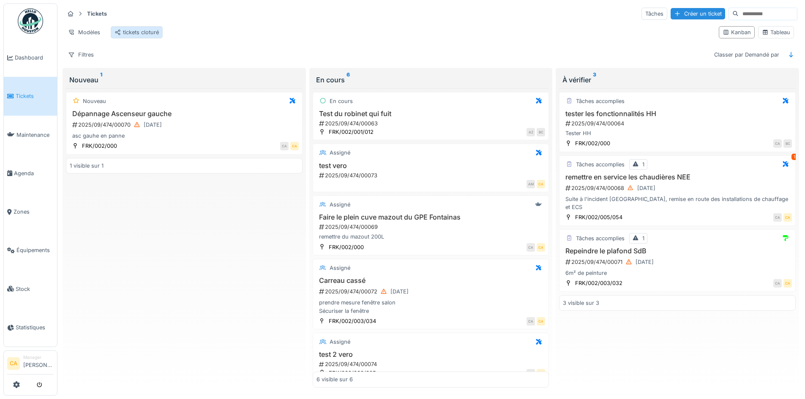
click at [143, 29] on div "tickets cloturé" at bounding box center [137, 32] width 44 height 8
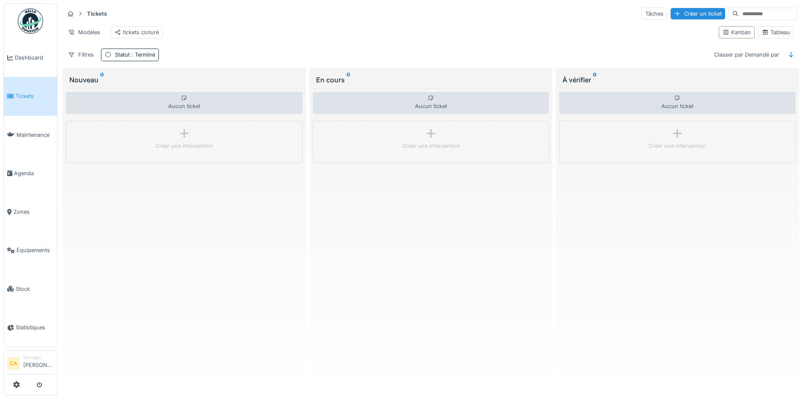
click at [226, 58] on div "Filtres Statut : Terminé Classer par Demandé par" at bounding box center [430, 55] width 733 height 12
click at [762, 33] on icon at bounding box center [765, 32] width 7 height 5
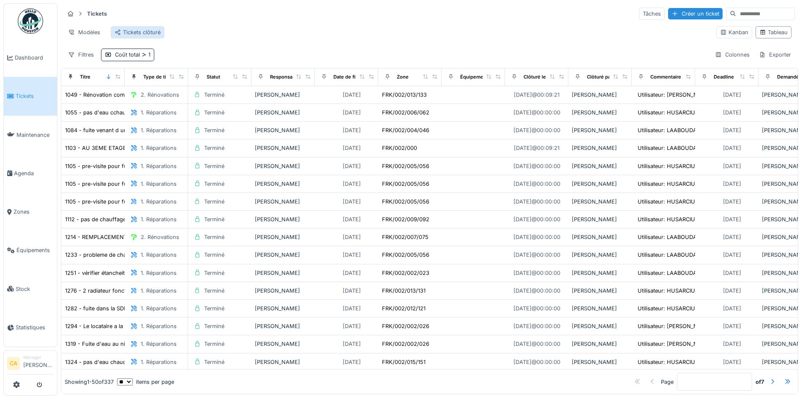
click at [142, 34] on div "Tickets clôturé" at bounding box center [138, 32] width 46 height 8
click at [229, 59] on div "Intervenant" at bounding box center [224, 55] width 29 height 8
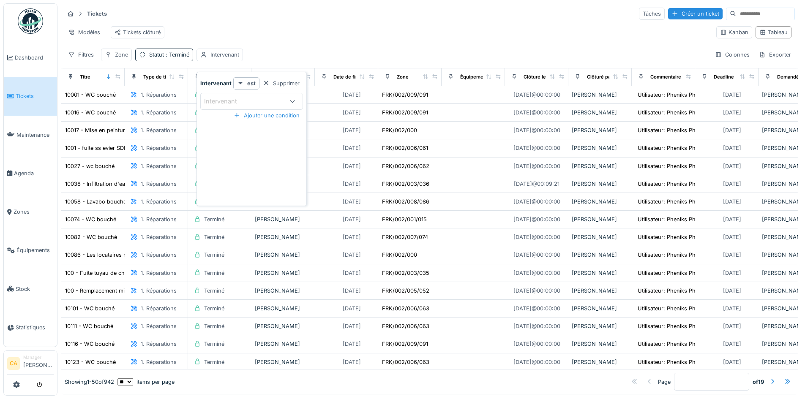
drag, startPoint x: 233, startPoint y: 97, endPoint x: 266, endPoint y: 105, distance: 34.3
click at [232, 97] on div "Intervenant" at bounding box center [226, 101] width 45 height 9
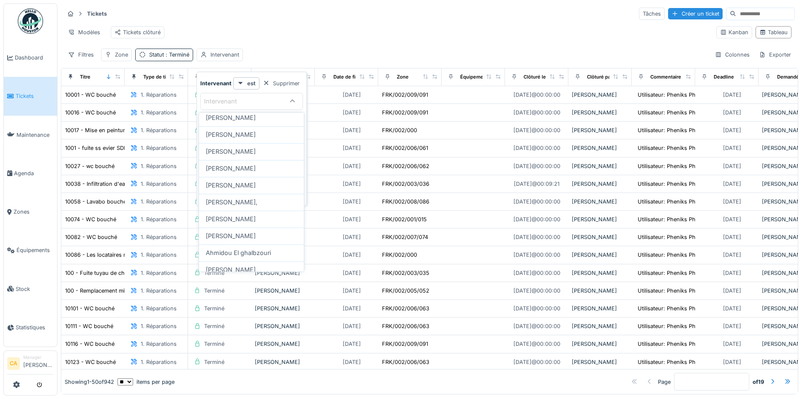
scroll to position [211, 0]
click at [244, 208] on div "Aloïse Mbandaka" at bounding box center [251, 216] width 105 height 17
type input "*****"
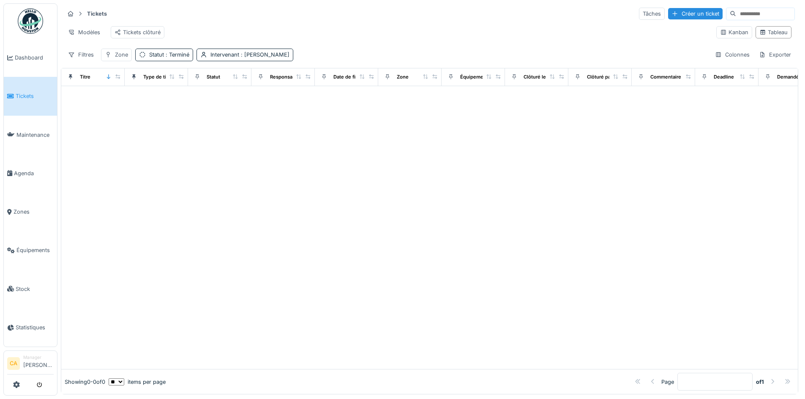
click at [240, 25] on div "Modèles Tickets clôturé" at bounding box center [386, 32] width 645 height 19
click at [19, 134] on span "Maintenance" at bounding box center [34, 135] width 37 height 8
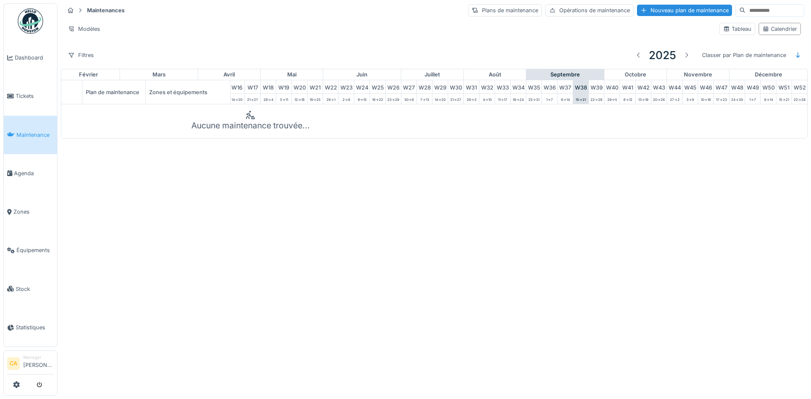
scroll to position [0, 277]
click at [27, 169] on span "Agenda" at bounding box center [34, 173] width 40 height 8
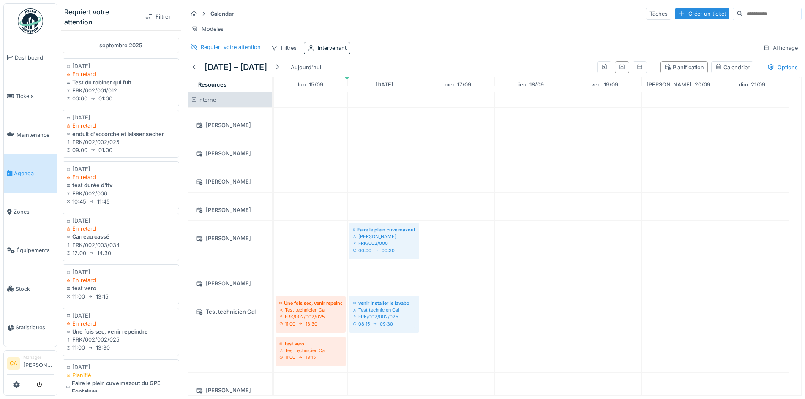
click at [22, 98] on span "Tickets" at bounding box center [35, 96] width 38 height 8
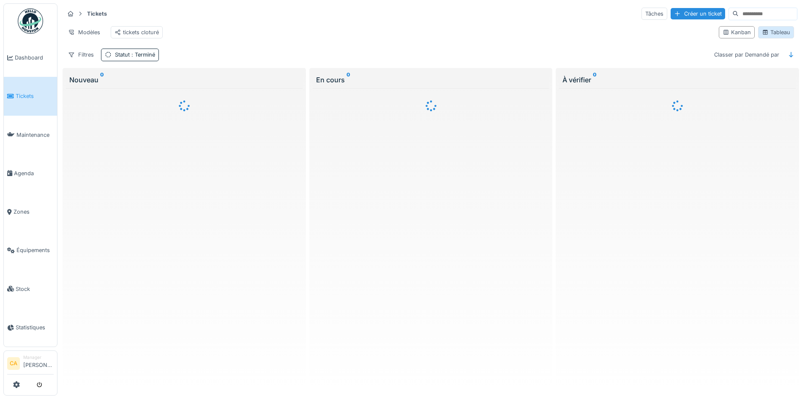
click at [763, 34] on div "Tableau" at bounding box center [776, 32] width 28 height 8
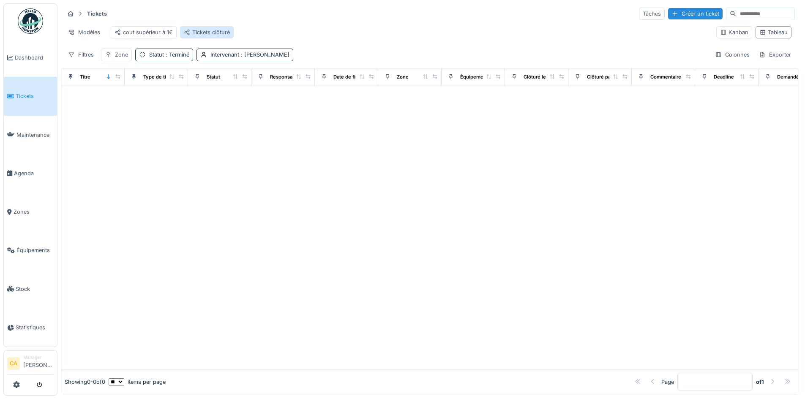
click at [215, 28] on div "Tickets clôturé" at bounding box center [207, 32] width 46 height 8
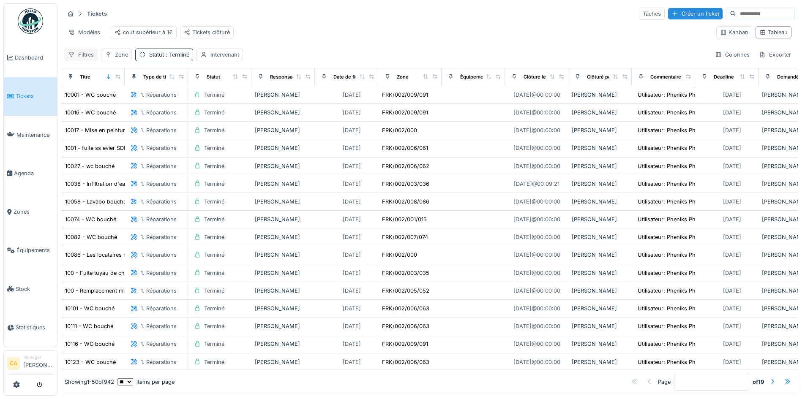
drag, startPoint x: 173, startPoint y: 58, endPoint x: 93, endPoint y: 58, distance: 80.3
click at [93, 58] on div "Filtres Zone Statut : Terminé Intervenant" at bounding box center [153, 55] width 179 height 12
click at [312, 61] on div "Filtres Zone Statut : Terminé Intervenant Colonnes Exporter" at bounding box center [429, 55] width 731 height 12
click at [140, 31] on div "cout supérieur à 1€" at bounding box center [144, 32] width 58 height 8
click at [85, 32] on div "Modèles" at bounding box center [84, 32] width 40 height 12
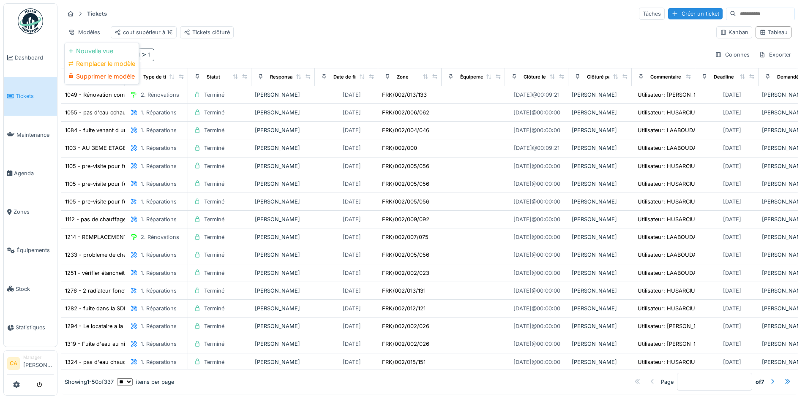
drag, startPoint x: 108, startPoint y: 76, endPoint x: 131, endPoint y: 72, distance: 23.5
click at [107, 75] on div "Supprimer le modèle" at bounding box center [101, 76] width 71 height 13
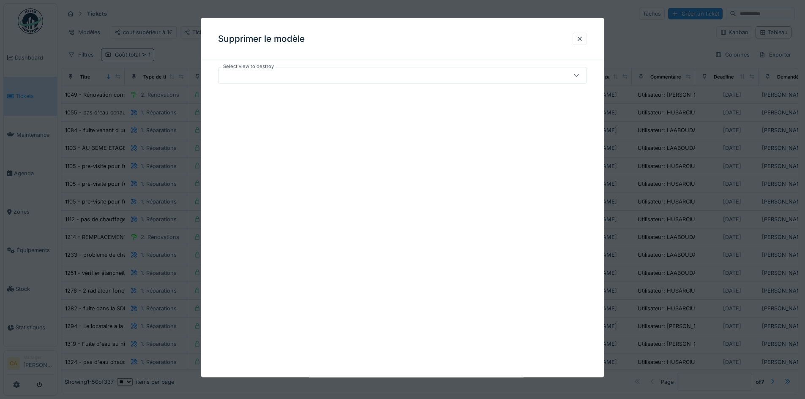
click at [316, 76] on div at bounding box center [381, 75] width 318 height 9
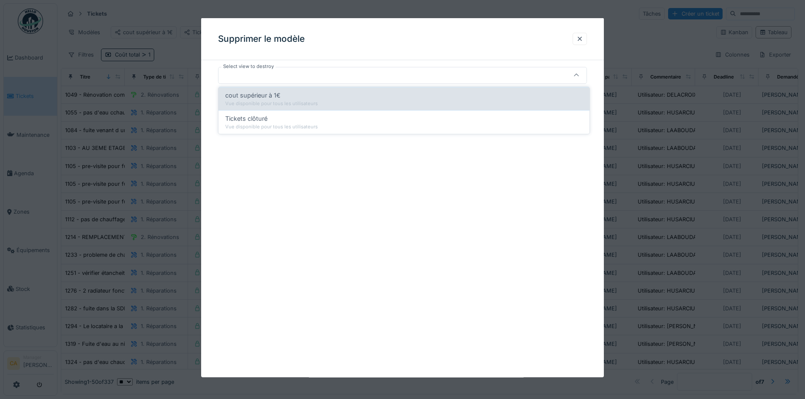
click div "cout supérieur à 1€"
type input "*****"
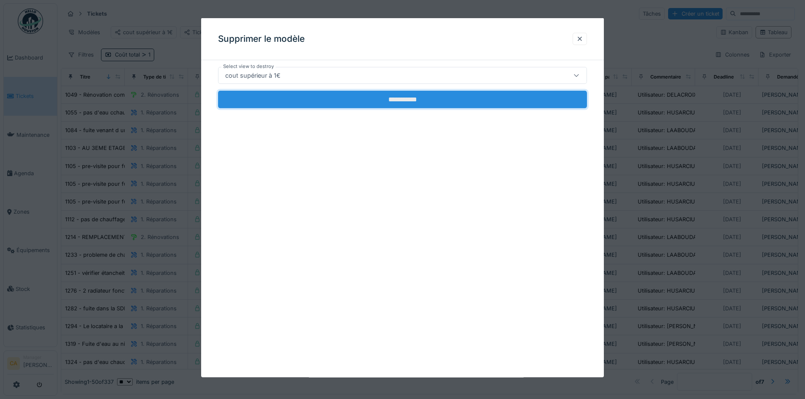
click input "**********"
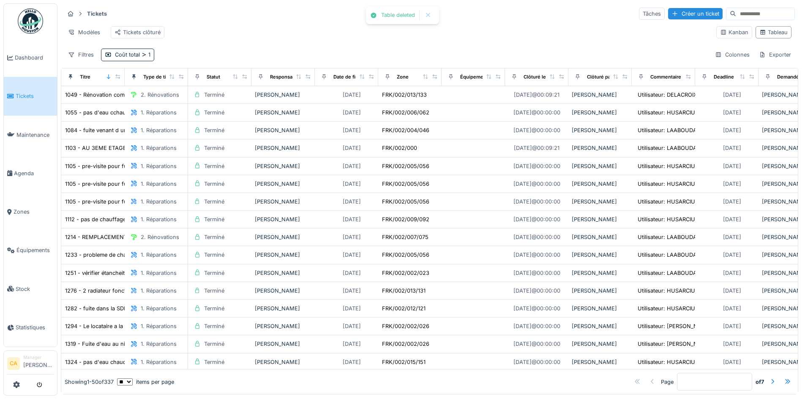
click div "Modèles Tickets clôturé"
click div "Tâches"
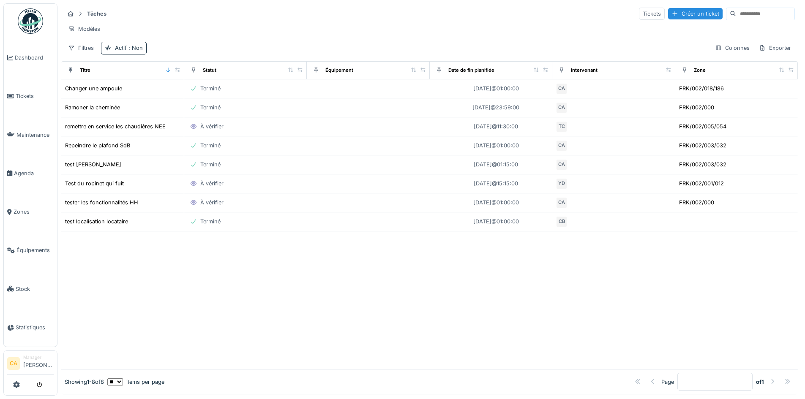
click at [363, 269] on div at bounding box center [429, 301] width 736 height 138
click at [314, 316] on div at bounding box center [429, 301] width 736 height 138
click at [32, 88] on link "Tickets" at bounding box center [30, 96] width 53 height 38
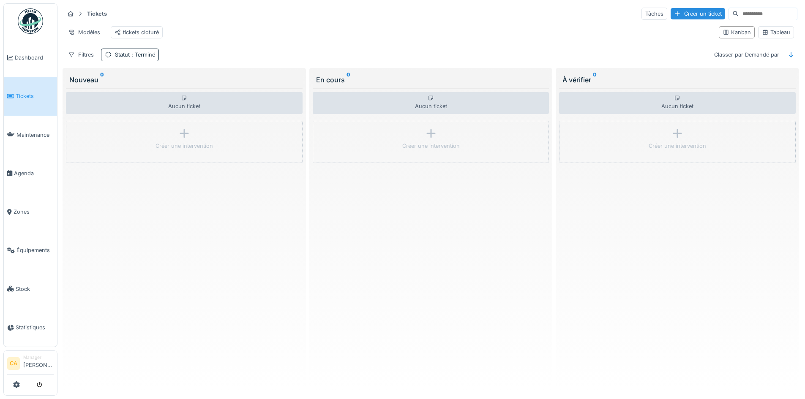
click at [556, 240] on div "À vérifier 0 Aucun ticket Créer une intervention" at bounding box center [677, 230] width 243 height 324
click at [135, 58] on span ": Terminé" at bounding box center [142, 55] width 25 height 6
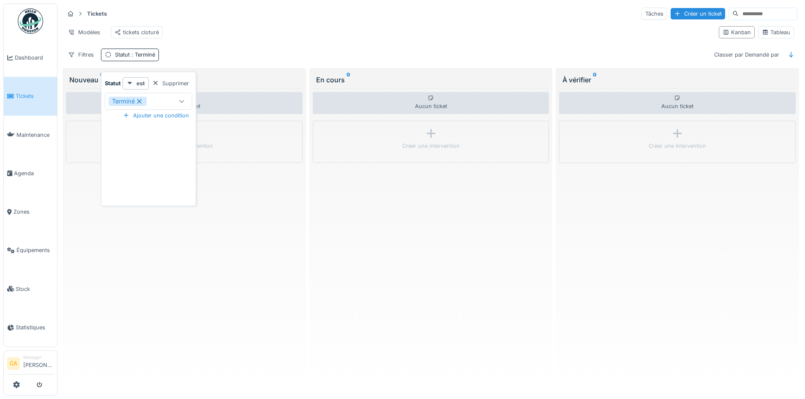
click at [142, 100] on icon at bounding box center [139, 101] width 5 height 5
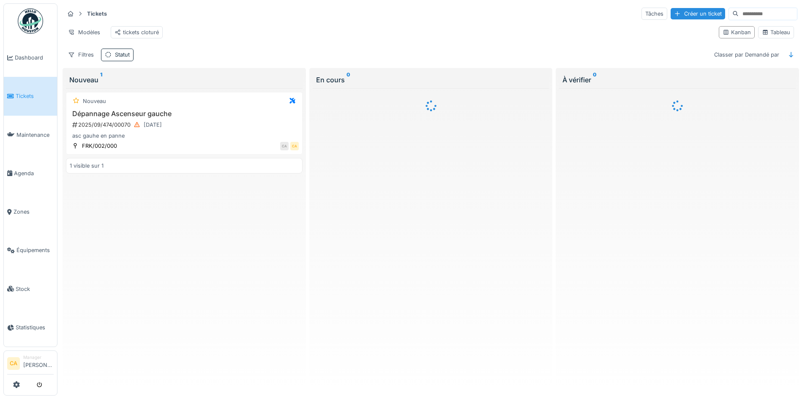
click at [254, 60] on div "Filtres Statut Classer par Demandé par" at bounding box center [430, 55] width 733 height 12
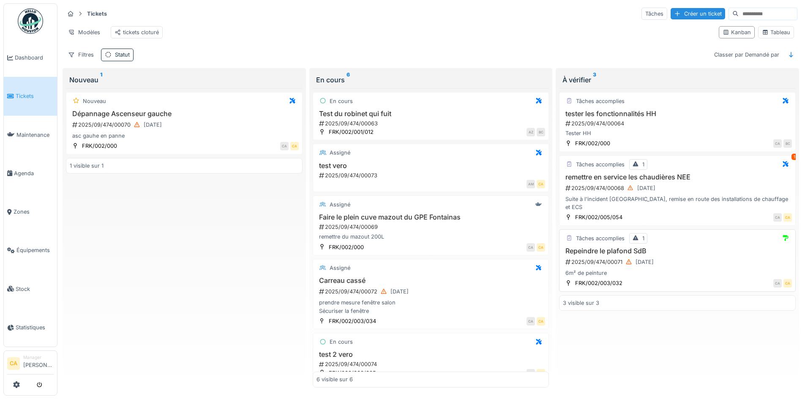
click at [678, 248] on h3 "Repeindre le plafond SdB" at bounding box center [677, 251] width 229 height 8
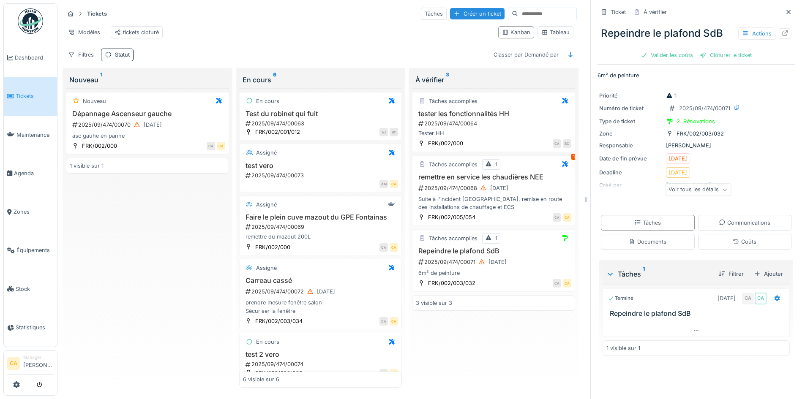
scroll to position [6, 0]
click at [680, 325] on div at bounding box center [696, 331] width 186 height 12
click at [745, 223] on div "Communications" at bounding box center [745, 223] width 94 height 16
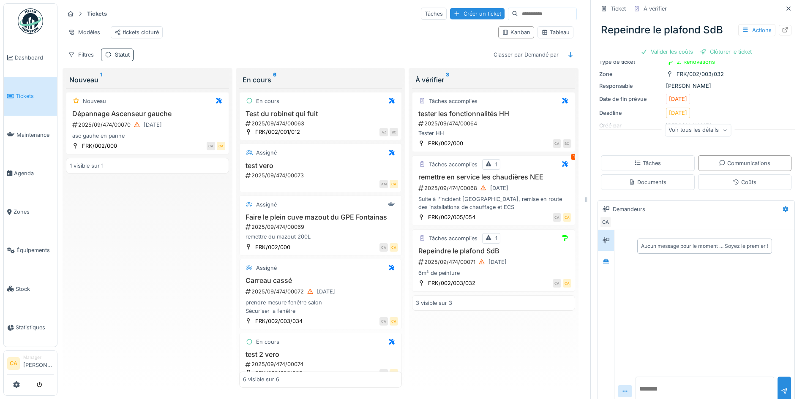
scroll to position [75, 0]
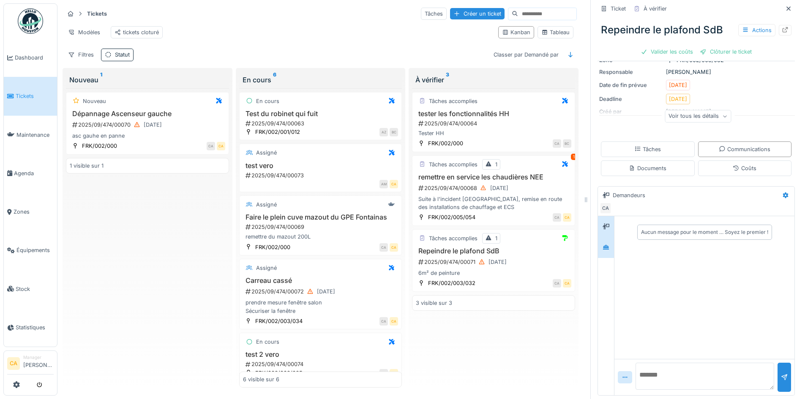
click at [600, 247] on div at bounding box center [606, 247] width 13 height 14
click at [603, 224] on div at bounding box center [606, 226] width 13 height 11
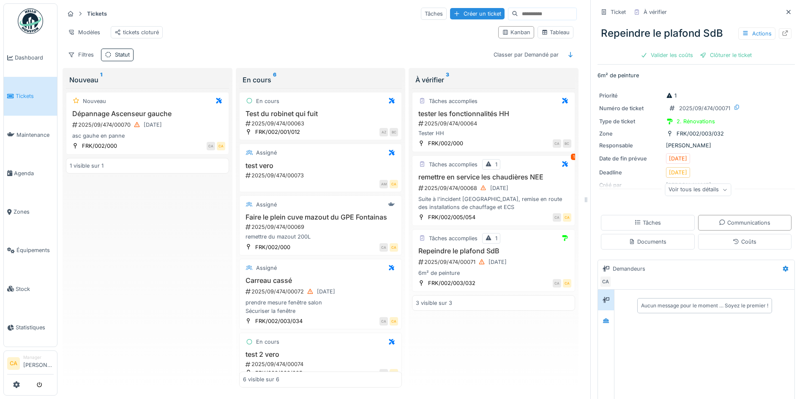
scroll to position [0, 0]
click at [689, 193] on div "Voir tous les détails" at bounding box center [698, 190] width 66 height 12
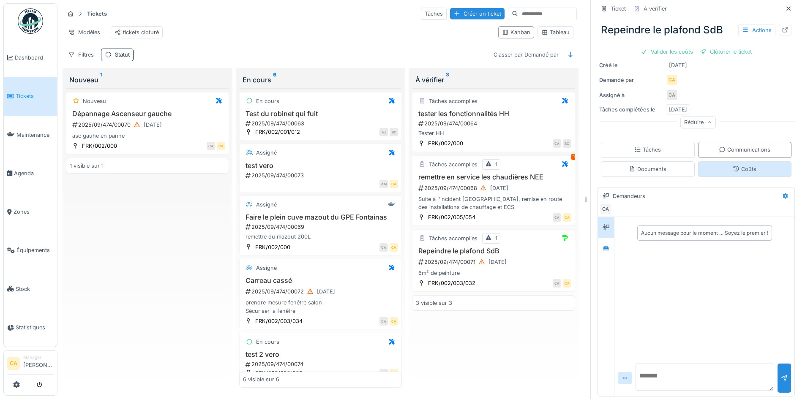
scroll to position [134, 0]
click at [471, 202] on div "Suite à l'incident [GEOGRAPHIC_DATA], remise en route des installations de chau…" at bounding box center [493, 203] width 155 height 16
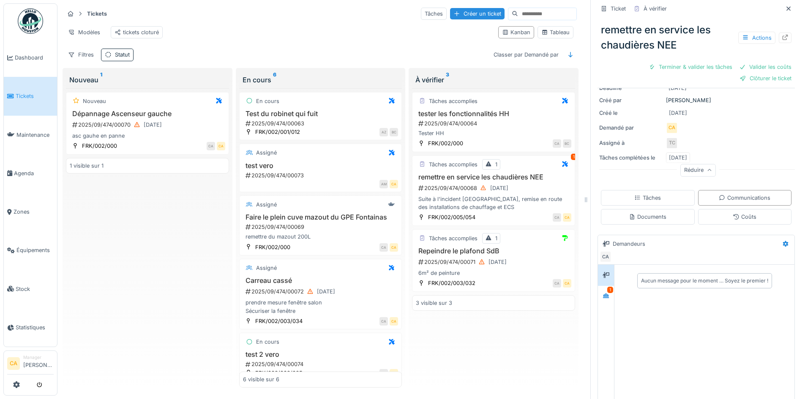
scroll to position [168, 0]
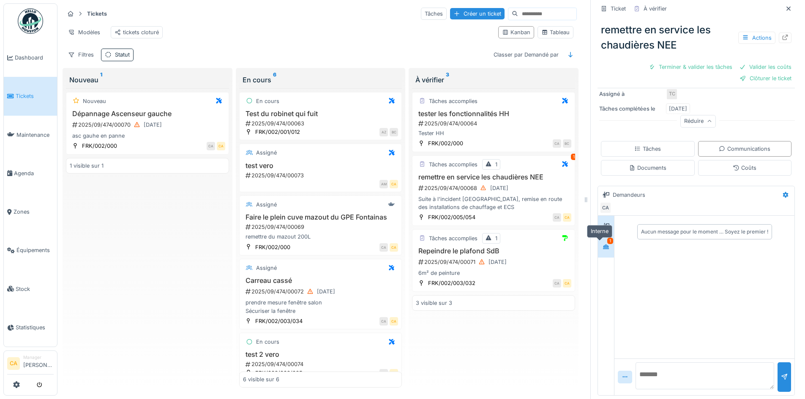
click at [603, 250] on icon at bounding box center [606, 246] width 7 height 5
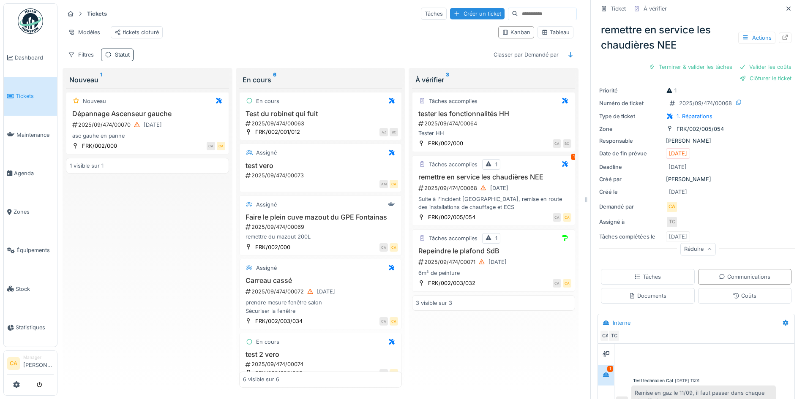
scroll to position [0, 0]
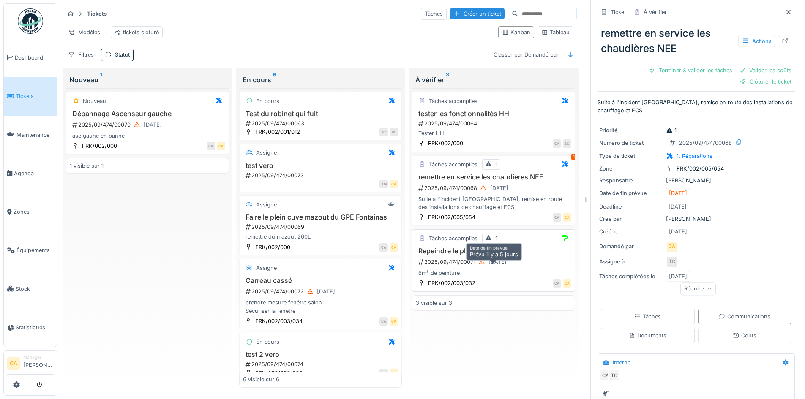
click at [510, 260] on div "[DATE]" at bounding box center [492, 262] width 34 height 11
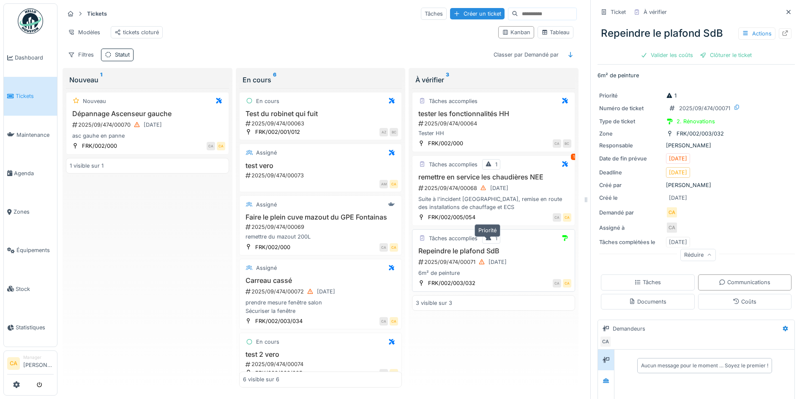
click at [488, 241] on icon at bounding box center [488, 237] width 7 height 5
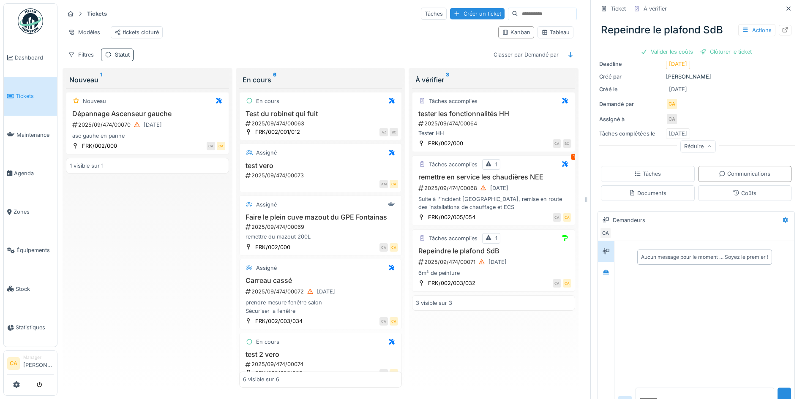
scroll to position [134, 0]
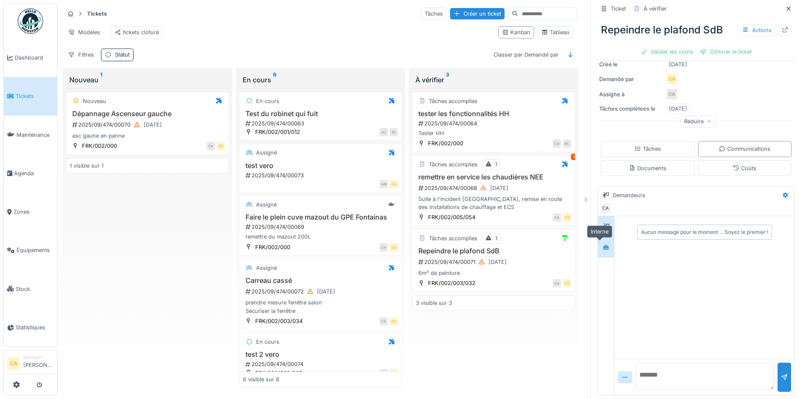
click at [600, 242] on div at bounding box center [606, 247] width 13 height 11
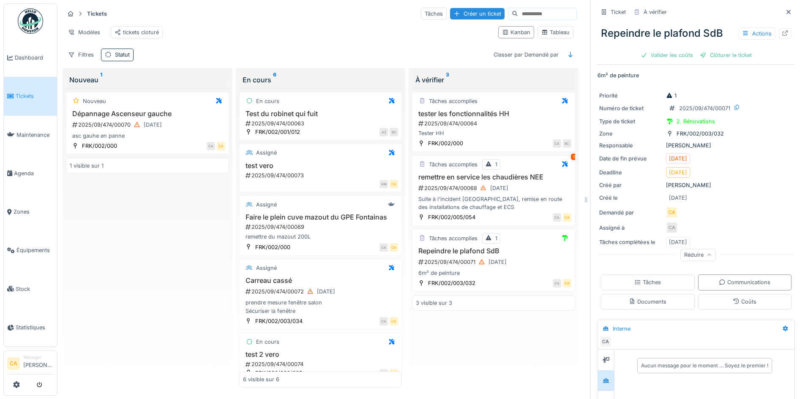
scroll to position [0, 0]
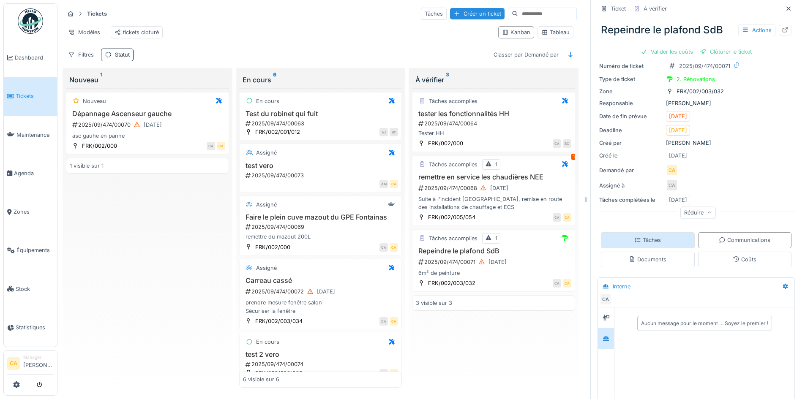
click at [644, 235] on div "Tâches" at bounding box center [648, 240] width 94 height 16
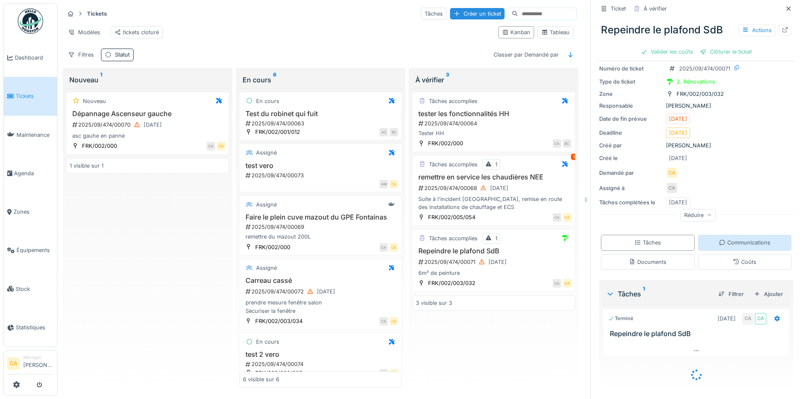
scroll to position [27, 0]
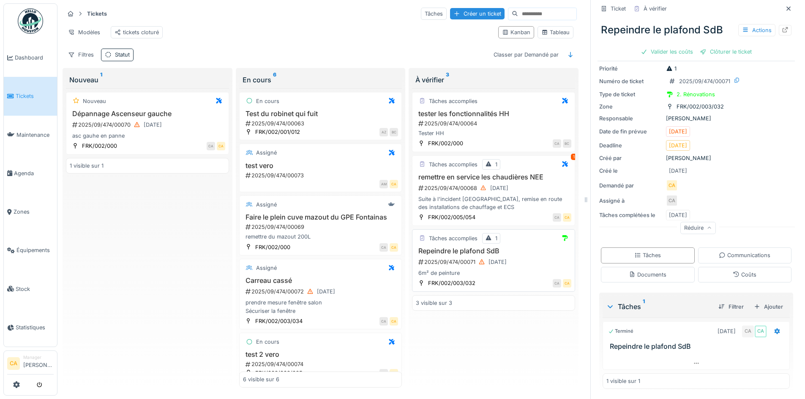
click at [486, 270] on div "6m² de peinture" at bounding box center [493, 273] width 155 height 8
click at [694, 363] on icon at bounding box center [696, 363] width 5 height 1
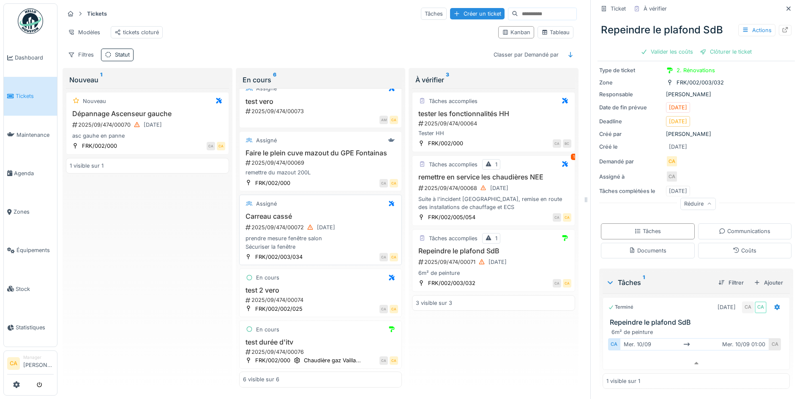
scroll to position [79, 0]
click at [307, 288] on h3 "test 2 vero" at bounding box center [320, 290] width 155 height 8
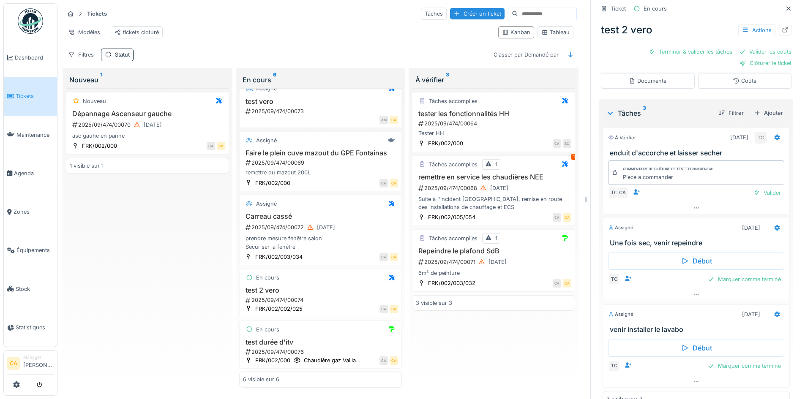
scroll to position [202, 0]
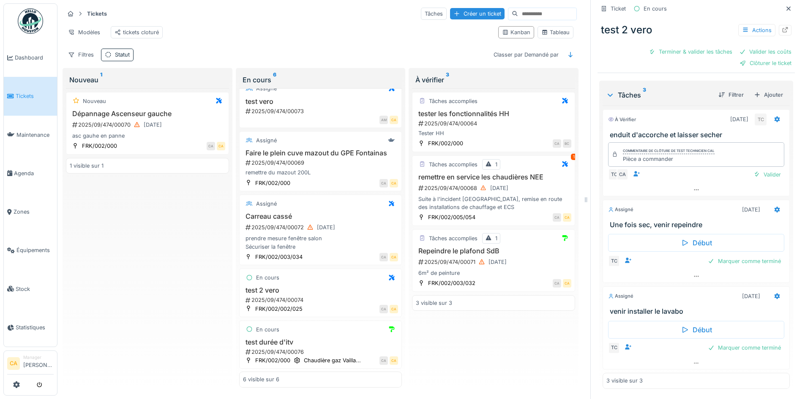
click at [676, 155] on div "Pièce a commander" at bounding box center [669, 159] width 92 height 8
click at [681, 184] on div at bounding box center [696, 190] width 186 height 12
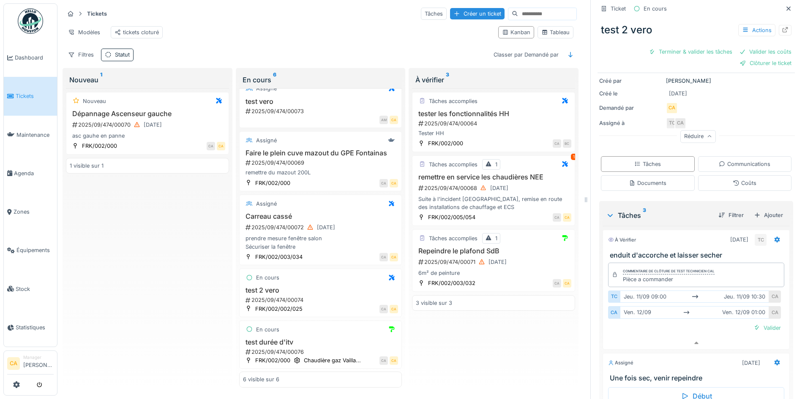
scroll to position [0, 0]
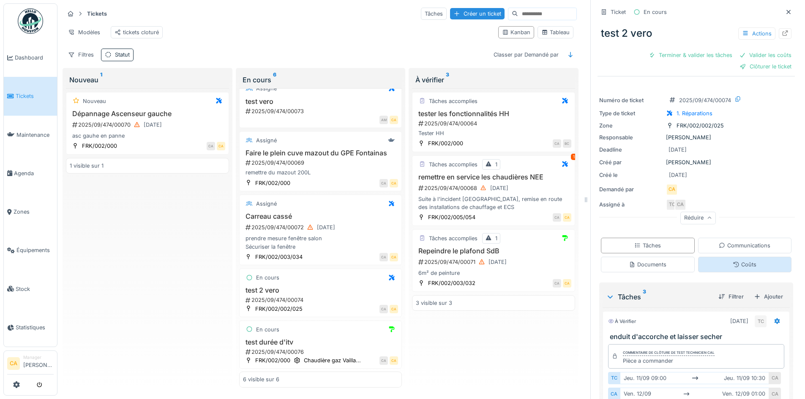
click at [712, 257] on div "Coûts" at bounding box center [745, 265] width 94 height 16
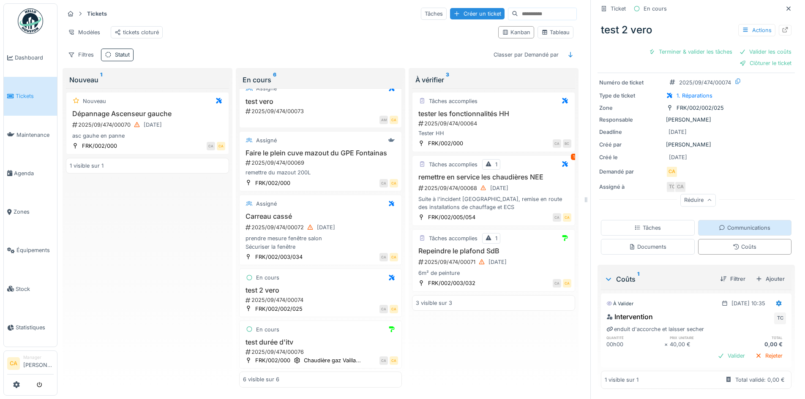
click at [719, 224] on div "Communications" at bounding box center [745, 228] width 52 height 8
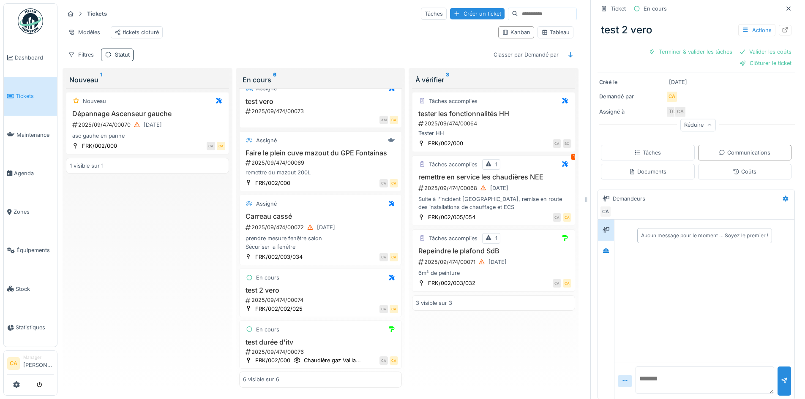
scroll to position [97, 0]
click at [604, 242] on div at bounding box center [606, 247] width 13 height 11
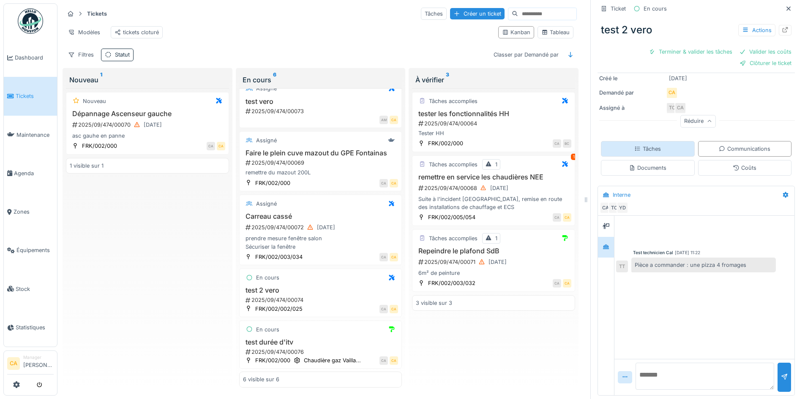
click at [624, 141] on div "Tâches" at bounding box center [648, 149] width 94 height 16
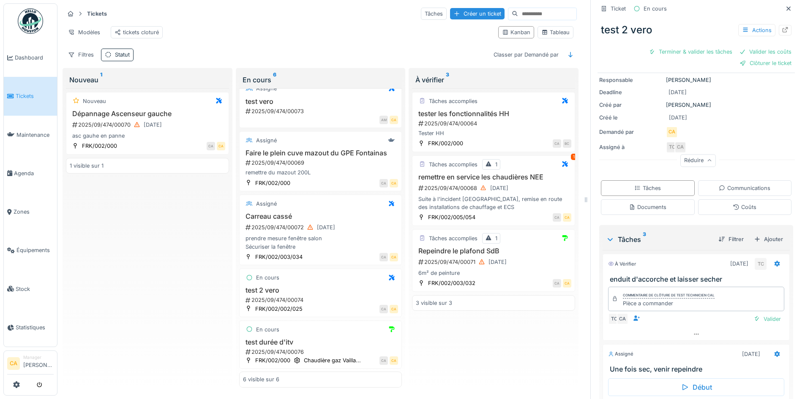
scroll to position [85, 0]
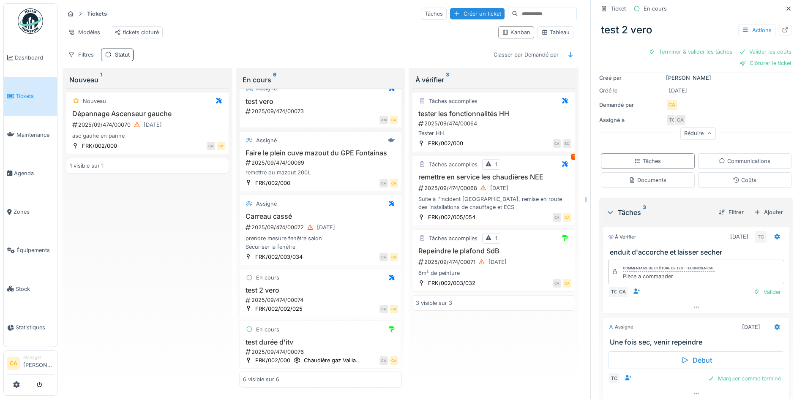
click at [326, 18] on div "Tickets Tâches Créer un ticket" at bounding box center [320, 14] width 513 height 14
click at [421, 11] on div "Tâches" at bounding box center [434, 14] width 26 height 12
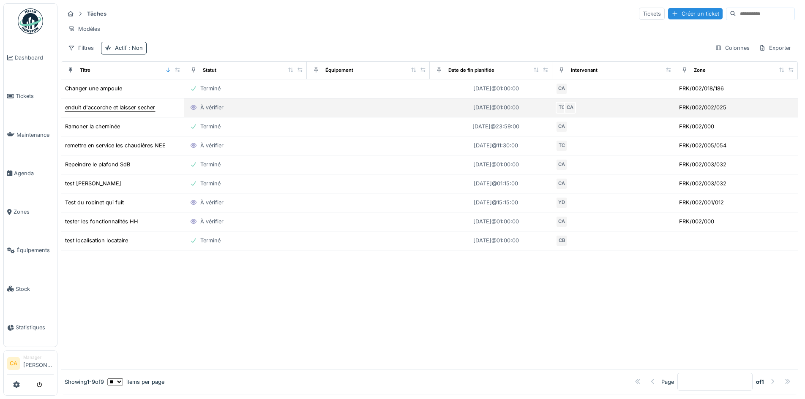
click at [141, 112] on div "enduit d'accorche et laisser secher" at bounding box center [110, 108] width 90 height 8
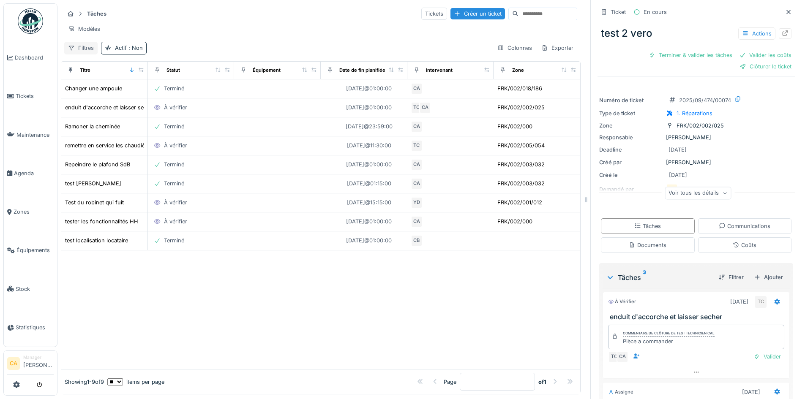
click at [88, 50] on div "Filtres" at bounding box center [80, 48] width 33 height 12
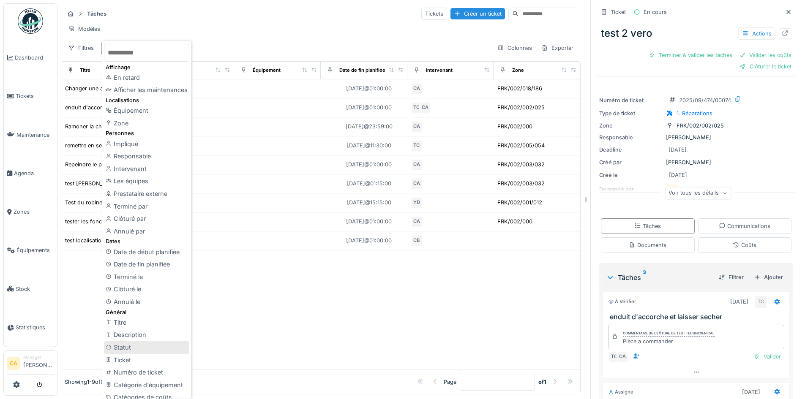
click at [136, 346] on div "Statut" at bounding box center [146, 347] width 85 height 13
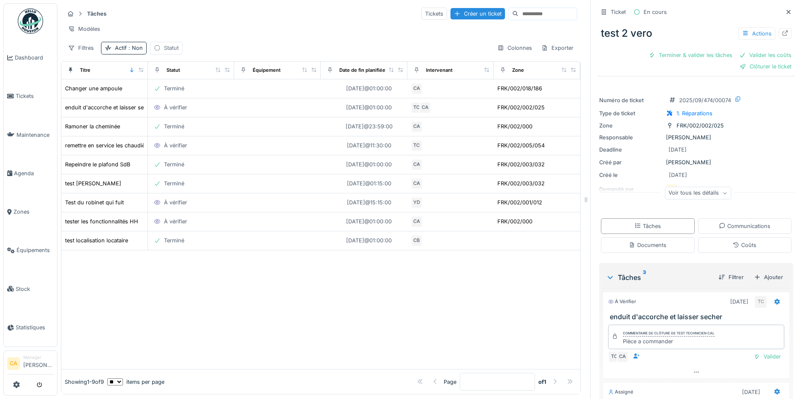
click at [173, 51] on div "Statut" at bounding box center [171, 48] width 15 height 8
click at [226, 98] on div at bounding box center [229, 94] width 7 height 8
drag, startPoint x: 338, startPoint y: 48, endPoint x: 349, endPoint y: 45, distance: 10.6
click at [340, 47] on div "Tâches Tickets Créer un ticket Modèles Filtres Actif : Non Statut Colonnes Expo…" at bounding box center [321, 30] width 520 height 55
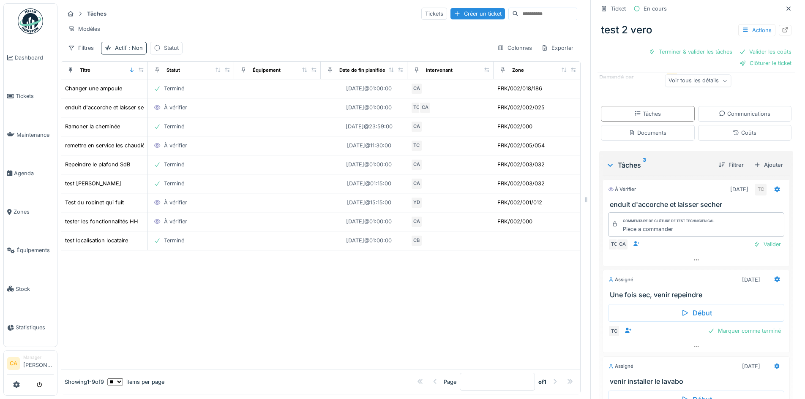
scroll to position [127, 0]
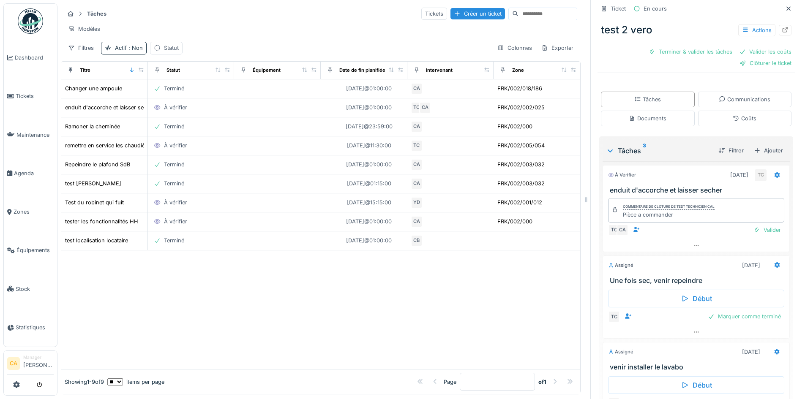
click at [667, 175] on div "À vérifier [DATE] TC" at bounding box center [696, 175] width 176 height 12
click at [774, 175] on icon at bounding box center [776, 175] width 5 height 6
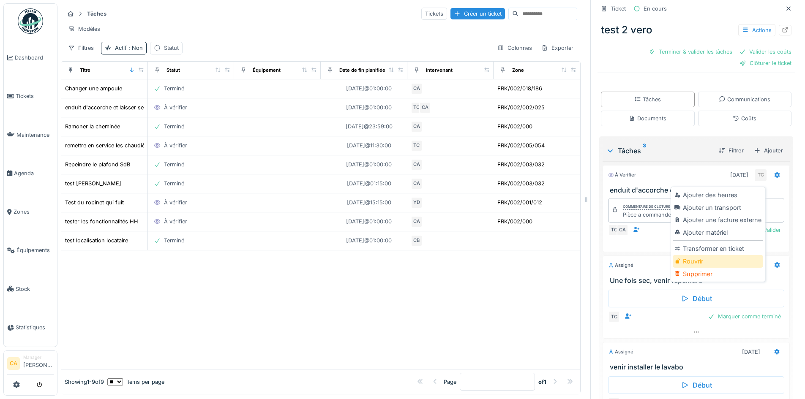
click at [712, 263] on div "Rouvrir" at bounding box center [718, 261] width 90 height 13
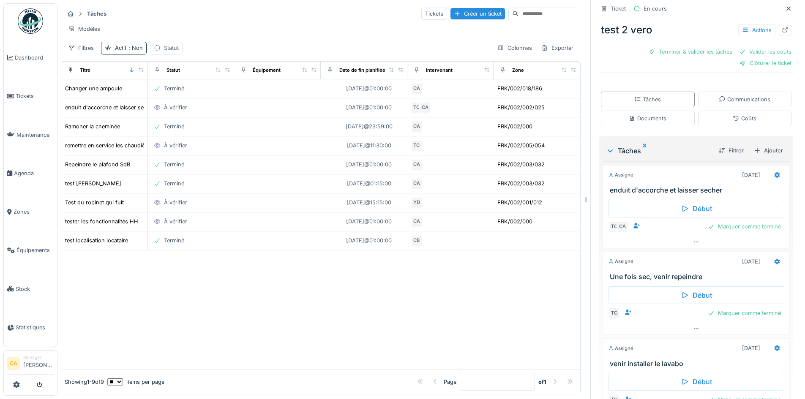
click at [174, 52] on div "Statut" at bounding box center [171, 48] width 15 height 8
click at [222, 92] on div at bounding box center [230, 95] width 20 height 16
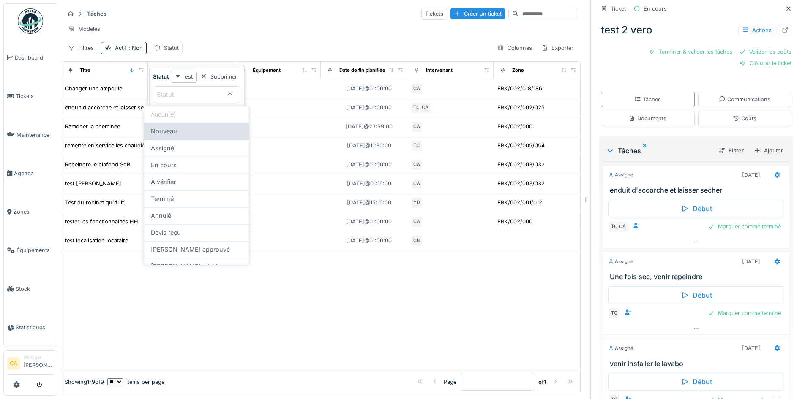
scroll to position [10, 0]
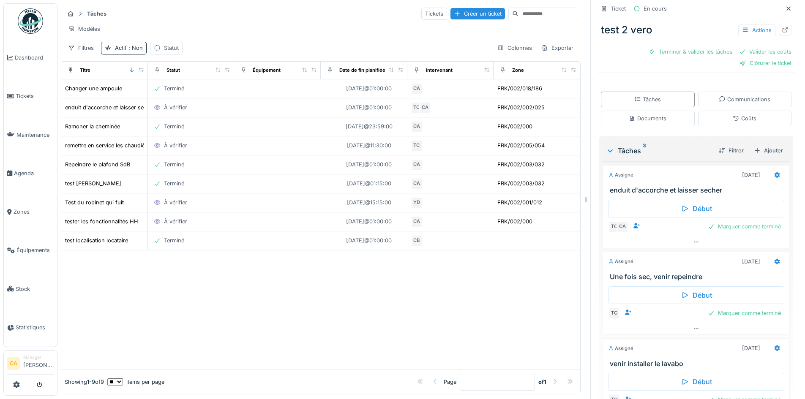
click at [240, 41] on div "Tâches Tickets Créer un ticket Modèles Filtres Actif : Non Statut Colonnes Expo…" at bounding box center [321, 30] width 520 height 55
click at [170, 46] on div "Statut" at bounding box center [171, 48] width 15 height 8
click at [197, 103] on div "Ajouter une condition" at bounding box center [204, 108] width 73 height 11
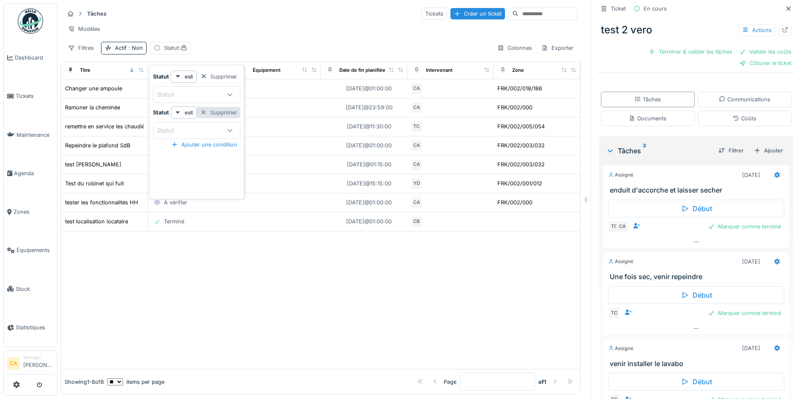
click at [229, 107] on div "Supprimer" at bounding box center [219, 112] width 44 height 11
click at [218, 90] on div "Statut" at bounding box center [189, 94] width 65 height 9
click at [362, 322] on div at bounding box center [320, 301] width 519 height 138
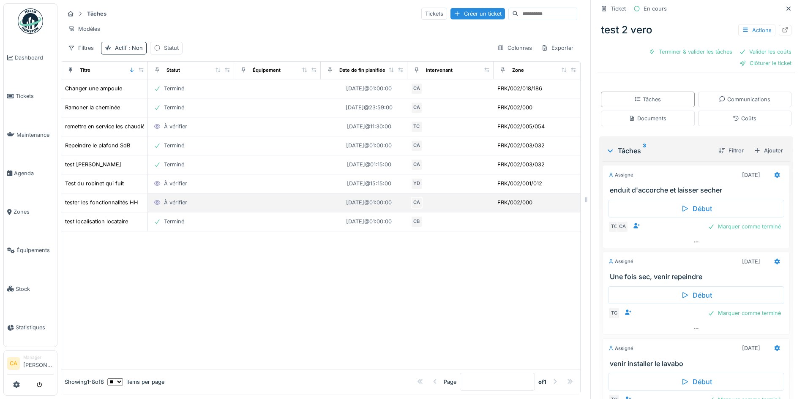
click at [199, 207] on div "À vérifier" at bounding box center [191, 203] width 80 height 10
click at [166, 207] on div "À vérifier" at bounding box center [175, 203] width 23 height 8
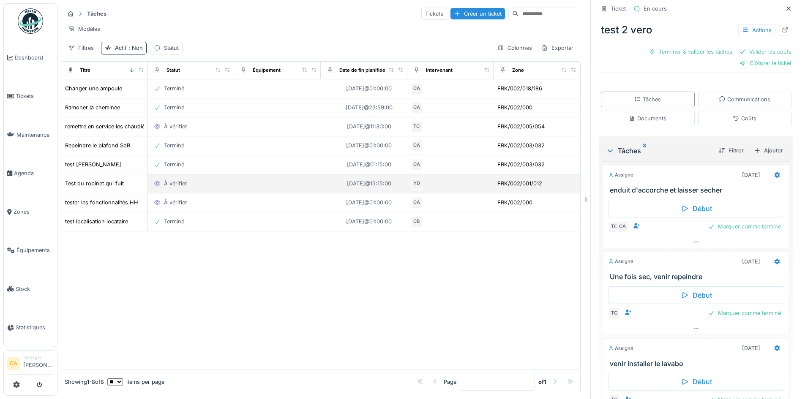
click at [186, 188] on div "À vérifier" at bounding box center [191, 184] width 80 height 10
click at [105, 194] on td "Test du robinet qui fuit" at bounding box center [104, 184] width 87 height 19
click at [240, 189] on td at bounding box center [277, 184] width 87 height 19
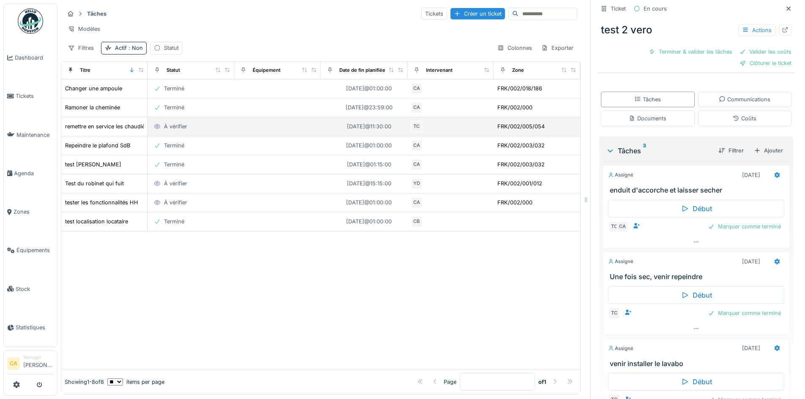
click at [187, 131] on div "À vérifier" at bounding box center [191, 127] width 80 height 10
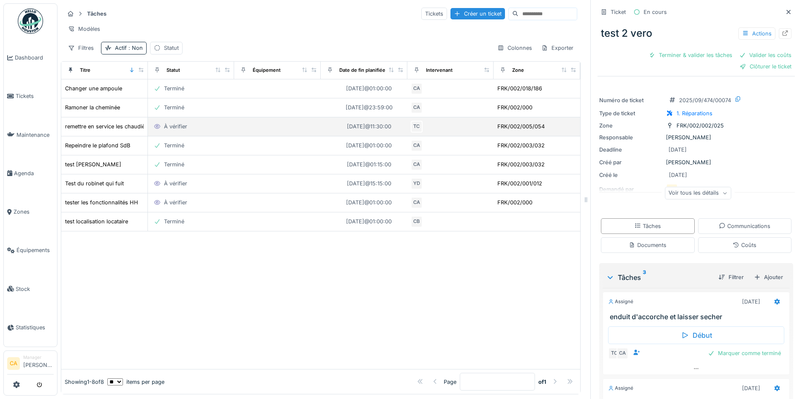
click at [298, 128] on td at bounding box center [277, 126] width 87 height 19
click at [175, 131] on div "À vérifier" at bounding box center [175, 127] width 23 height 8
click at [100, 131] on div "remettre en service les chaudières NEE" at bounding box center [115, 127] width 101 height 8
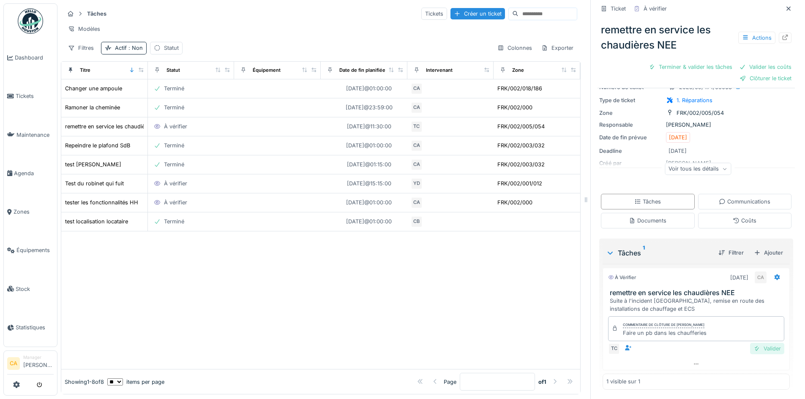
scroll to position [57, 0]
click at [759, 349] on div "Valider" at bounding box center [767, 347] width 34 height 11
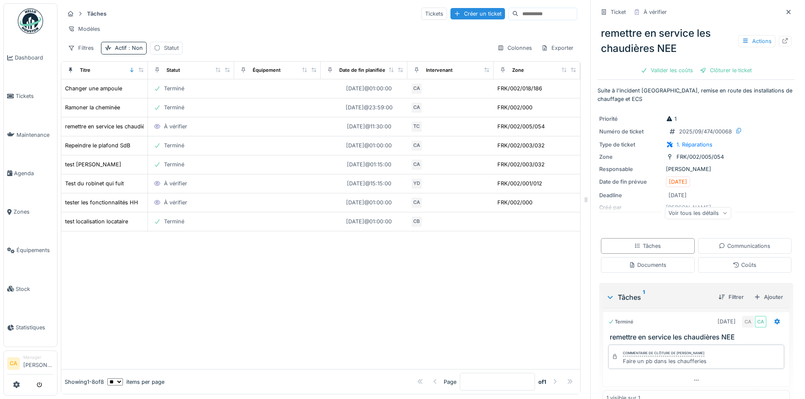
scroll to position [18, 0]
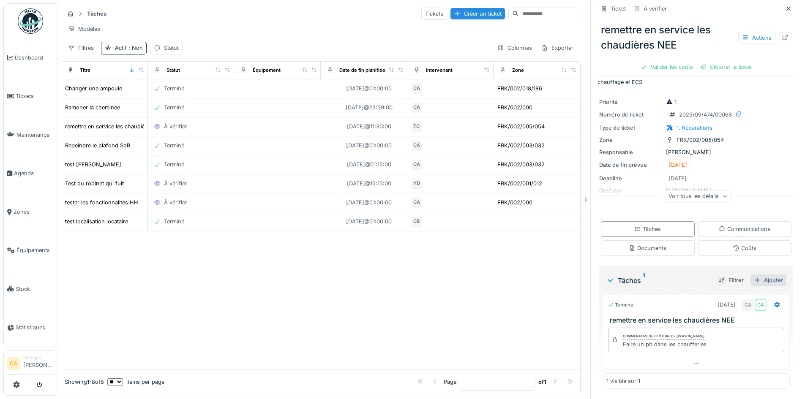
click at [758, 275] on div "Ajouter" at bounding box center [768, 280] width 36 height 11
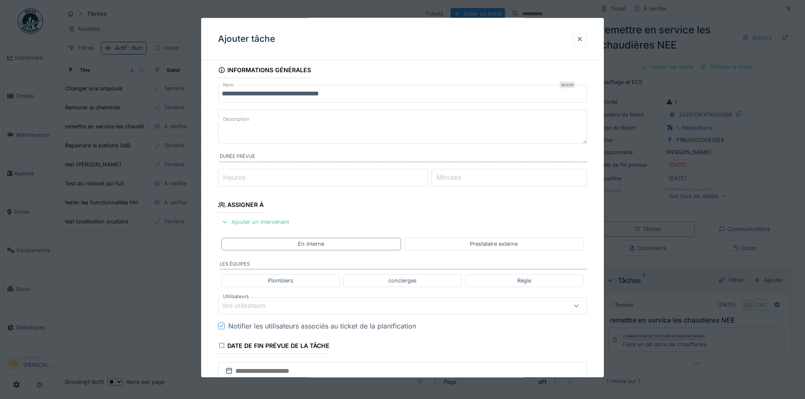
scroll to position [0, 0]
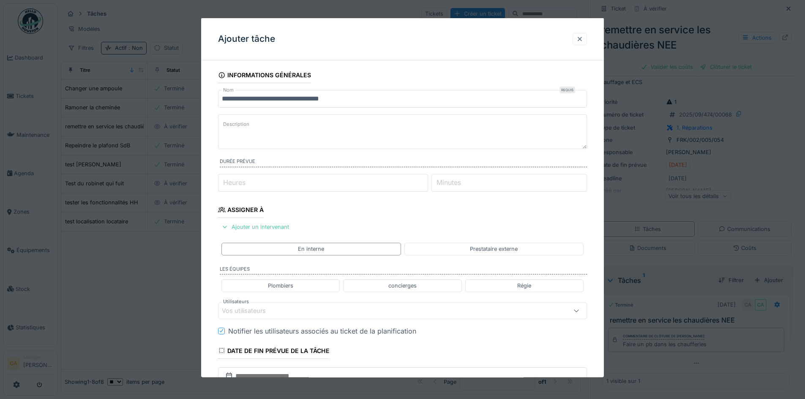
click at [581, 37] on div at bounding box center [579, 39] width 7 height 8
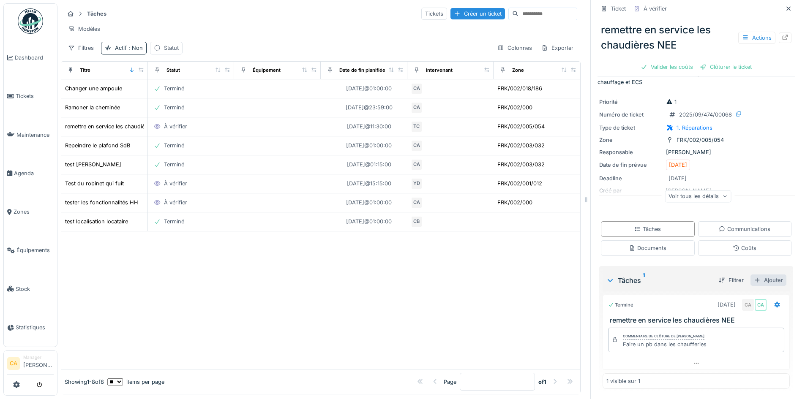
click at [752, 275] on div "Ajouter" at bounding box center [768, 280] width 36 height 11
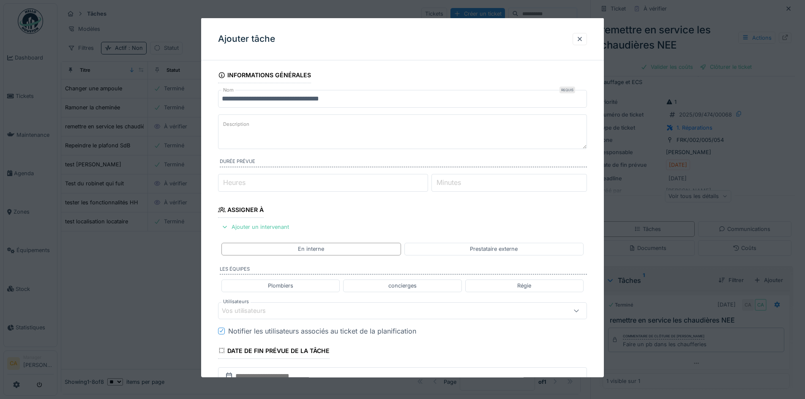
click at [362, 98] on input "**********" at bounding box center [402, 99] width 369 height 18
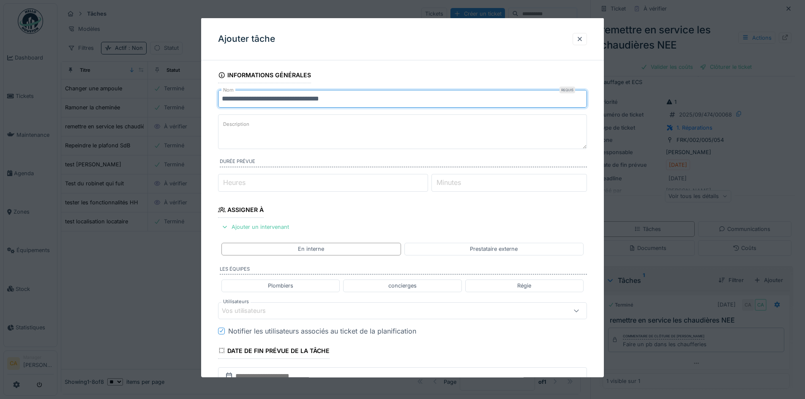
drag, startPoint x: 360, startPoint y: 99, endPoint x: 200, endPoint y: 86, distance: 160.7
click at [197, 85] on div "**********" at bounding box center [430, 199] width 747 height 399
type input "**********"
click at [438, 119] on textarea "Description" at bounding box center [402, 132] width 369 height 35
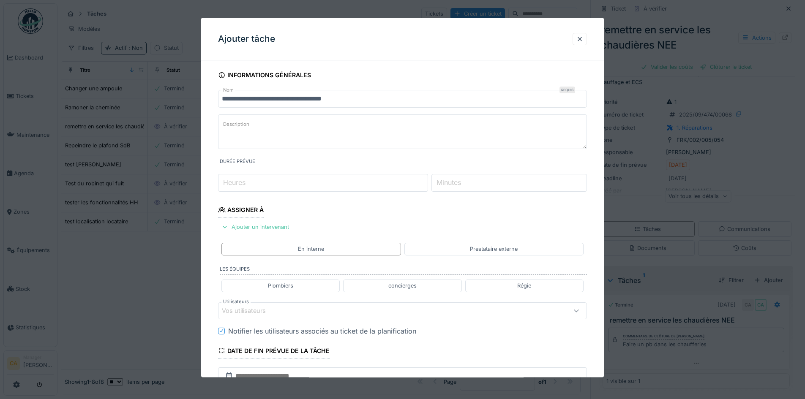
click at [349, 181] on input "Heures" at bounding box center [323, 183] width 210 height 18
click at [425, 181] on input "*" at bounding box center [323, 183] width 210 height 18
type input "*"
click at [425, 181] on input "*" at bounding box center [323, 183] width 210 height 18
click at [442, 217] on fieldset "**********" at bounding box center [402, 266] width 369 height 398
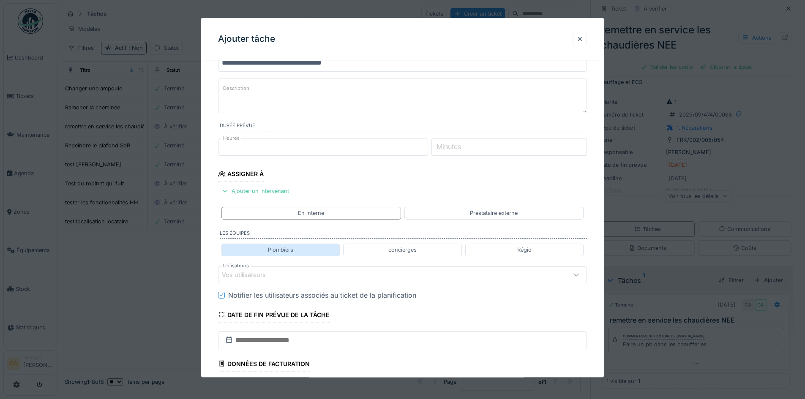
scroll to position [85, 0]
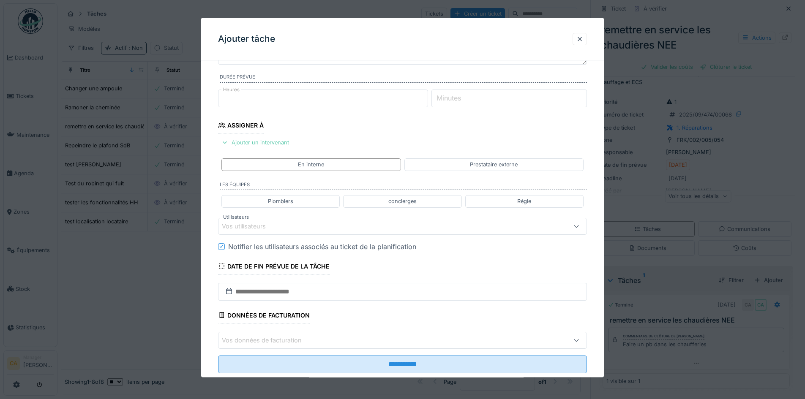
click at [256, 142] on div "Ajouter un intervenant" at bounding box center [255, 142] width 74 height 11
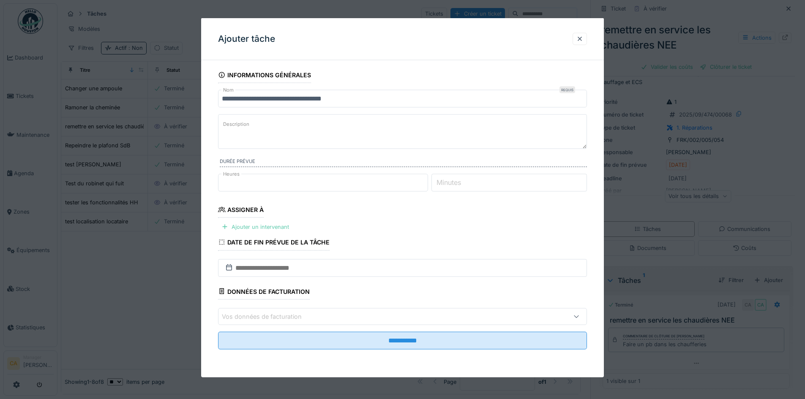
scroll to position [0, 0]
click at [283, 226] on div "Ajouter un intervenant" at bounding box center [255, 226] width 74 height 11
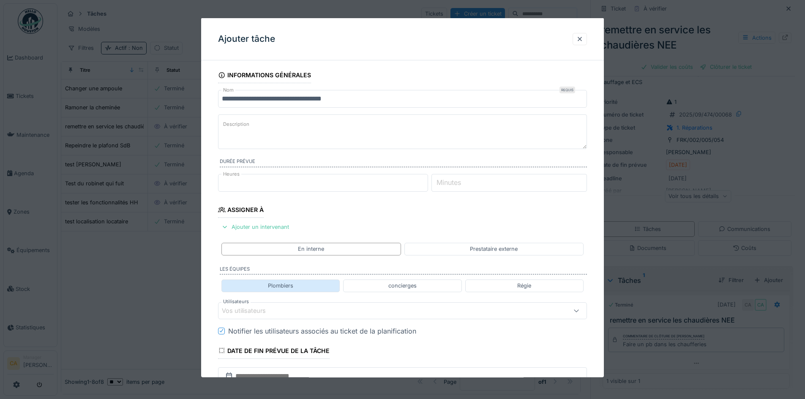
click at [313, 287] on div "Plombiers" at bounding box center [280, 286] width 118 height 12
type input "*****"
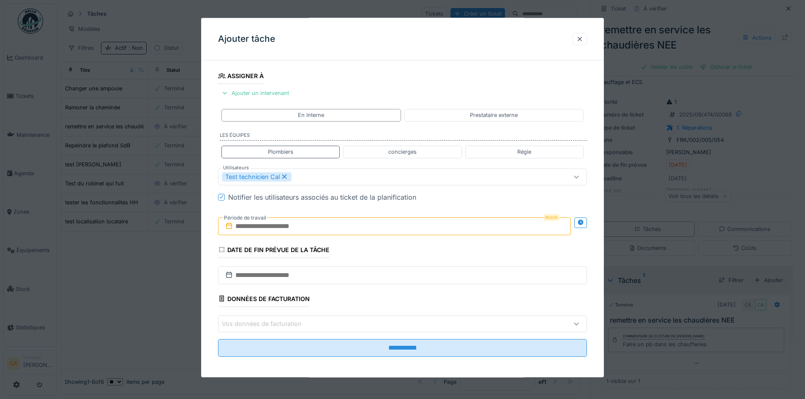
scroll to position [137, 0]
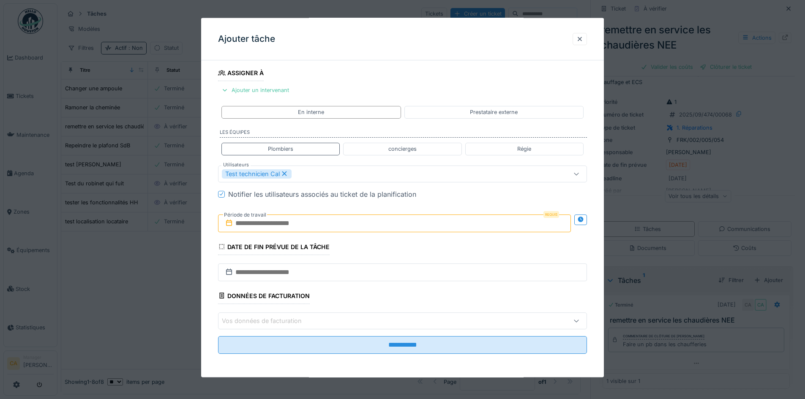
click at [270, 229] on input "text" at bounding box center [394, 223] width 353 height 18
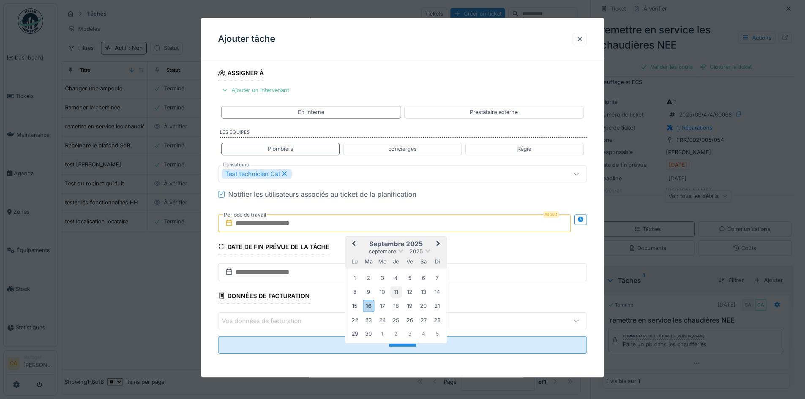
click at [395, 292] on div "11" at bounding box center [395, 291] width 11 height 11
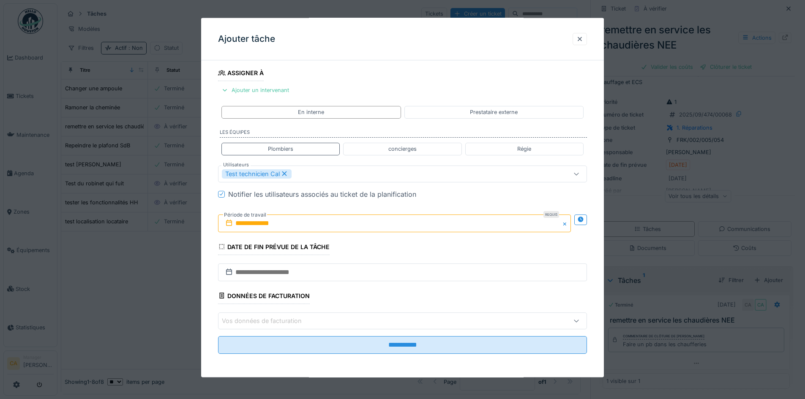
click at [511, 254] on fieldset "**********" at bounding box center [402, 145] width 369 height 431
click at [322, 264] on input "text" at bounding box center [402, 272] width 369 height 18
click at [277, 259] on fieldset "**********" at bounding box center [402, 145] width 369 height 431
click at [292, 273] on input "text" at bounding box center [402, 272] width 369 height 18
click at [580, 233] on div at bounding box center [580, 222] width 13 height 31
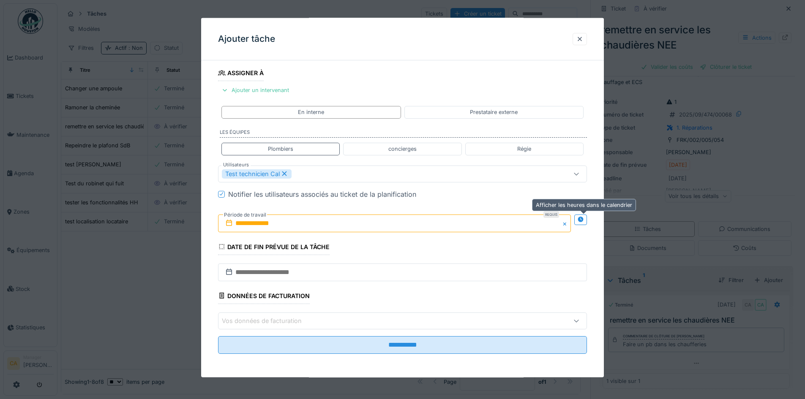
click at [583, 222] on div at bounding box center [580, 219] width 7 height 8
click at [581, 222] on icon at bounding box center [580, 219] width 7 height 5
click at [249, 226] on input "text" at bounding box center [394, 223] width 353 height 18
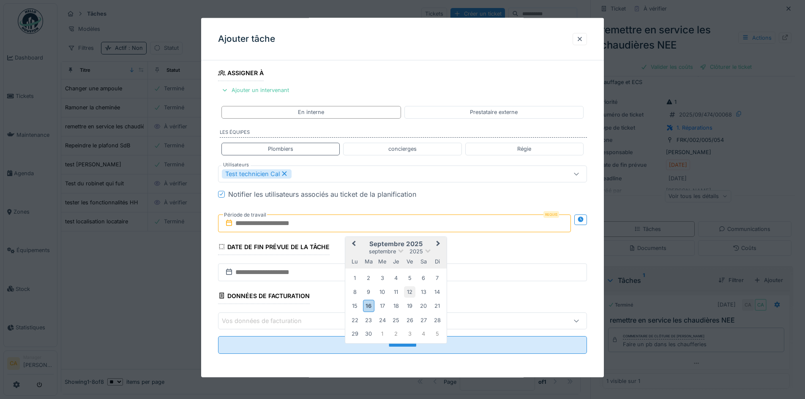
click at [407, 292] on div "12" at bounding box center [409, 291] width 11 height 11
click at [397, 292] on div "11" at bounding box center [395, 291] width 11 height 11
click at [483, 261] on fieldset "**********" at bounding box center [402, 145] width 369 height 431
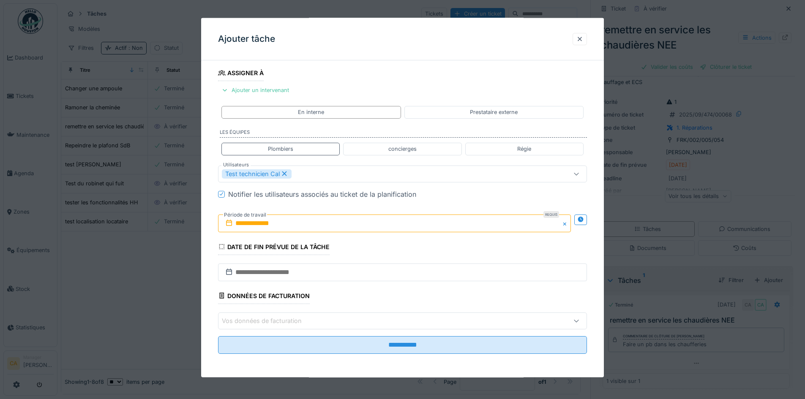
click at [308, 198] on div "Notifier les utilisateurs associés au ticket de la planification" at bounding box center [322, 194] width 188 height 10
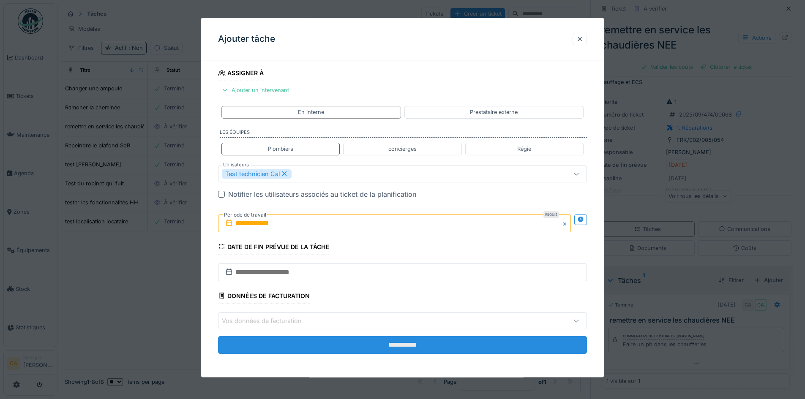
click at [345, 351] on input "**********" at bounding box center [402, 345] width 369 height 18
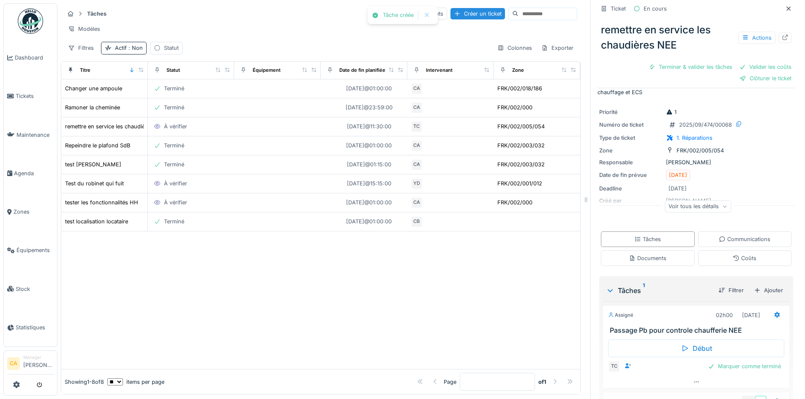
scroll to position [30, 0]
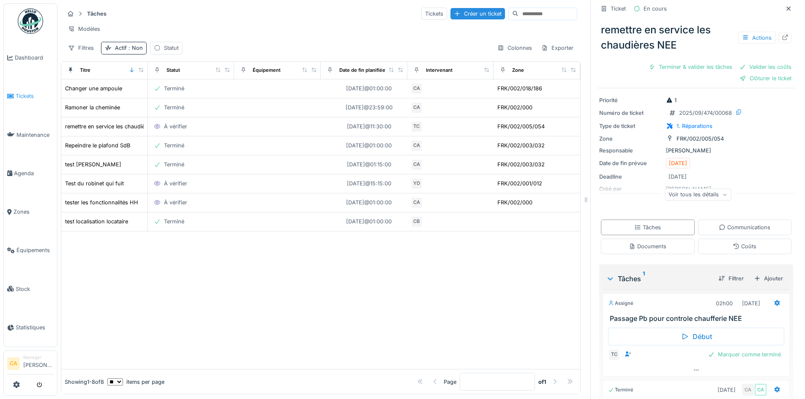
drag, startPoint x: 21, startPoint y: 93, endPoint x: 25, endPoint y: 90, distance: 5.1
click at [21, 93] on span "Tickets" at bounding box center [35, 96] width 38 height 8
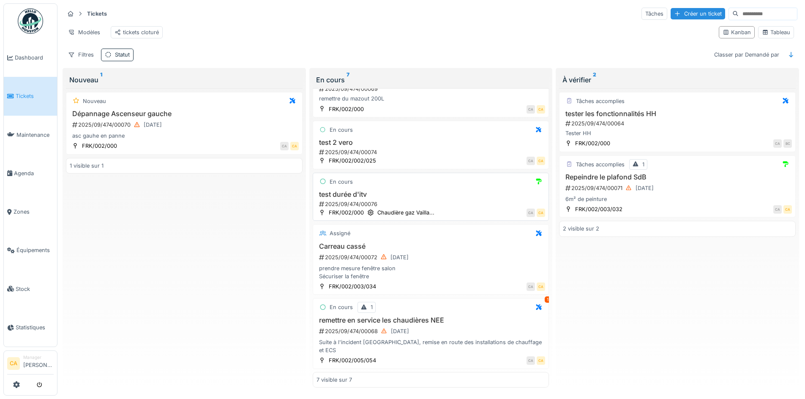
scroll to position [5, 0]
click at [447, 327] on div "2025/09/474/00068 [DATE]" at bounding box center [431, 331] width 227 height 11
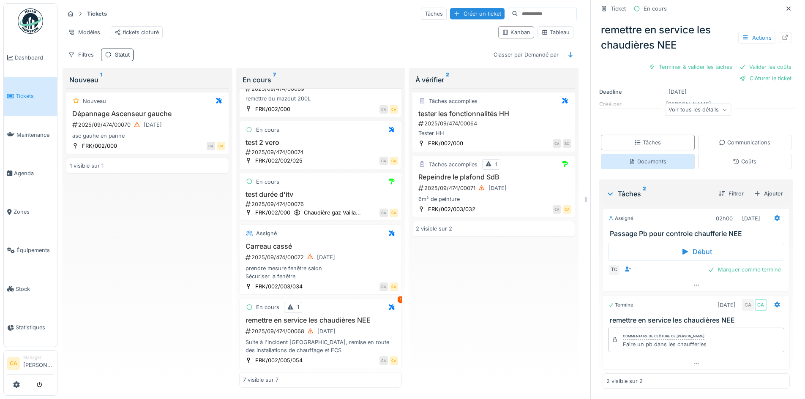
scroll to position [116, 0]
click at [619, 215] on div "Assigné" at bounding box center [620, 218] width 25 height 7
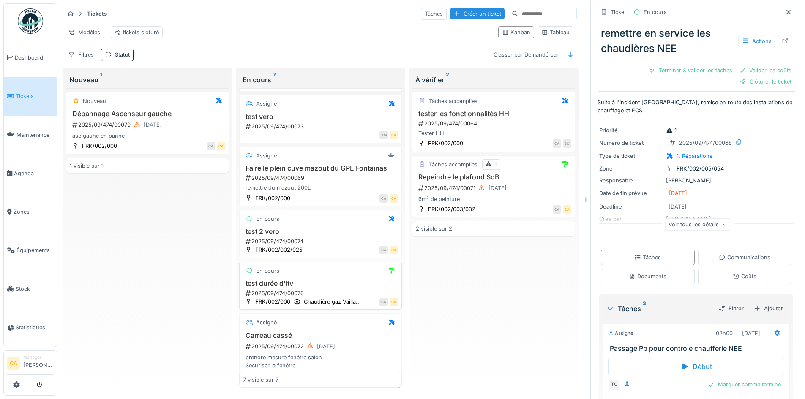
scroll to position [159, 0]
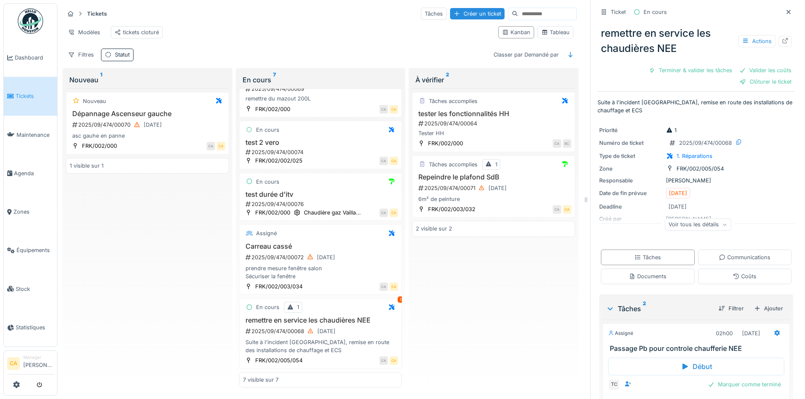
click at [506, 295] on div "Tâches accomplies tester les fonctionnalités HH 2025/09/474/00064 Tester HH FRK…" at bounding box center [493, 238] width 163 height 300
click at [108, 267] on div "Nouveau Dépannage Ascenseur gauche 2025/09/474/00070 [DATE] asc gauhe en panne …" at bounding box center [147, 238] width 163 height 300
click at [122, 254] on div "Nouveau Dépannage Ascenseur gauche 2025/09/474/00070 [DATE] asc gauhe en panne …" at bounding box center [147, 238] width 163 height 300
click at [158, 308] on div "Nouveau Dépannage Ascenseur gauche 2025/09/474/00070 [DATE] asc gauhe en panne …" at bounding box center [147, 238] width 163 height 300
drag, startPoint x: 180, startPoint y: 260, endPoint x: 183, endPoint y: 265, distance: 5.9
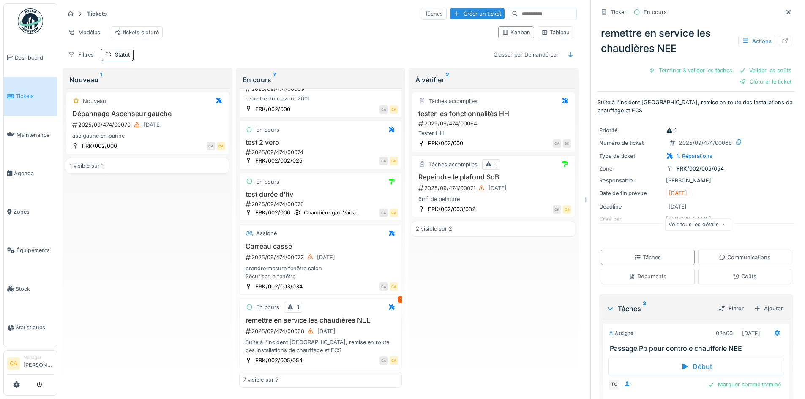
click at [183, 265] on div "Nouveau Dépannage Ascenseur gauche 2025/09/474/00070 [DATE] asc gauhe en panne …" at bounding box center [147, 238] width 163 height 300
click at [131, 228] on div "Nouveau Dépannage Ascenseur gauche 2025/09/474/00070 [DATE] asc gauhe en panne …" at bounding box center [147, 238] width 163 height 300
click at [462, 243] on div "Tâches accomplies tester les fonctionnalités HH 2025/09/474/00064 Tester HH FRK…" at bounding box center [493, 238] width 163 height 300
click at [19, 381] on link at bounding box center [16, 385] width 7 height 14
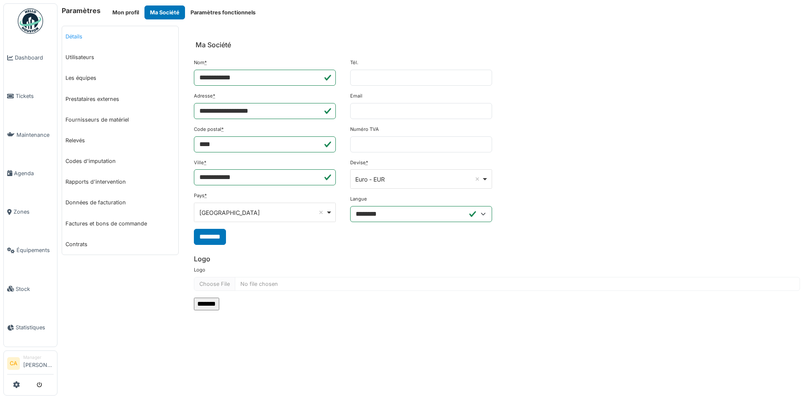
click at [81, 38] on link "Détails" at bounding box center [120, 36] width 116 height 21
click at [73, 38] on link "Détails" at bounding box center [120, 36] width 116 height 21
click at [15, 94] on li "Tickets" at bounding box center [30, 96] width 46 height 8
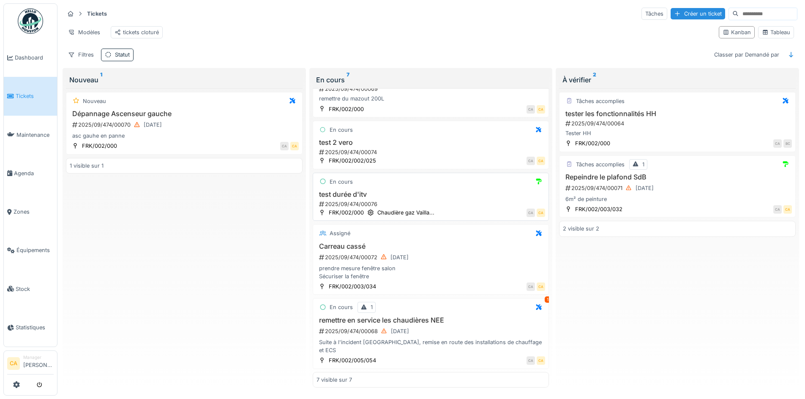
scroll to position [5, 0]
click at [692, 183] on div "Repeindre le plafond SdB 2025/09/474/00071 [DATE] 6m² de peinture" at bounding box center [677, 188] width 229 height 30
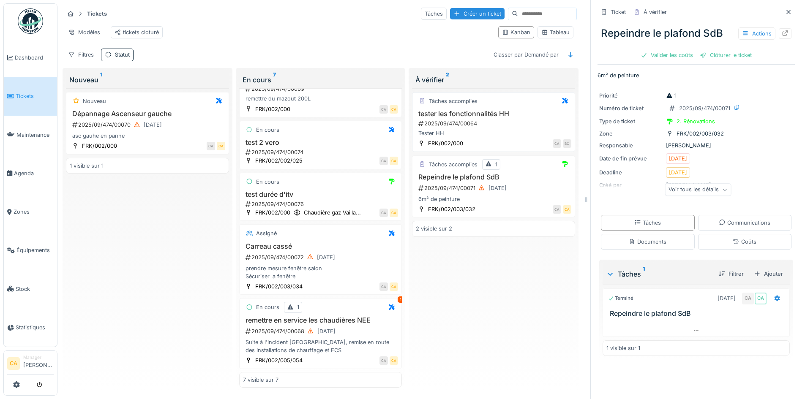
click at [474, 128] on div "2025/09/474/00064" at bounding box center [494, 124] width 154 height 8
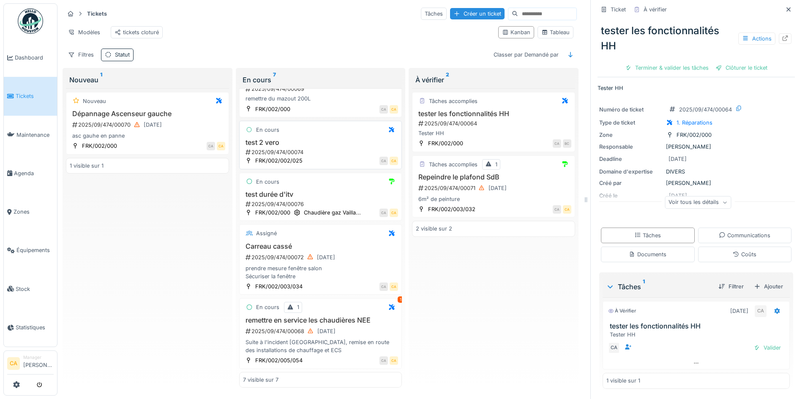
scroll to position [6, 0]
click at [149, 26] on div "tickets cloturé" at bounding box center [137, 32] width 52 height 12
click at [134, 28] on div "tickets cloturé" at bounding box center [137, 32] width 44 height 8
click at [549, 32] on div "Tableau" at bounding box center [555, 32] width 28 height 8
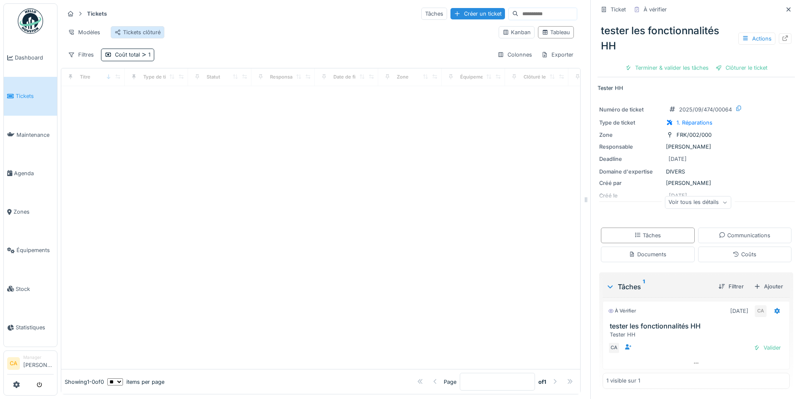
click at [143, 29] on div "Tickets clôturé" at bounding box center [138, 32] width 46 height 8
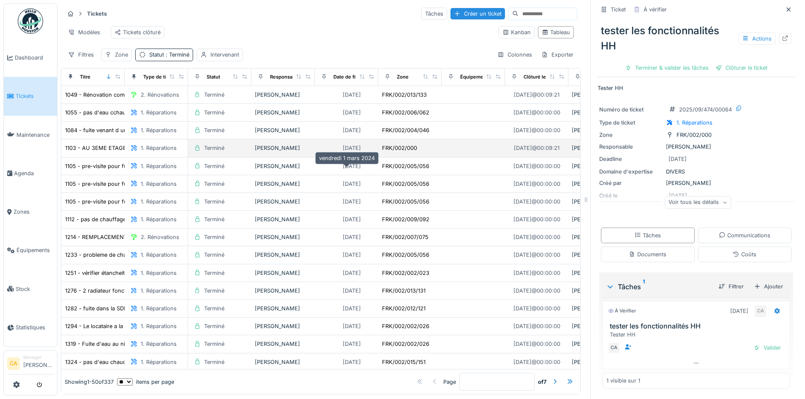
scroll to position [0, 0]
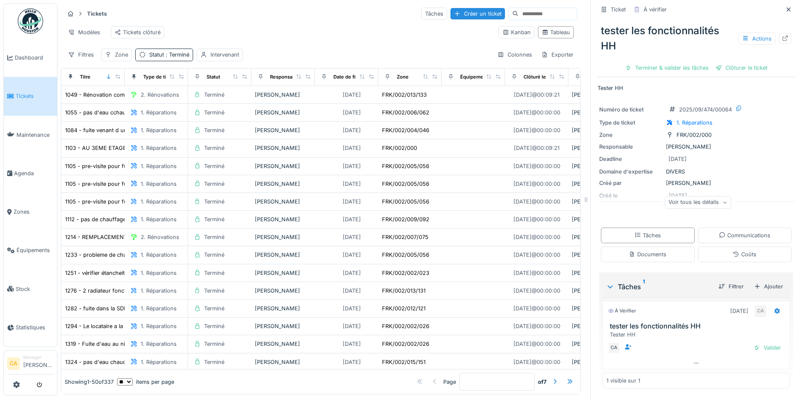
click at [284, 61] on div "Filtres Zone Statut : Terminé Intervenant Colonnes Exporter" at bounding box center [320, 55] width 513 height 12
click at [323, 61] on div "Filtres Zone Statut : Terminé Intervenant Colonnes Exporter" at bounding box center [320, 55] width 513 height 12
click at [93, 30] on div "Modèles" at bounding box center [84, 32] width 40 height 12
click at [266, 39] on div "Modèles Tickets clôturé" at bounding box center [278, 32] width 428 height 19
click at [177, 58] on span ": Terminé" at bounding box center [176, 55] width 25 height 6
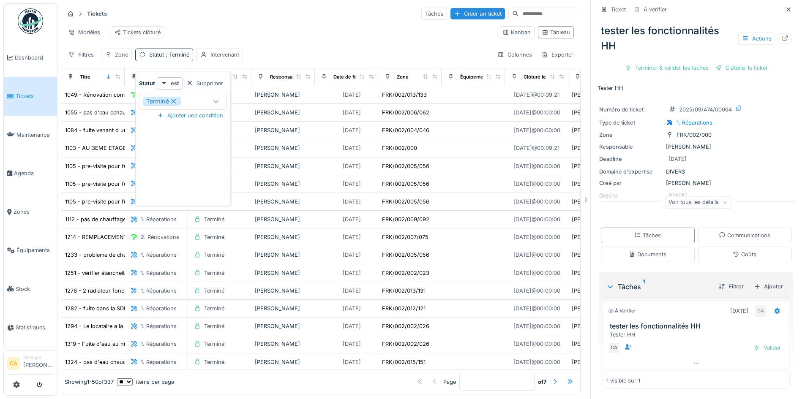
click at [175, 99] on icon at bounding box center [174, 101] width 8 height 6
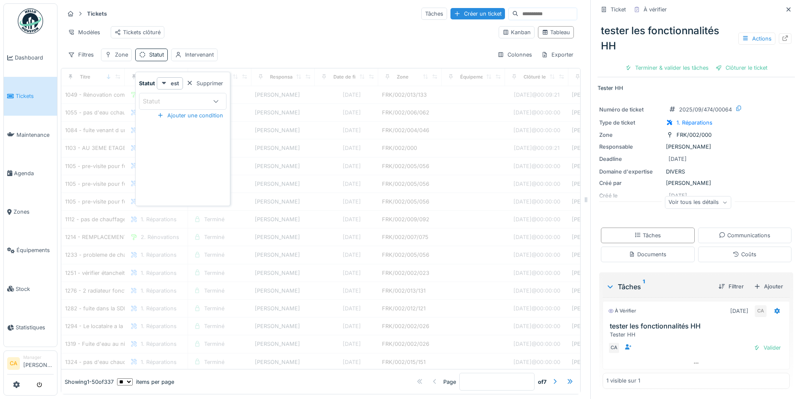
click at [194, 99] on div "Statut" at bounding box center [175, 101] width 65 height 9
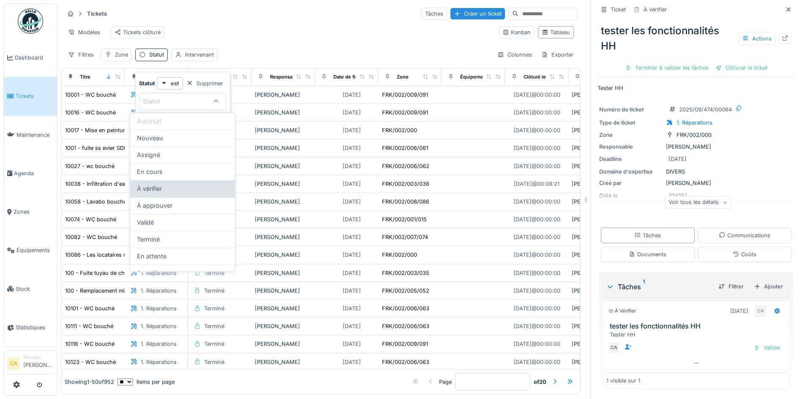
click at [157, 190] on span "À vérifier" at bounding box center [149, 188] width 25 height 9
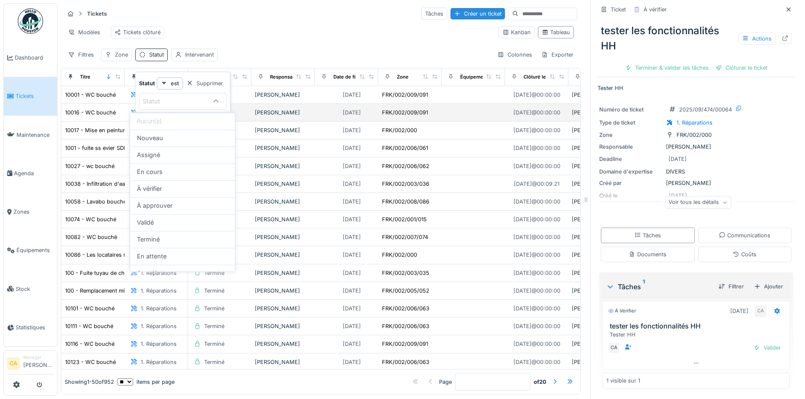
type input "****"
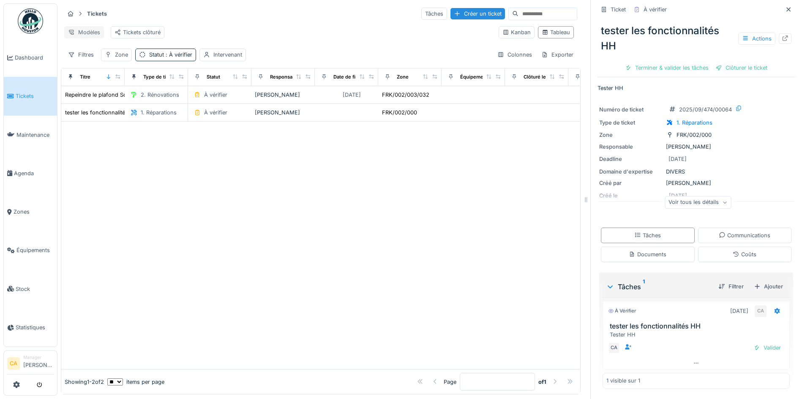
click at [83, 31] on div "Modèles" at bounding box center [84, 32] width 40 height 12
click at [97, 49] on div "Nouvelle vue" at bounding box center [101, 51] width 71 height 13
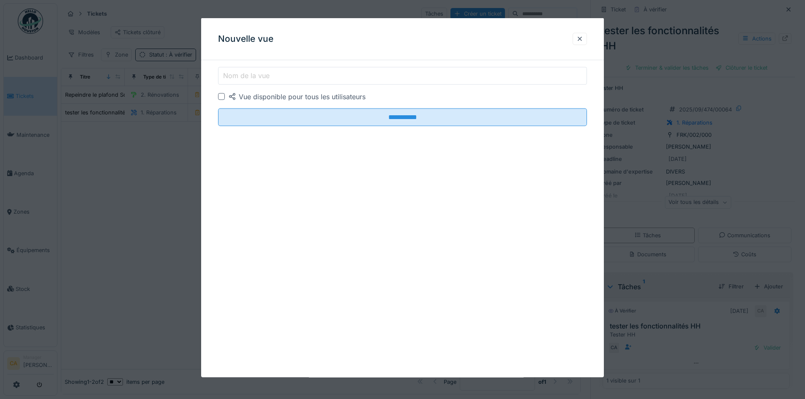
click at [261, 76] on label "Nom de la vue" at bounding box center [246, 76] width 50 height 10
click at [261, 76] on input "Nom de la vue" at bounding box center [402, 76] width 369 height 18
type input "**********"
click at [221, 96] on div at bounding box center [221, 96] width 7 height 7
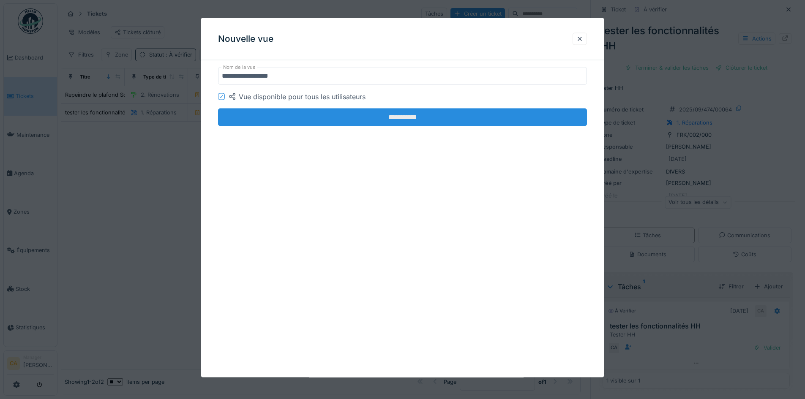
click at [316, 121] on input "**********" at bounding box center [402, 118] width 369 height 18
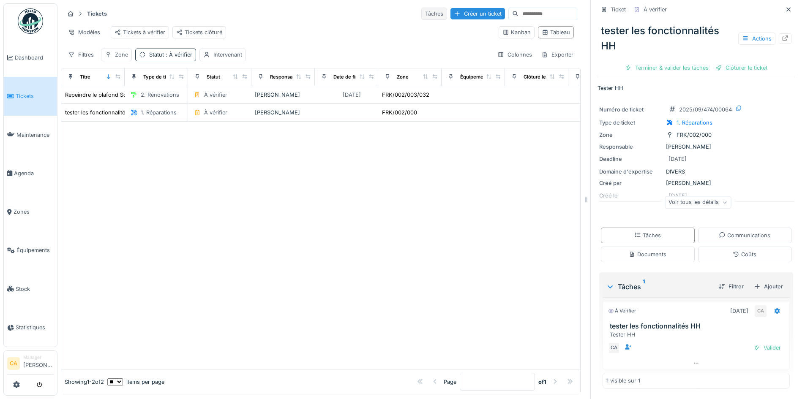
click at [421, 16] on div "Tâches" at bounding box center [434, 14] width 26 height 12
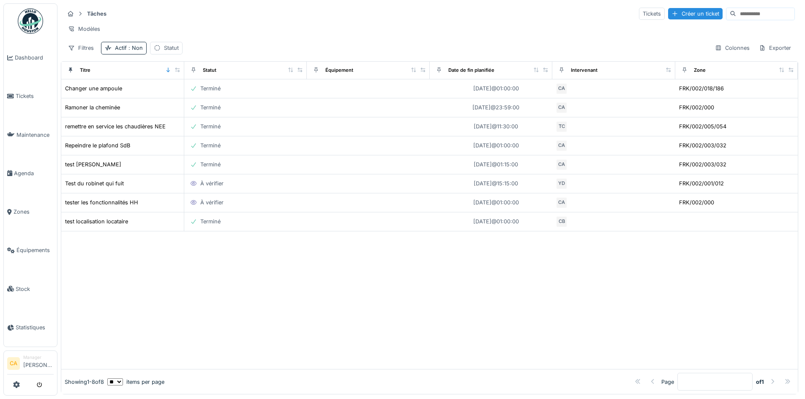
click at [307, 53] on div "Filtres Actif : Non Statut Colonnes Exporter" at bounding box center [429, 48] width 731 height 12
click at [130, 51] on span ": Non" at bounding box center [135, 48] width 16 height 6
click at [275, 42] on div "Tâches Tickets Créer un ticket Modèles Filtres Actif : Non Statut Colonnes Expo…" at bounding box center [429, 30] width 737 height 55
click at [164, 52] on div "Statut" at bounding box center [171, 48] width 15 height 8
click at [183, 96] on div "Statut" at bounding box center [171, 94] width 29 height 9
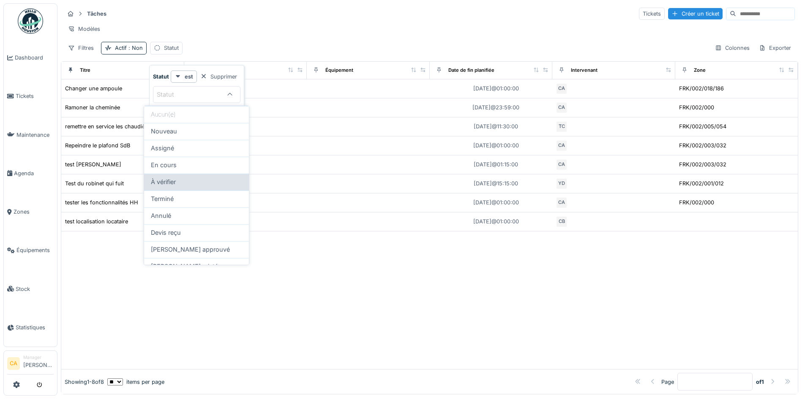
click at [186, 183] on div "À vérifier" at bounding box center [196, 181] width 91 height 9
type input "****"
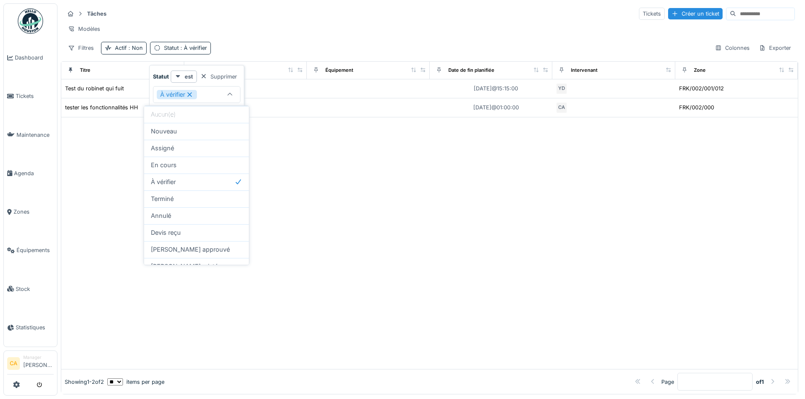
click at [353, 183] on div at bounding box center [429, 243] width 736 height 252
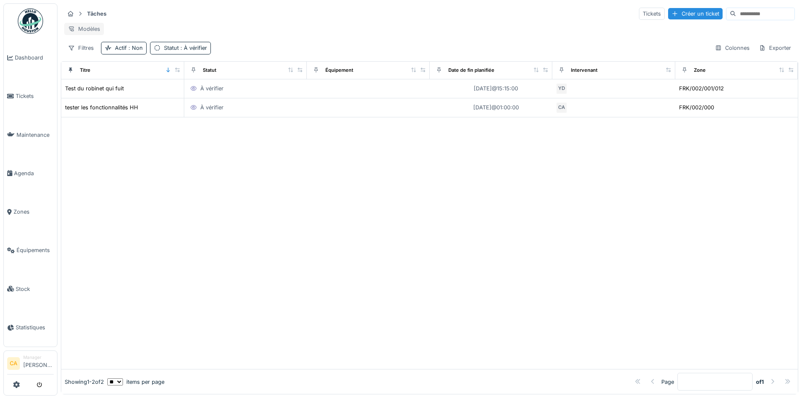
click at [85, 27] on div "Modèles" at bounding box center [84, 29] width 40 height 12
click at [97, 48] on div "Nouvelle vue" at bounding box center [101, 47] width 71 height 13
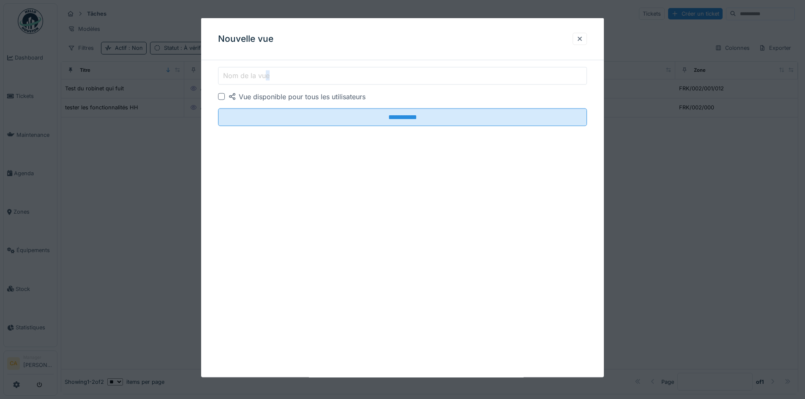
drag, startPoint x: 268, startPoint y: 74, endPoint x: 264, endPoint y: 82, distance: 9.3
click at [267, 74] on label "Nom de la vue" at bounding box center [246, 76] width 50 height 10
click at [267, 74] on input "Nom de la vue" at bounding box center [402, 76] width 369 height 18
click at [264, 79] on label "Nom de la vue" at bounding box center [246, 76] width 50 height 10
click at [264, 79] on input "Nom de la vue" at bounding box center [402, 76] width 369 height 18
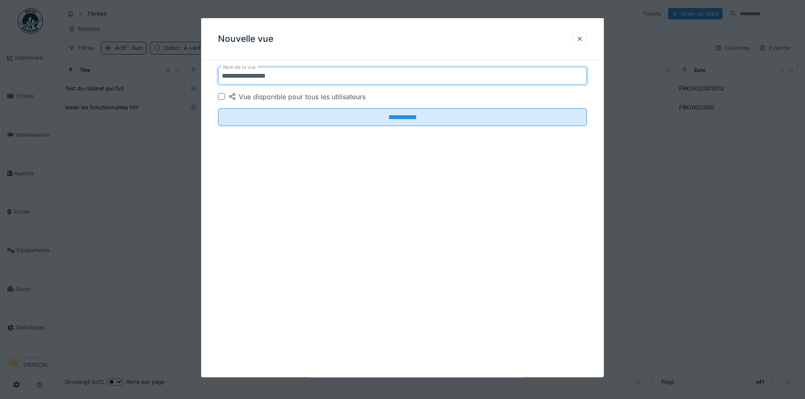
type input "**********"
click at [265, 95] on div "Vue disponible pour tous les utilisateurs" at bounding box center [296, 97] width 137 height 10
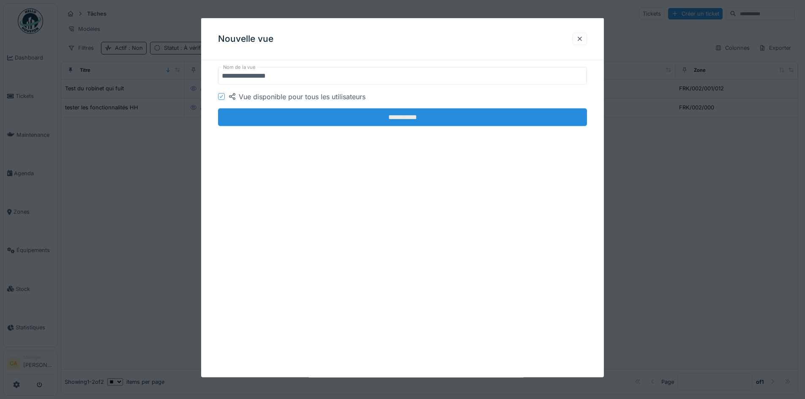
click at [308, 109] on input "**********" at bounding box center [402, 118] width 369 height 18
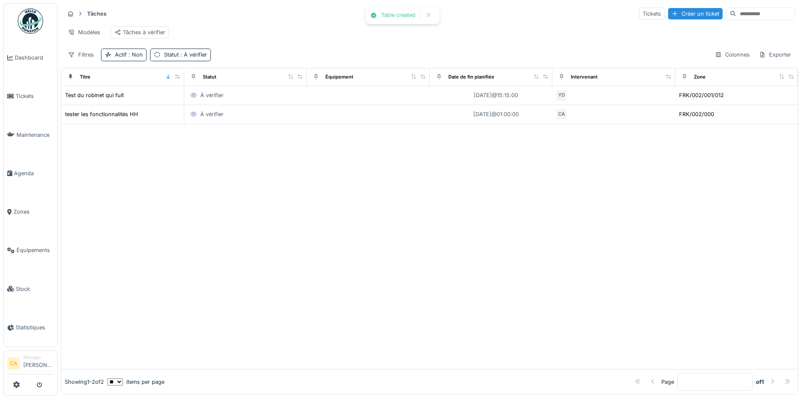
click at [303, 187] on div at bounding box center [429, 246] width 736 height 245
click at [639, 15] on div "Tickets" at bounding box center [652, 14] width 26 height 12
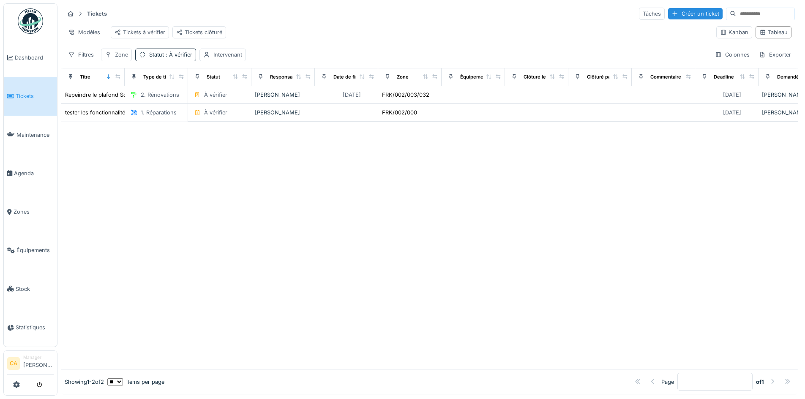
click at [355, 160] on div at bounding box center [429, 246] width 736 height 248
click at [144, 30] on div "Tickets à vérifier" at bounding box center [140, 32] width 51 height 8
click at [639, 17] on div "Tâches" at bounding box center [652, 14] width 26 height 12
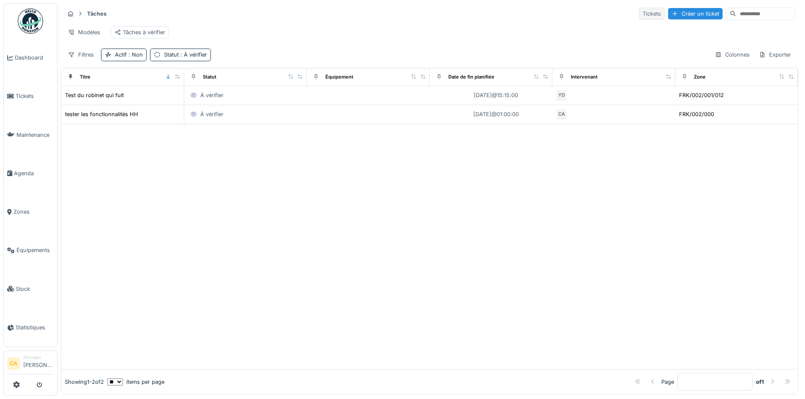
click at [639, 11] on div "Tickets" at bounding box center [652, 14] width 26 height 12
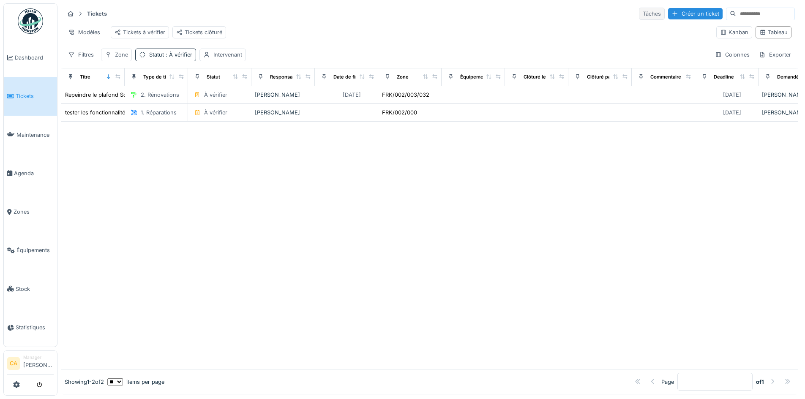
click at [639, 14] on div "Tâches" at bounding box center [652, 14] width 26 height 12
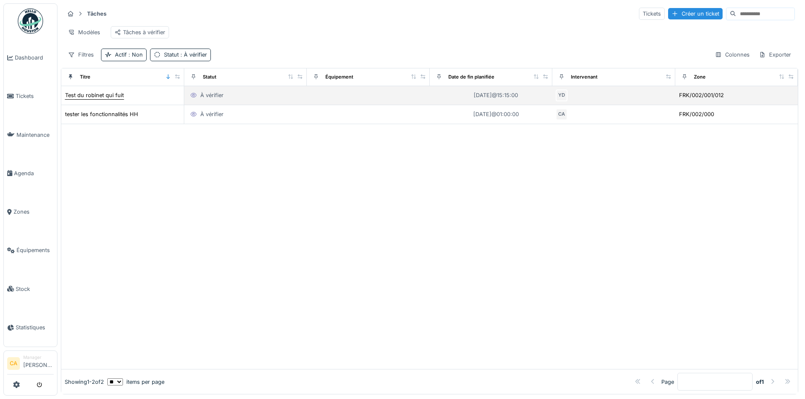
click at [99, 99] on div "Test du robinet qui fuit" at bounding box center [94, 95] width 59 height 8
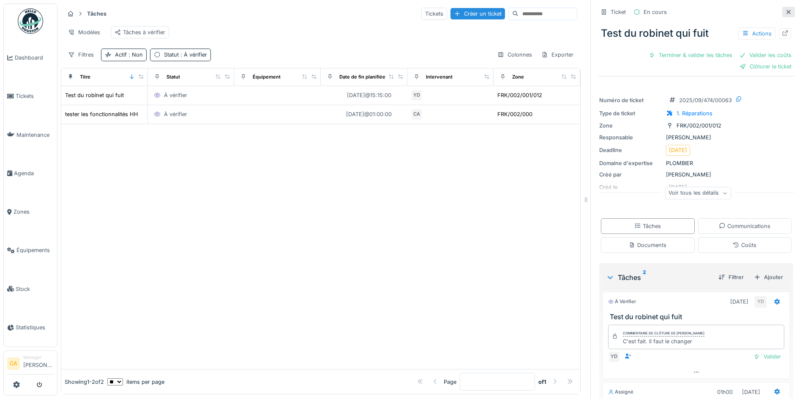
click at [785, 8] on div at bounding box center [788, 12] width 7 height 8
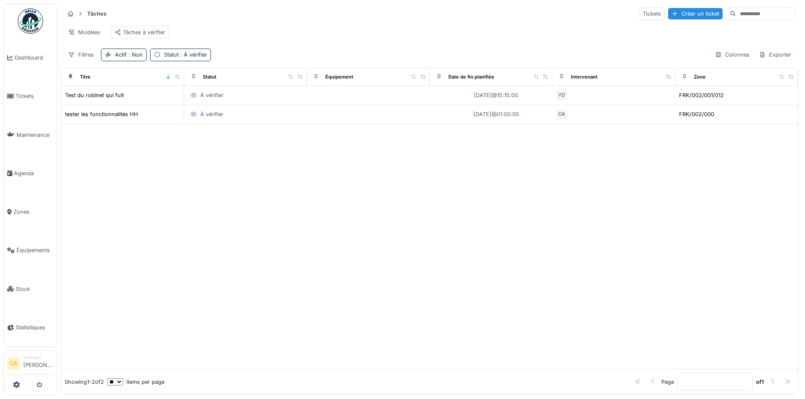
click at [311, 183] on div at bounding box center [429, 246] width 736 height 245
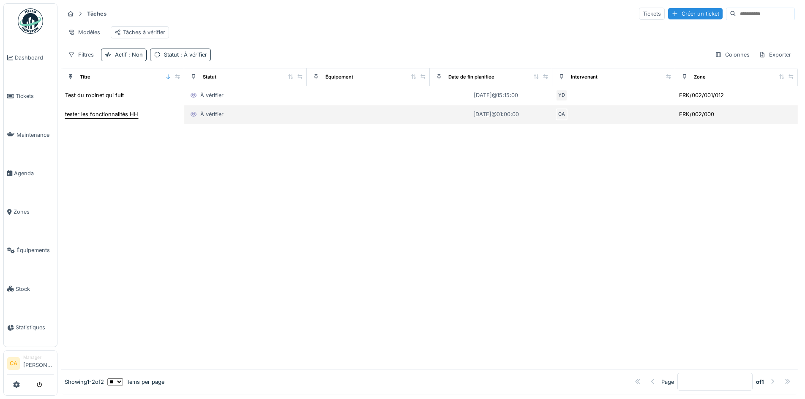
click at [128, 118] on div "tester les fonctionnalités HH" at bounding box center [101, 114] width 73 height 8
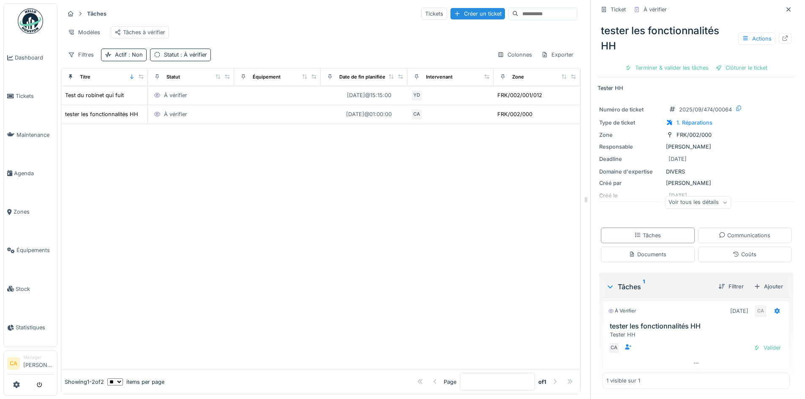
scroll to position [6, 0]
click at [525, 267] on div at bounding box center [320, 246] width 519 height 245
click at [18, 92] on span "Tickets" at bounding box center [35, 96] width 38 height 8
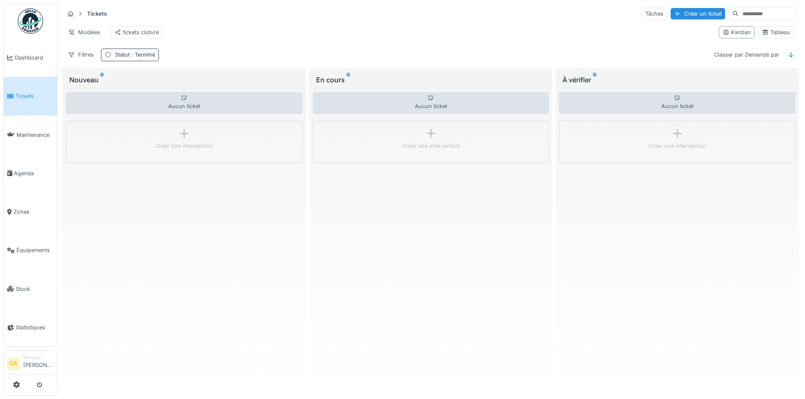
click at [145, 58] on span ": Terminé" at bounding box center [142, 55] width 25 height 6
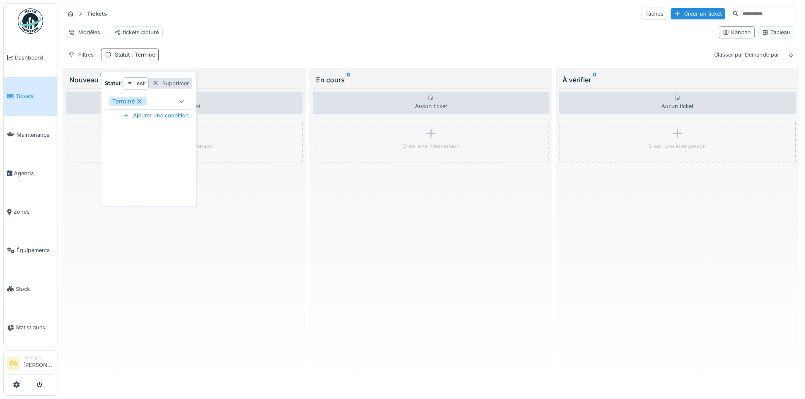
click at [165, 81] on div "Supprimer" at bounding box center [171, 83] width 44 height 11
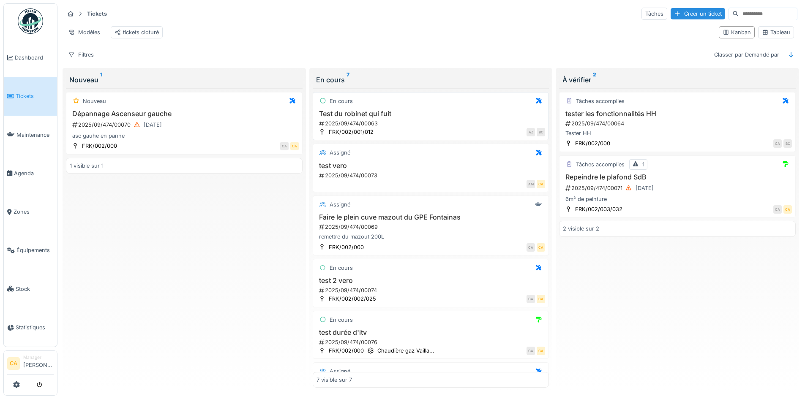
click at [366, 117] on h3 "Test du robinet qui fuit" at bounding box center [430, 114] width 229 height 8
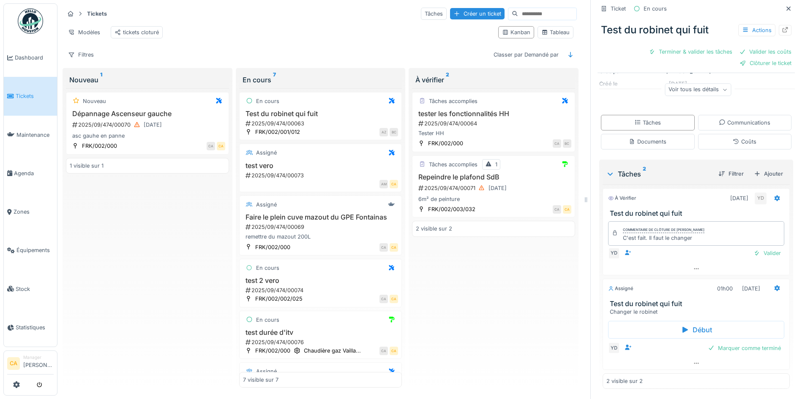
scroll to position [6, 0]
click at [489, 281] on div "Tâches accomplies tester les fonctionnalités HH 2025/09/474/00064 Tester HH FRK…" at bounding box center [493, 238] width 163 height 300
click at [452, 194] on div "2025/09/474/00071 11/09/2025" at bounding box center [494, 188] width 154 height 11
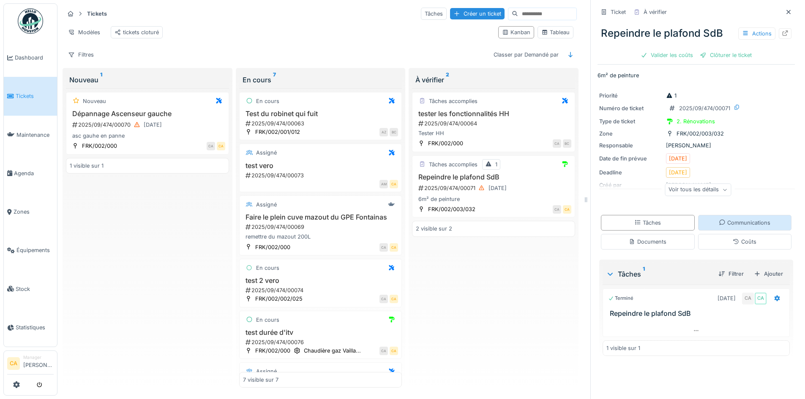
scroll to position [6, 0]
click at [693, 328] on icon at bounding box center [696, 330] width 7 height 5
click at [473, 299] on div "Tâches accomplies tester les fonctionnalités HH 2025/09/474/00064 Tester HH FRK…" at bounding box center [493, 238] width 163 height 300
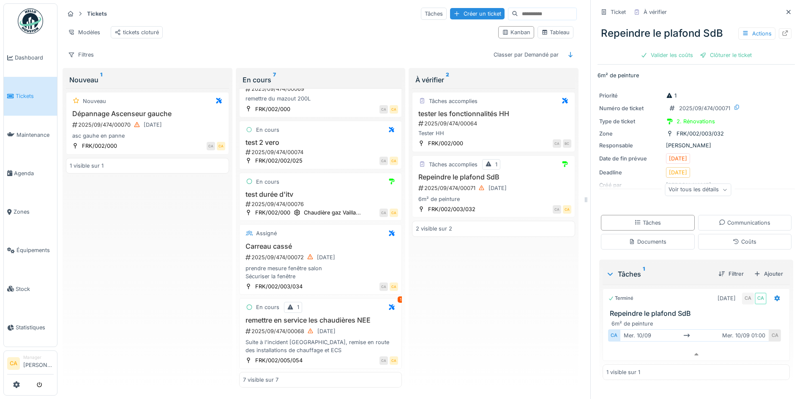
scroll to position [0, 0]
click at [33, 101] on link "Tickets" at bounding box center [30, 96] width 53 height 38
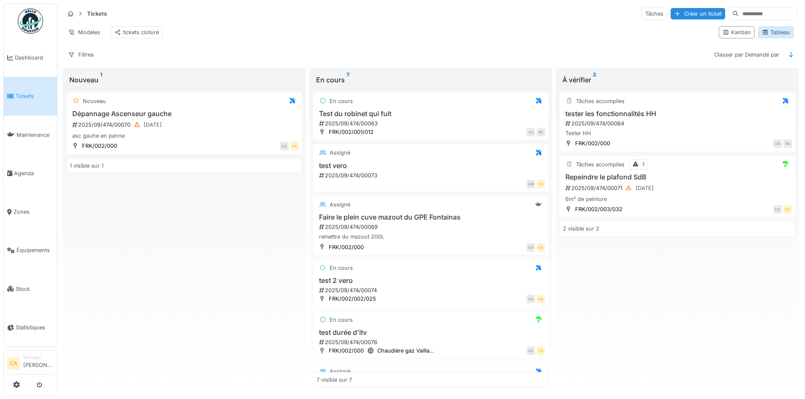
click at [769, 36] on div "Tableau" at bounding box center [776, 32] width 28 height 8
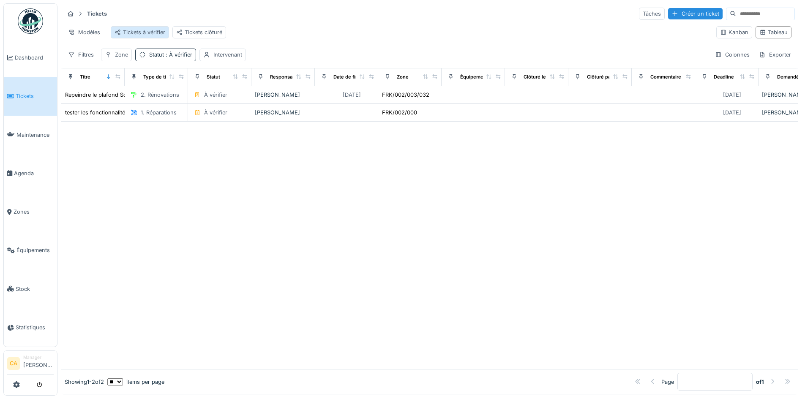
click at [157, 33] on div "Tickets à vérifier" at bounding box center [140, 32] width 51 height 8
click at [486, 176] on div at bounding box center [429, 246] width 736 height 248
click at [284, 294] on div at bounding box center [429, 246] width 736 height 248
click at [222, 155] on div at bounding box center [429, 246] width 736 height 248
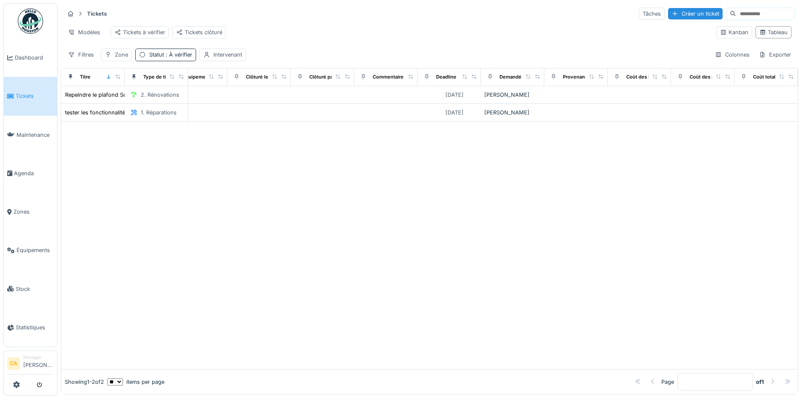
drag, startPoint x: 338, startPoint y: 187, endPoint x: 259, endPoint y: 201, distance: 79.8
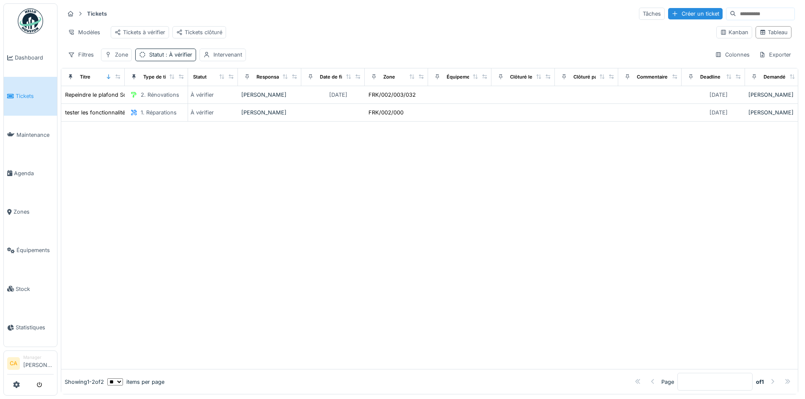
scroll to position [0, 0]
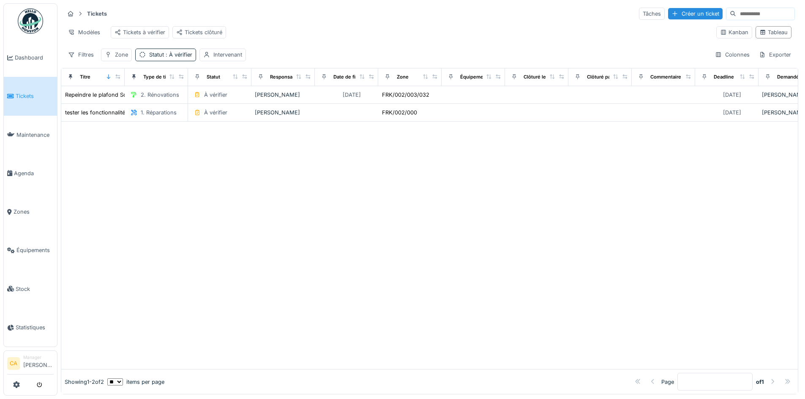
drag, startPoint x: 406, startPoint y: 218, endPoint x: 241, endPoint y: 235, distance: 165.6
click at [273, 205] on div at bounding box center [429, 246] width 736 height 248
click at [318, 55] on div "Tickets Tâches Créer un ticket Modèles Tickets à vérifier Tickets clôturé Kanba…" at bounding box center [429, 33] width 737 height 61
click at [139, 31] on div "Tickets à vérifier" at bounding box center [140, 32] width 51 height 8
click at [619, 6] on div "Tickets Tâches Créer un ticket Modèles Tickets à vérifier Tickets clôturé Kanba…" at bounding box center [429, 33] width 737 height 61
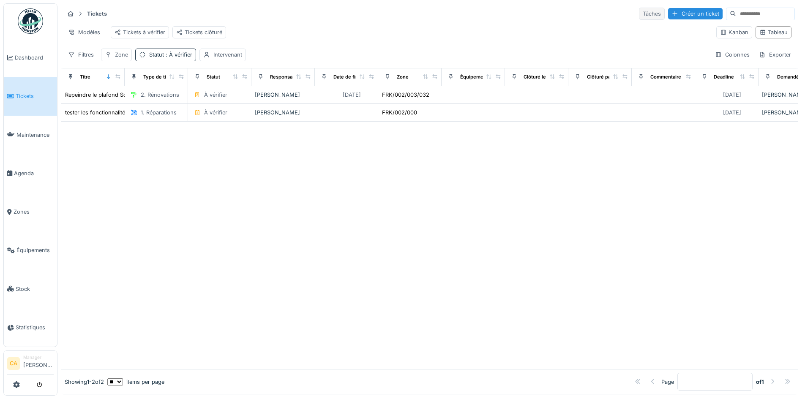
click at [639, 13] on div "Tâches" at bounding box center [652, 14] width 26 height 12
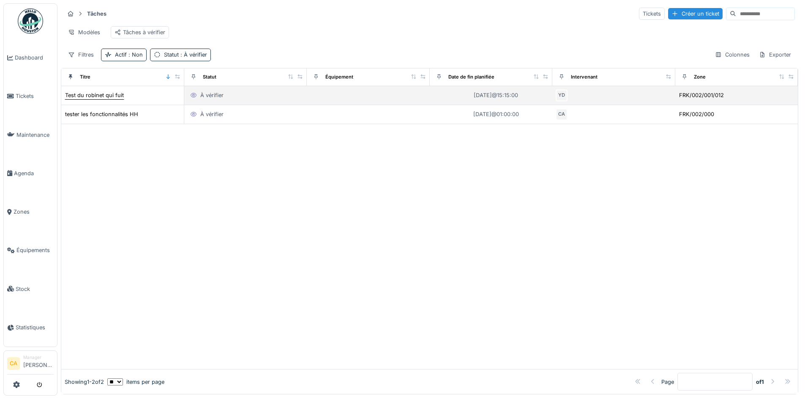
click at [114, 99] on div "Test du robinet qui fuit" at bounding box center [94, 95] width 59 height 8
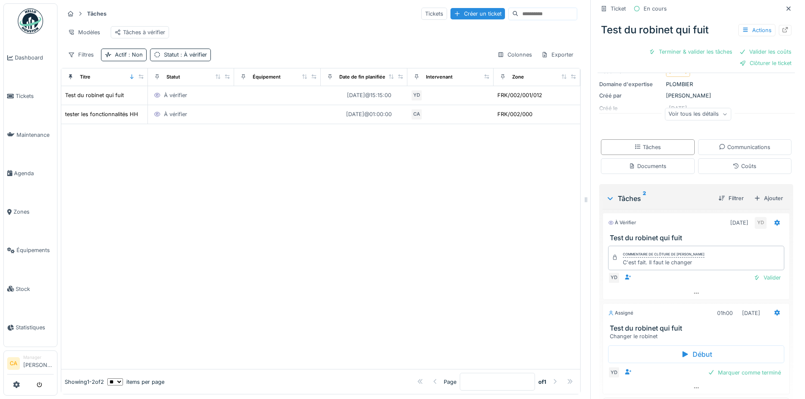
scroll to position [105, 0]
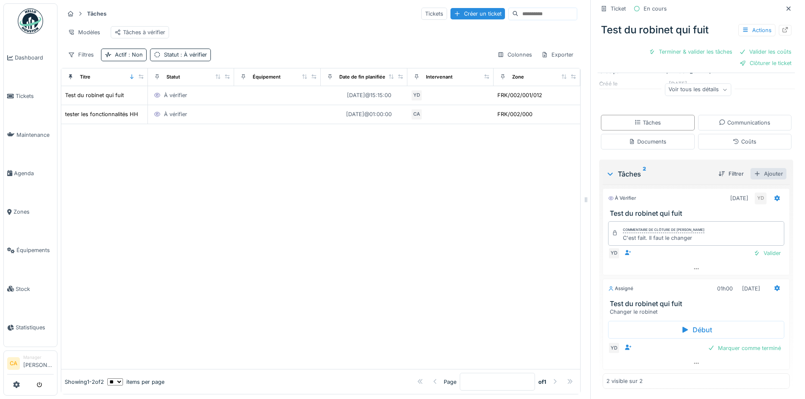
click at [752, 173] on div "Ajouter" at bounding box center [768, 173] width 36 height 11
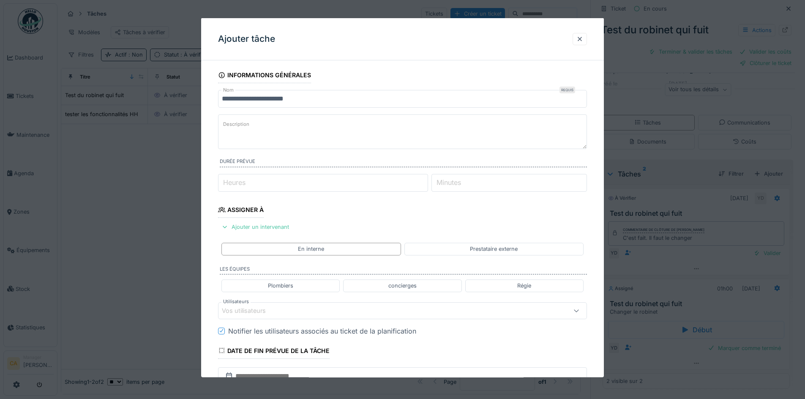
click at [314, 120] on textarea "Description" at bounding box center [402, 132] width 369 height 35
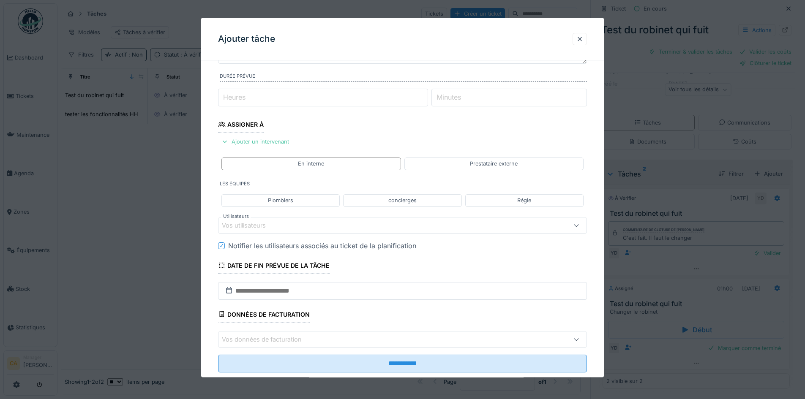
scroll to position [104, 0]
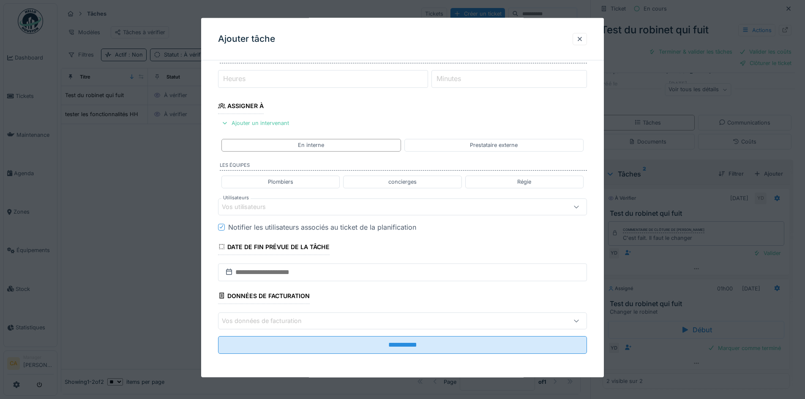
type textarea "**********"
click at [412, 224] on div "Notifier les utilisateurs associés au ticket de la planification" at bounding box center [322, 227] width 188 height 10
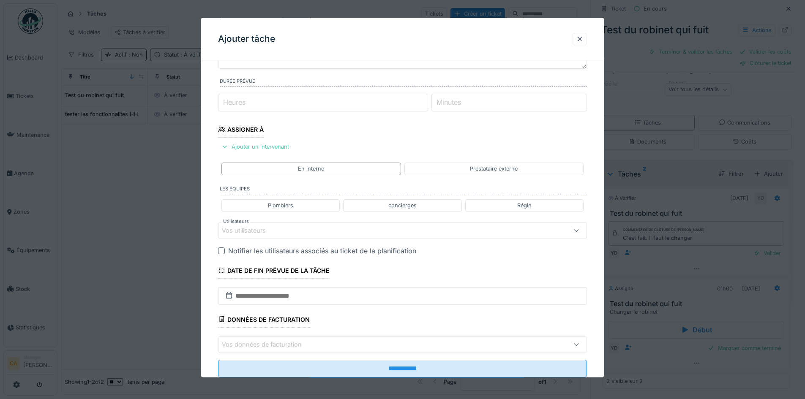
scroll to position [85, 0]
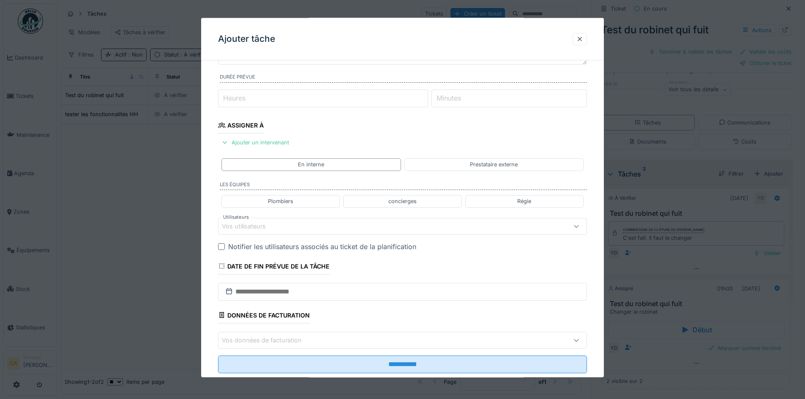
click at [468, 228] on div "Vos utilisateurs" at bounding box center [381, 225] width 318 height 9
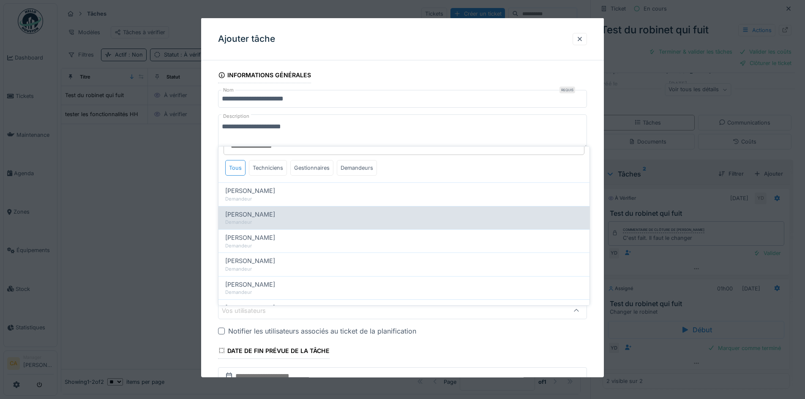
scroll to position [0, 0]
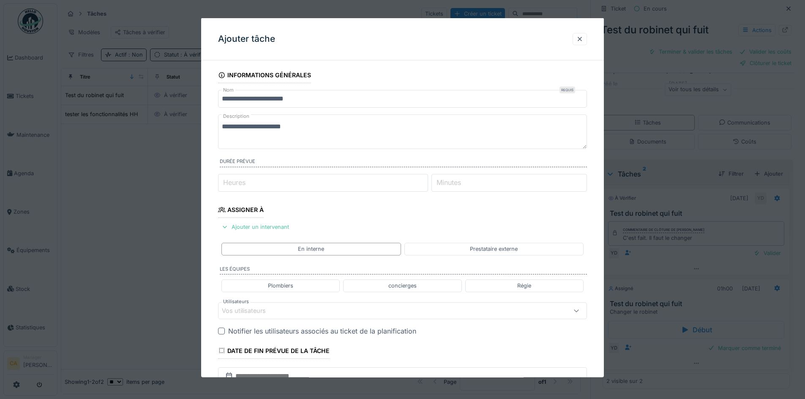
click at [596, 137] on div "**********" at bounding box center [402, 274] width 403 height 415
click at [344, 146] on textarea "**********" at bounding box center [402, 132] width 369 height 35
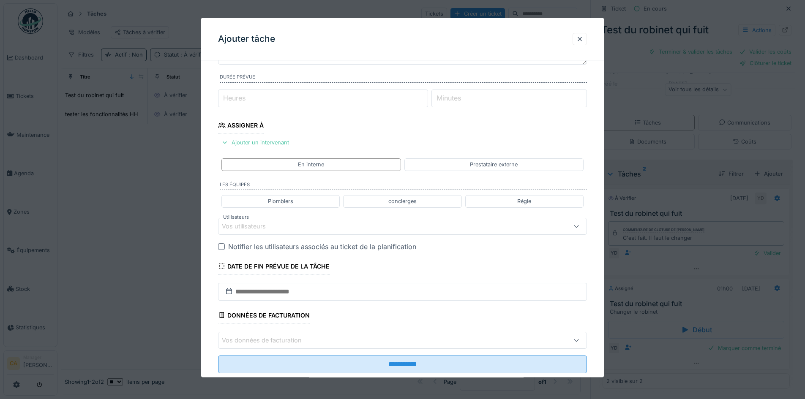
scroll to position [104, 0]
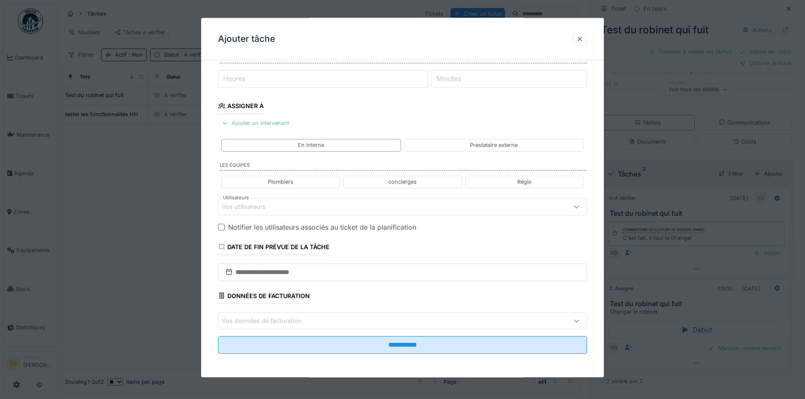
click at [267, 123] on div "Ajouter un intervenant" at bounding box center [255, 122] width 74 height 11
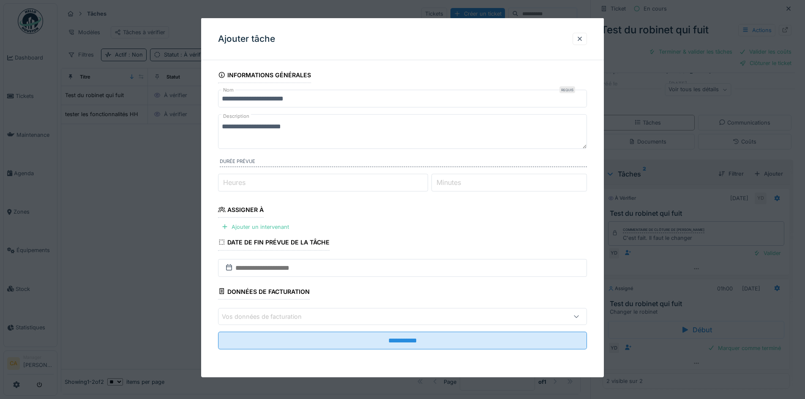
scroll to position [6, 0]
drag, startPoint x: 279, startPoint y: 226, endPoint x: 309, endPoint y: 223, distance: 30.2
click at [278, 225] on div "Ajouter un intervenant" at bounding box center [255, 226] width 74 height 11
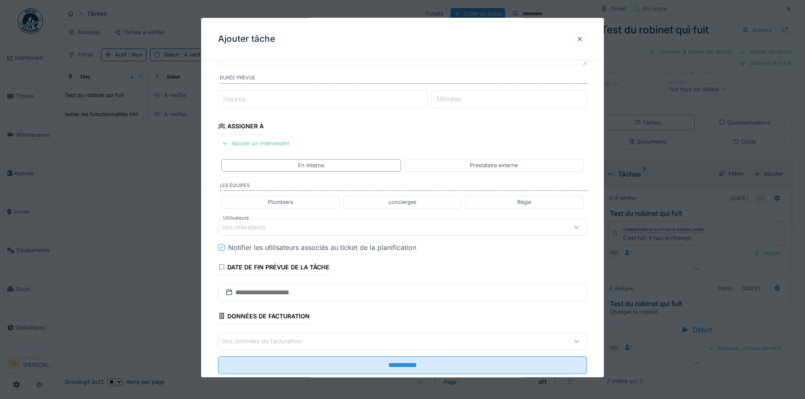
scroll to position [85, 0]
click at [350, 225] on div "Vos utilisateurs" at bounding box center [381, 225] width 318 height 9
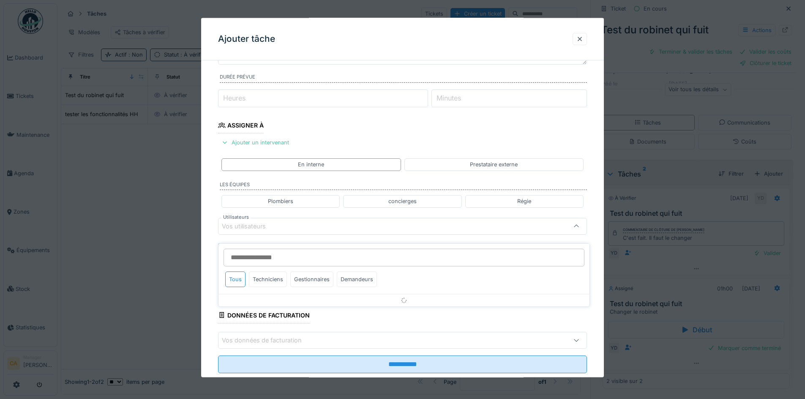
scroll to position [104, 0]
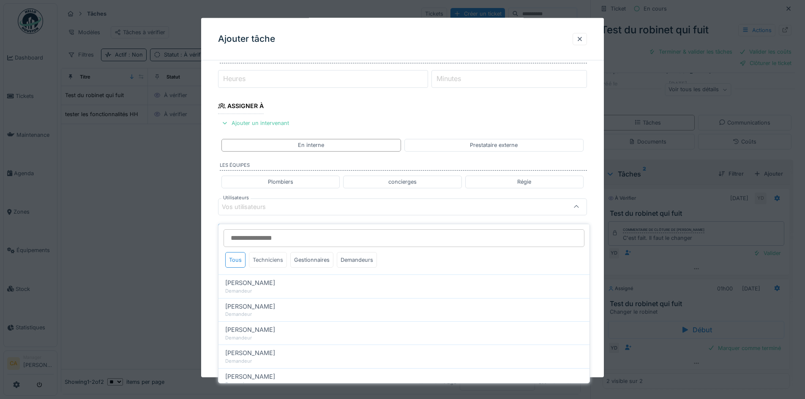
click at [275, 252] on div "Techniciens" at bounding box center [268, 260] width 38 height 16
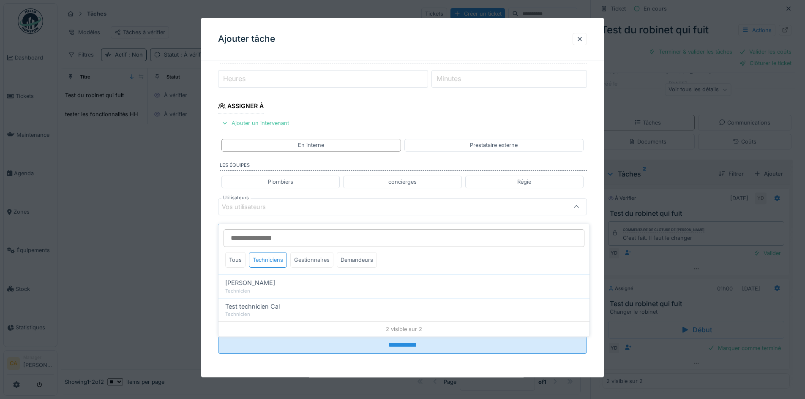
click at [314, 252] on div "Gestionnaires" at bounding box center [311, 260] width 43 height 16
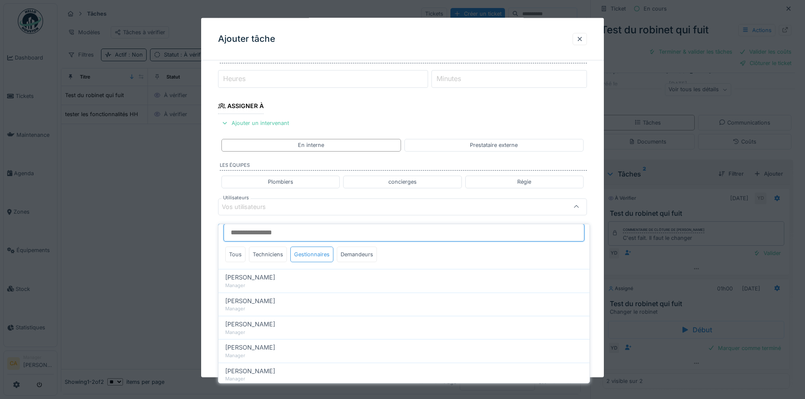
scroll to position [0, 0]
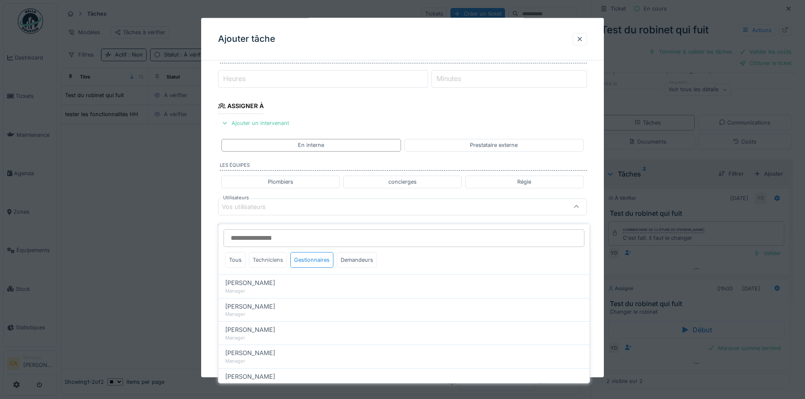
click at [275, 252] on div "Techniciens" at bounding box center [268, 260] width 38 height 16
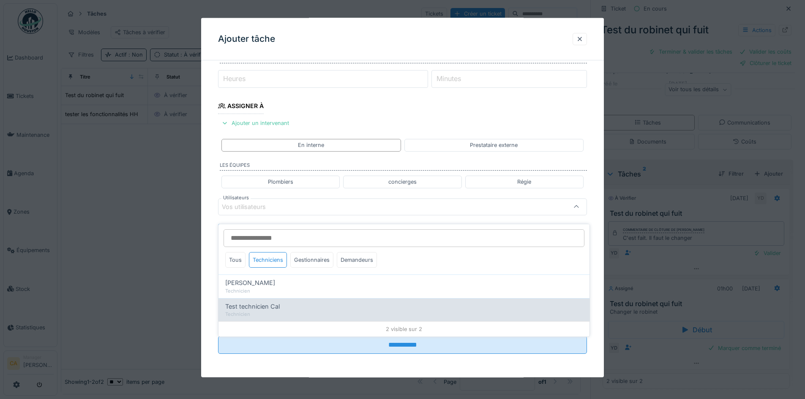
click at [274, 302] on span "Test technicien Cal" at bounding box center [252, 306] width 55 height 9
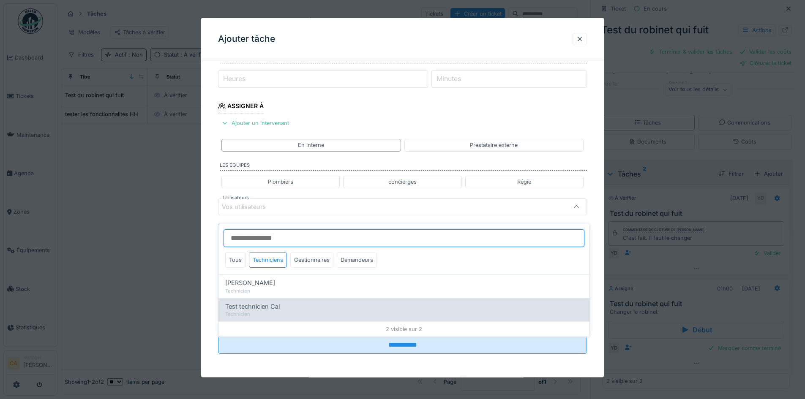
type input "*****"
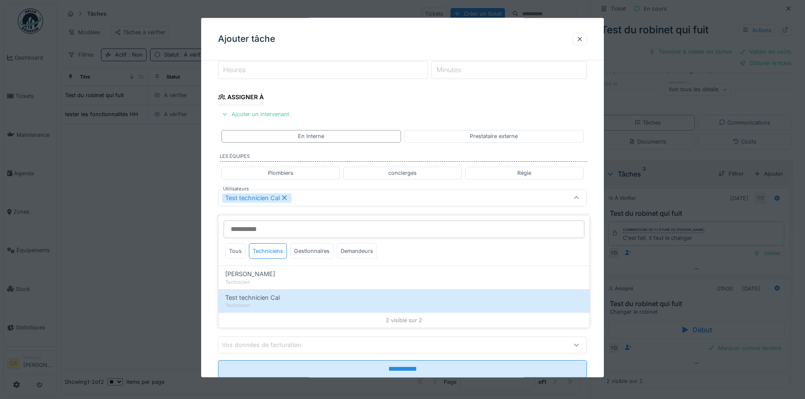
click at [374, 194] on div "Test technicien Cal" at bounding box center [381, 197] width 318 height 9
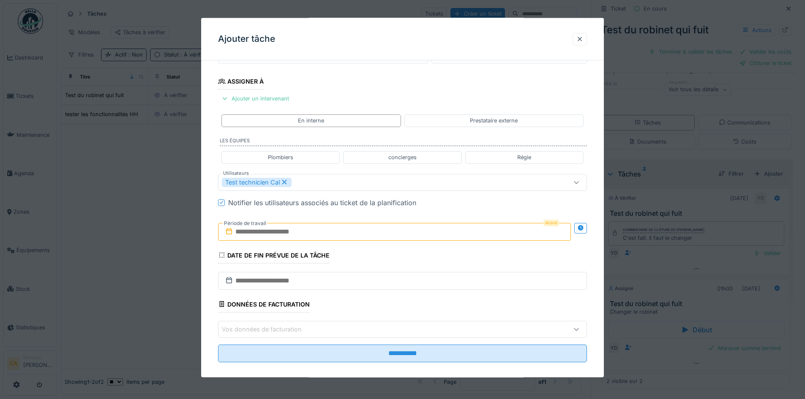
scroll to position [137, 0]
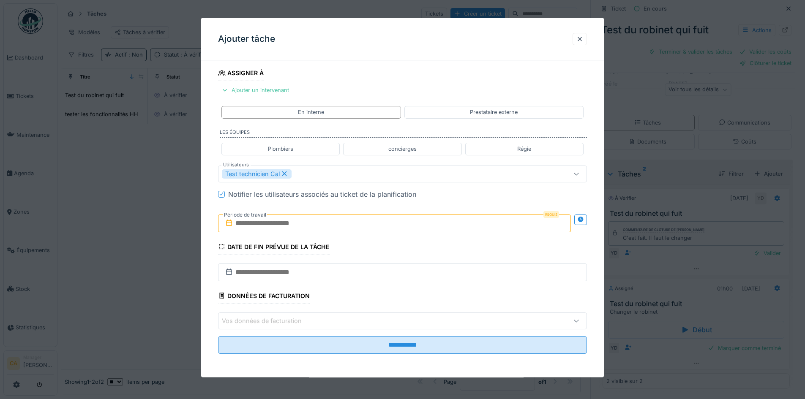
click at [372, 221] on input "text" at bounding box center [394, 223] width 353 height 18
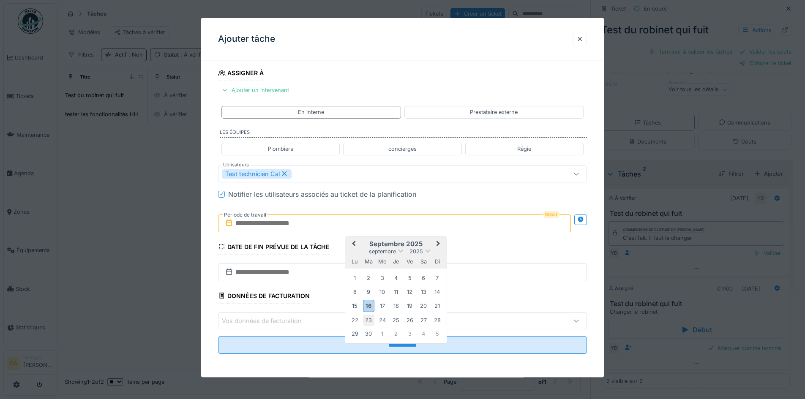
click at [374, 318] on div "23" at bounding box center [368, 319] width 11 height 11
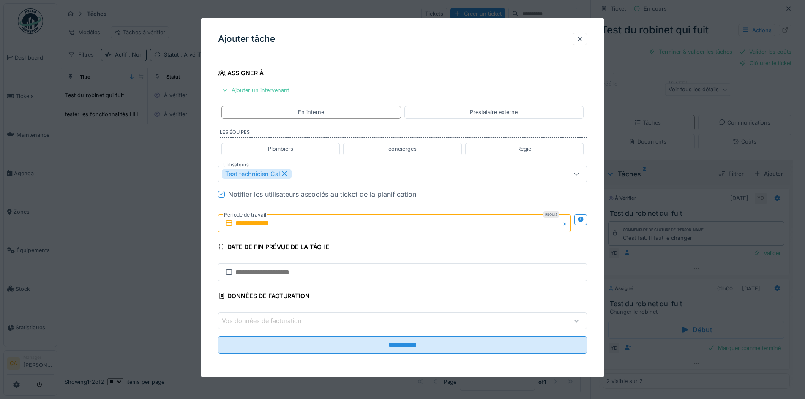
click at [483, 245] on fieldset "**********" at bounding box center [402, 145] width 369 height 431
click at [583, 220] on icon at bounding box center [580, 219] width 5 height 5
click at [317, 226] on input "text" at bounding box center [303, 223] width 170 height 18
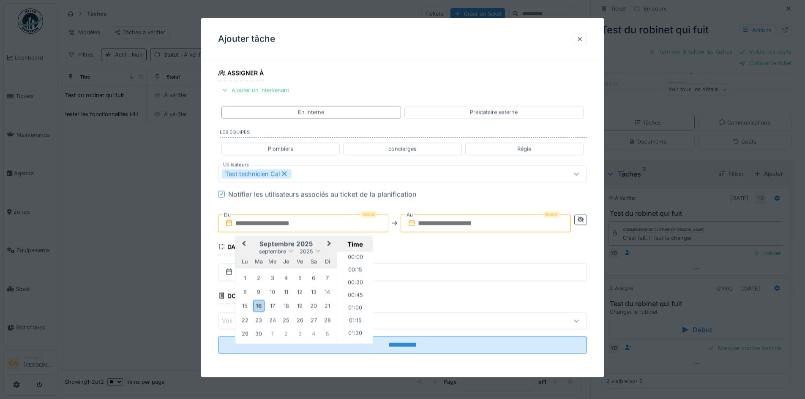
scroll to position [518, 0]
click at [256, 305] on div "16" at bounding box center [258, 306] width 11 height 12
click at [299, 307] on div "19" at bounding box center [299, 305] width 11 height 11
click at [348, 270] on li "10:30" at bounding box center [355, 272] width 36 height 13
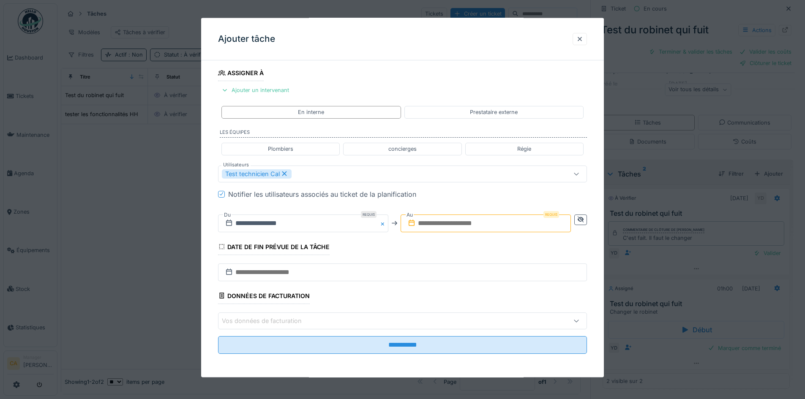
click at [453, 228] on input "text" at bounding box center [486, 223] width 170 height 18
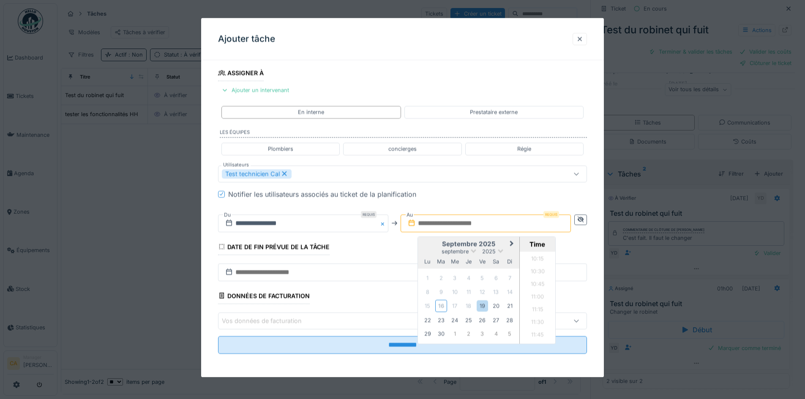
click at [426, 247] on h2 "septembre 2025" at bounding box center [468, 244] width 101 height 8
click at [485, 306] on div "19" at bounding box center [482, 305] width 11 height 11
click at [529, 307] on li "12:00" at bounding box center [538, 306] width 36 height 13
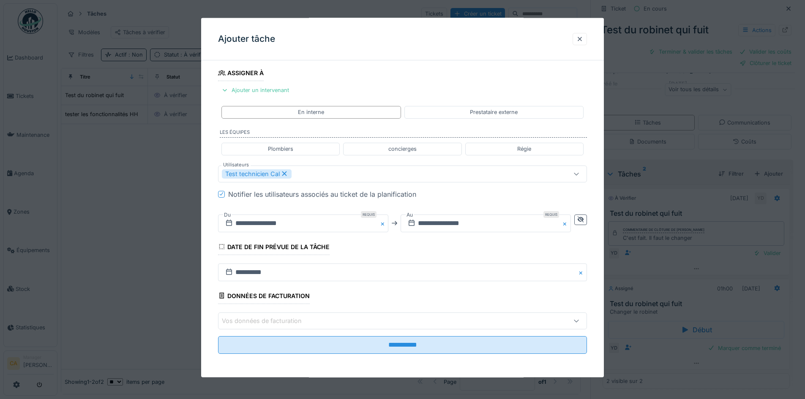
click at [473, 254] on fieldset "**********" at bounding box center [402, 145] width 369 height 431
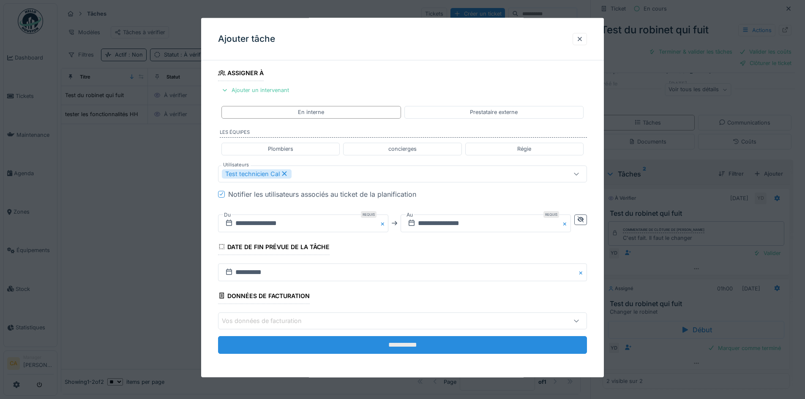
click at [401, 343] on input "**********" at bounding box center [402, 345] width 369 height 18
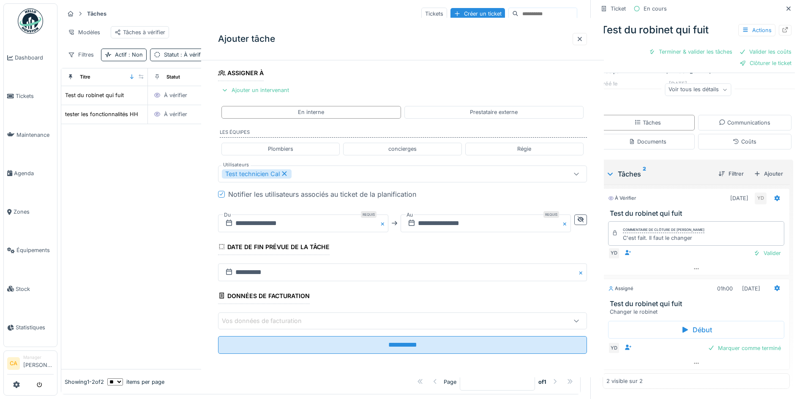
scroll to position [0, 0]
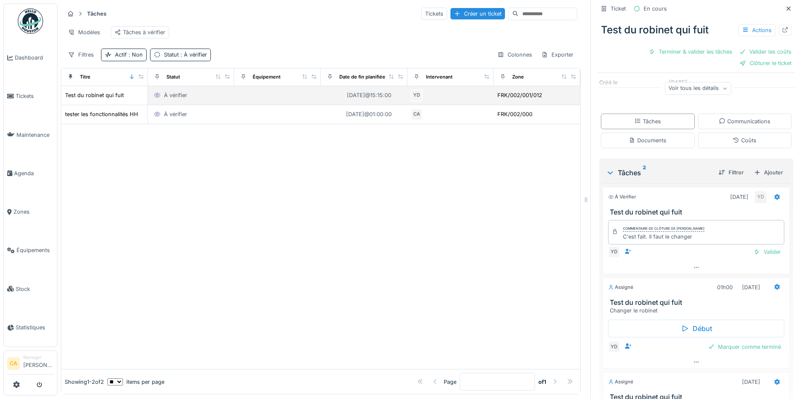
click at [246, 98] on td at bounding box center [277, 95] width 87 height 19
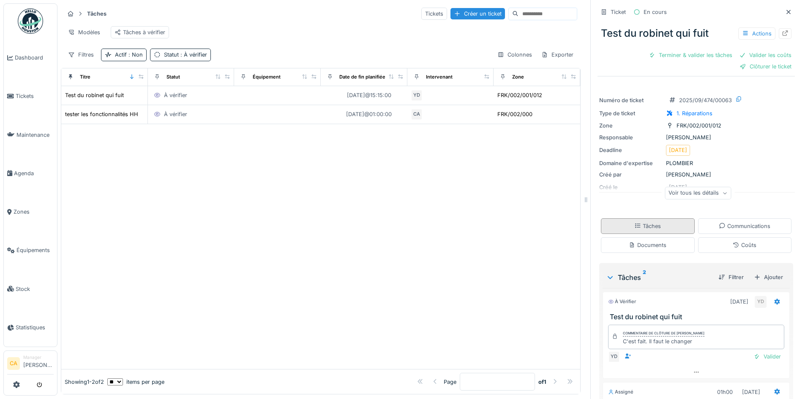
click at [654, 219] on div "Tâches" at bounding box center [648, 226] width 94 height 16
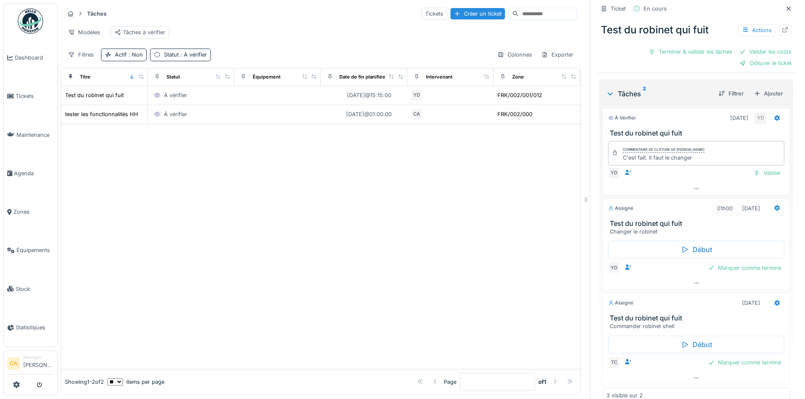
scroll to position [199, 0]
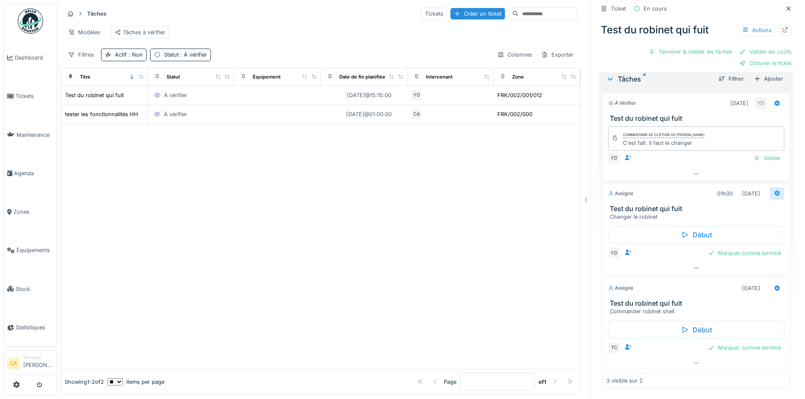
click at [774, 191] on icon at bounding box center [776, 194] width 5 height 6
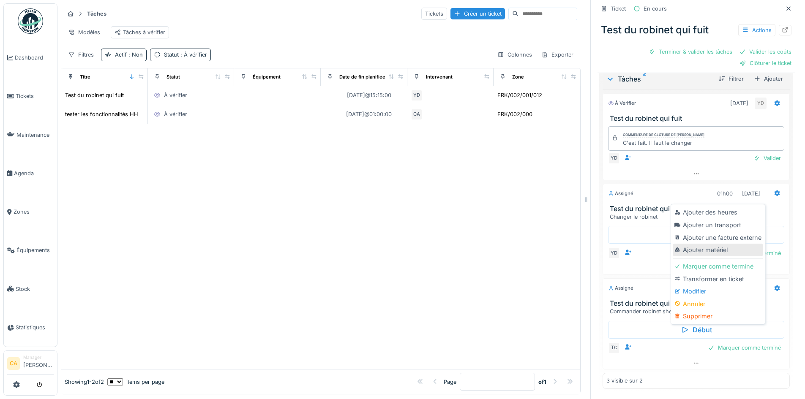
click at [716, 244] on div "Ajouter matériel" at bounding box center [718, 250] width 90 height 13
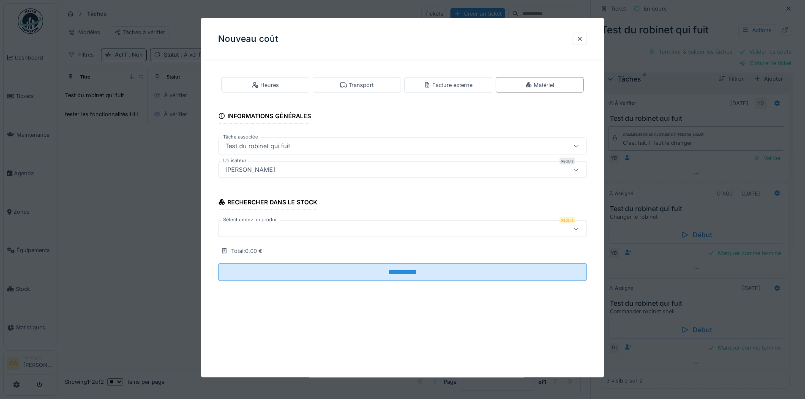
click at [305, 228] on div at bounding box center [381, 228] width 318 height 9
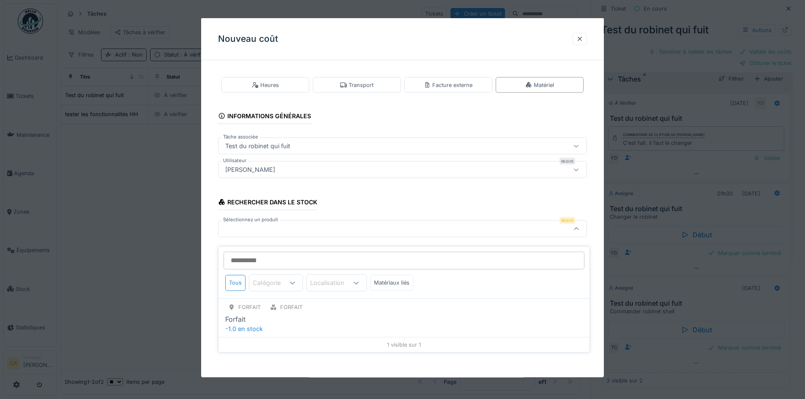
click at [313, 247] on div "Tous Catégorie Localisation Matériaux liés" at bounding box center [403, 273] width 371 height 52
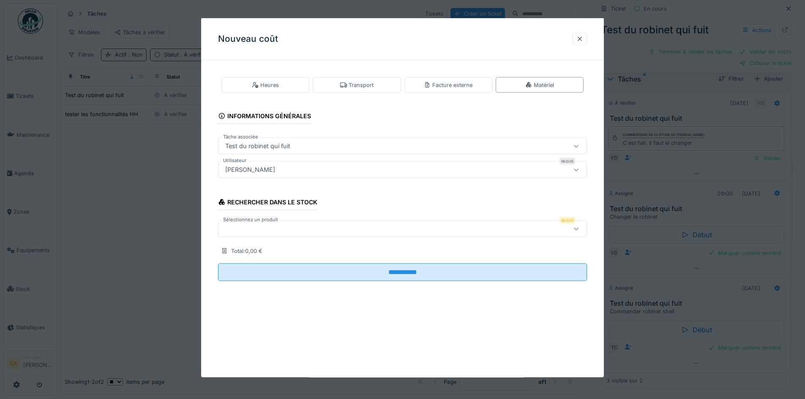
click at [271, 199] on div "Rechercher dans le stock" at bounding box center [267, 203] width 99 height 14
click at [582, 41] on div at bounding box center [579, 39] width 7 height 8
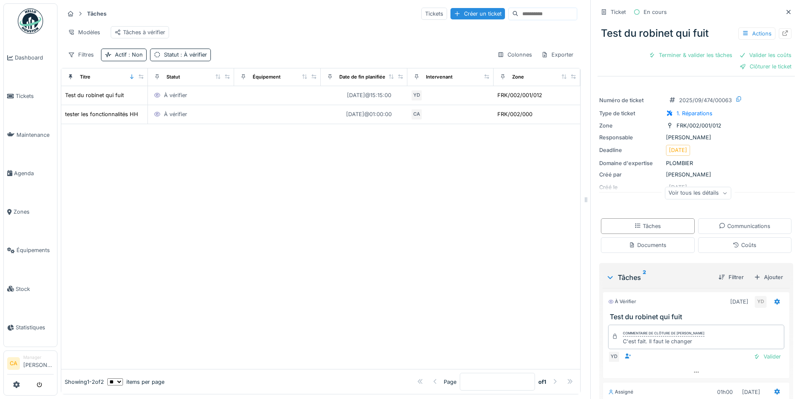
scroll to position [0, 0]
click at [737, 249] on div "Coûts" at bounding box center [745, 245] width 24 height 8
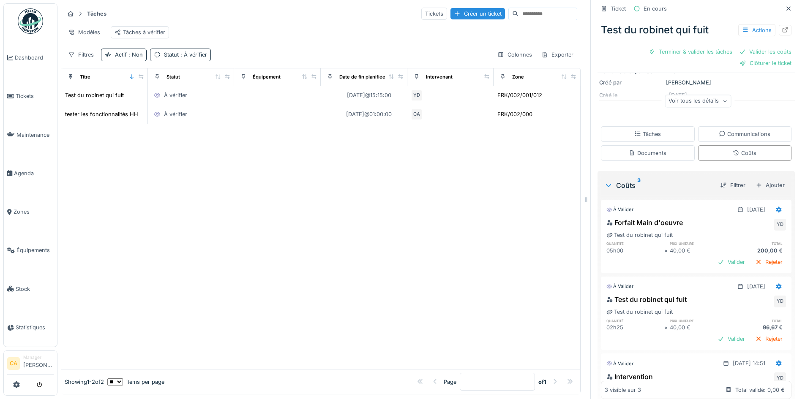
scroll to position [127, 0]
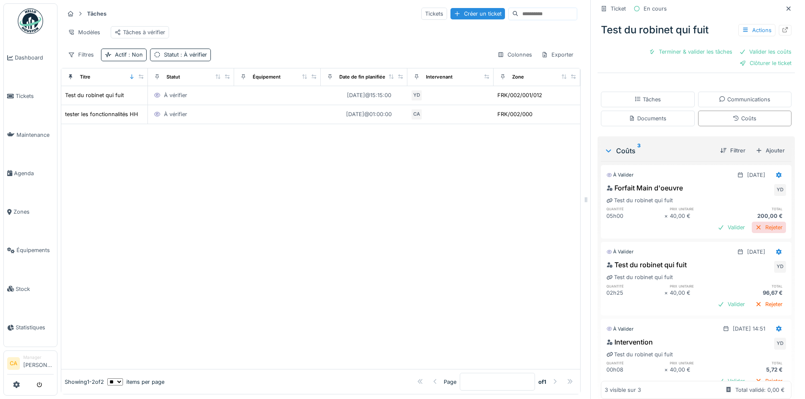
click at [761, 222] on div "Rejeter" at bounding box center [769, 227] width 34 height 11
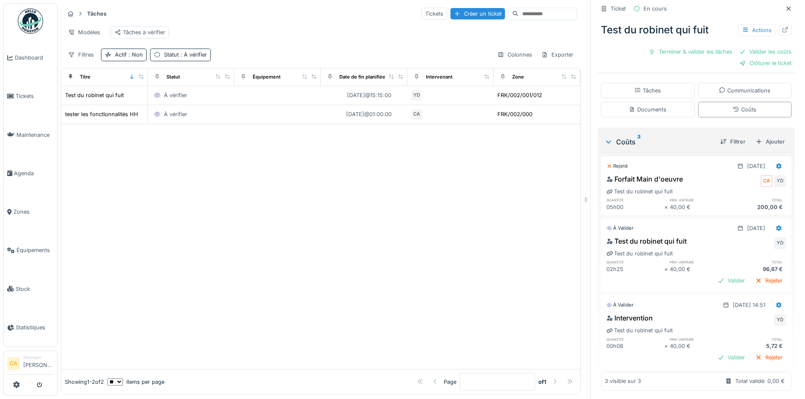
scroll to position [138, 0]
click at [754, 273] on div "Rejeter" at bounding box center [769, 278] width 34 height 11
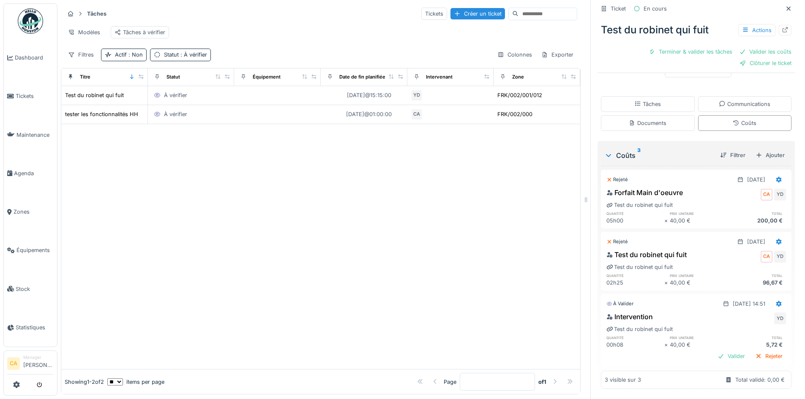
click at [718, 262] on div "Test du robinet qui fuit CA YD Test du robinet qui fuit quantité prix unitaire …" at bounding box center [696, 268] width 191 height 41
click at [643, 239] on div "Rejeté 08/09/2025" at bounding box center [696, 242] width 180 height 12
click at [776, 239] on icon at bounding box center [778, 242] width 5 height 6
drag, startPoint x: 652, startPoint y: 247, endPoint x: 648, endPoint y: 245, distance: 4.6
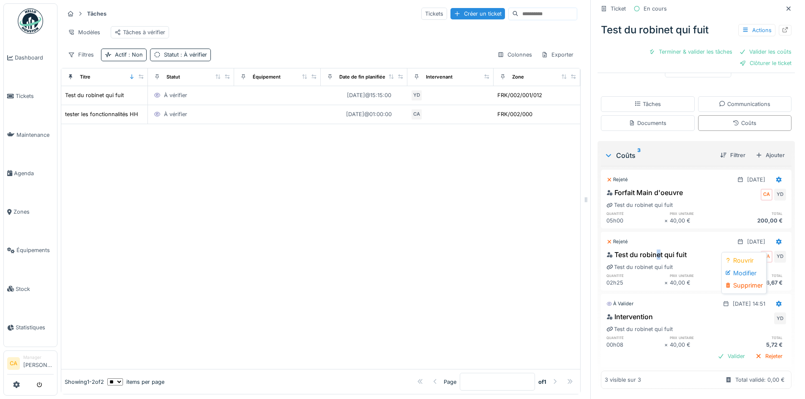
click at [649, 250] on div "Test du robinet qui fuit" at bounding box center [646, 255] width 80 height 10
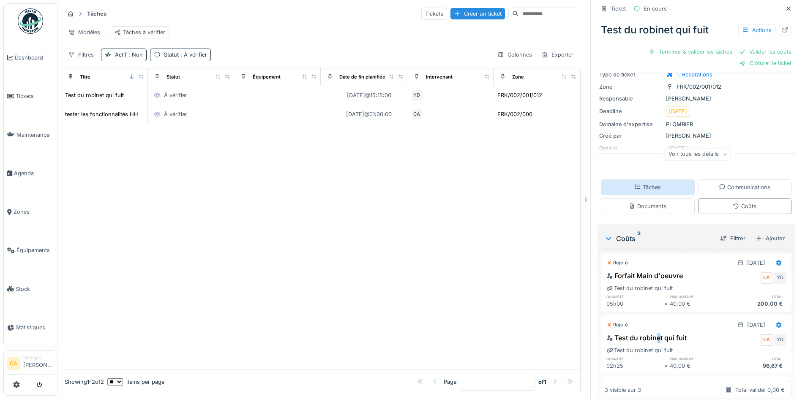
click at [634, 186] on div "Tâches" at bounding box center [647, 187] width 27 height 8
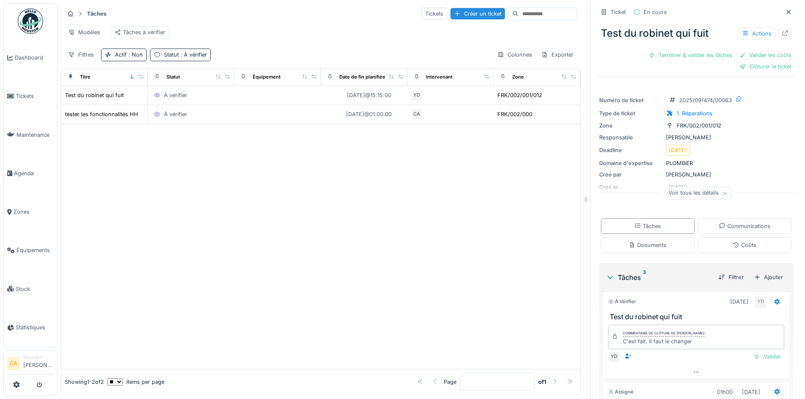
scroll to position [0, 0]
click at [256, 157] on div at bounding box center [320, 246] width 519 height 245
click at [137, 58] on span ": Non" at bounding box center [135, 55] width 16 height 6
click at [106, 96] on div at bounding box center [108, 99] width 7 height 7
click at [351, 187] on div at bounding box center [320, 227] width 519 height 283
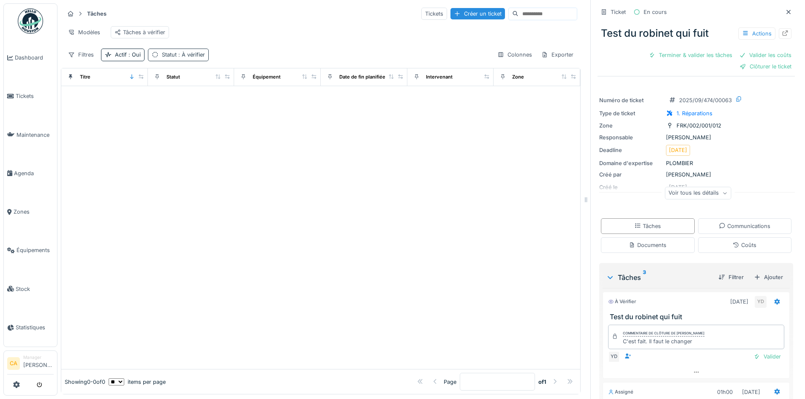
click at [176, 57] on div "Statut : À vérifier" at bounding box center [183, 55] width 43 height 8
click at [204, 83] on div at bounding box center [202, 83] width 7 height 8
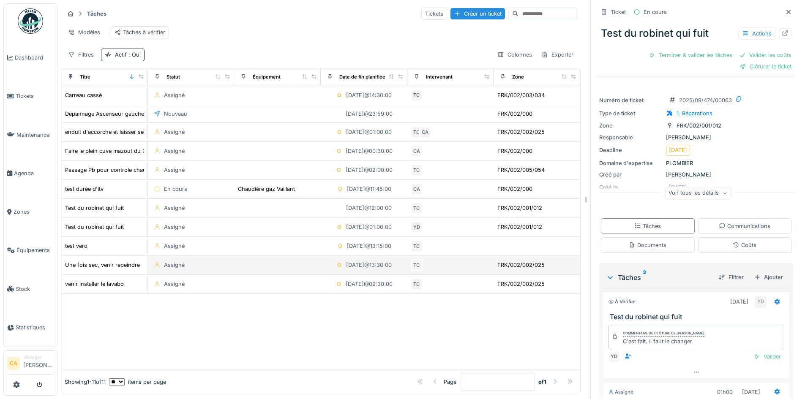
scroll to position [6, 0]
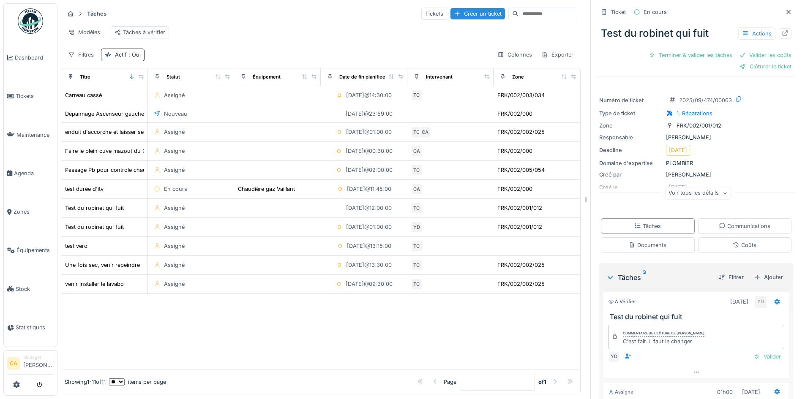
click at [150, 54] on div "Filtres Actif : Oui Colonnes Exporter" at bounding box center [320, 55] width 513 height 12
click at [82, 52] on div "Filtres" at bounding box center [80, 55] width 33 height 12
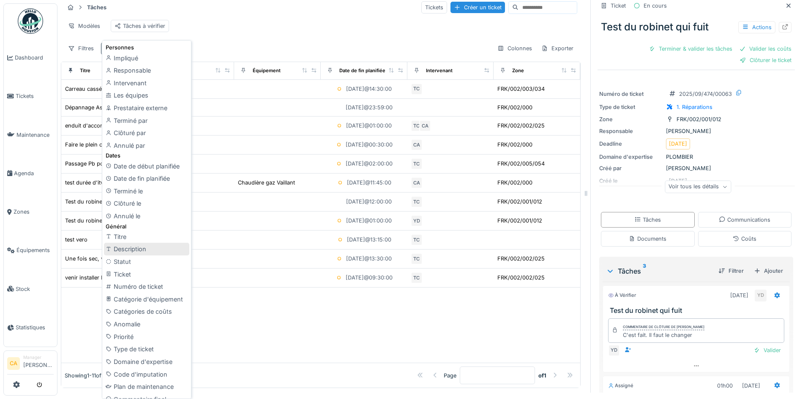
scroll to position [94, 0]
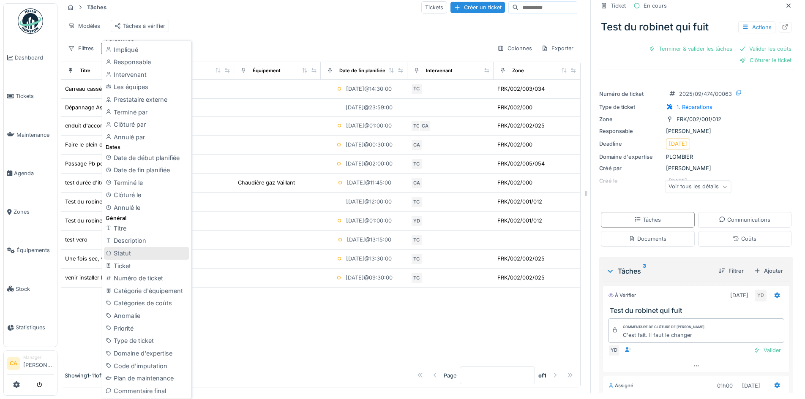
click at [128, 256] on div "Statut" at bounding box center [146, 253] width 85 height 13
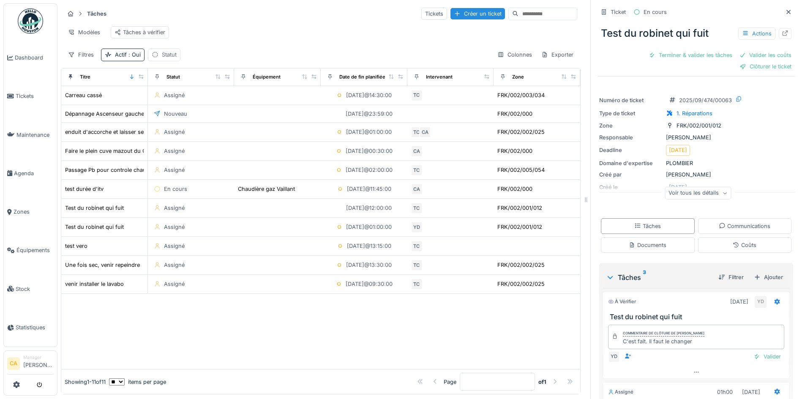
click at [162, 59] on div "Statut" at bounding box center [169, 55] width 15 height 8
click at [192, 97] on div "Statut" at bounding box center [187, 101] width 65 height 9
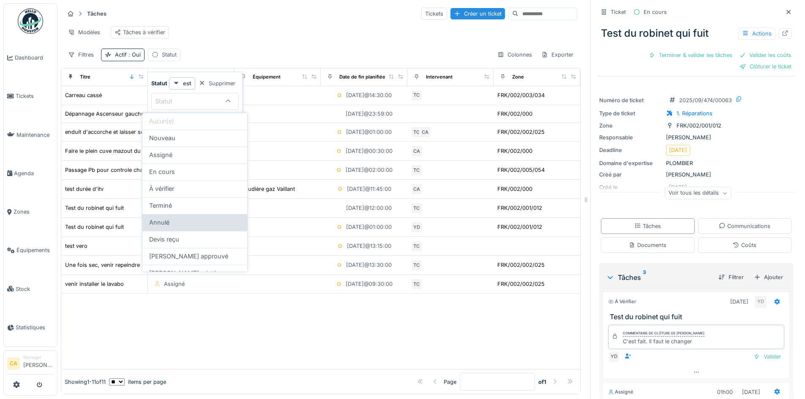
scroll to position [10, 0]
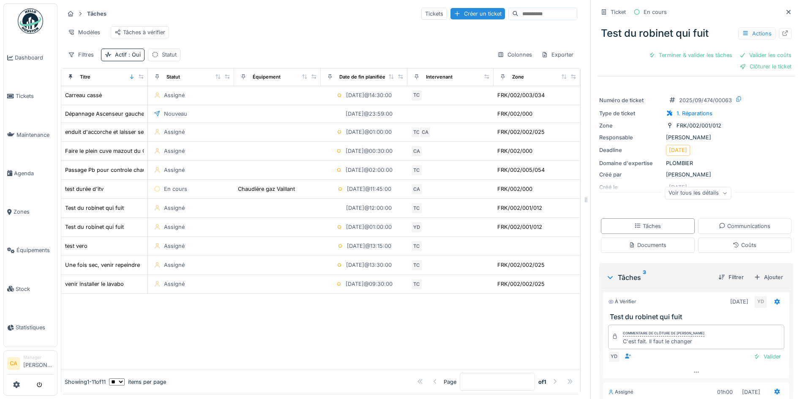
click at [301, 60] on div "Filtres Actif : Oui Statut Colonnes Exporter" at bounding box center [320, 55] width 513 height 12
click at [164, 58] on div "Statut" at bounding box center [169, 55] width 15 height 8
click at [164, 59] on div "Statut" at bounding box center [169, 55] width 15 height 8
click at [172, 61] on div "Statut" at bounding box center [164, 55] width 33 height 12
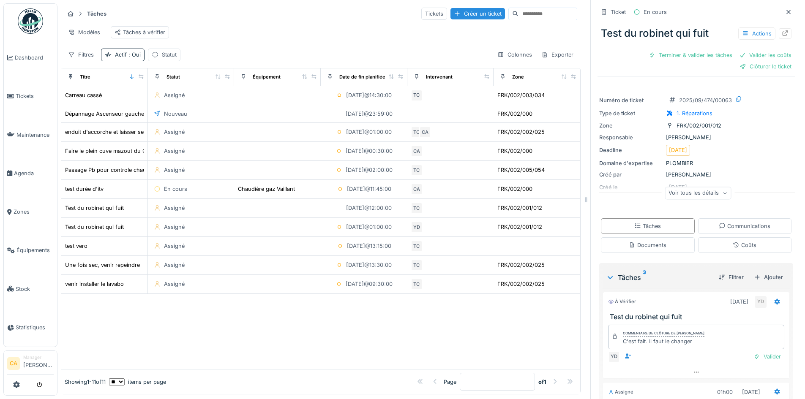
click at [344, 60] on div "Filtres Actif : Oui Statut Colonnes Exporter" at bounding box center [320, 55] width 513 height 12
click at [421, 14] on div "Tickets" at bounding box center [434, 14] width 26 height 12
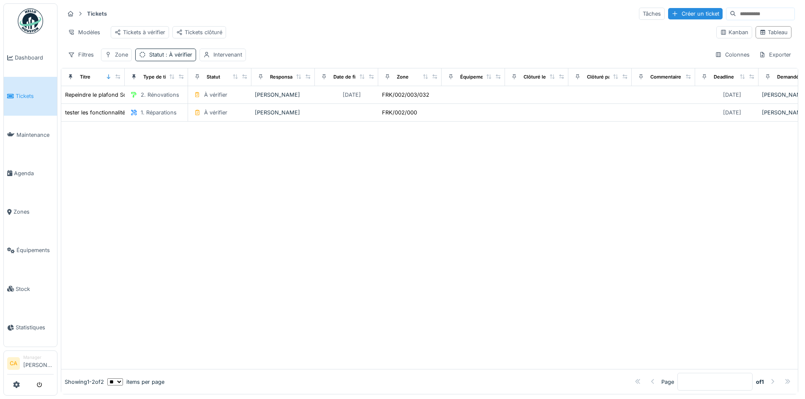
click at [366, 37] on div "Modèles Tickets à vérifier Tickets clôturé" at bounding box center [386, 32] width 645 height 19
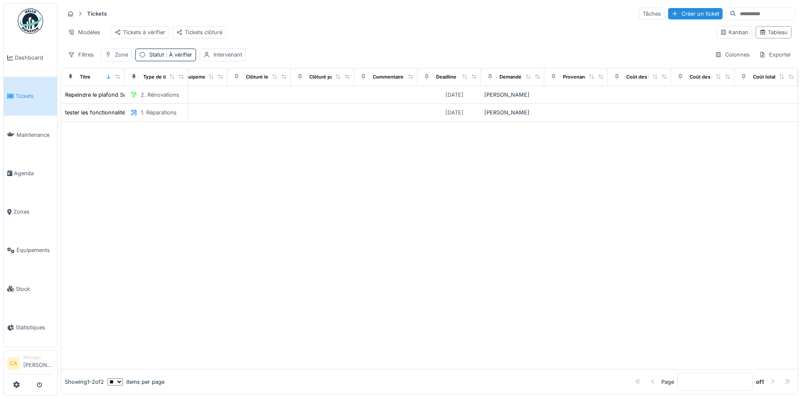
drag, startPoint x: 326, startPoint y: 173, endPoint x: 562, endPoint y: 178, distance: 235.8
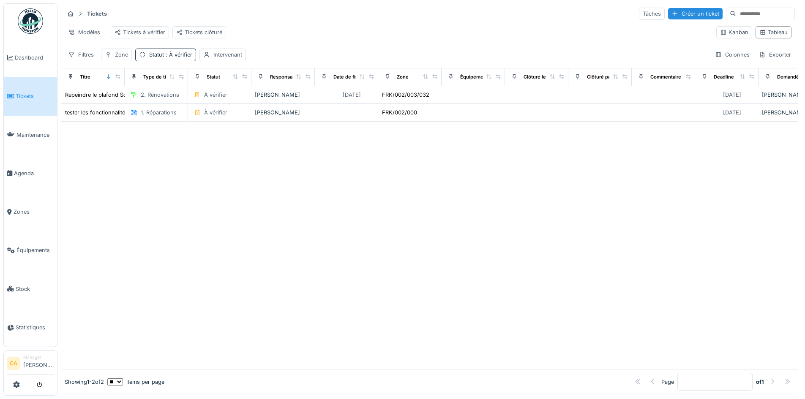
drag, startPoint x: 548, startPoint y: 175, endPoint x: 334, endPoint y: 187, distance: 215.0
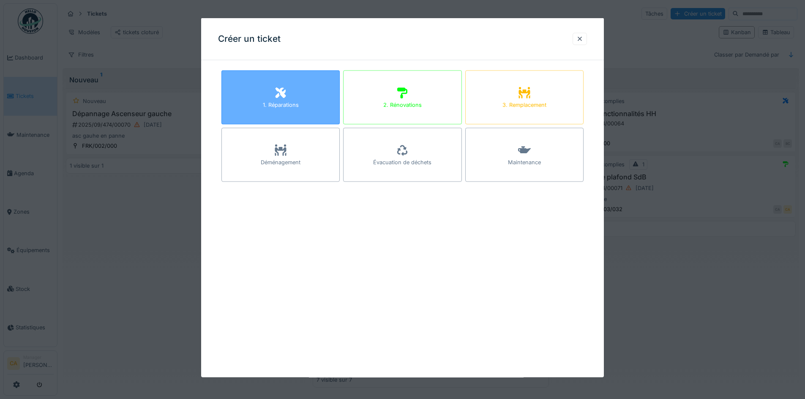
click at [309, 109] on div "1. Réparations" at bounding box center [280, 98] width 118 height 54
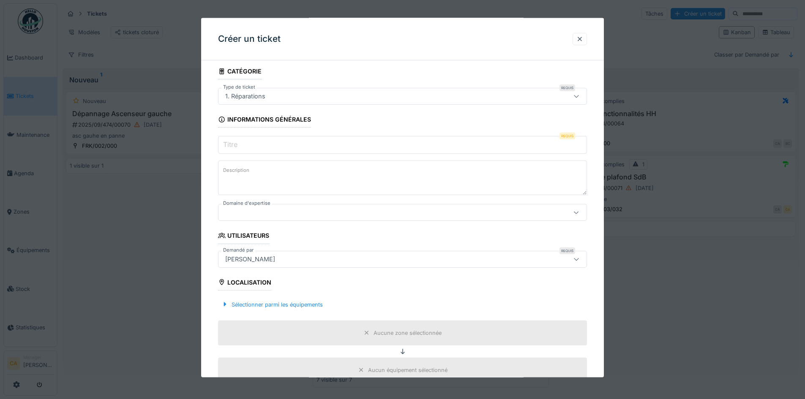
scroll to position [42, 0]
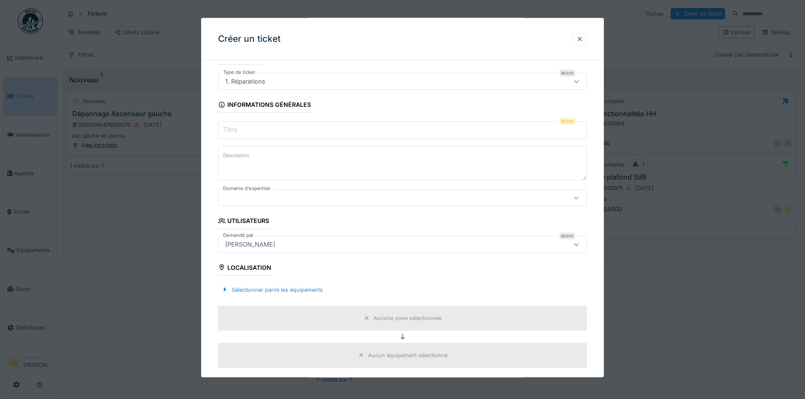
click at [346, 128] on input "Titre" at bounding box center [402, 130] width 369 height 18
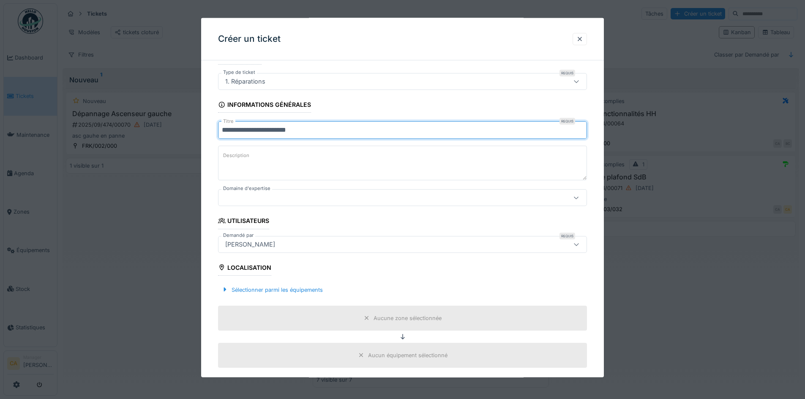
type input "**********"
click at [362, 172] on textarea "Description" at bounding box center [402, 163] width 369 height 35
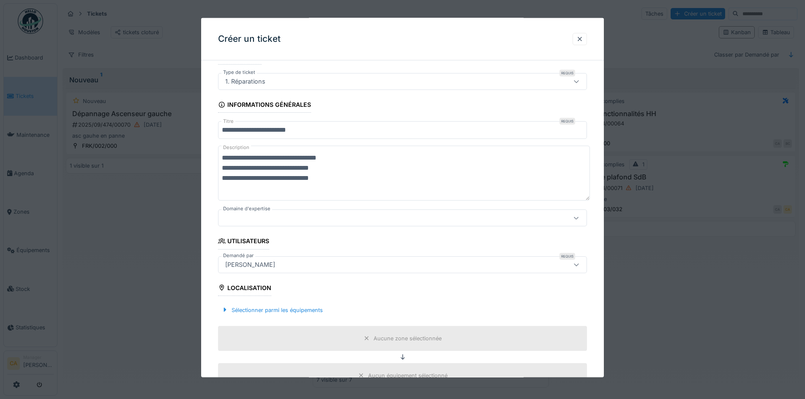
scroll to position [0, 0]
type textarea "**********"
click at [347, 220] on div at bounding box center [381, 217] width 318 height 9
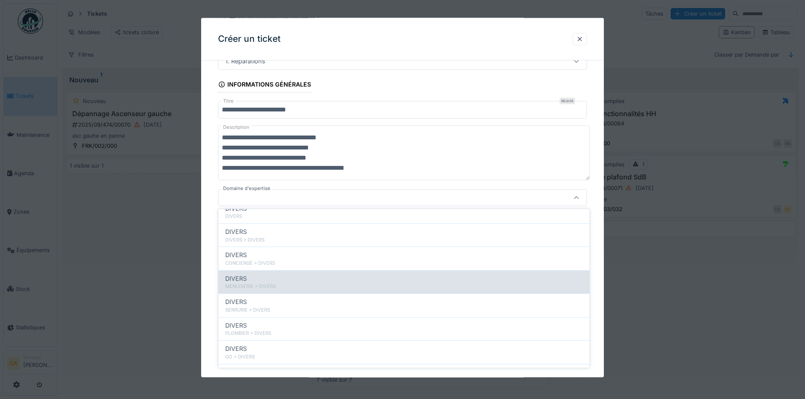
scroll to position [211, 0]
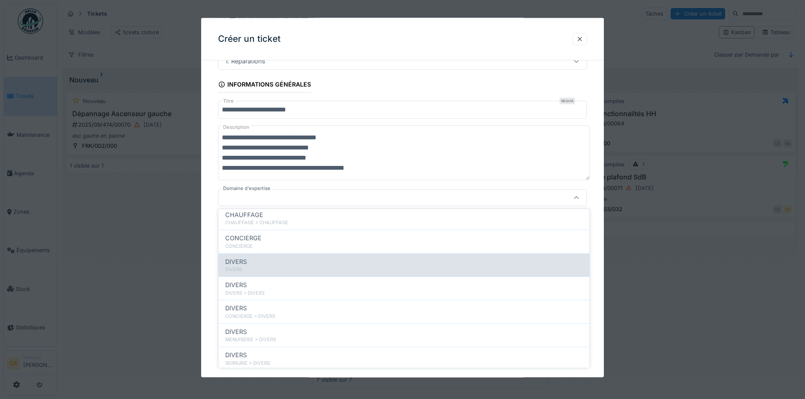
click at [254, 262] on div "DIVERS" at bounding box center [403, 261] width 357 height 9
type input "****"
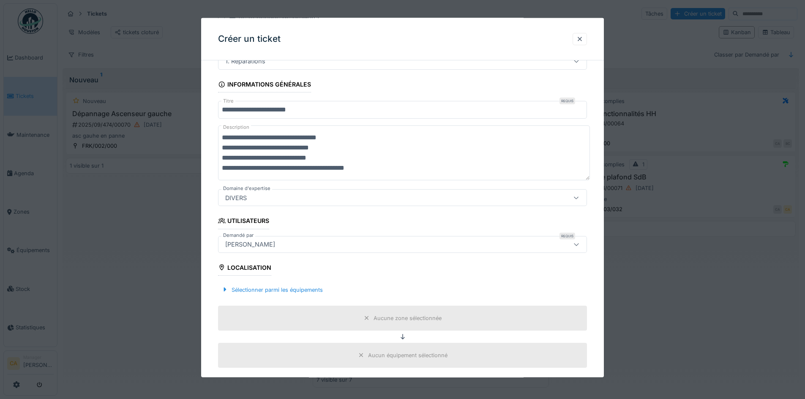
click at [291, 225] on fieldset "**********" at bounding box center [402, 340] width 369 height 670
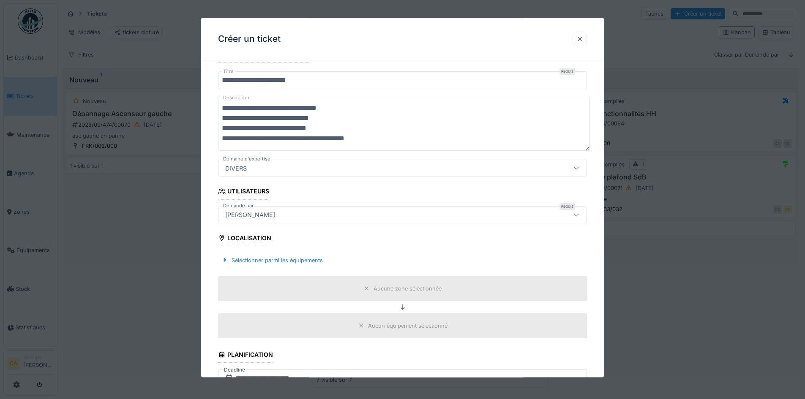
scroll to position [105, 0]
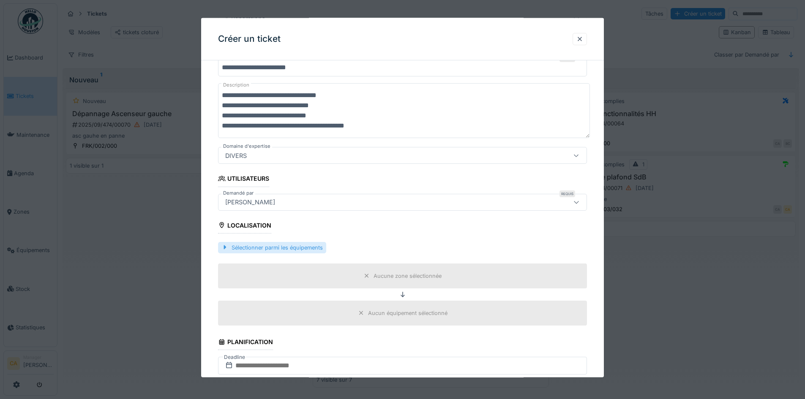
click at [310, 251] on div "Sélectionner parmi les équipements" at bounding box center [272, 247] width 108 height 11
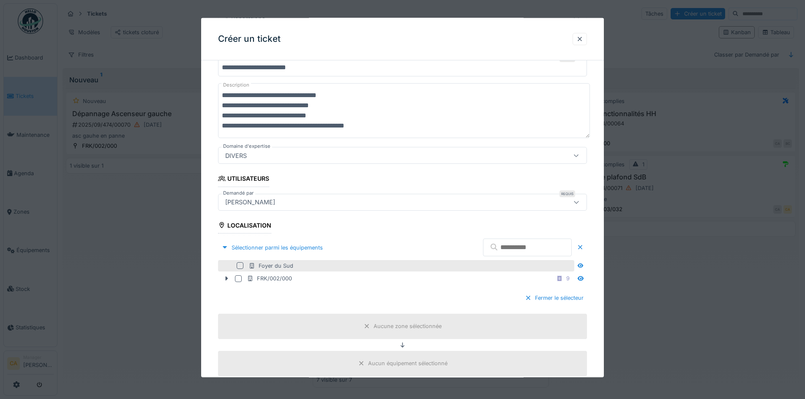
click at [239, 263] on div at bounding box center [240, 265] width 7 height 7
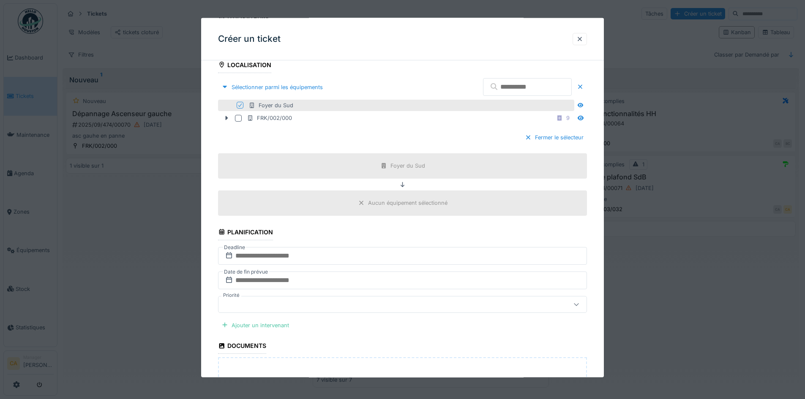
scroll to position [274, 0]
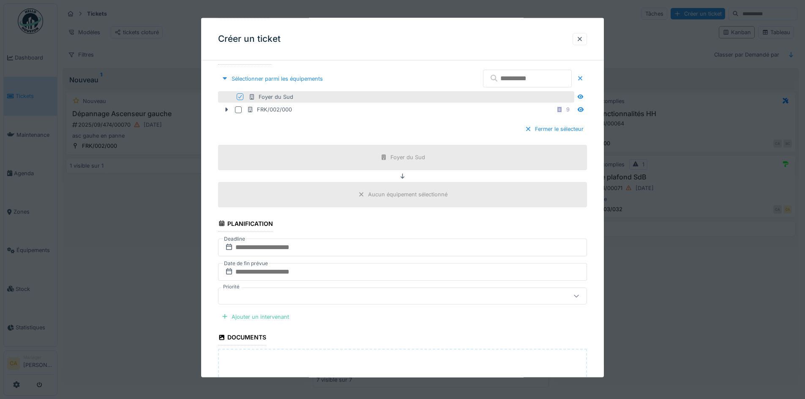
click at [389, 229] on fieldset "**********" at bounding box center [402, 153] width 369 height 720
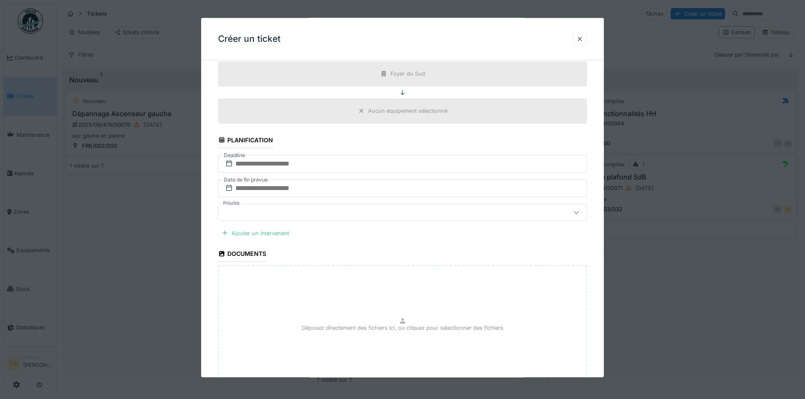
scroll to position [358, 0]
click at [275, 233] on div "Ajouter un intervenant" at bounding box center [255, 231] width 74 height 11
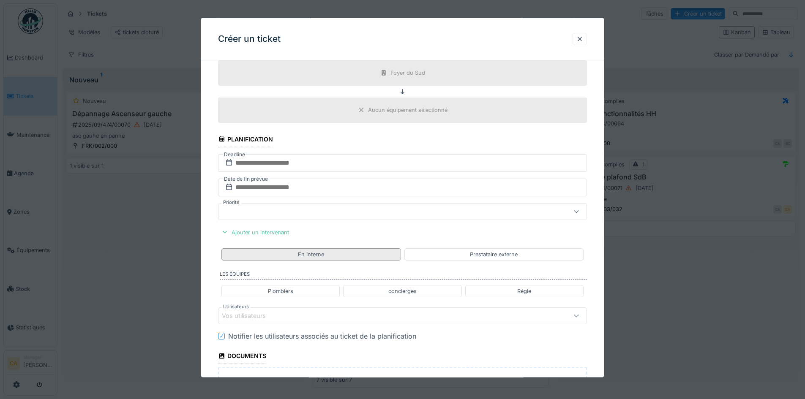
click at [325, 255] on div "En interne" at bounding box center [310, 254] width 179 height 12
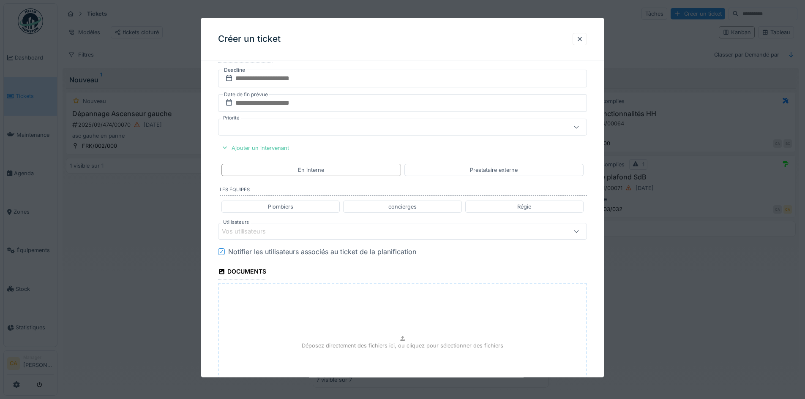
click at [282, 234] on div "Vos utilisateurs" at bounding box center [381, 231] width 318 height 9
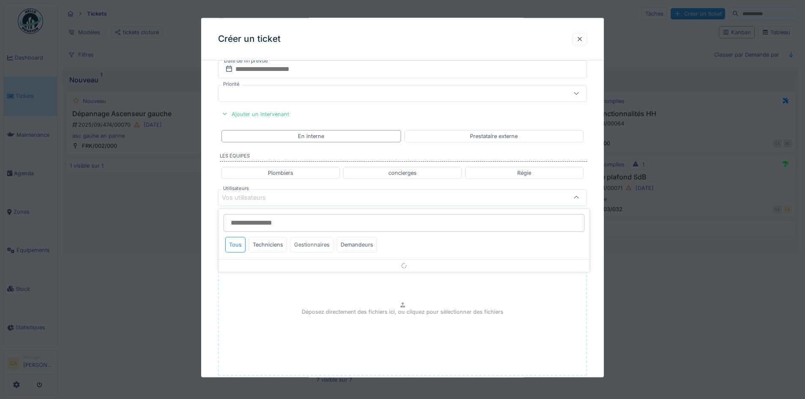
click at [308, 242] on div "Gestionnaires" at bounding box center [311, 245] width 43 height 16
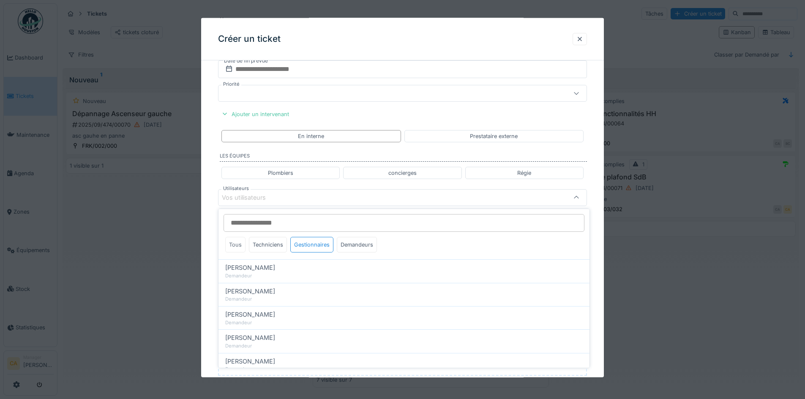
click at [243, 244] on div "Tous" at bounding box center [235, 245] width 20 height 16
click at [314, 246] on div "Gestionnaires" at bounding box center [311, 245] width 43 height 16
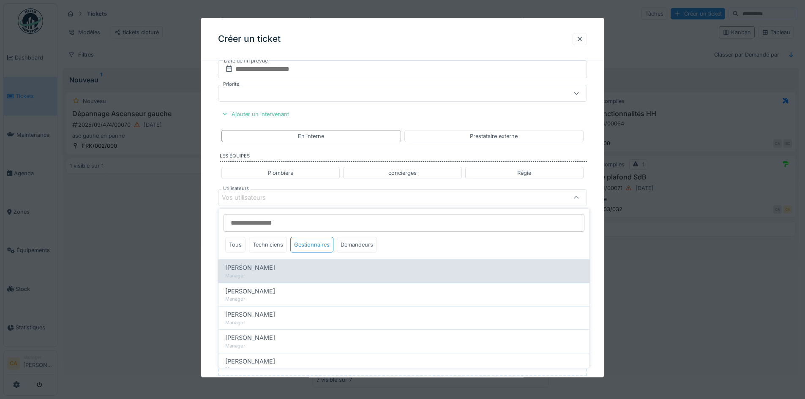
click at [336, 273] on div "Manager" at bounding box center [403, 276] width 357 height 7
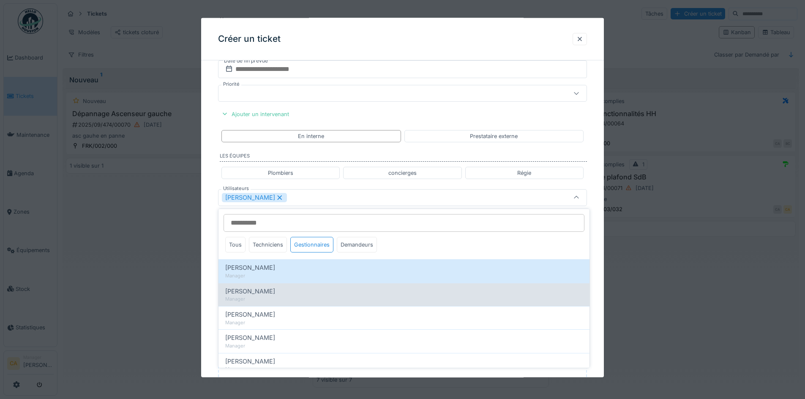
click at [278, 289] on div "[PERSON_NAME]" at bounding box center [403, 291] width 357 height 9
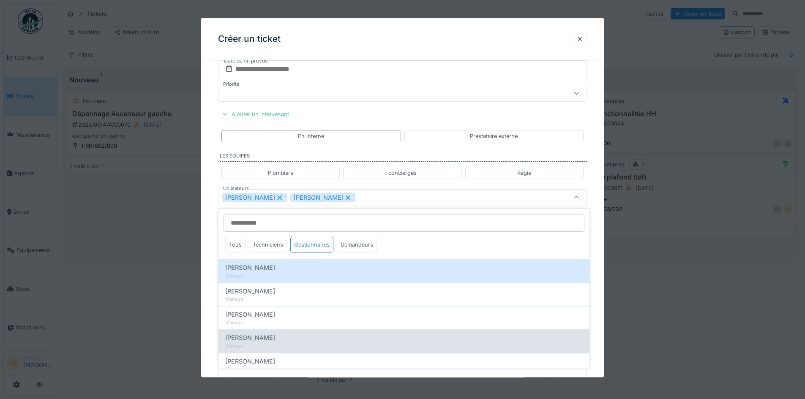
click at [355, 336] on div "[PERSON_NAME]" at bounding box center [403, 337] width 357 height 9
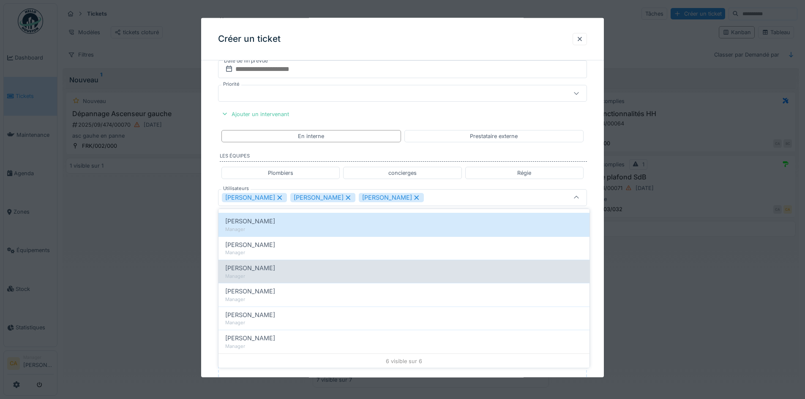
scroll to position [47, 0]
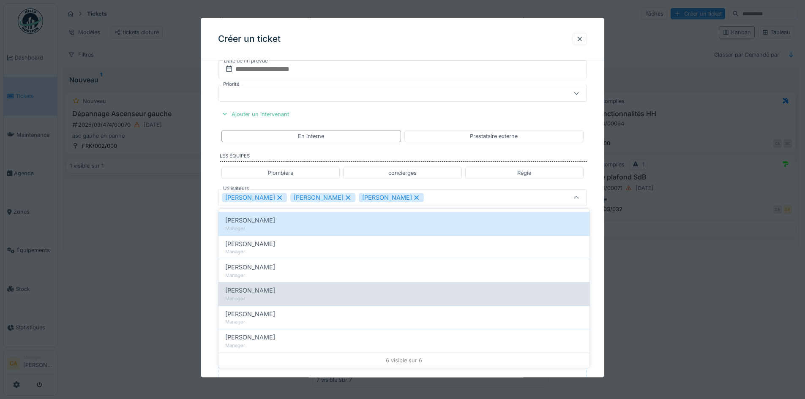
click at [355, 336] on div "[PERSON_NAME]" at bounding box center [403, 337] width 357 height 9
type input "**********"
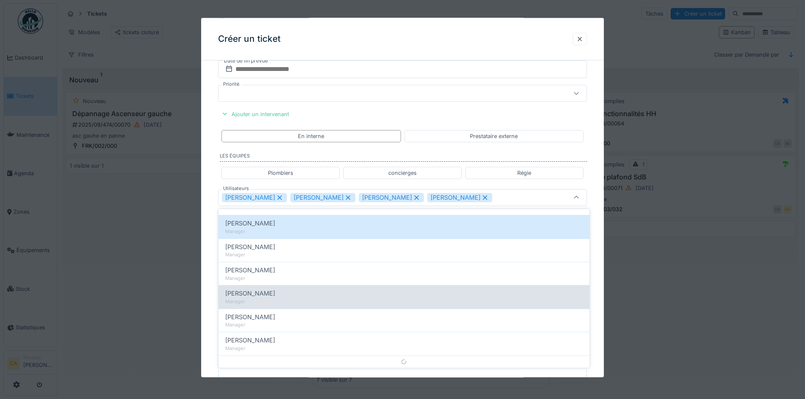
scroll to position [0, 0]
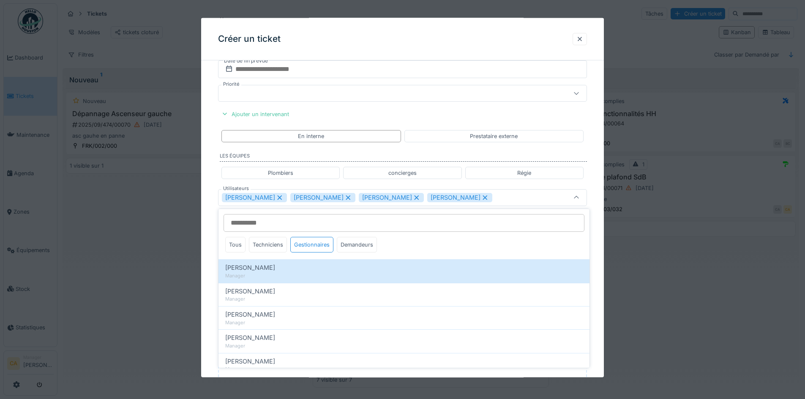
click at [596, 164] on div "**********" at bounding box center [402, 31] width 403 height 880
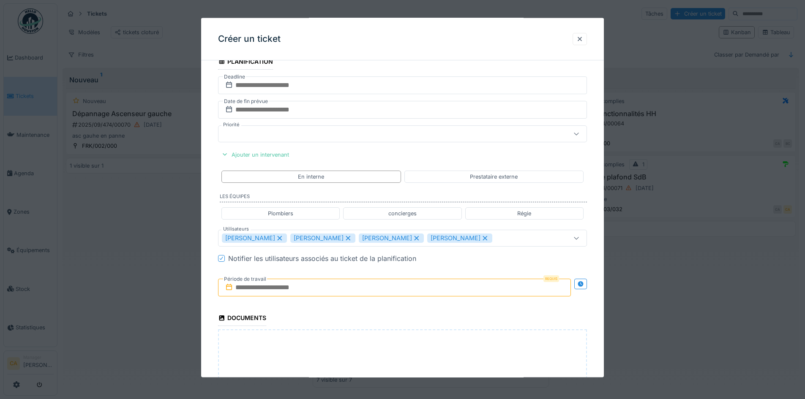
scroll to position [477, 0]
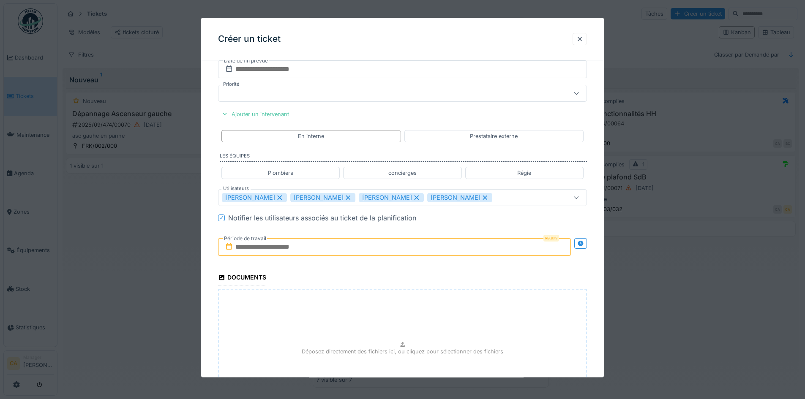
click at [525, 249] on input "text" at bounding box center [394, 247] width 353 height 18
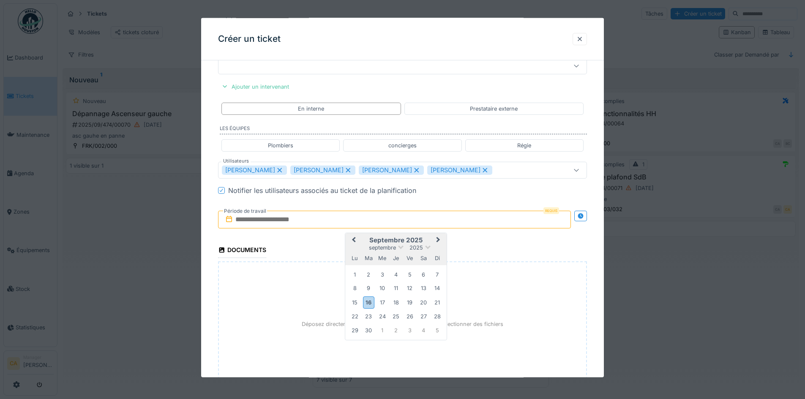
scroll to position [519, 0]
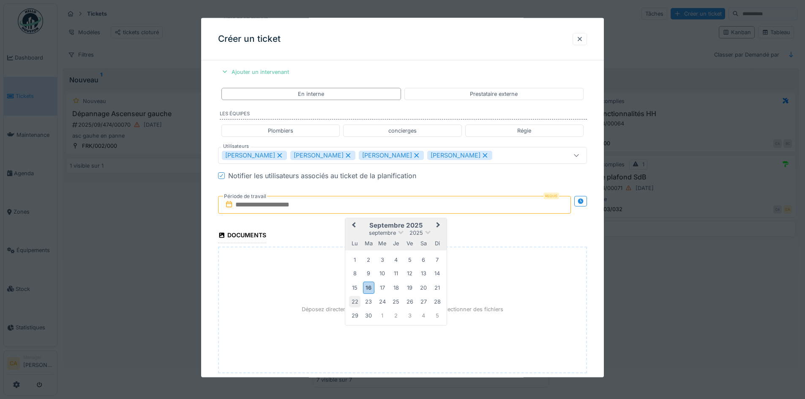
click at [356, 300] on div "22" at bounding box center [354, 301] width 11 height 11
drag, startPoint x: 496, startPoint y: 227, endPoint x: 492, endPoint y: 229, distance: 4.9
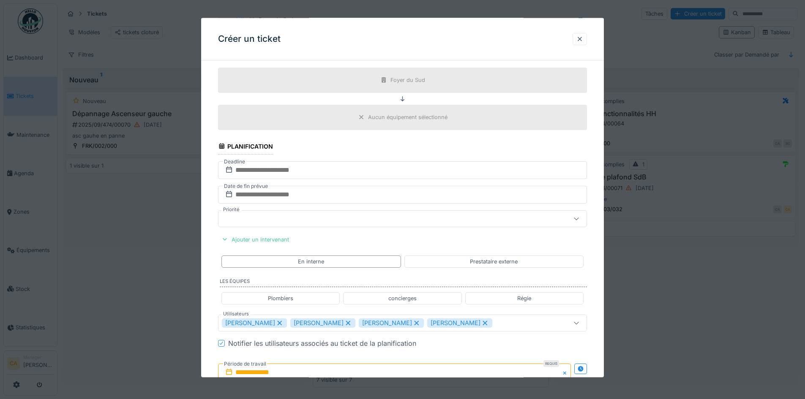
scroll to position [350, 0]
click at [415, 238] on fieldset "**********" at bounding box center [402, 148] width 369 height 863
click at [356, 171] on input "text" at bounding box center [402, 171] width 369 height 18
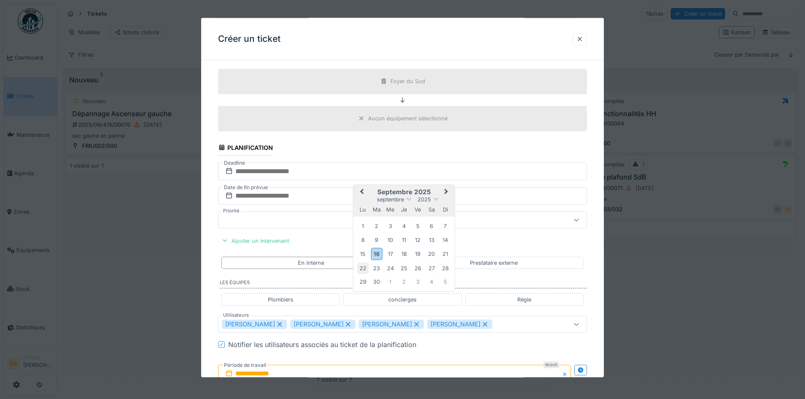
click at [366, 265] on div "22" at bounding box center [362, 267] width 11 height 11
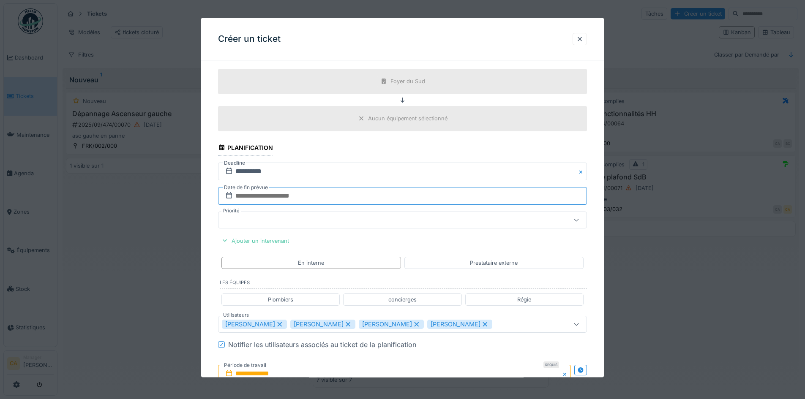
click at [309, 196] on input "text" at bounding box center [402, 196] width 369 height 18
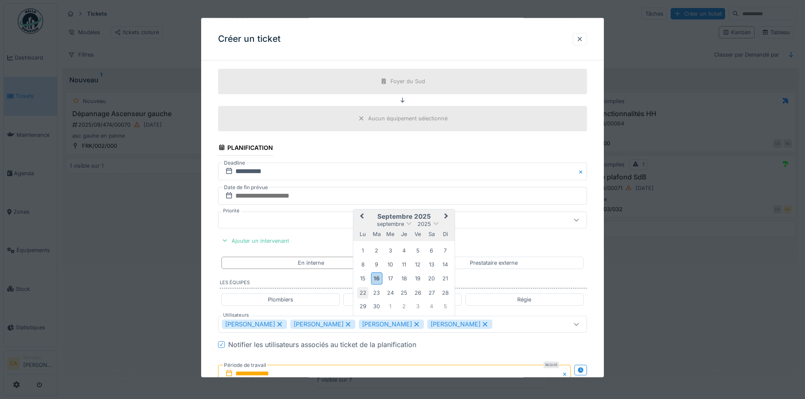
click at [367, 292] on div "22" at bounding box center [362, 292] width 11 height 11
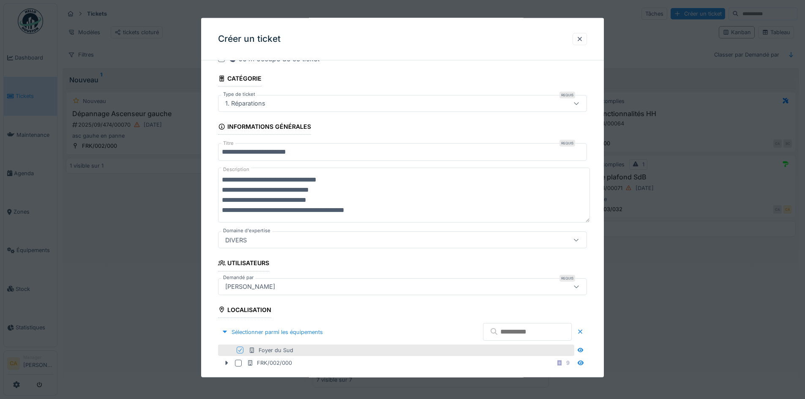
scroll to position [0, 0]
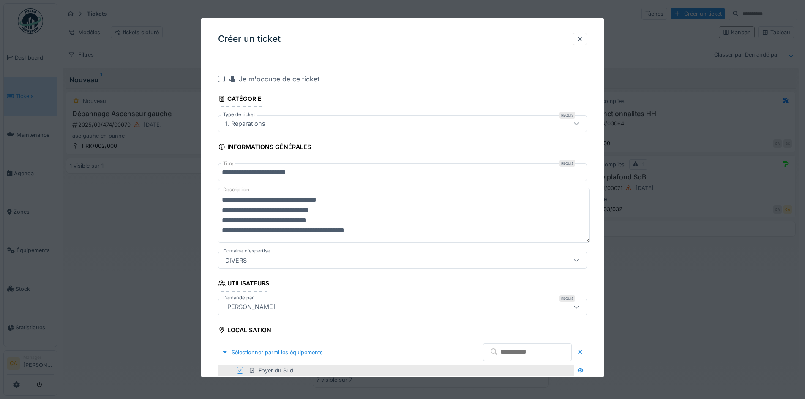
click at [445, 233] on textarea "**********" at bounding box center [404, 215] width 372 height 55
click at [398, 197] on textarea "**********" at bounding box center [404, 215] width 372 height 55
click at [373, 201] on textarea "**********" at bounding box center [404, 215] width 372 height 55
click at [393, 234] on textarea "**********" at bounding box center [404, 215] width 372 height 55
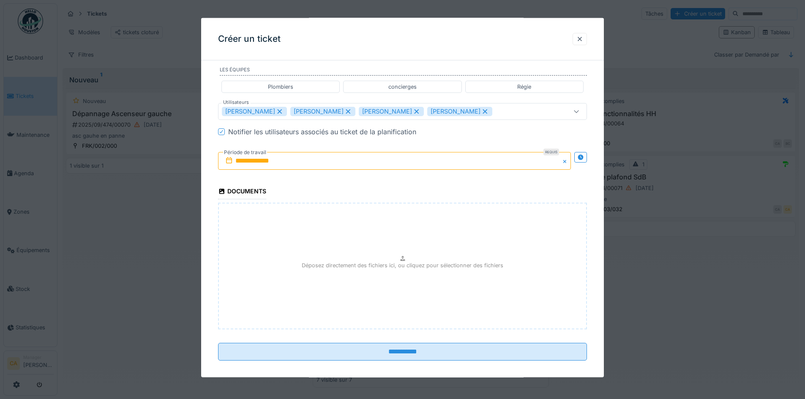
scroll to position [570, 0]
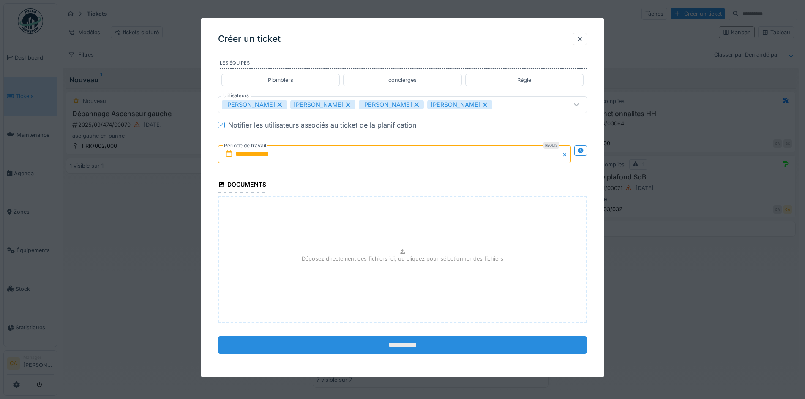
type textarea "**********"
click at [403, 344] on input "**********" at bounding box center [402, 345] width 369 height 18
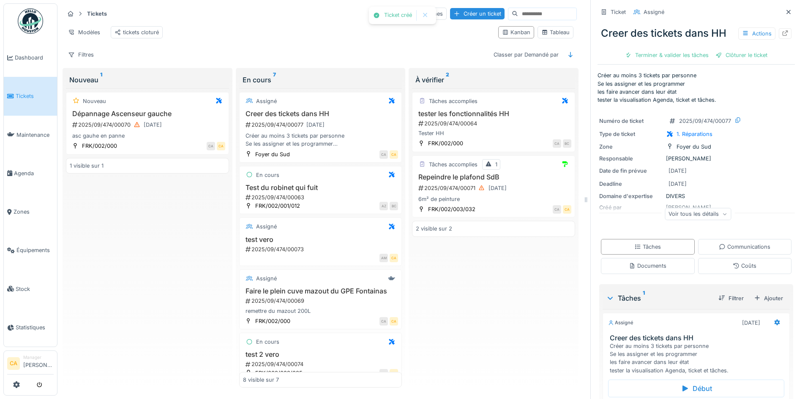
click at [507, 272] on div "Tâches accomplies tester les fonctionnalités HH 2025/09/474/00064 Tester HH FRK…" at bounding box center [493, 238] width 163 height 300
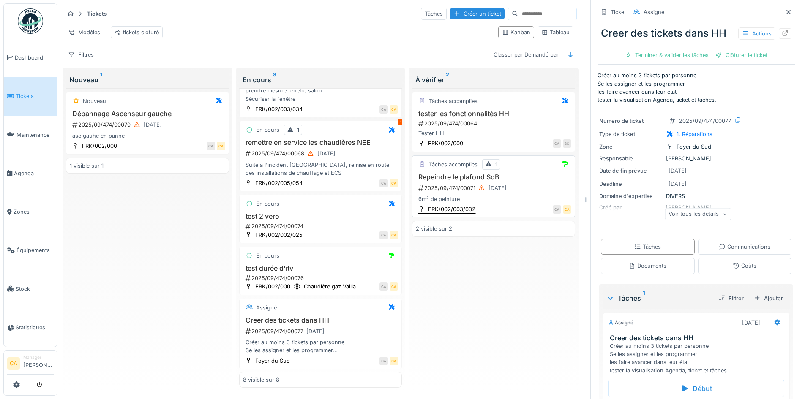
scroll to position [6, 0]
click at [512, 325] on div "Tâches accomplies tester les fonctionnalités HH 2025/09/474/00064 Tester HH FRK…" at bounding box center [493, 238] width 163 height 300
